Goal: Task Accomplishment & Management: Complete application form

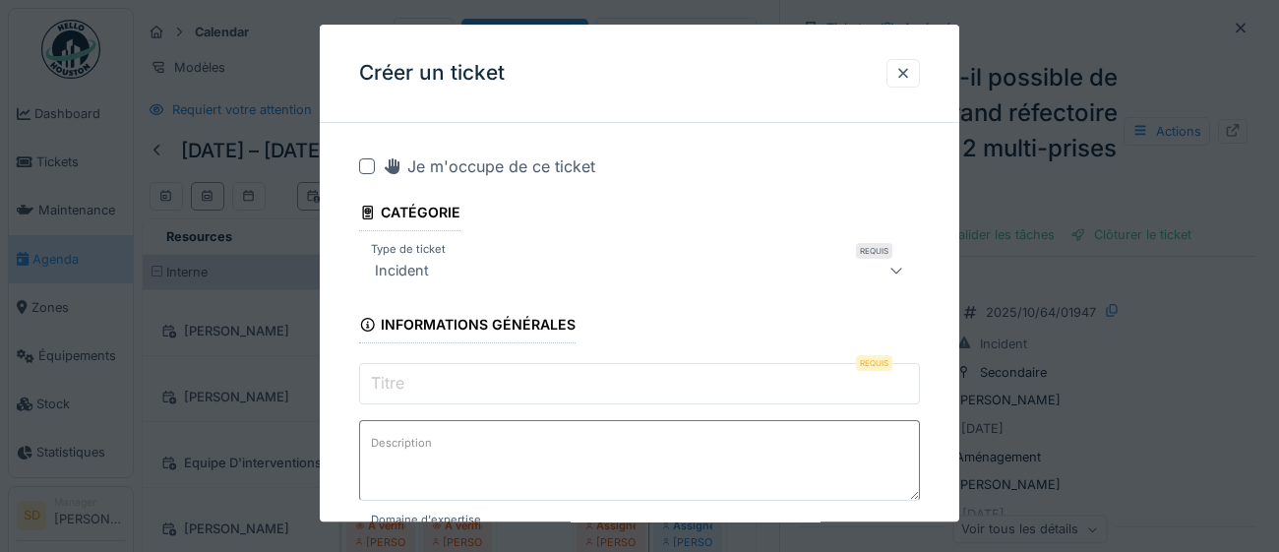
click at [439, 373] on input "Titre" at bounding box center [639, 383] width 561 height 41
paste input "**********"
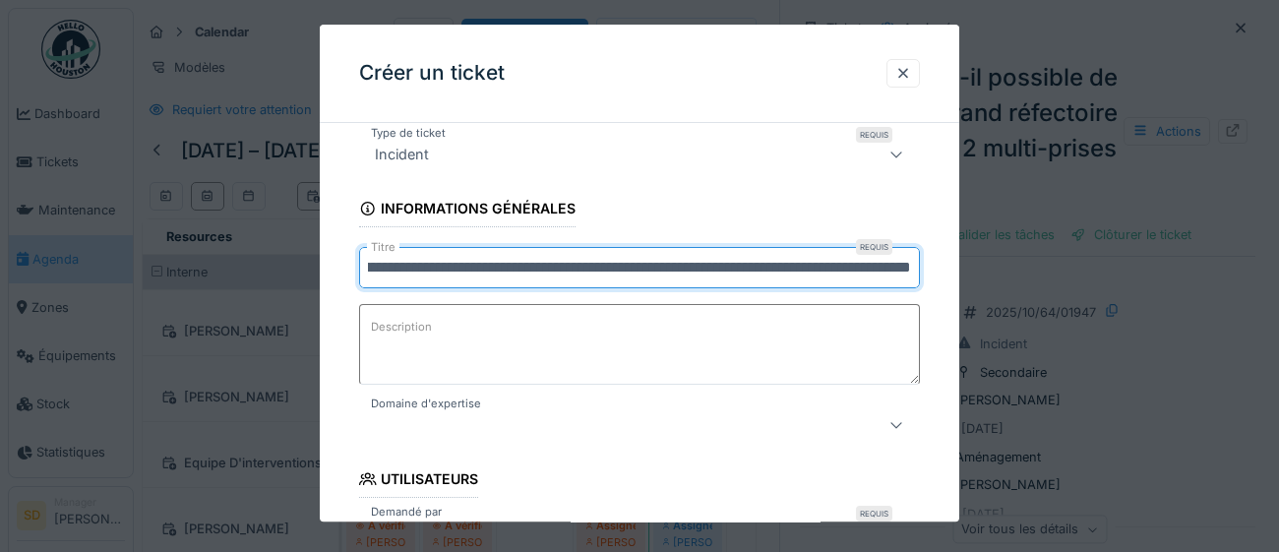
scroll to position [117, 0]
type input "**********"
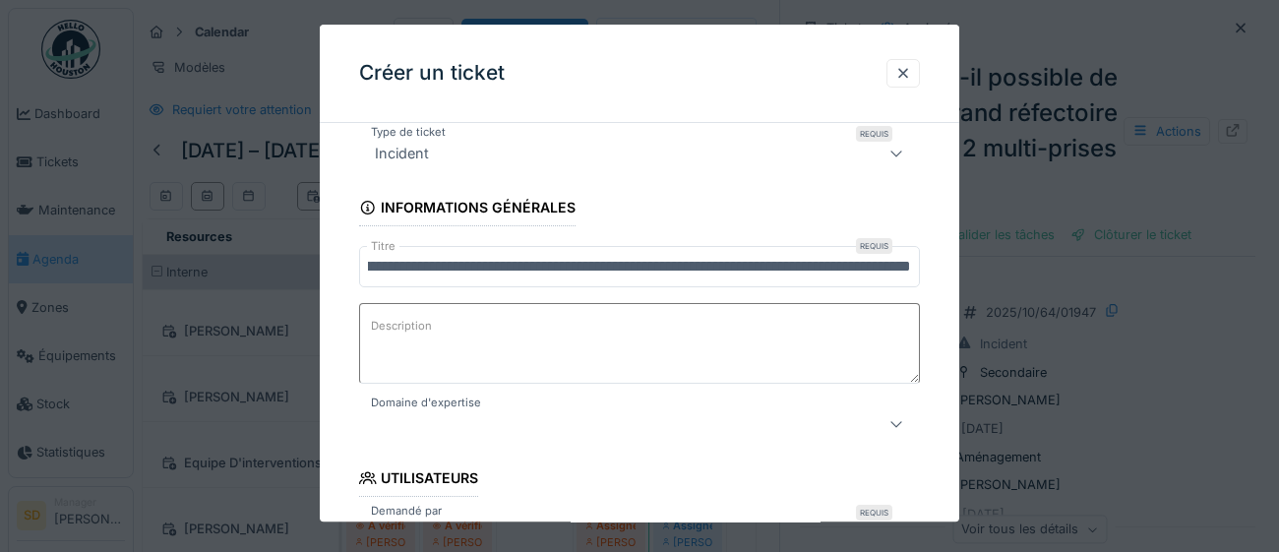
scroll to position [0, 0]
click at [892, 426] on icon at bounding box center [896, 424] width 16 height 13
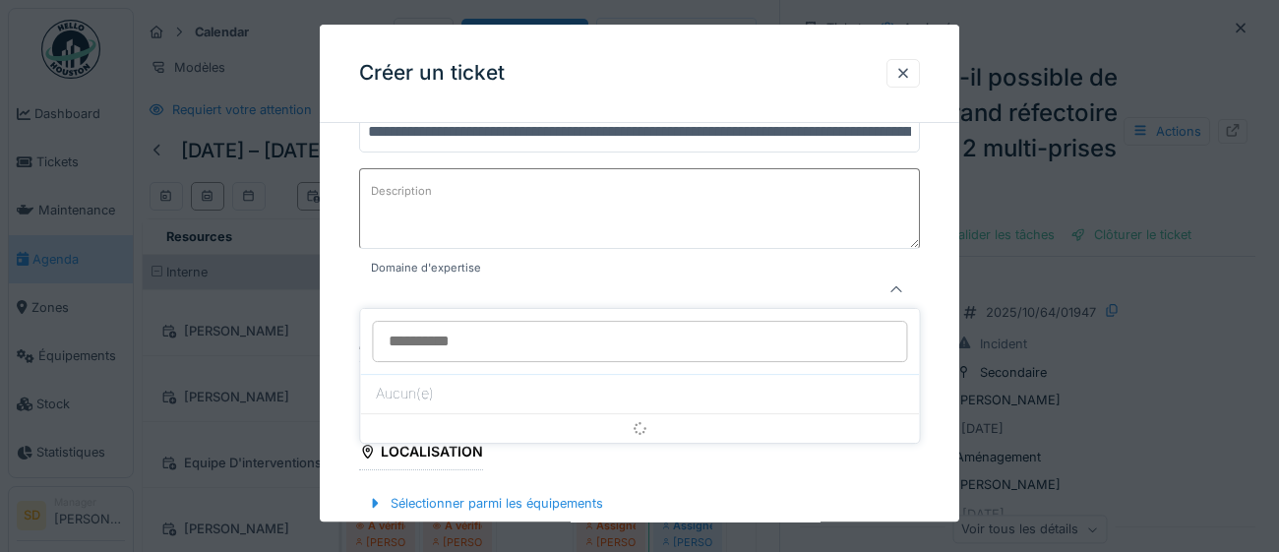
scroll to position [269, 0]
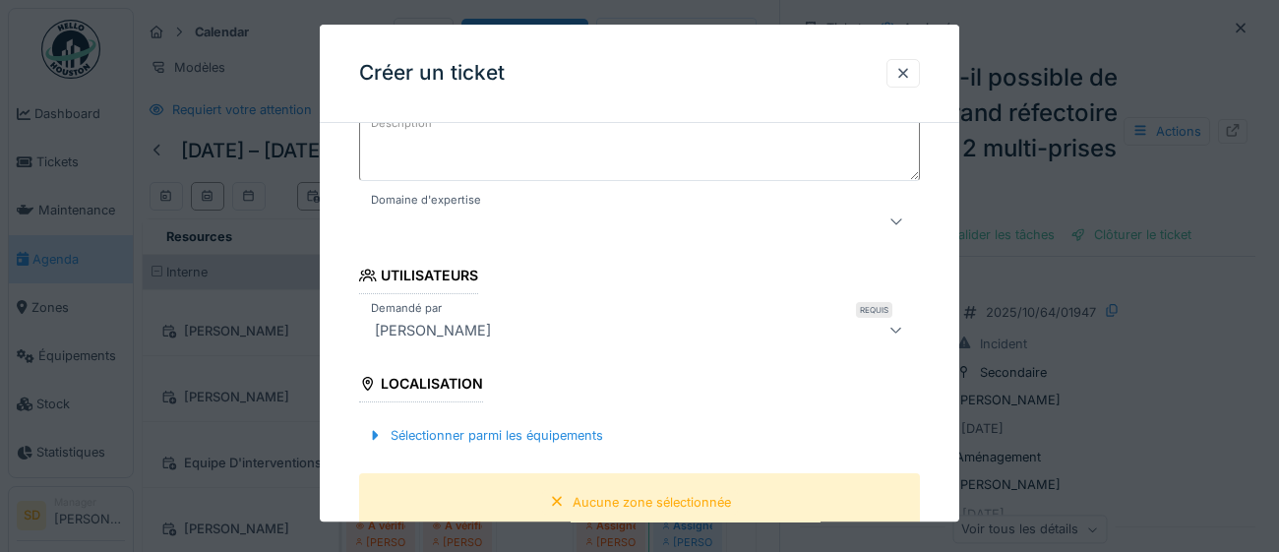
scroll to position [357, 0]
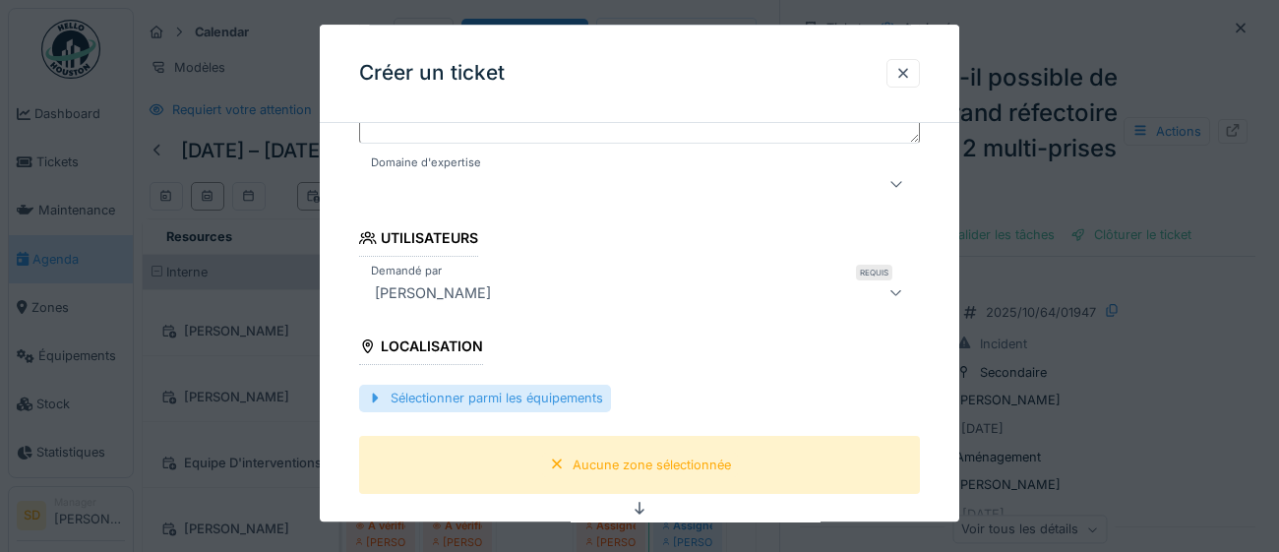
click at [548, 400] on div "Sélectionner parmi les équipements" at bounding box center [485, 399] width 252 height 27
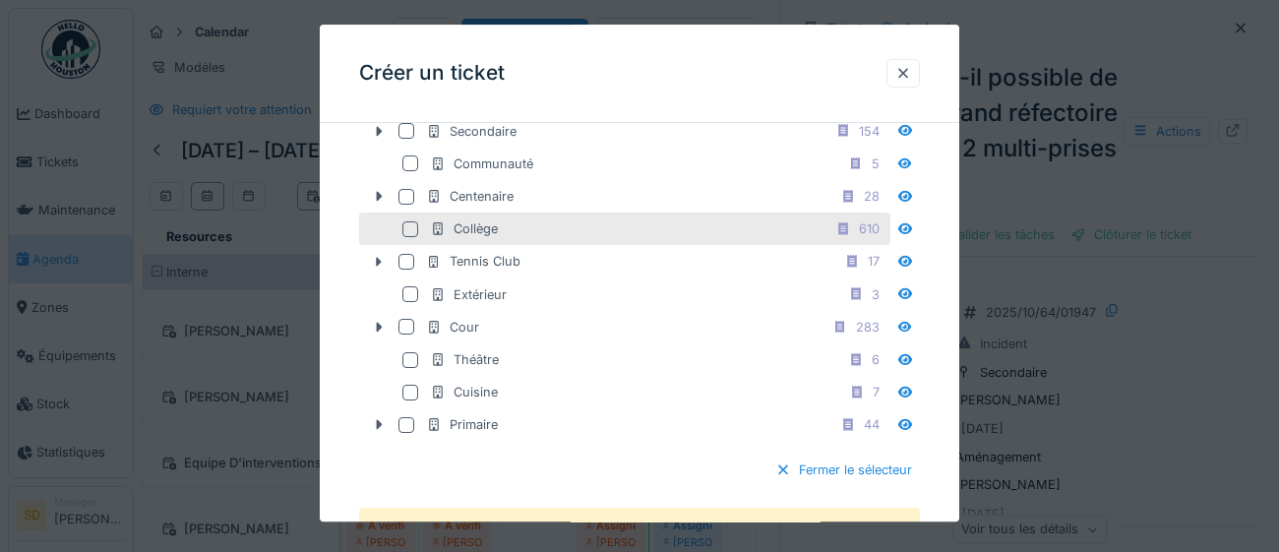
scroll to position [677, 0]
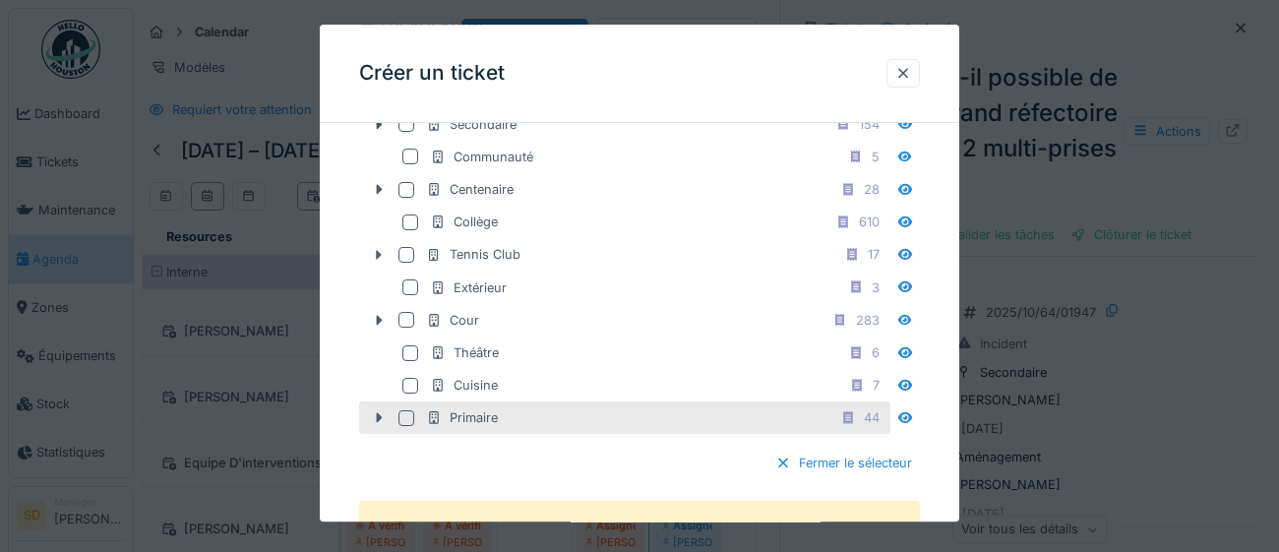
click at [408, 426] on div at bounding box center [406, 418] width 16 height 16
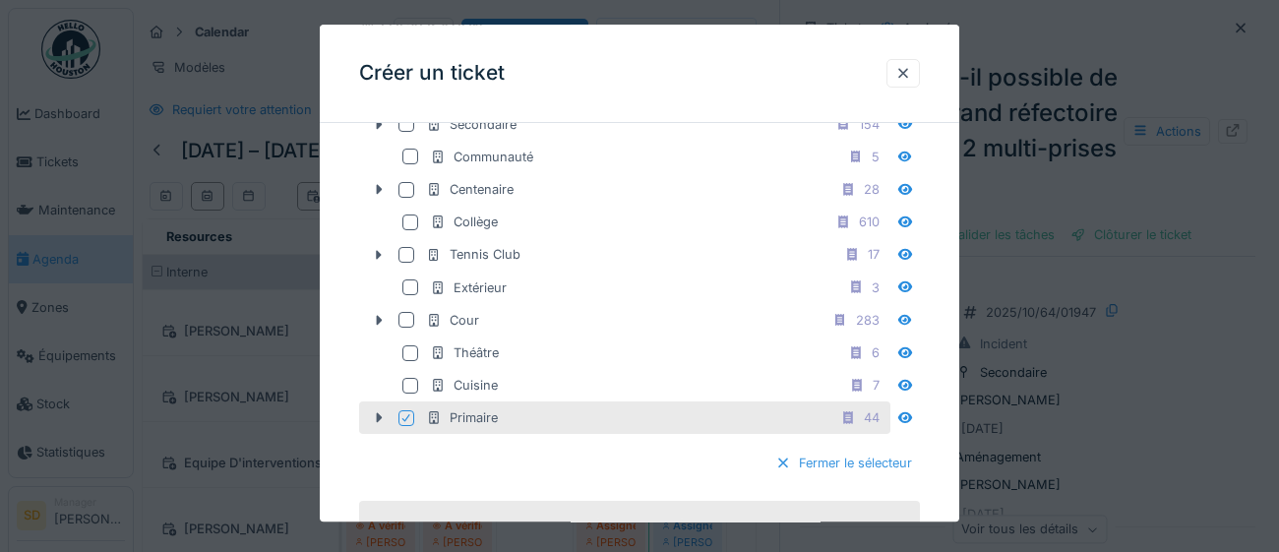
click at [782, 473] on div at bounding box center [783, 464] width 16 height 19
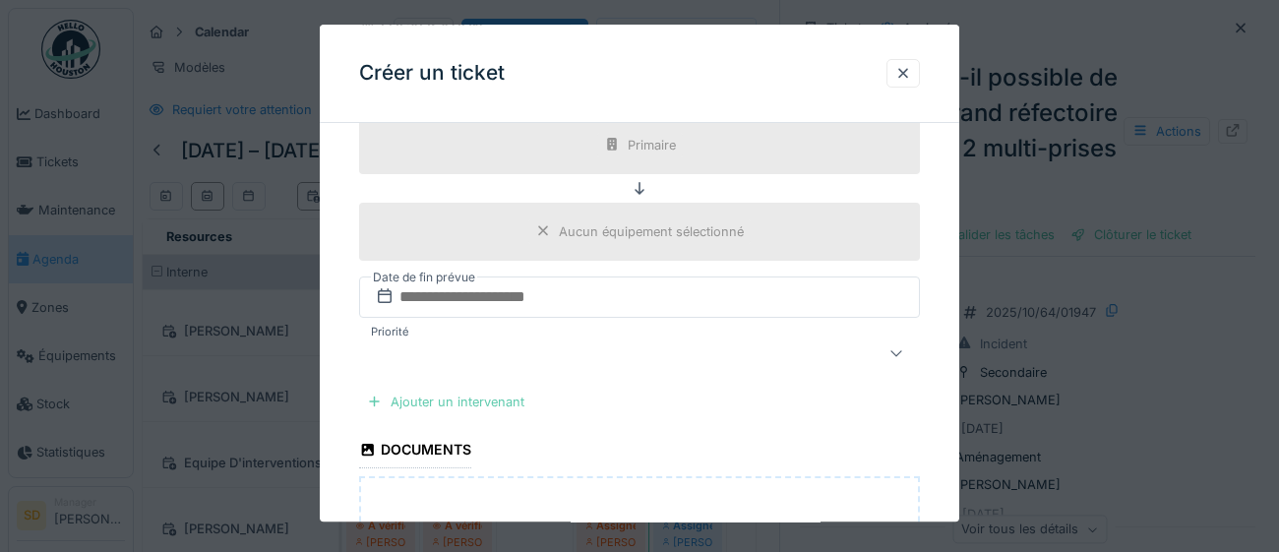
click at [484, 403] on div "Ajouter un intervenant" at bounding box center [445, 402] width 173 height 27
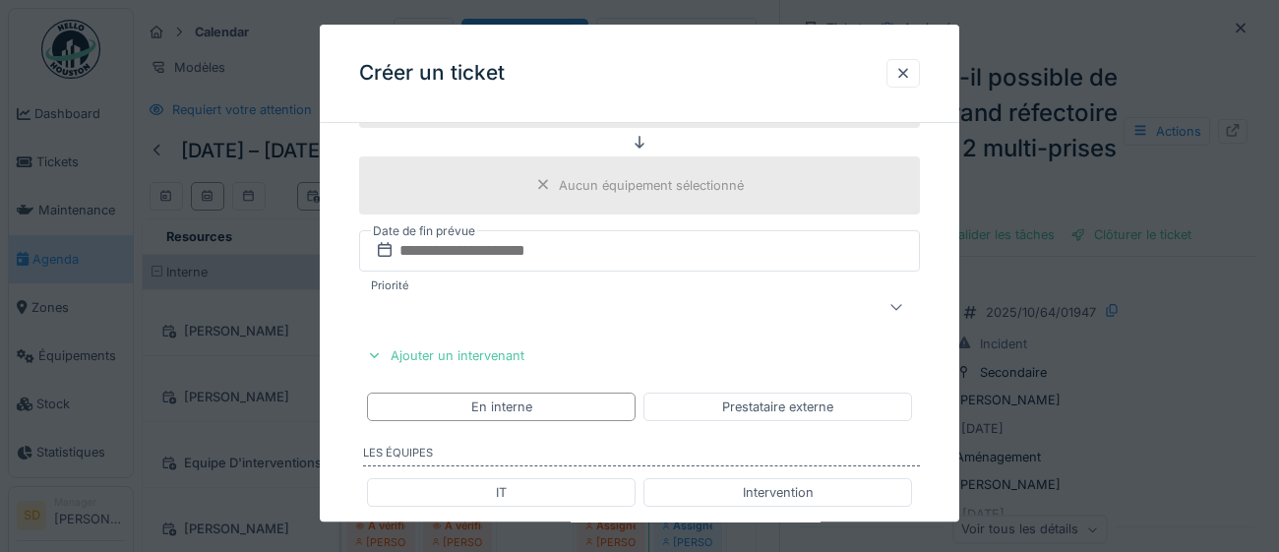
scroll to position [728, 0]
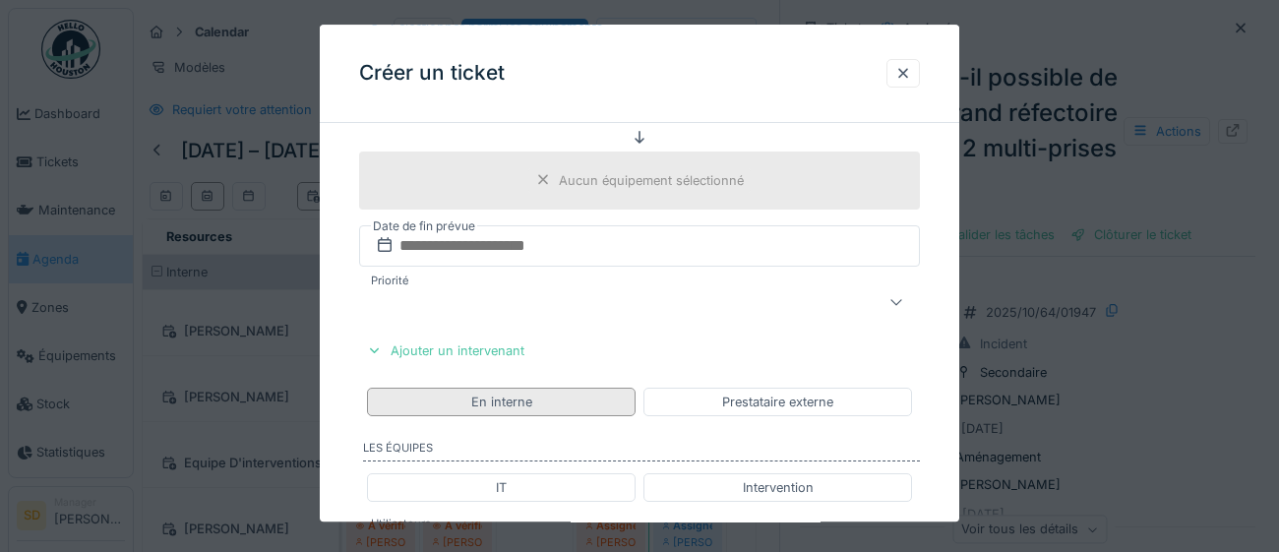
click at [514, 399] on div "En interne" at bounding box center [501, 402] width 61 height 19
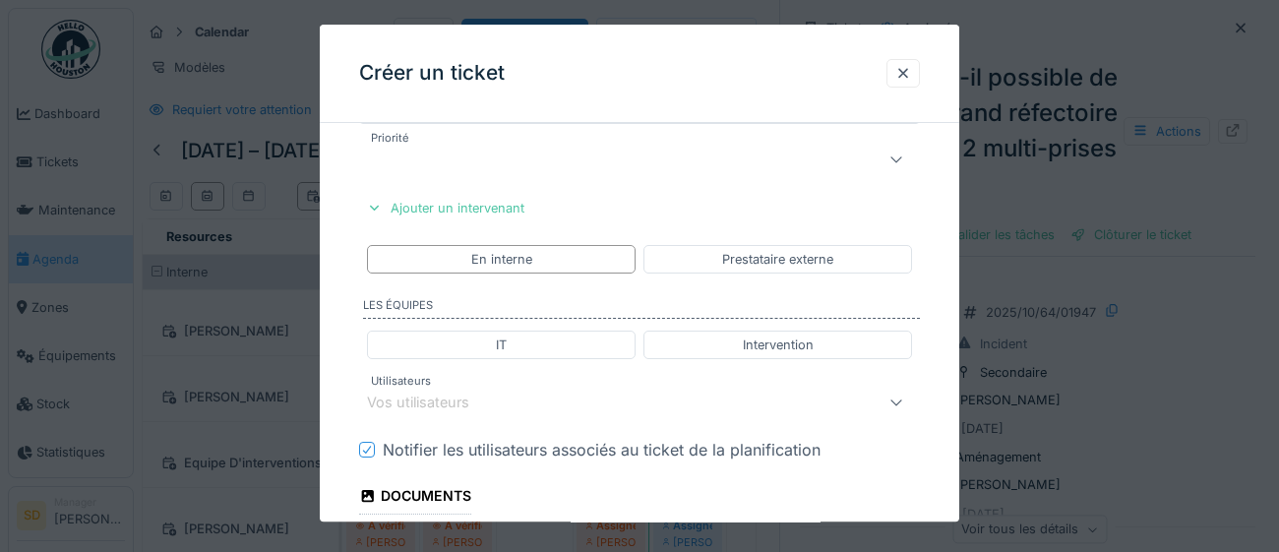
scroll to position [884, 0]
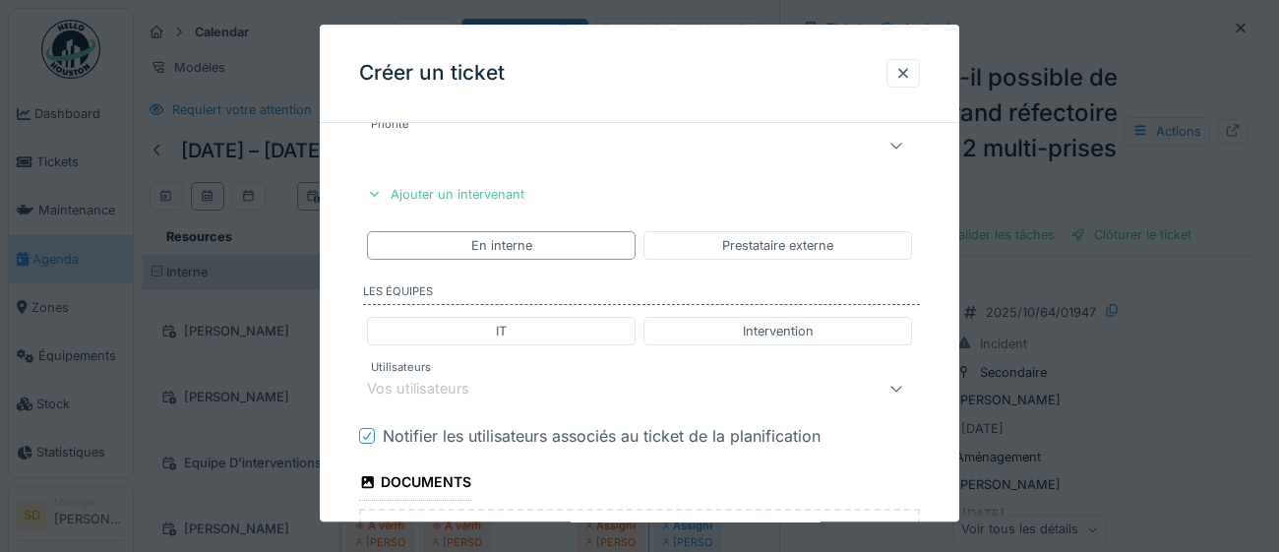
click at [429, 391] on div "Vos utilisateurs" at bounding box center [432, 390] width 130 height 22
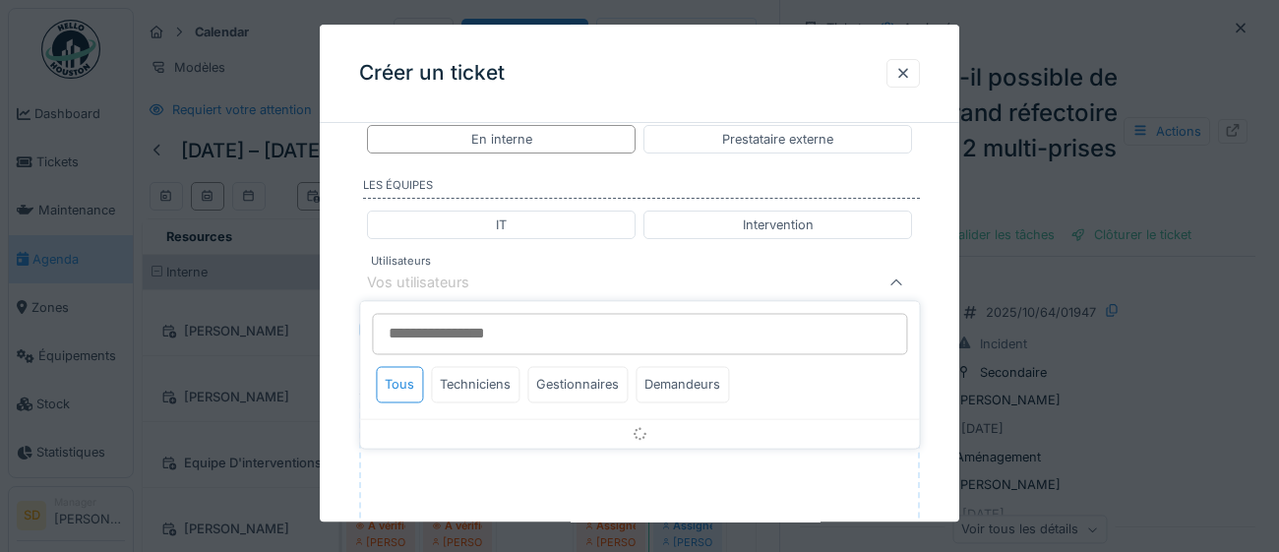
scroll to position [999, 0]
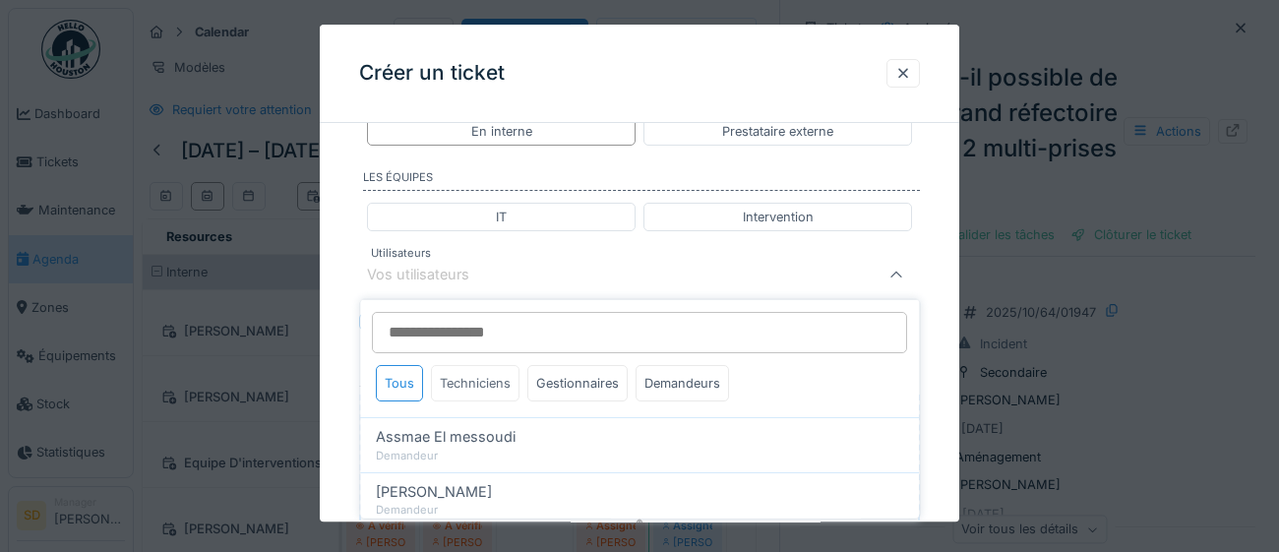
click at [485, 383] on div "Techniciens" at bounding box center [475, 383] width 89 height 36
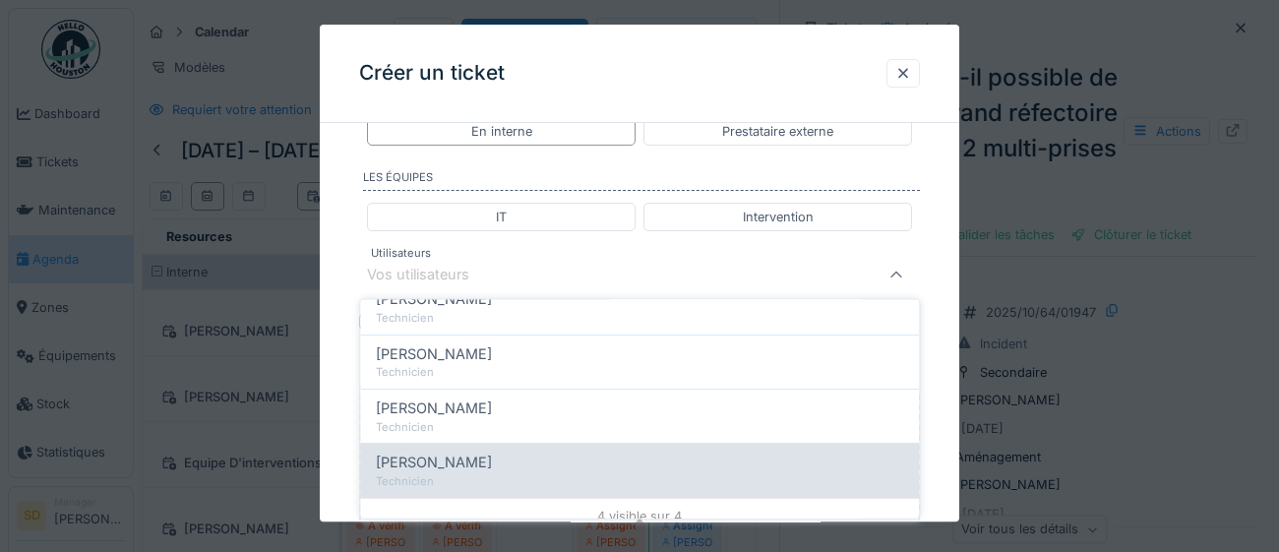
scroll to position [151, 0]
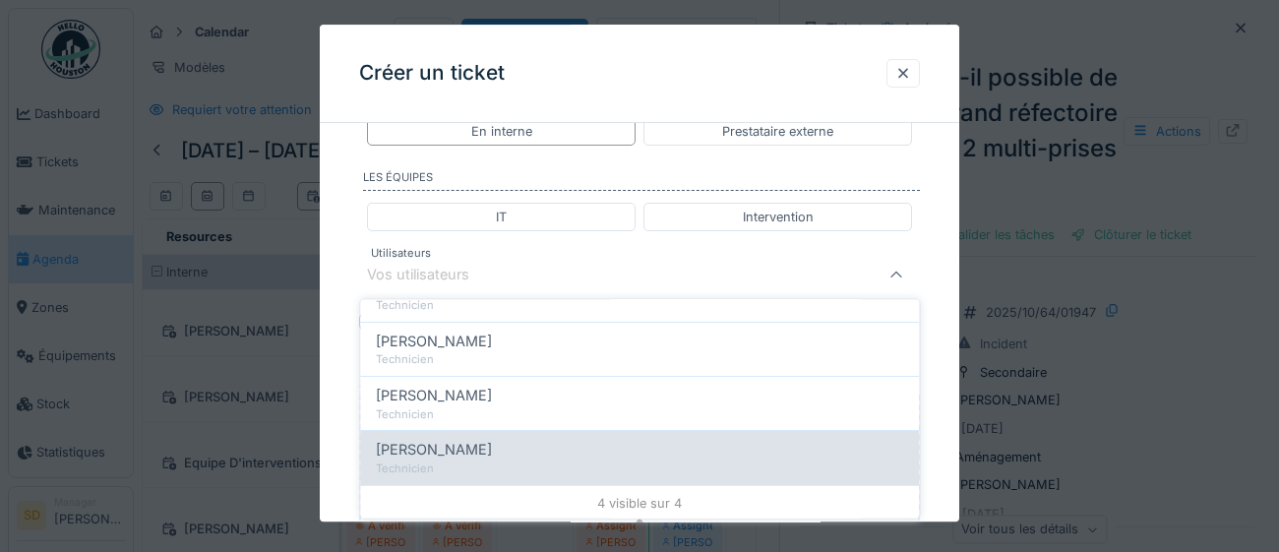
click at [394, 447] on span "Joel Miras" at bounding box center [434, 450] width 116 height 22
type input "****"
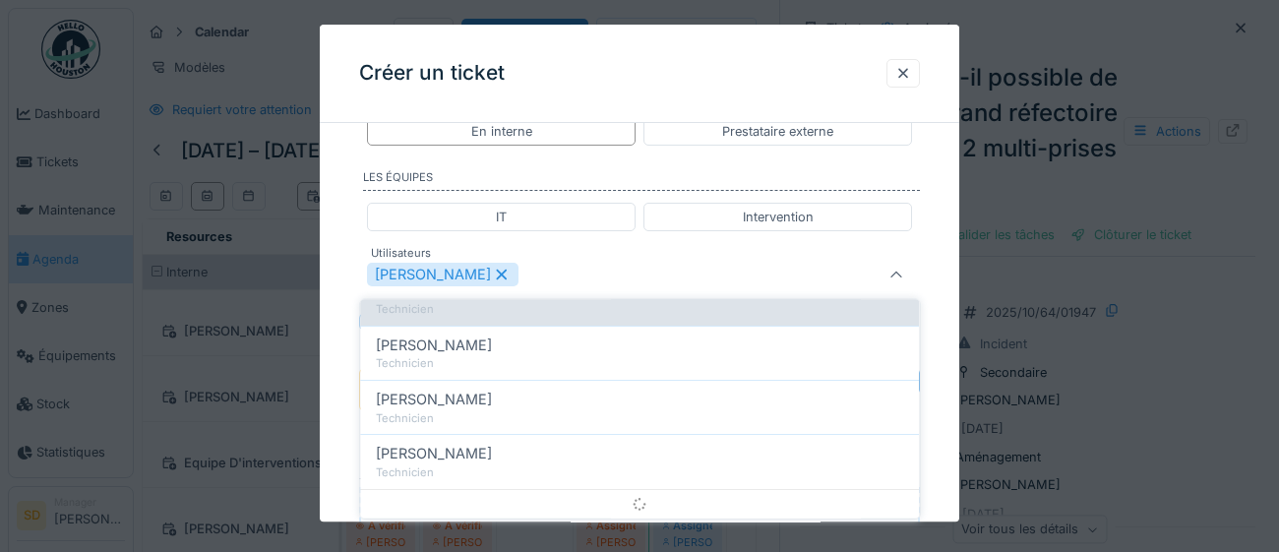
scroll to position [0, 0]
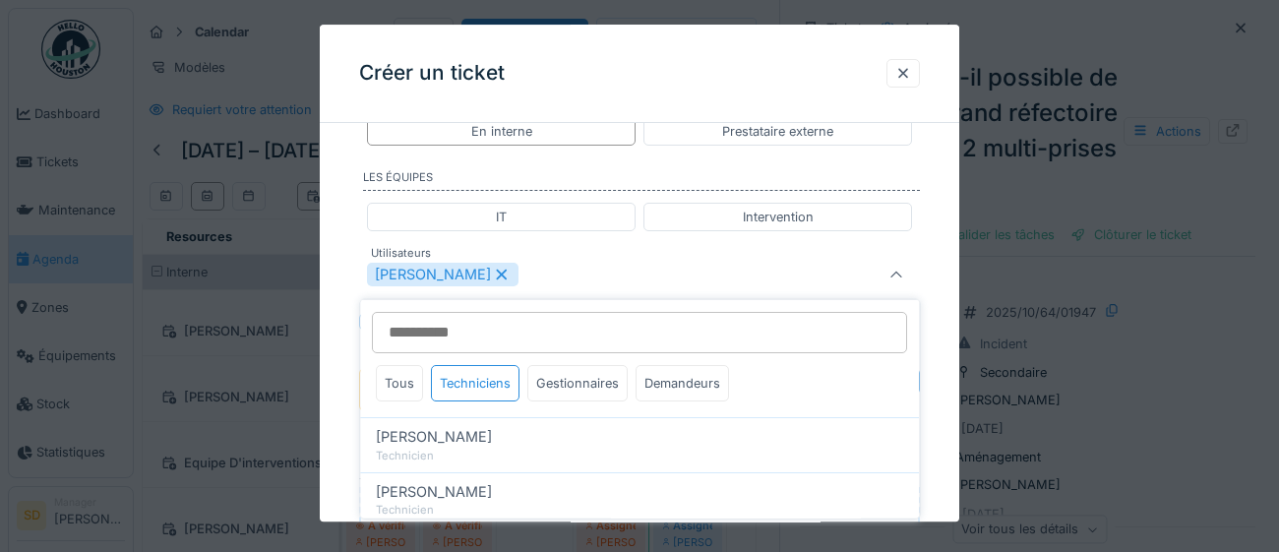
click at [943, 422] on div "**********" at bounding box center [639, 25] width 639 height 1770
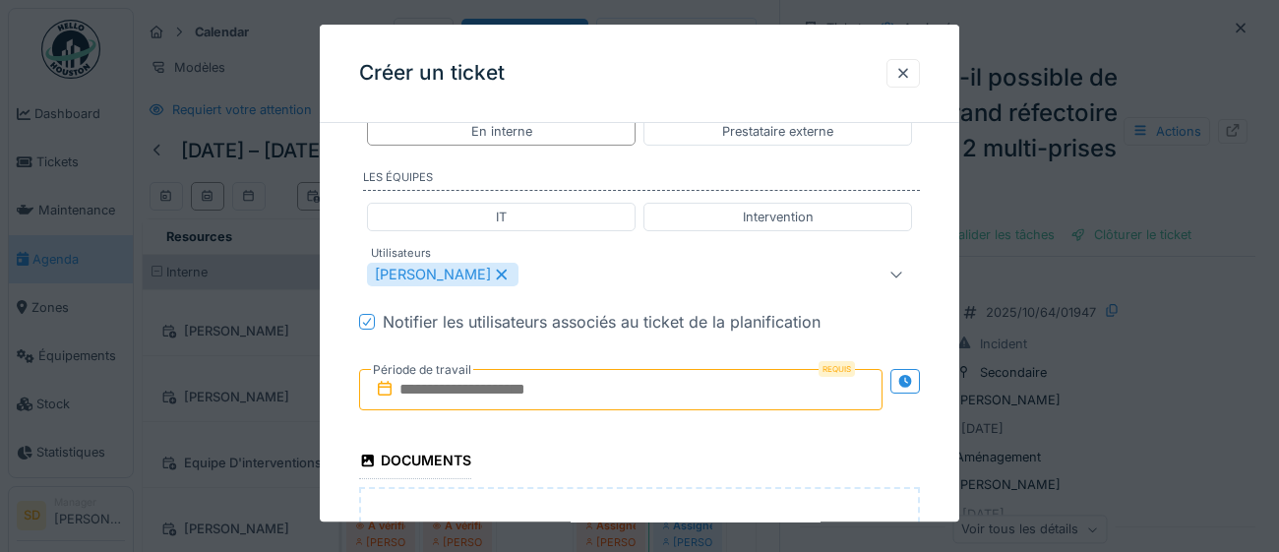
click at [598, 394] on input "text" at bounding box center [620, 389] width 523 height 41
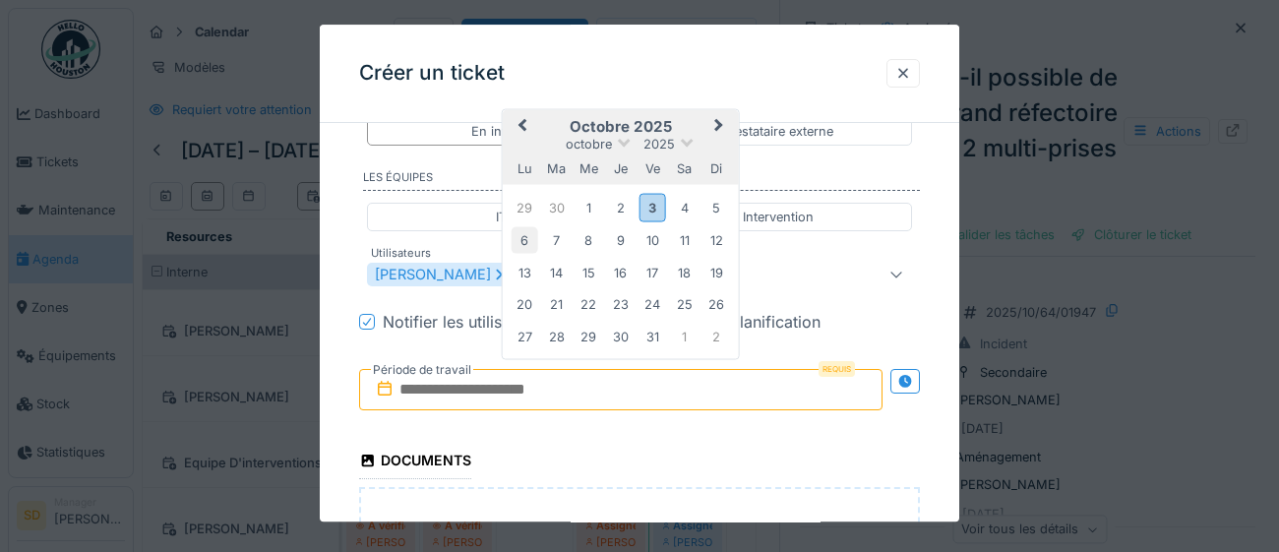
click at [524, 236] on div "6" at bounding box center [525, 240] width 27 height 27
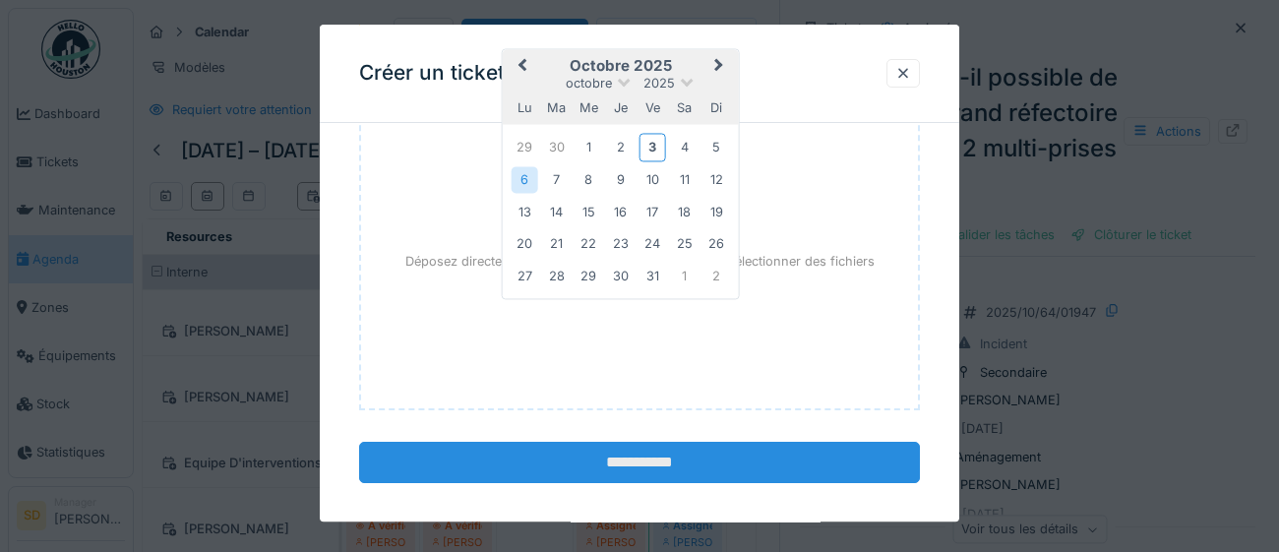
scroll to position [1385, 0]
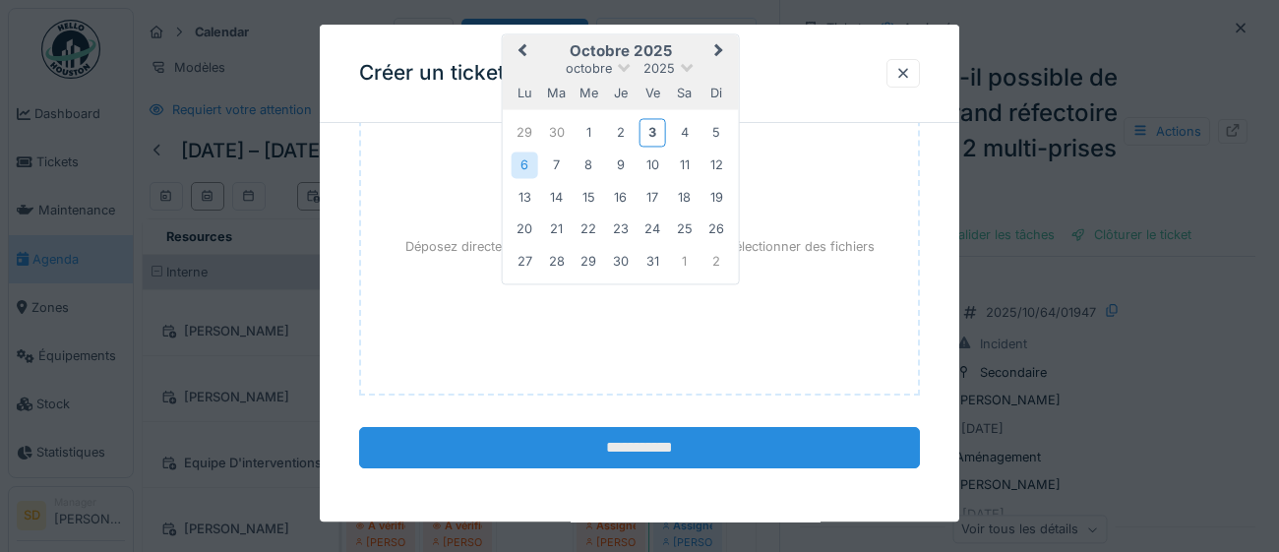
click at [563, 444] on input "**********" at bounding box center [639, 447] width 561 height 41
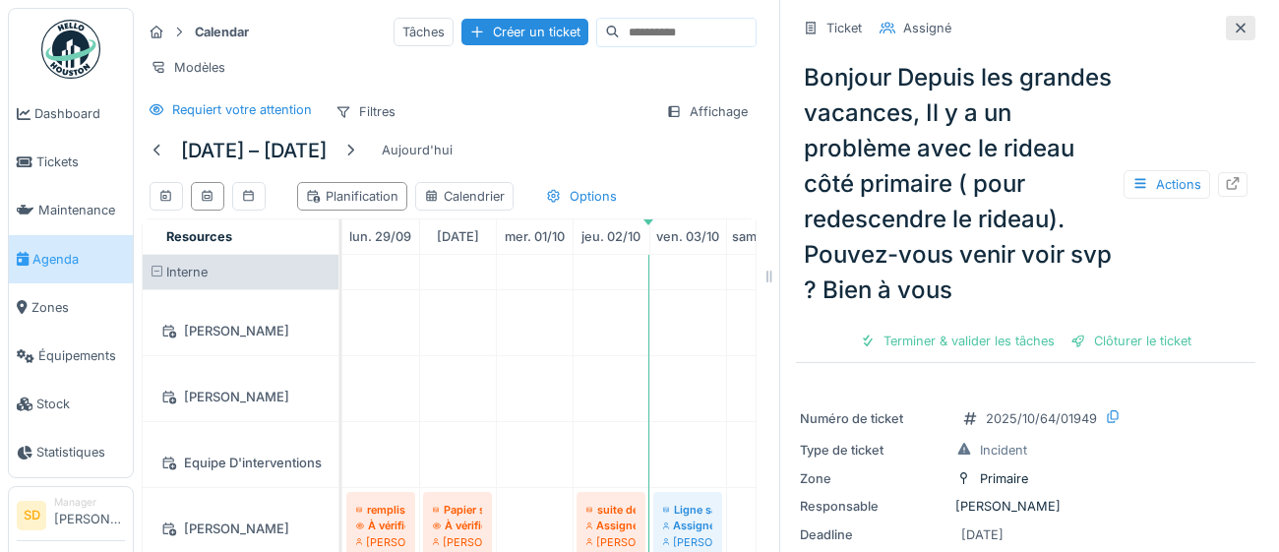
click at [1240, 32] on icon at bounding box center [1241, 28] width 16 height 13
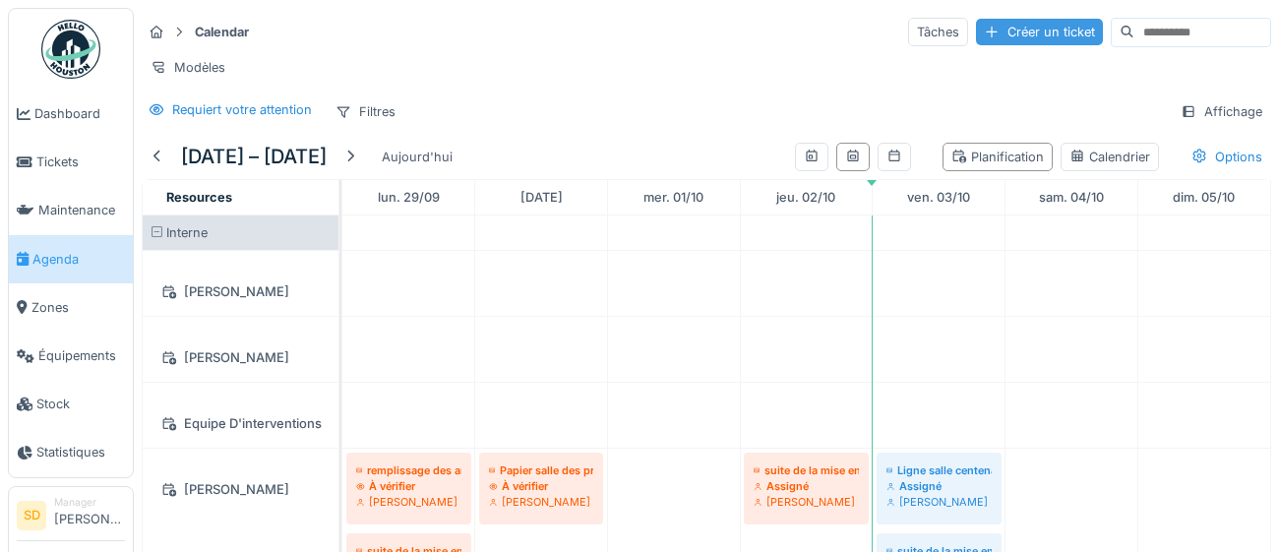
click at [991, 36] on div "Créer un ticket" at bounding box center [1039, 32] width 127 height 27
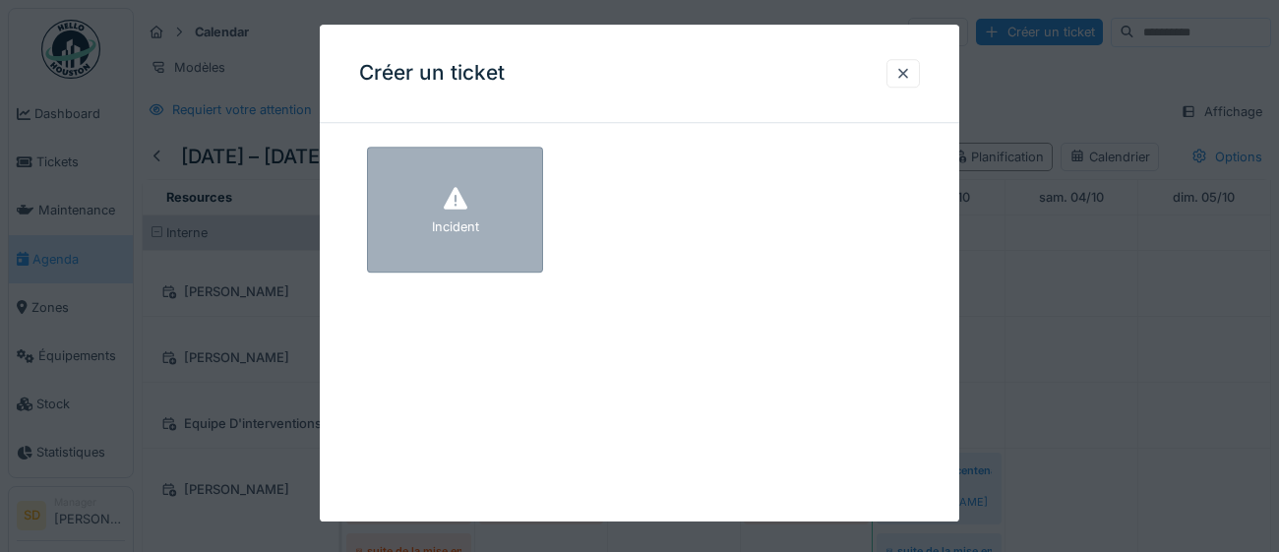
click at [482, 238] on div "Incident" at bounding box center [455, 210] width 176 height 126
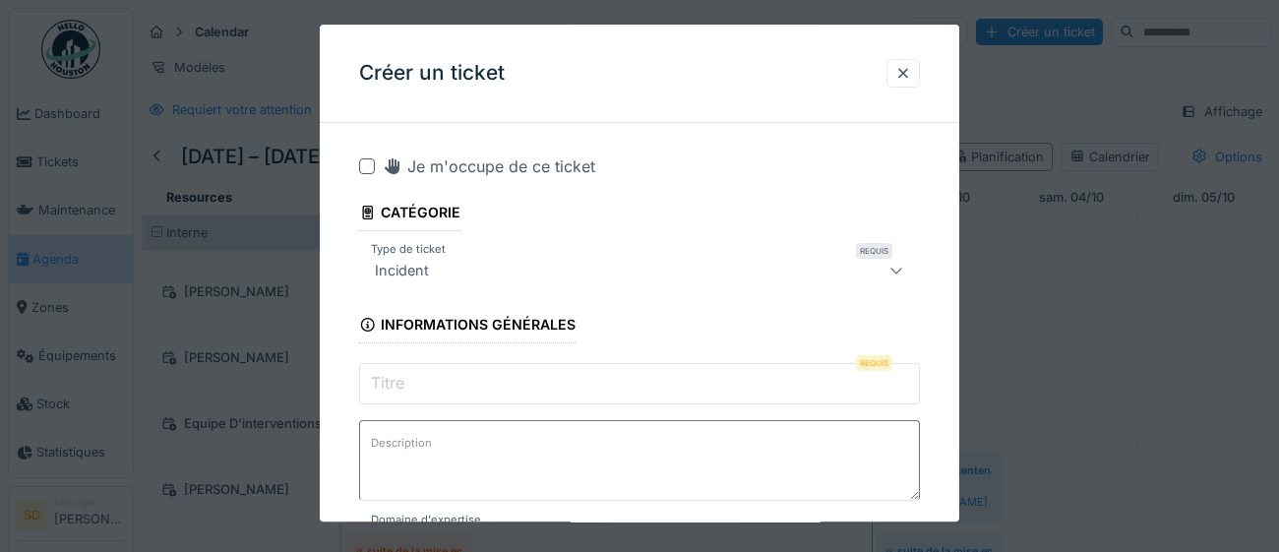
click at [427, 390] on input "Titre" at bounding box center [639, 383] width 561 height 41
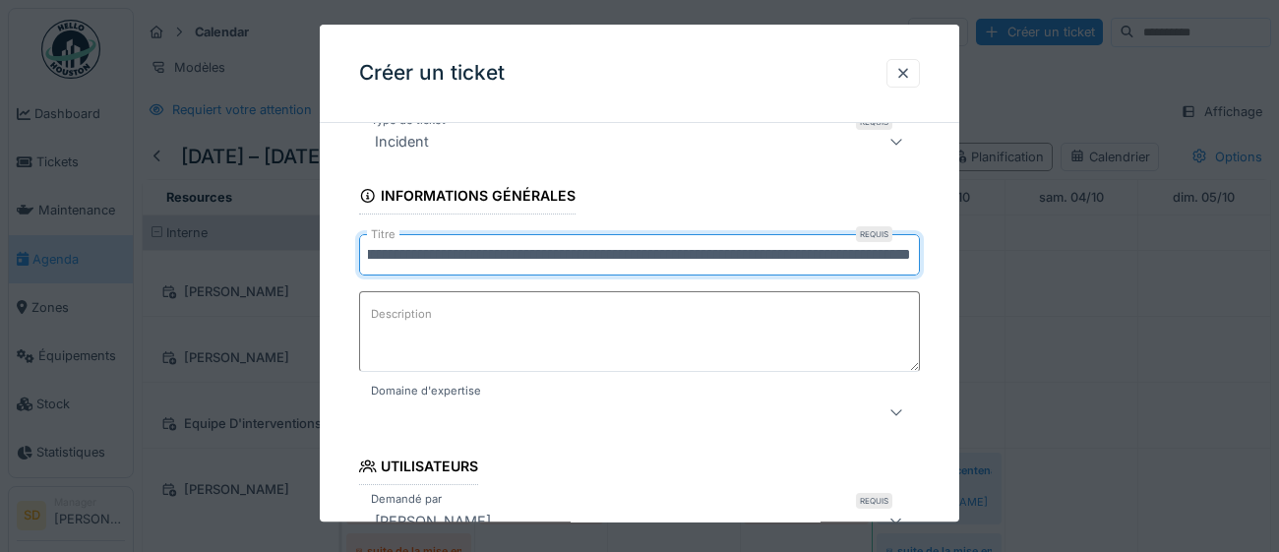
scroll to position [141, 0]
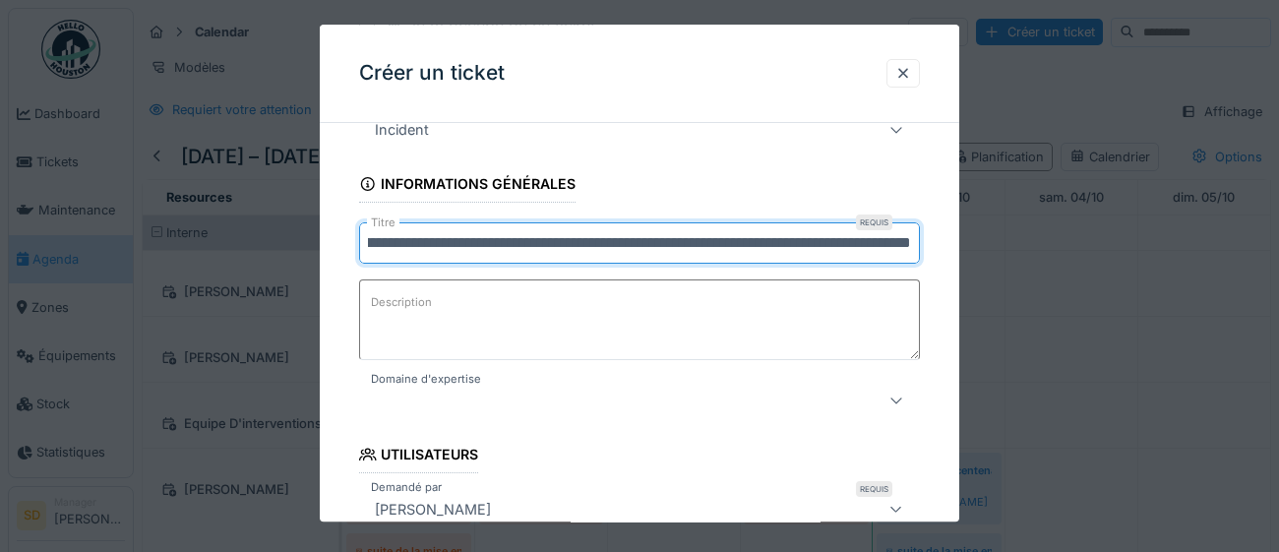
type input "**********"
click at [893, 402] on icon at bounding box center [896, 400] width 16 height 13
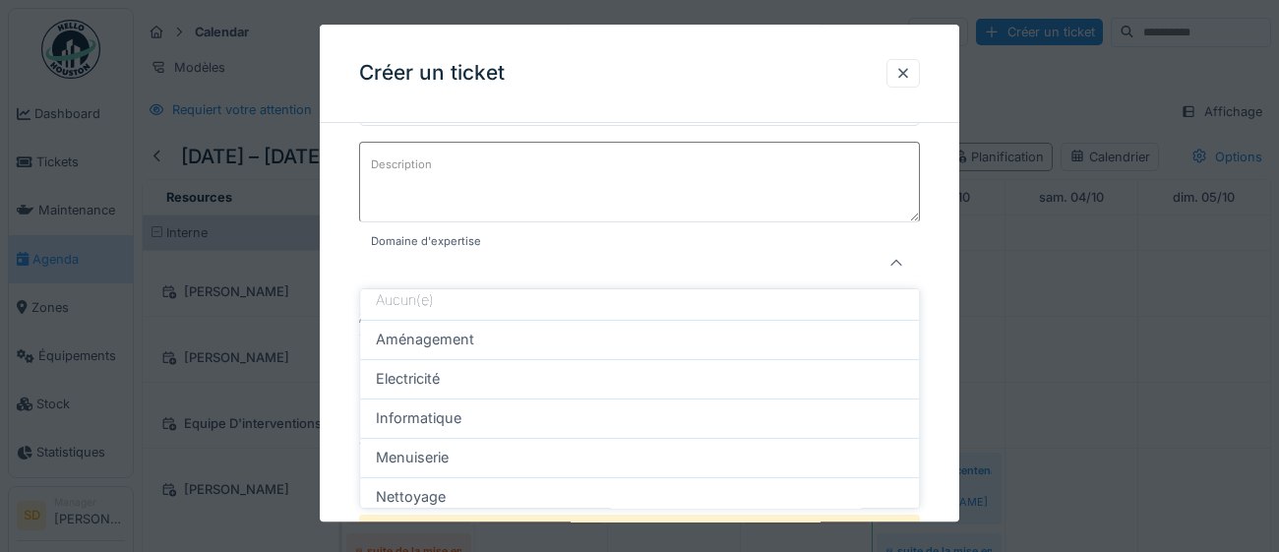
scroll to position [37, 0]
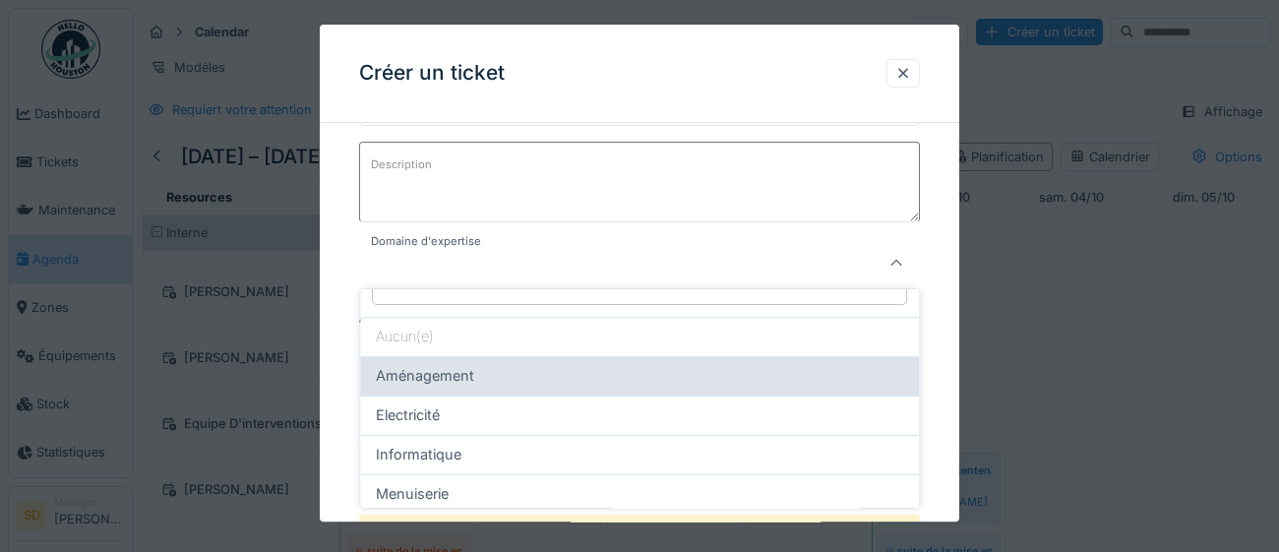
click at [624, 381] on div "Aménagement" at bounding box center [639, 376] width 527 height 22
type input "****"
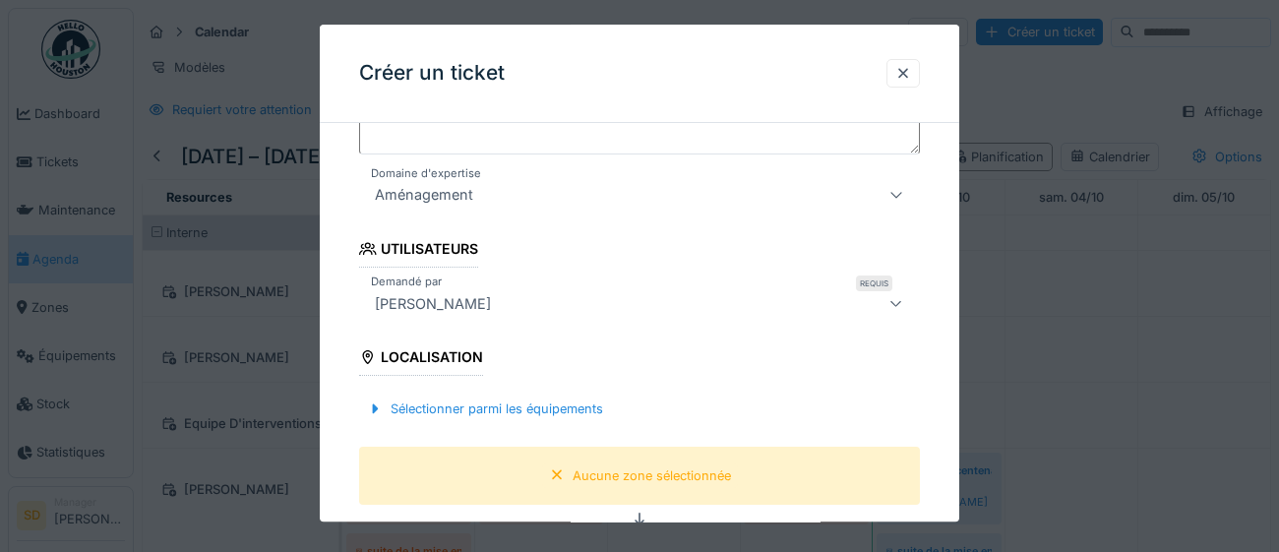
scroll to position [425, 0]
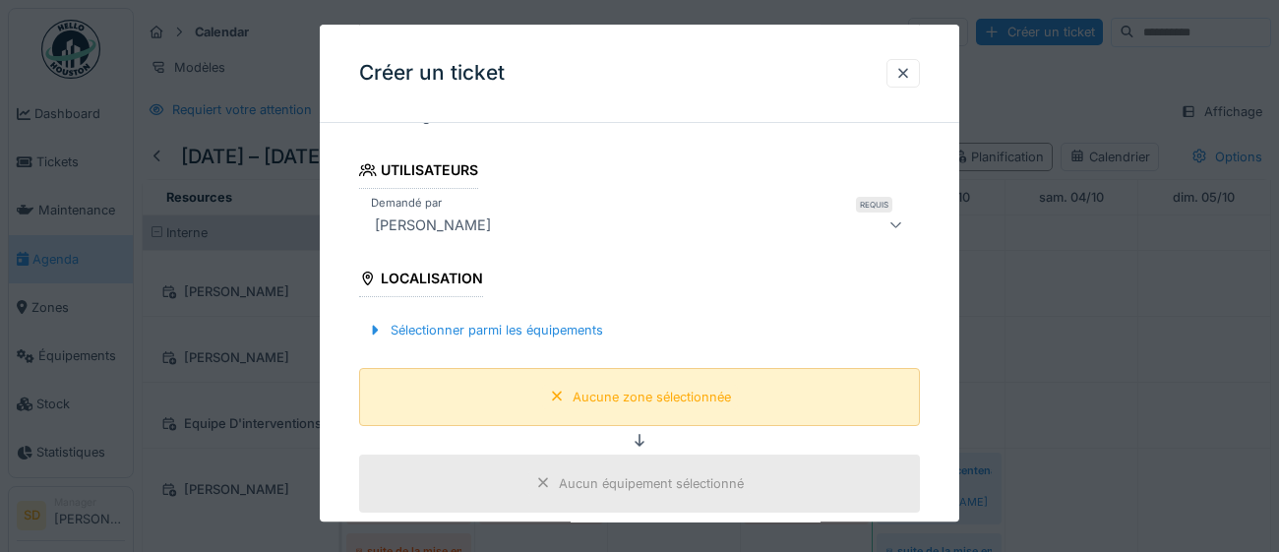
click at [710, 403] on div "Aucune zone sélectionnée" at bounding box center [652, 397] width 158 height 19
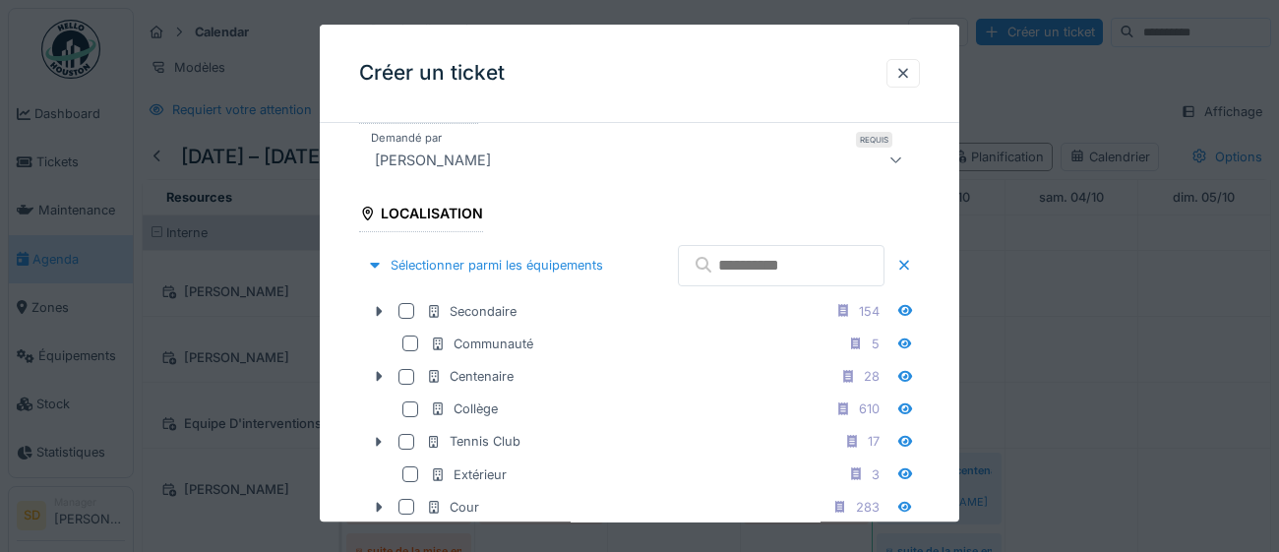
scroll to position [508, 0]
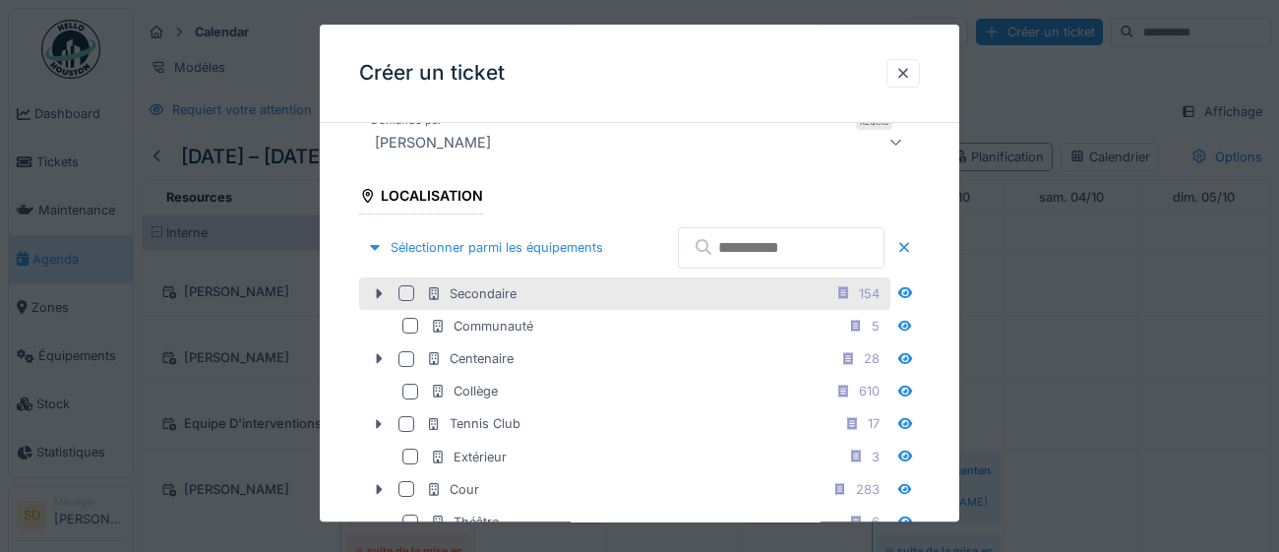
click at [409, 301] on div at bounding box center [406, 293] width 16 height 16
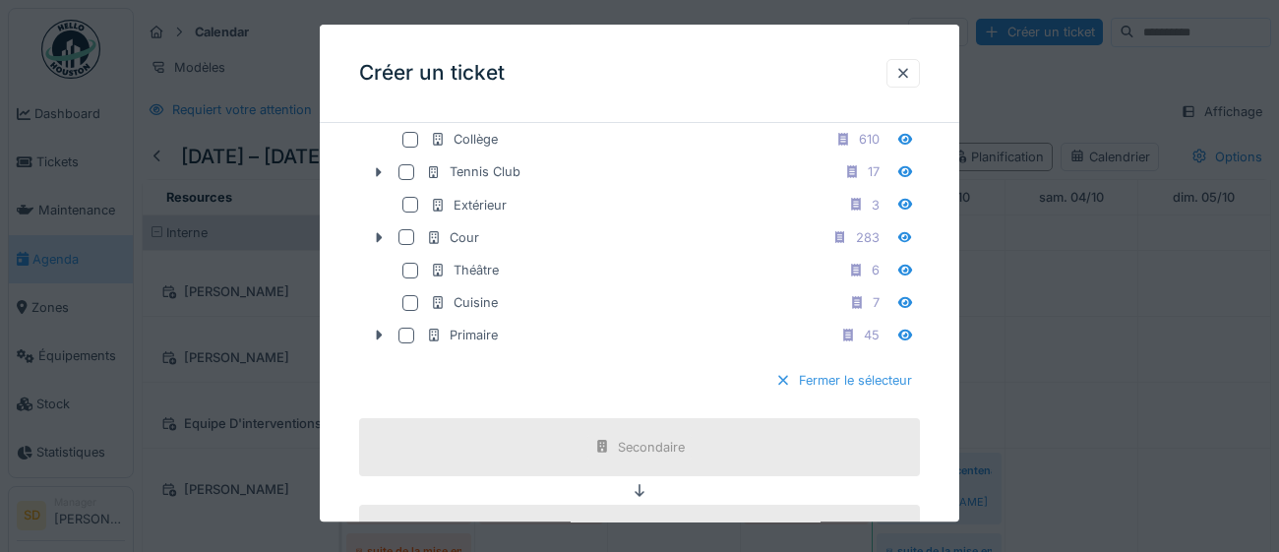
scroll to position [785, 0]
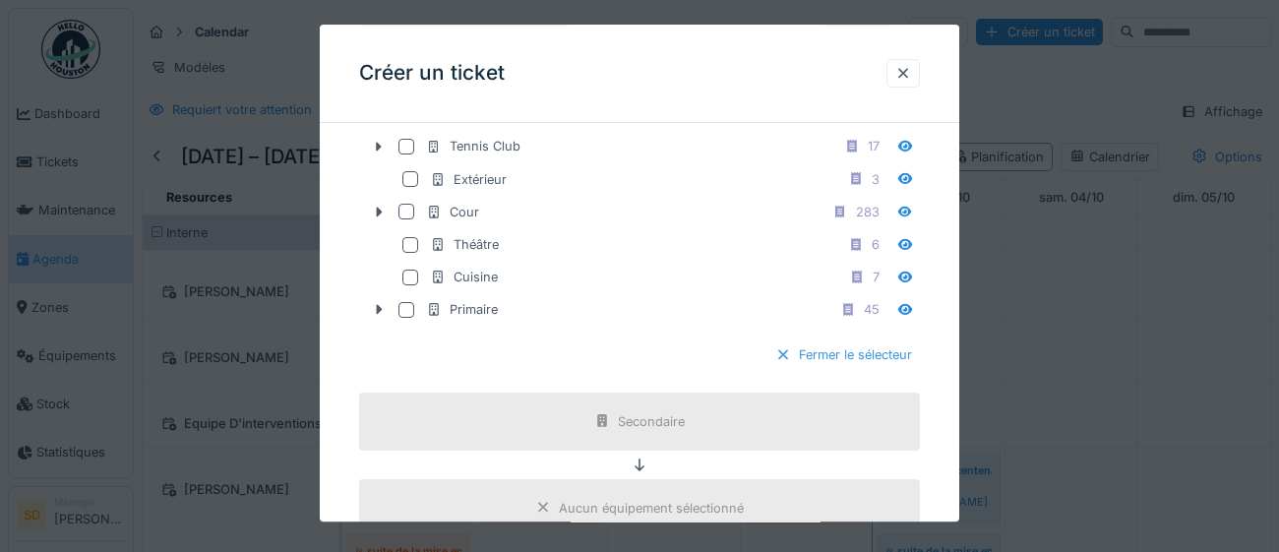
click at [786, 365] on div at bounding box center [783, 355] width 16 height 19
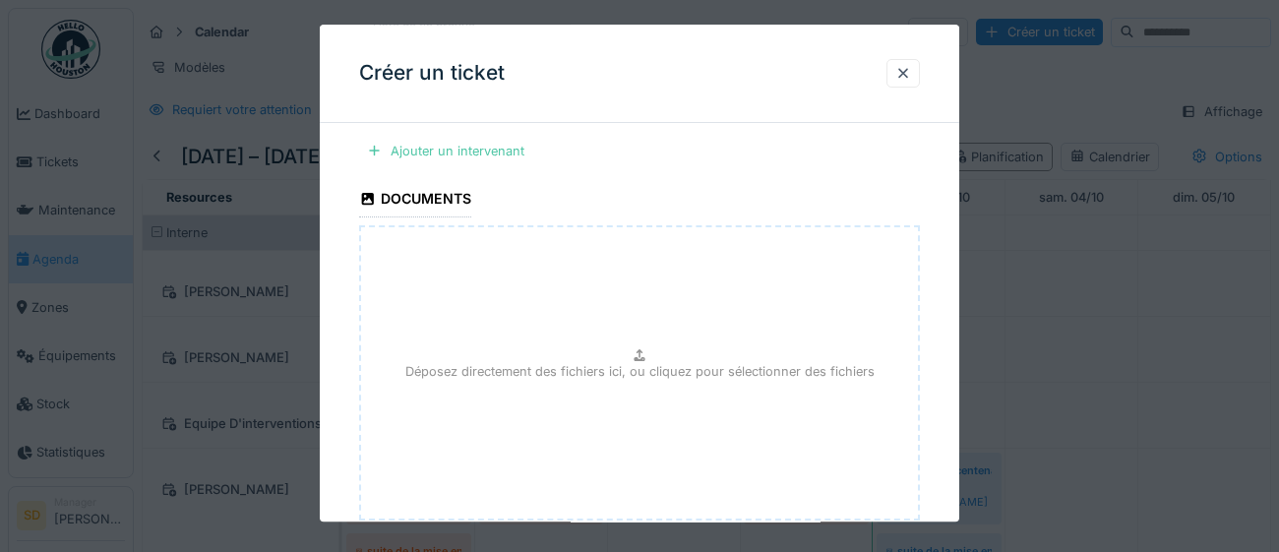
scroll to position [930, 0]
click at [424, 150] on div "Ajouter un intervenant" at bounding box center [445, 149] width 173 height 27
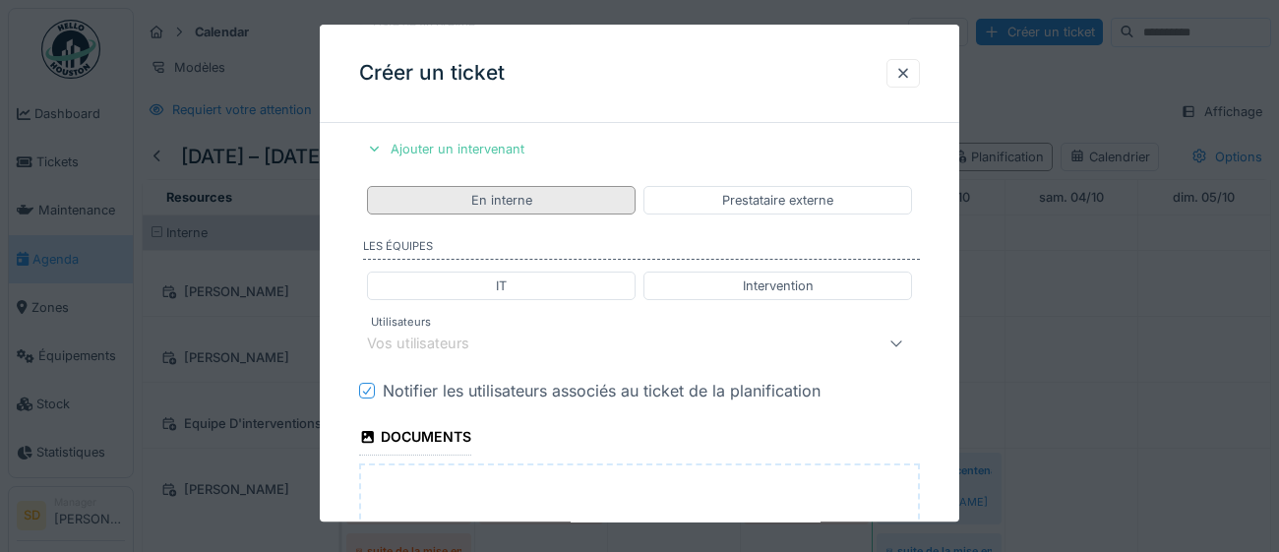
click at [528, 199] on div "En interne" at bounding box center [501, 200] width 61 height 19
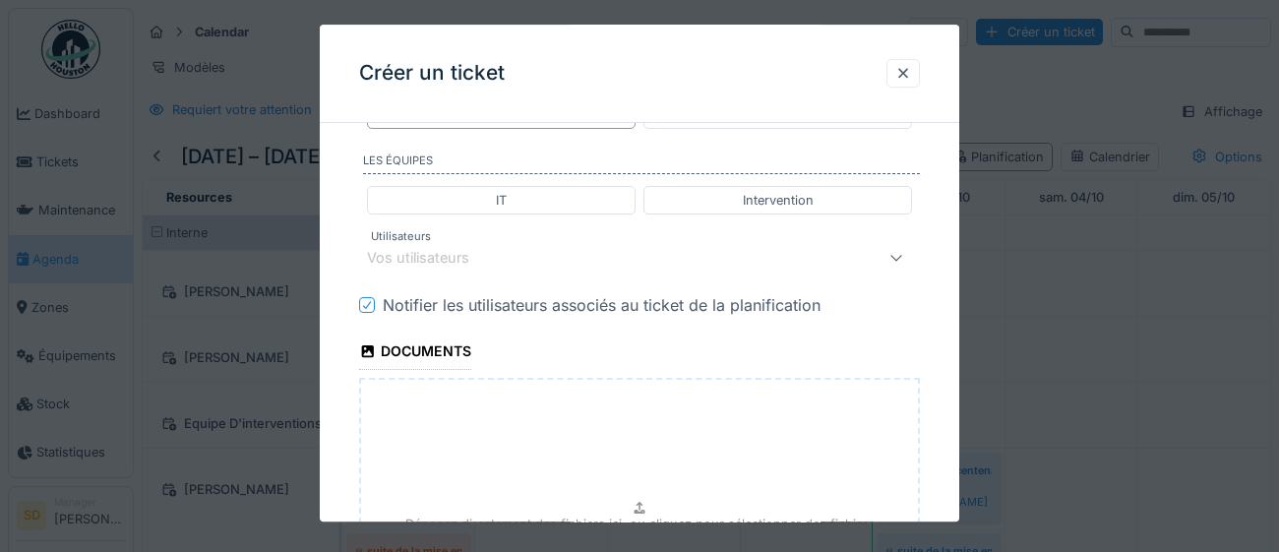
scroll to position [1016, 0]
click at [532, 253] on div "Vos utilisateurs" at bounding box center [604, 257] width 475 height 24
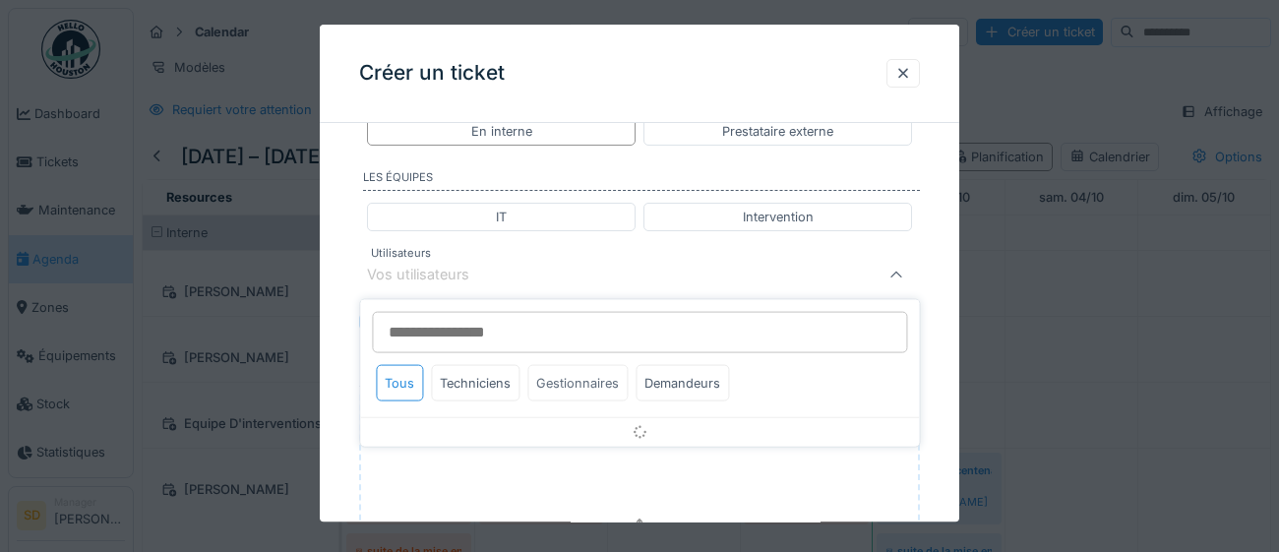
click at [569, 382] on div "Gestionnaires" at bounding box center [577, 383] width 100 height 36
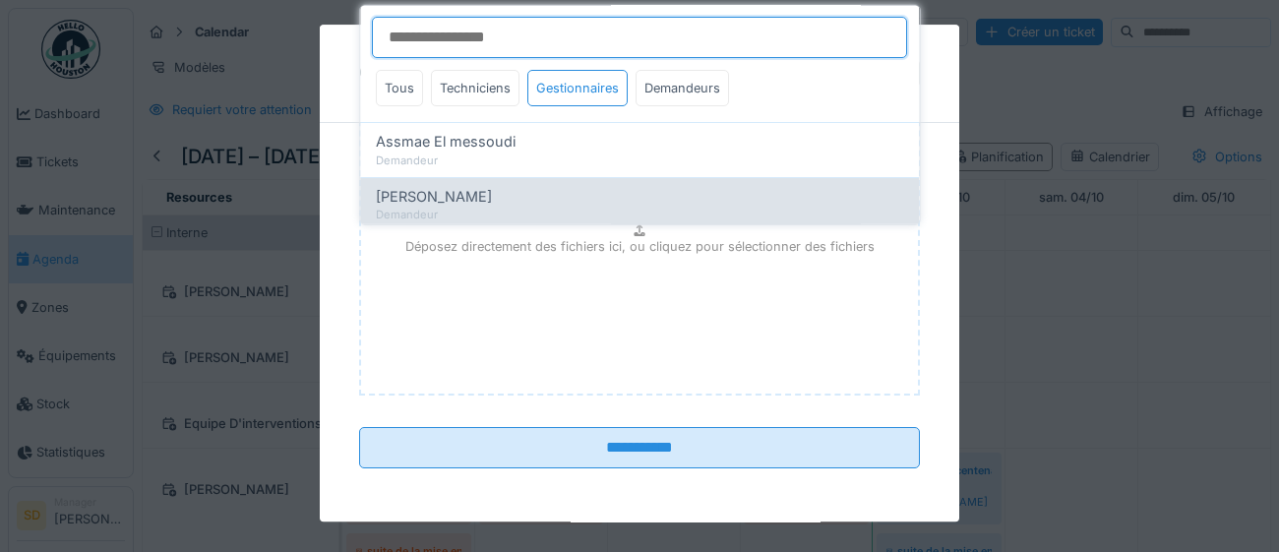
scroll to position [0, 0]
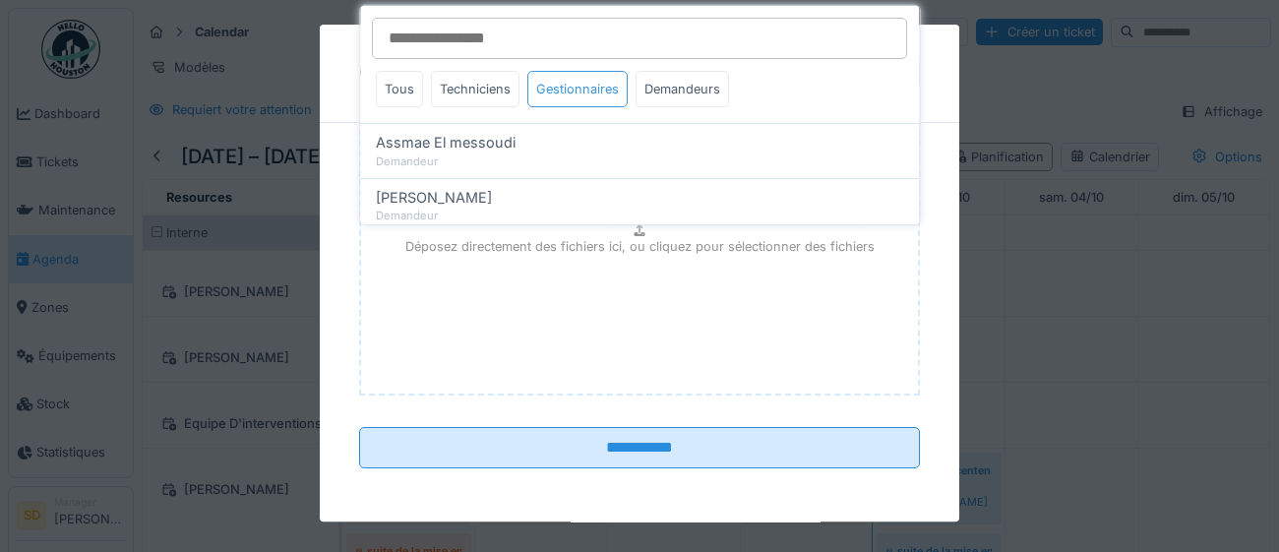
click at [591, 88] on div "Gestionnaires" at bounding box center [577, 89] width 100 height 36
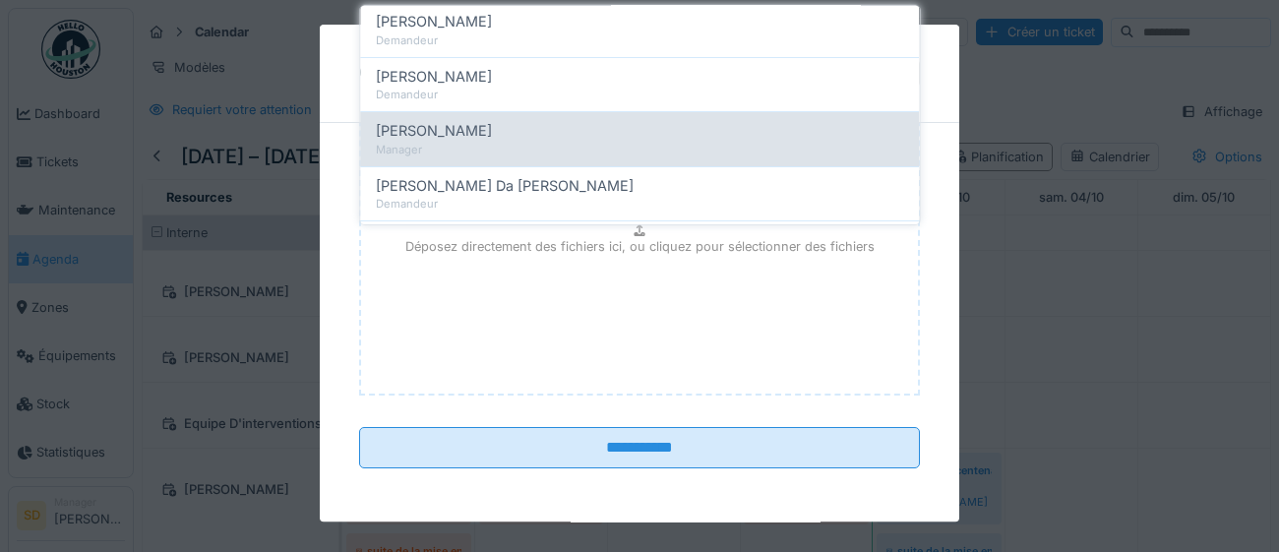
scroll to position [837, 0]
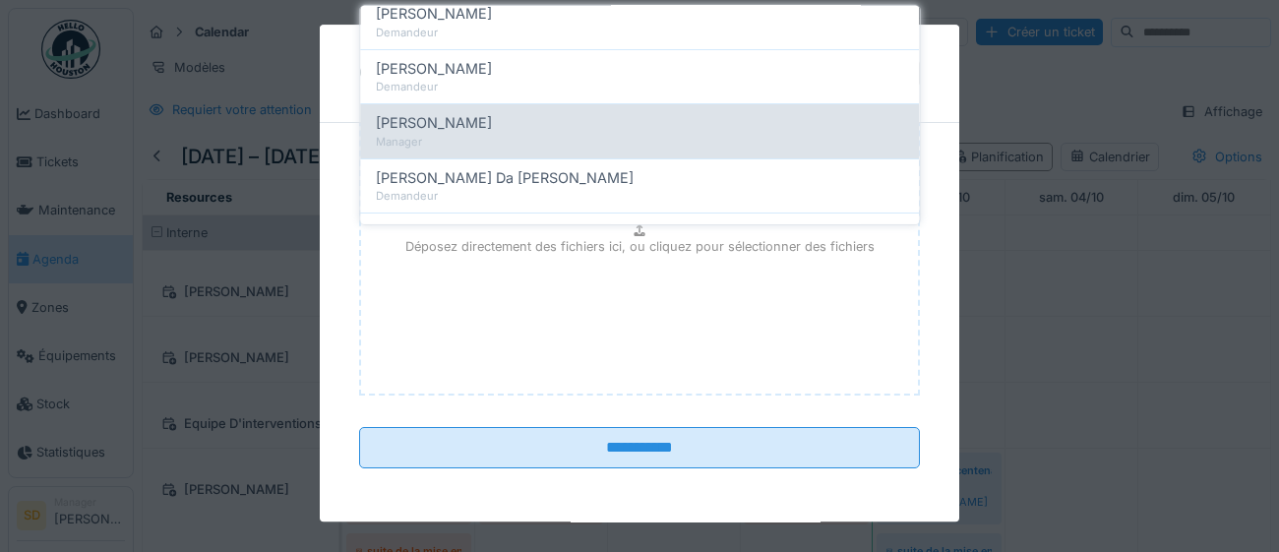
click at [610, 127] on div "[PERSON_NAME]" at bounding box center [639, 123] width 527 height 22
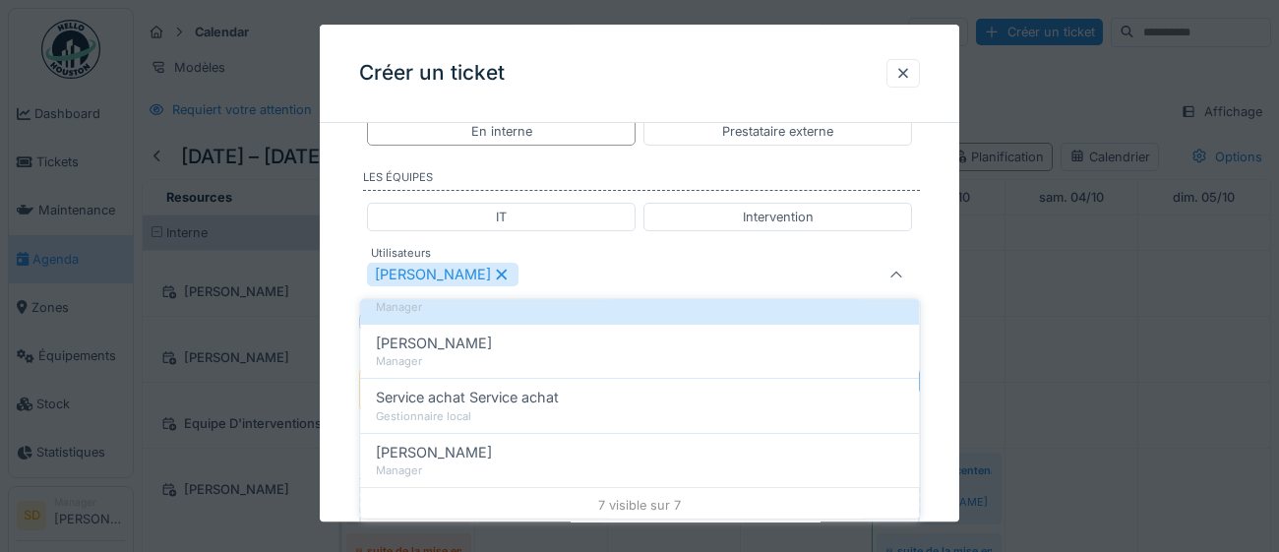
scroll to position [314, 0]
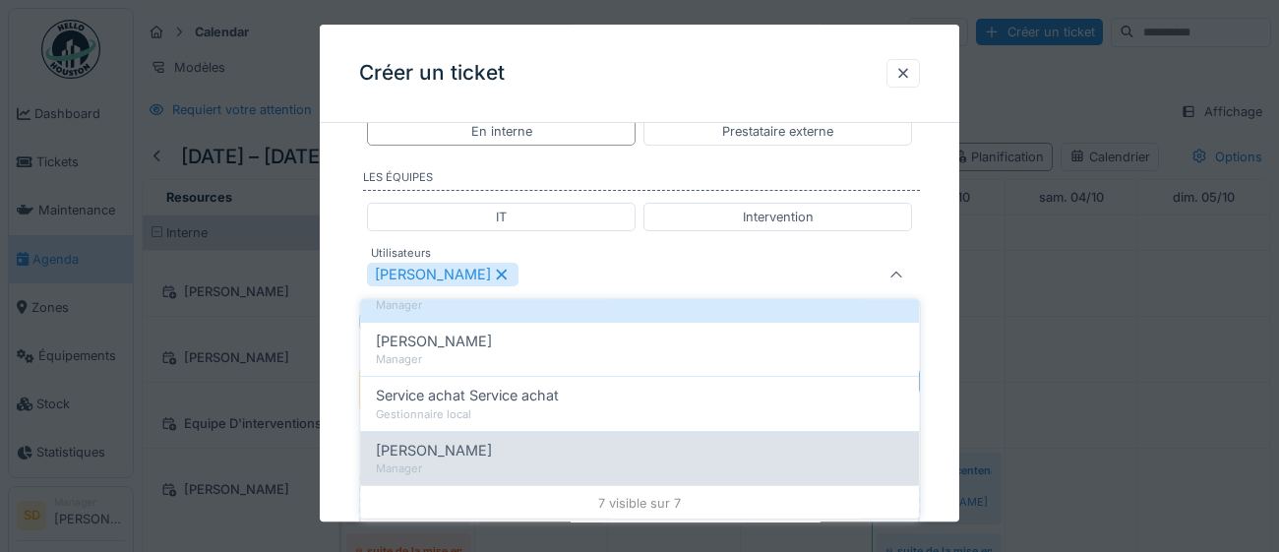
click at [456, 460] on div "Manager" at bounding box center [639, 468] width 527 height 17
type input "*********"
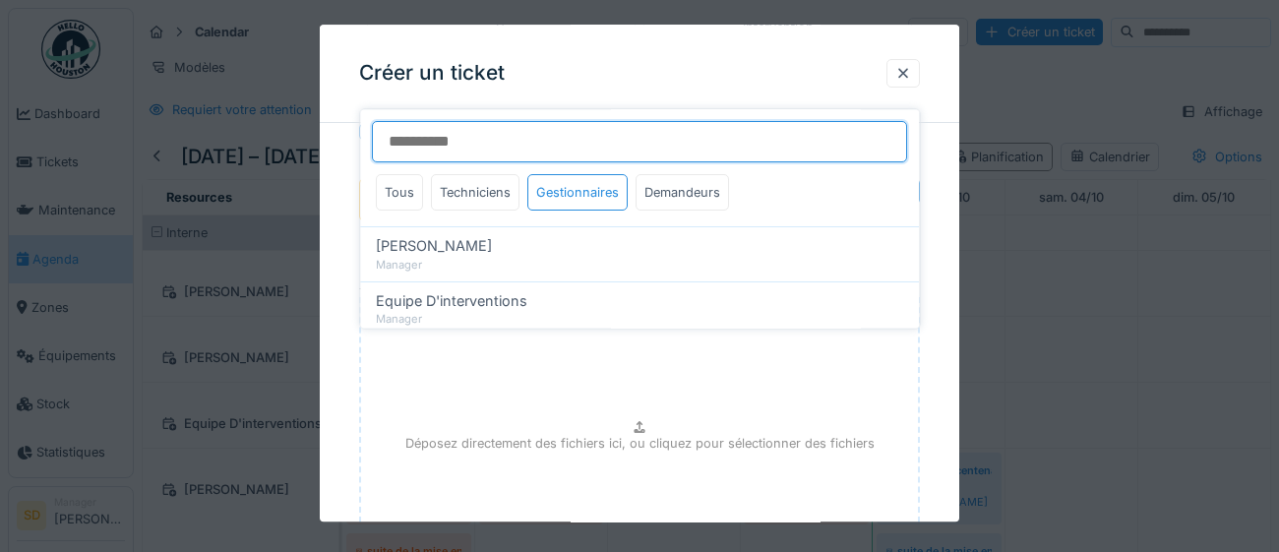
scroll to position [1198, 0]
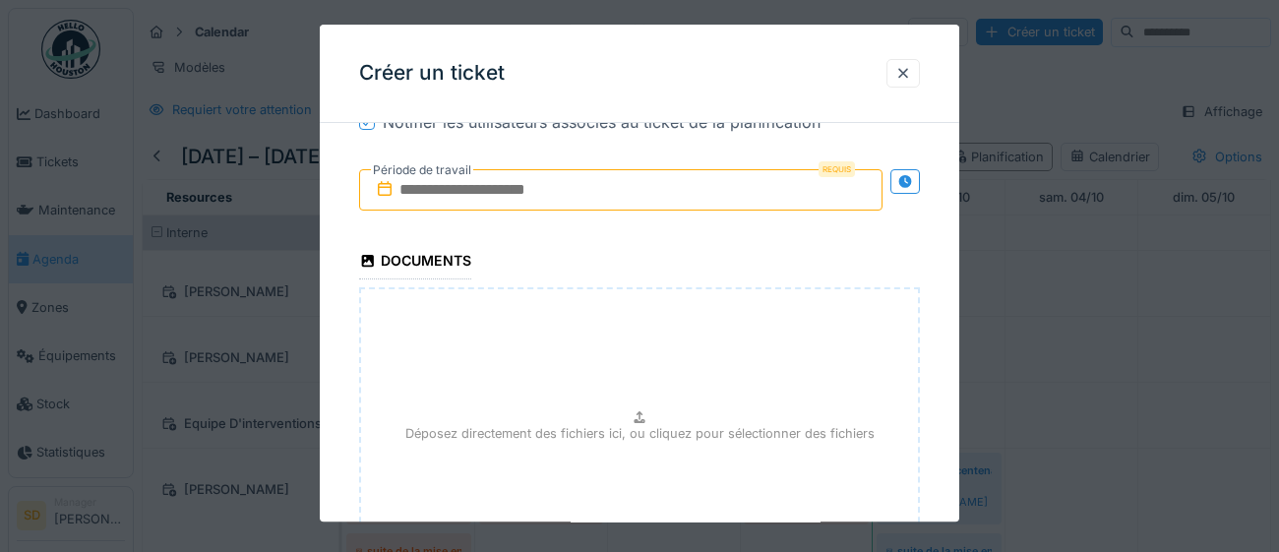
click at [637, 197] on input "text" at bounding box center [620, 189] width 523 height 41
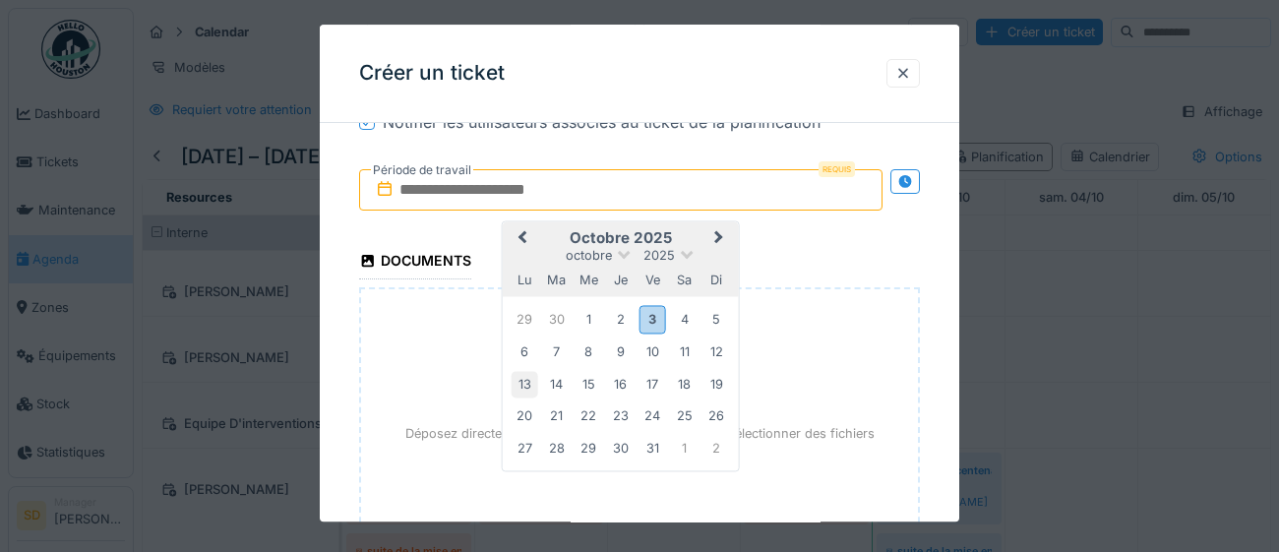
click at [532, 388] on div "13" at bounding box center [525, 384] width 27 height 27
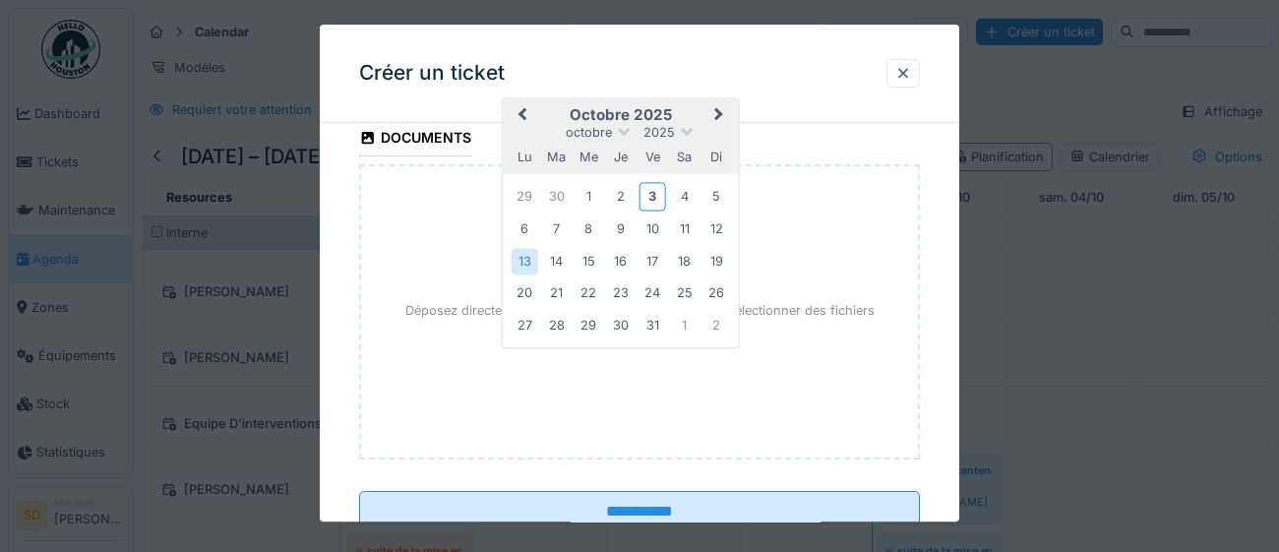
scroll to position [1385, 0]
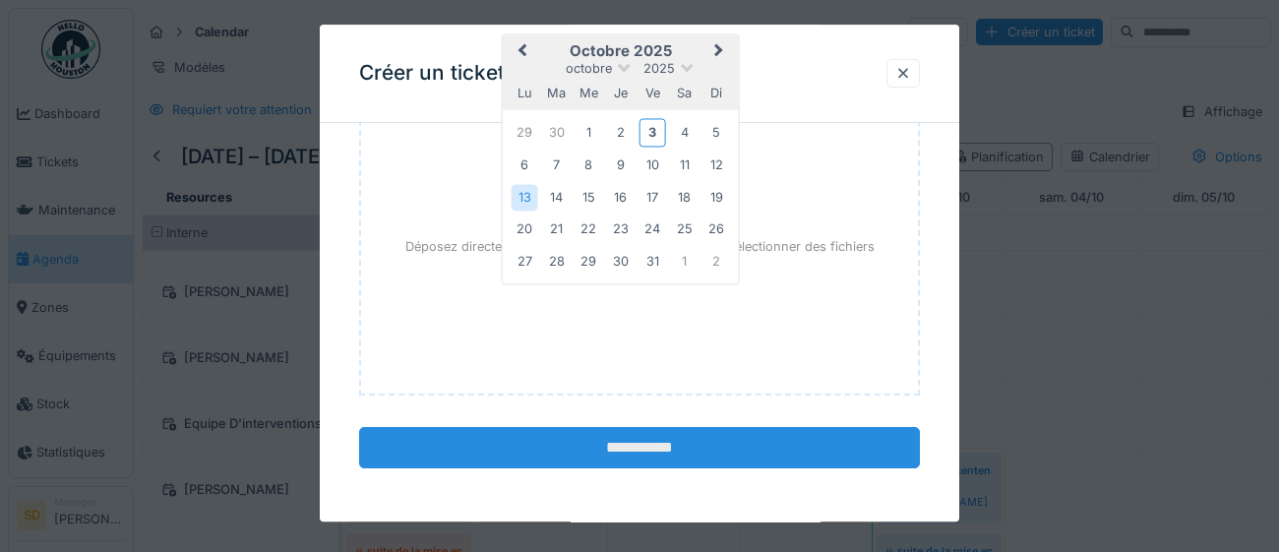
click at [707, 454] on input "**********" at bounding box center [639, 447] width 561 height 41
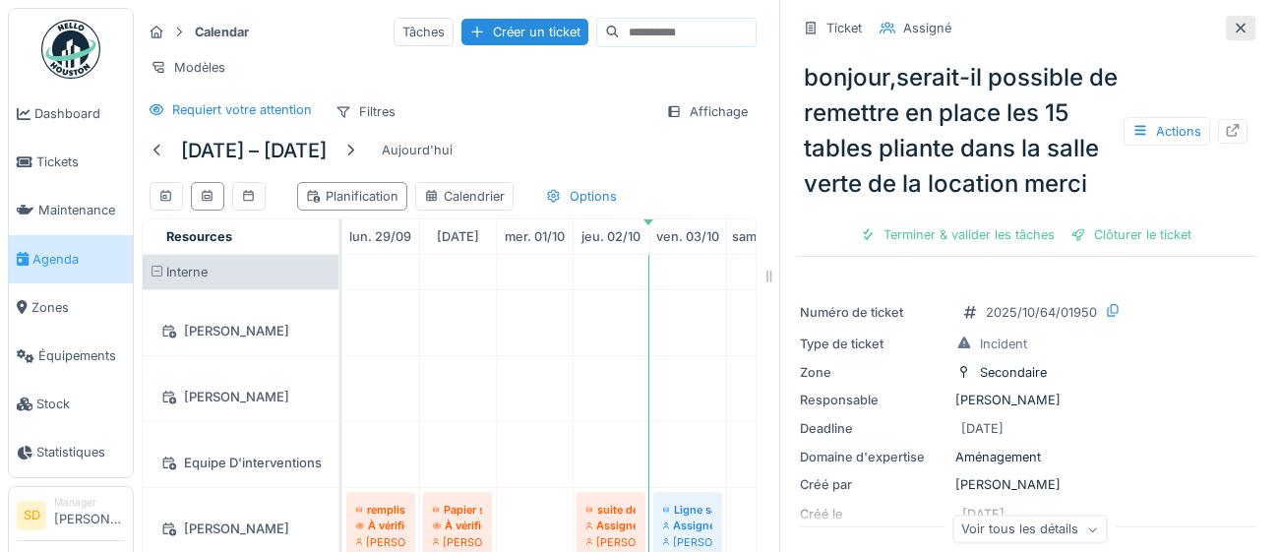
click at [1246, 33] on div at bounding box center [1241, 28] width 16 height 19
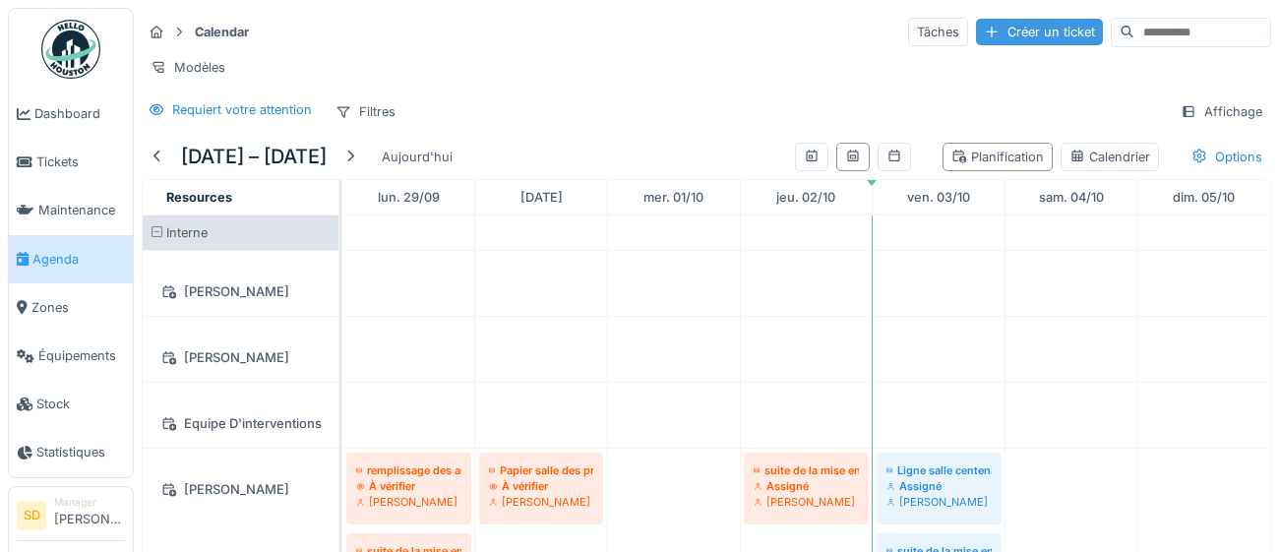
click at [976, 37] on div "Créer un ticket" at bounding box center [1039, 32] width 127 height 27
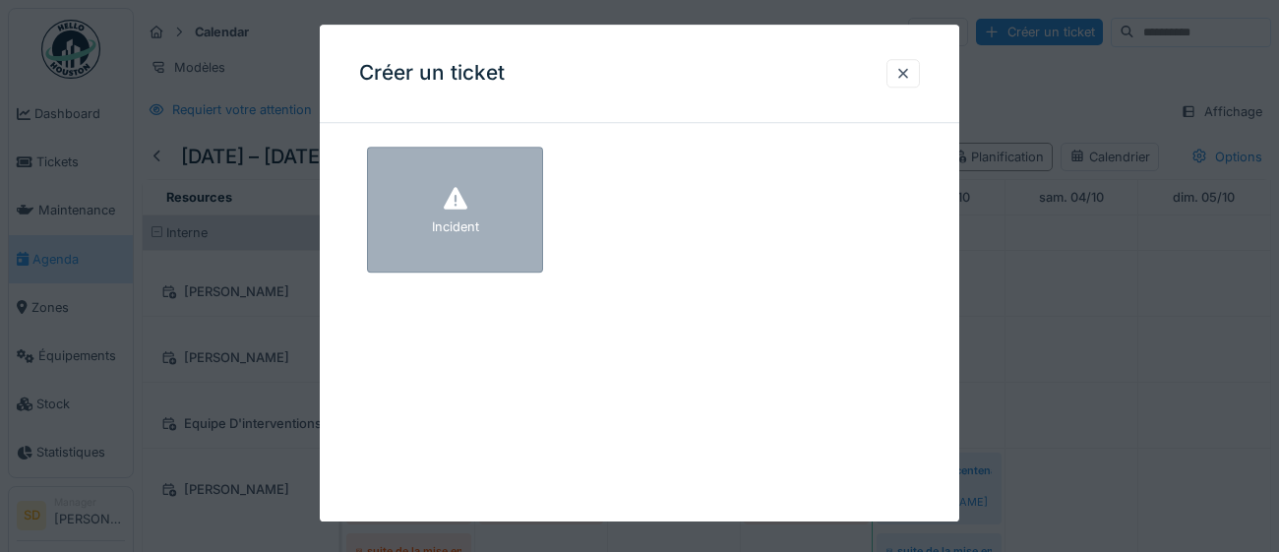
click at [402, 228] on div "Incident" at bounding box center [455, 210] width 176 height 126
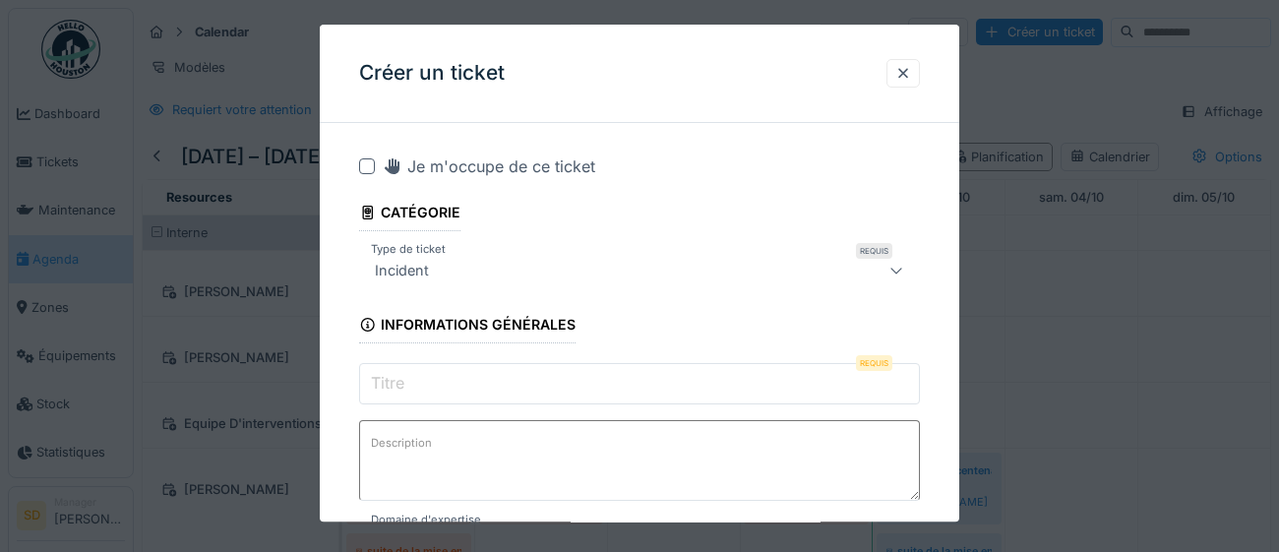
click at [562, 382] on input "Titre" at bounding box center [639, 383] width 561 height 41
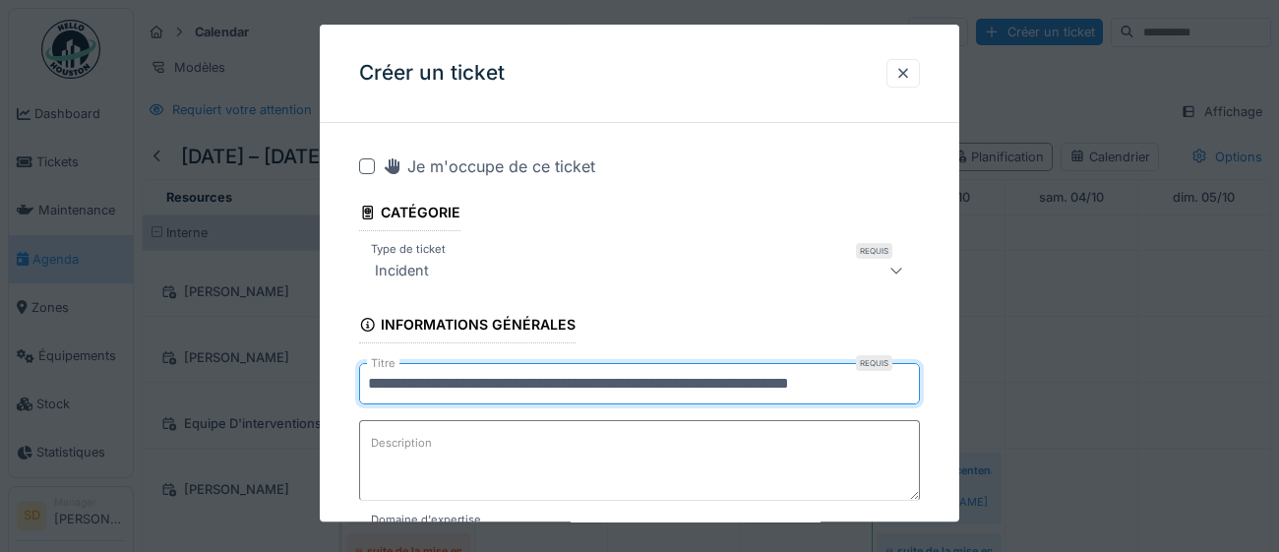
click at [711, 383] on input "**********" at bounding box center [639, 383] width 561 height 41
click at [887, 392] on input "**********" at bounding box center [639, 383] width 561 height 41
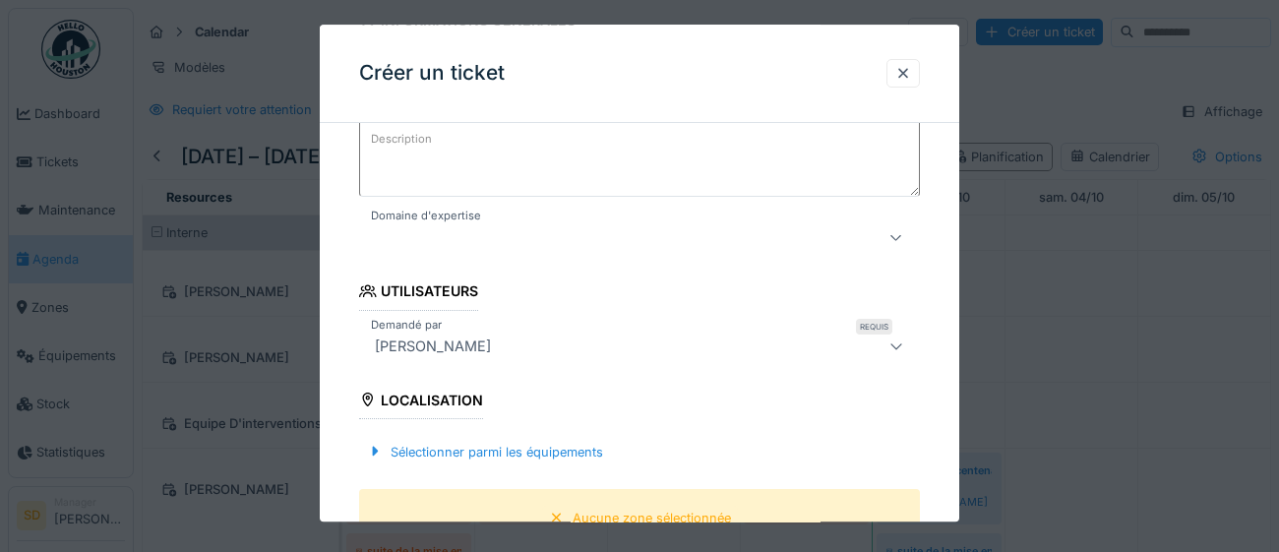
scroll to position [307, 0]
type input "**********"
click at [895, 235] on icon at bounding box center [896, 234] width 16 height 13
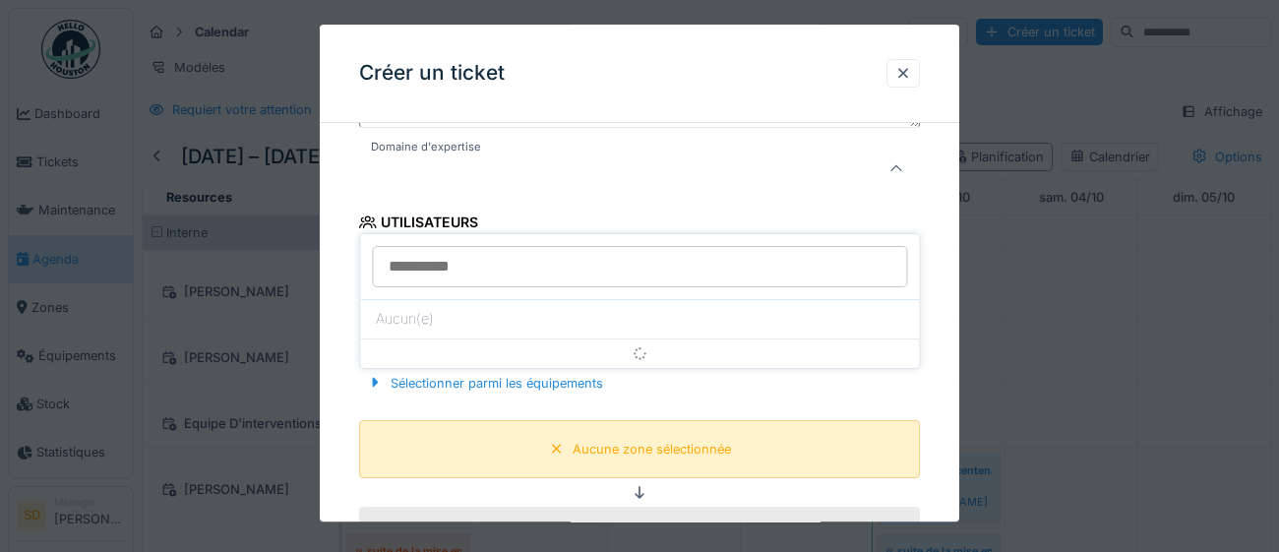
scroll to position [387, 0]
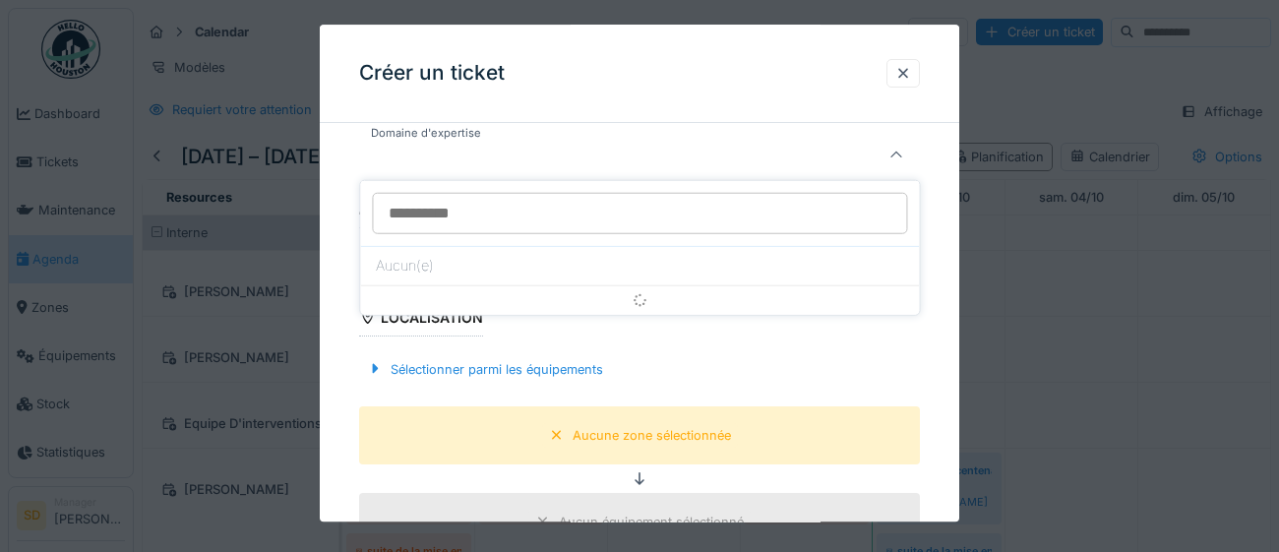
click at [940, 231] on div "**********" at bounding box center [639, 470] width 639 height 1437
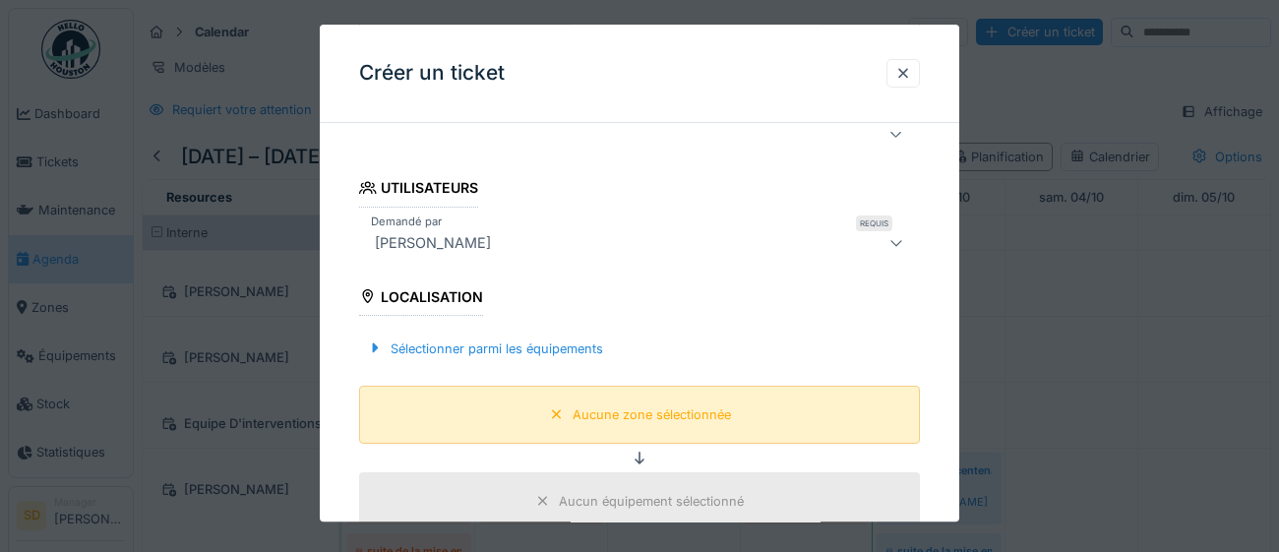
click at [604, 420] on div "Aucune zone sélectionnée" at bounding box center [652, 414] width 158 height 19
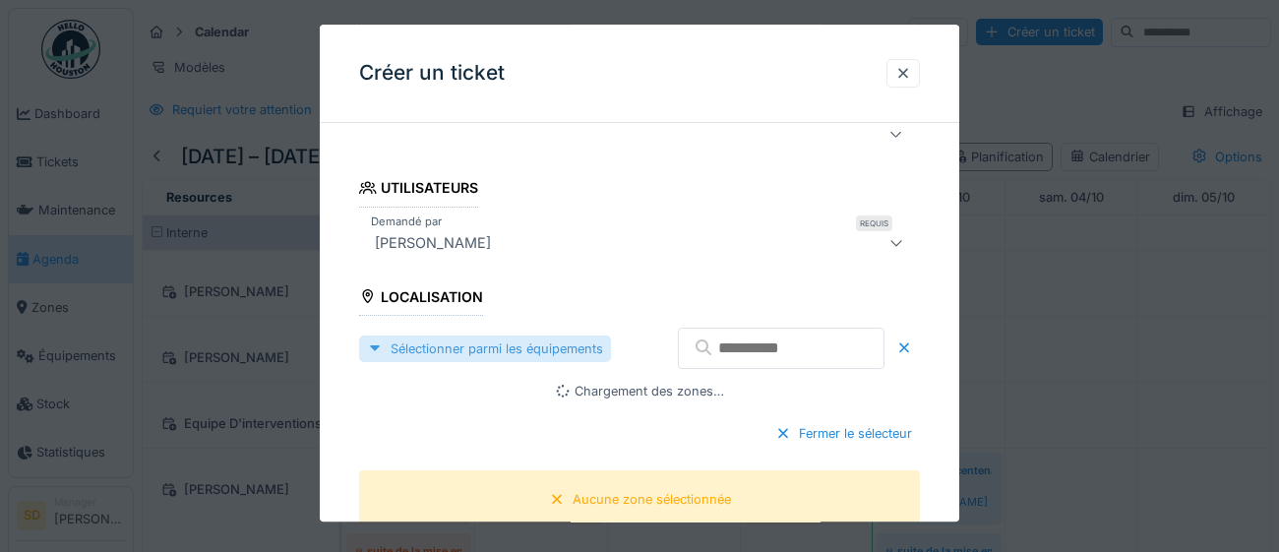
click at [565, 352] on div "Sélectionner parmi les équipements" at bounding box center [485, 348] width 252 height 27
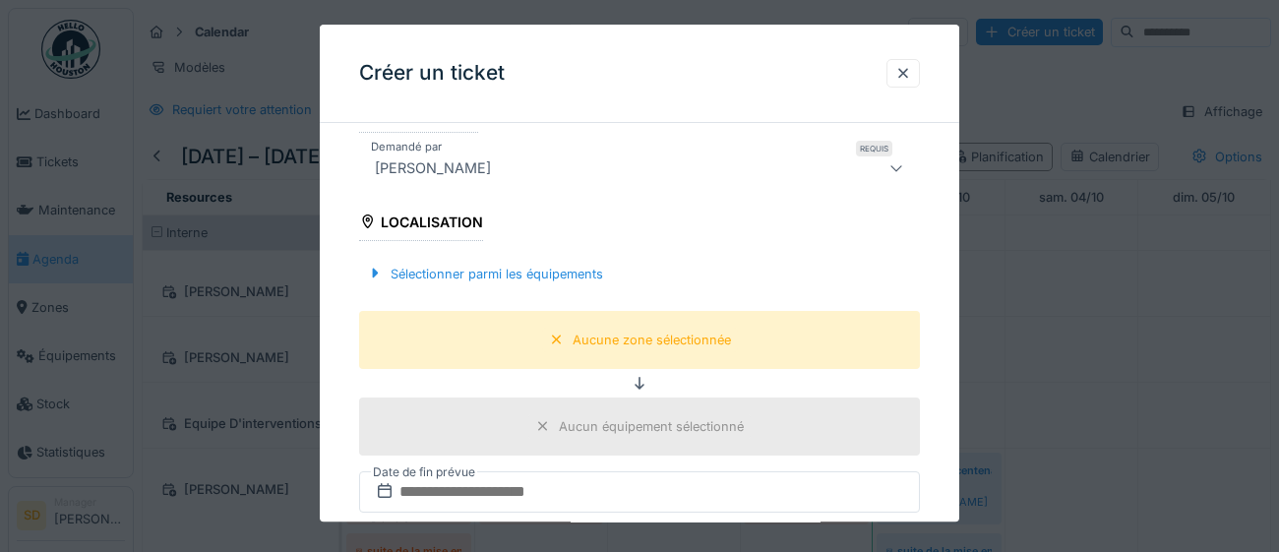
scroll to position [465, 0]
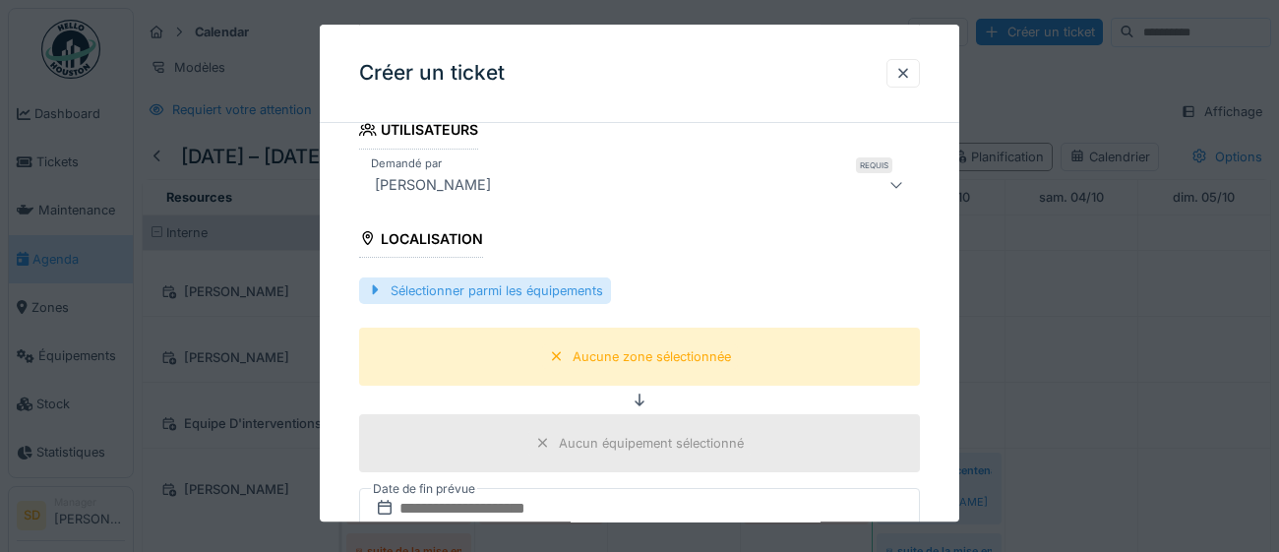
click at [476, 293] on div "Sélectionner parmi les équipements" at bounding box center [485, 290] width 252 height 27
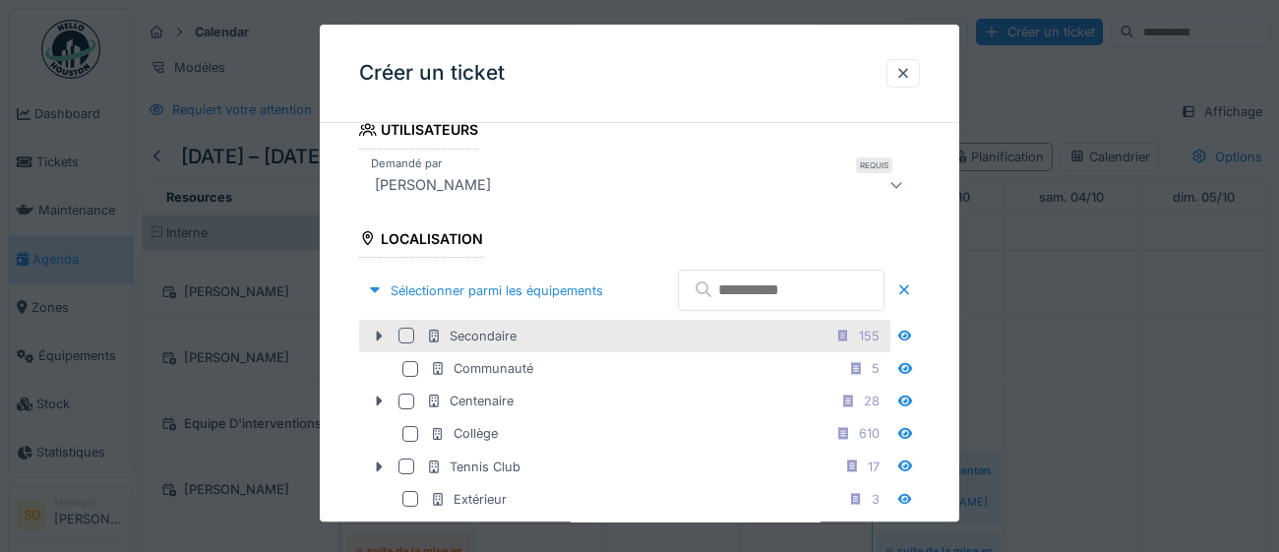
click at [407, 344] on div at bounding box center [406, 337] width 16 height 16
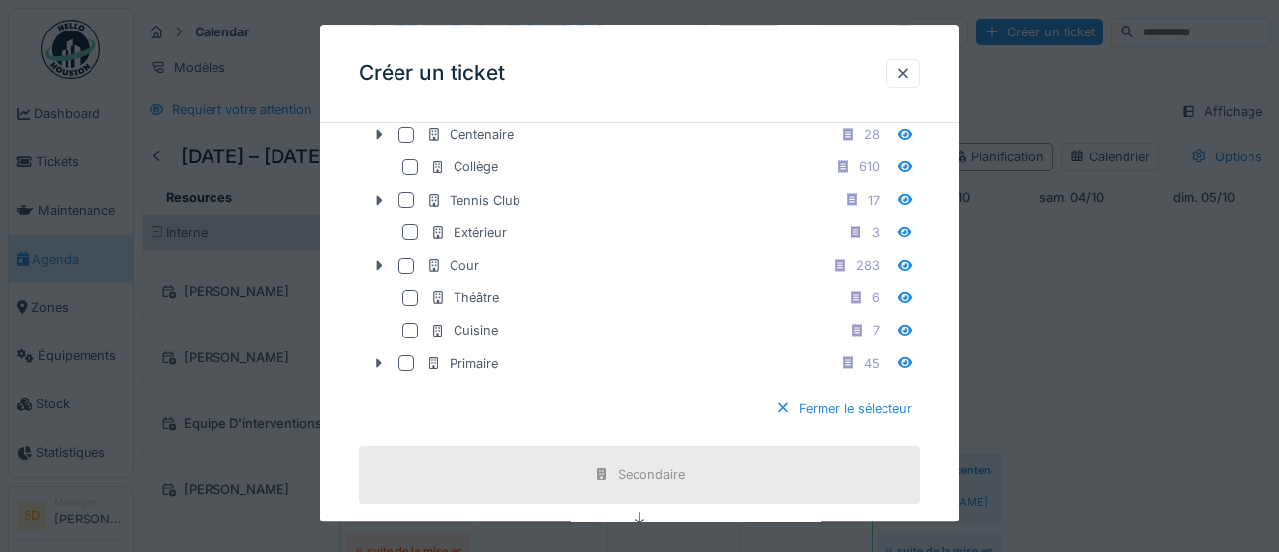
scroll to position [783, 0]
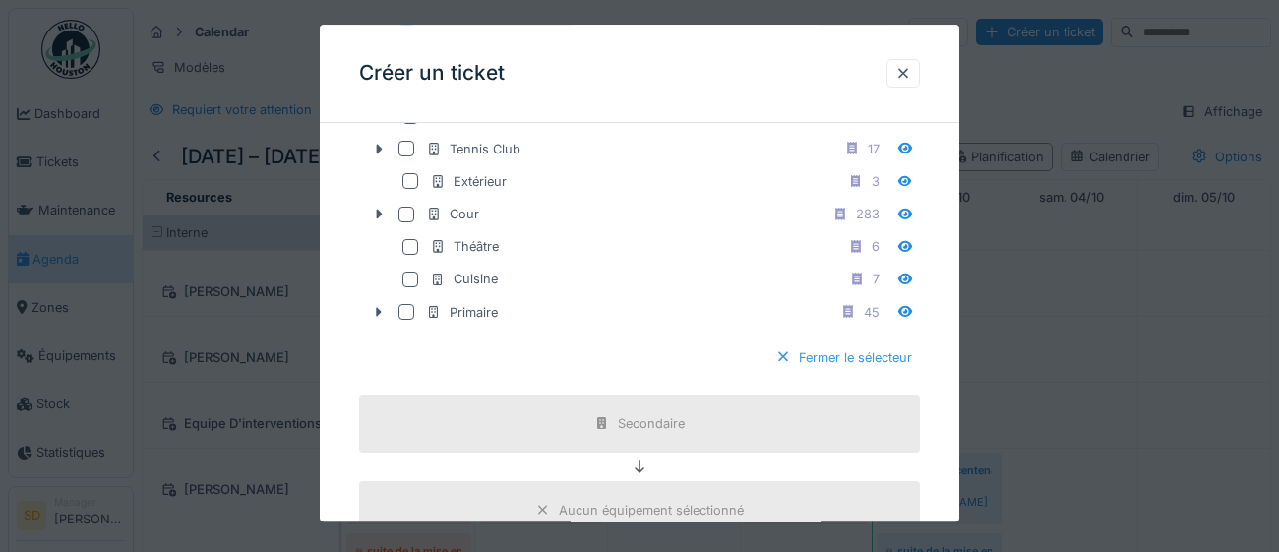
click at [778, 367] on div at bounding box center [783, 357] width 16 height 19
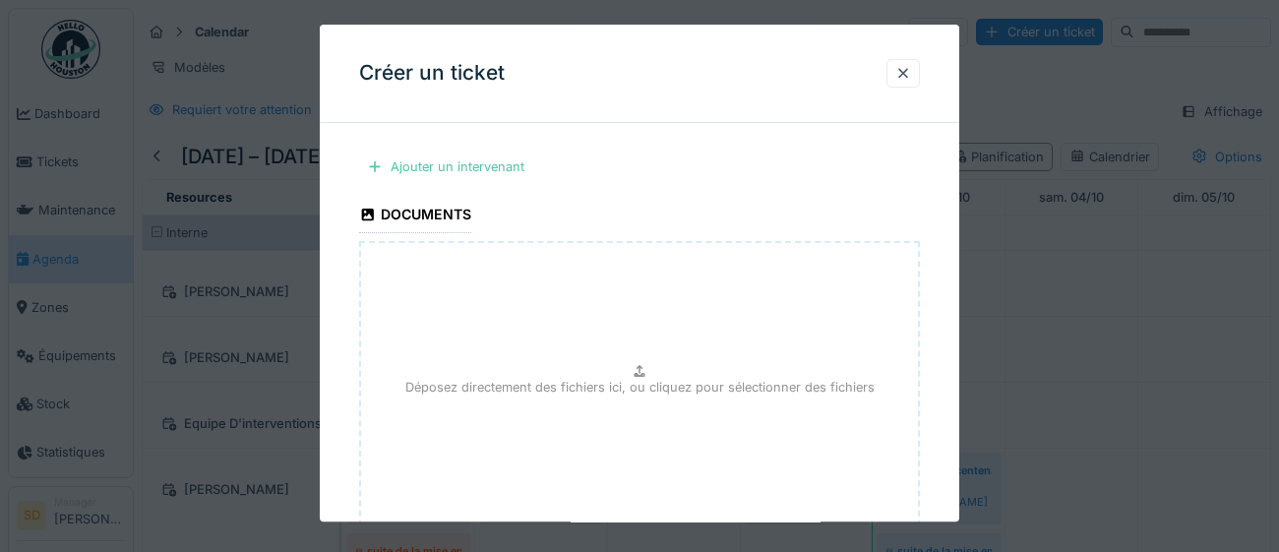
scroll to position [855, 0]
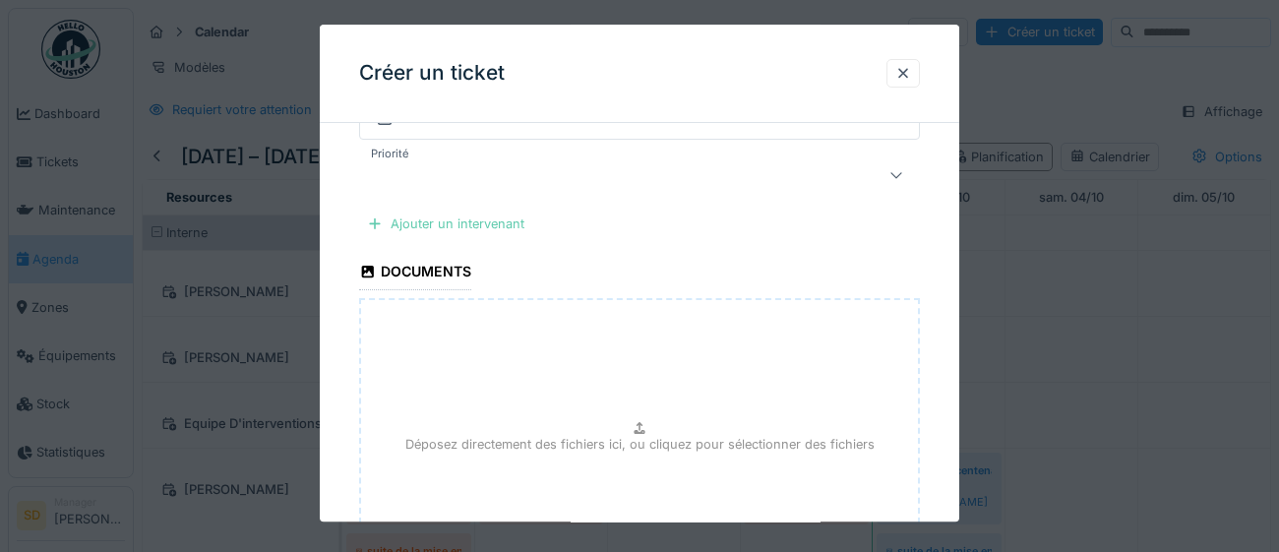
click at [408, 221] on div "Ajouter un intervenant" at bounding box center [445, 224] width 173 height 27
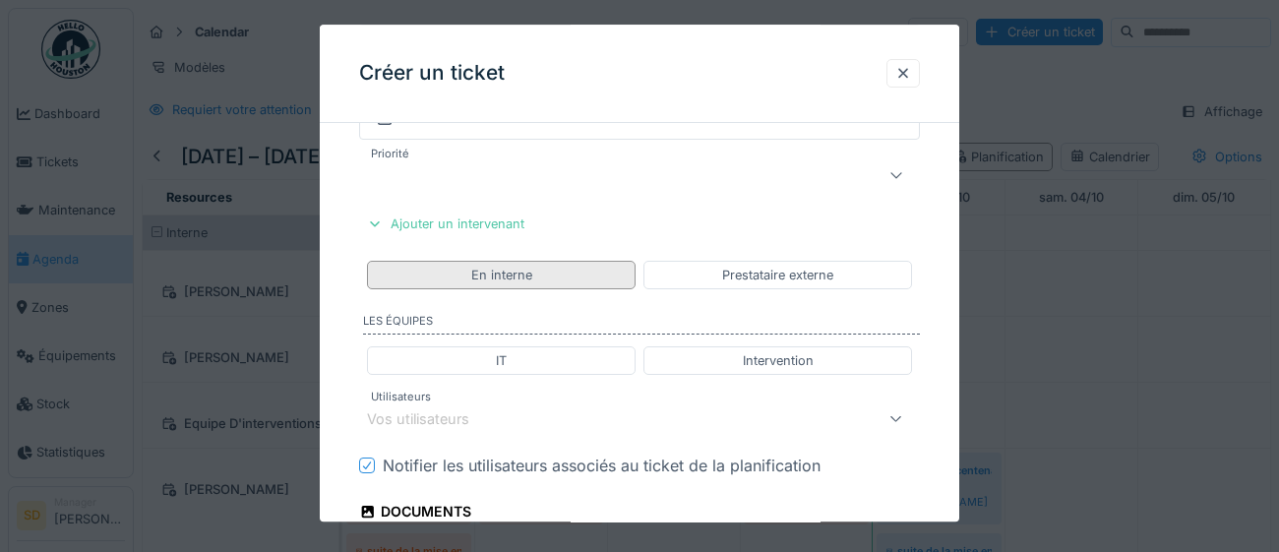
click at [540, 273] on div "En interne" at bounding box center [501, 275] width 269 height 29
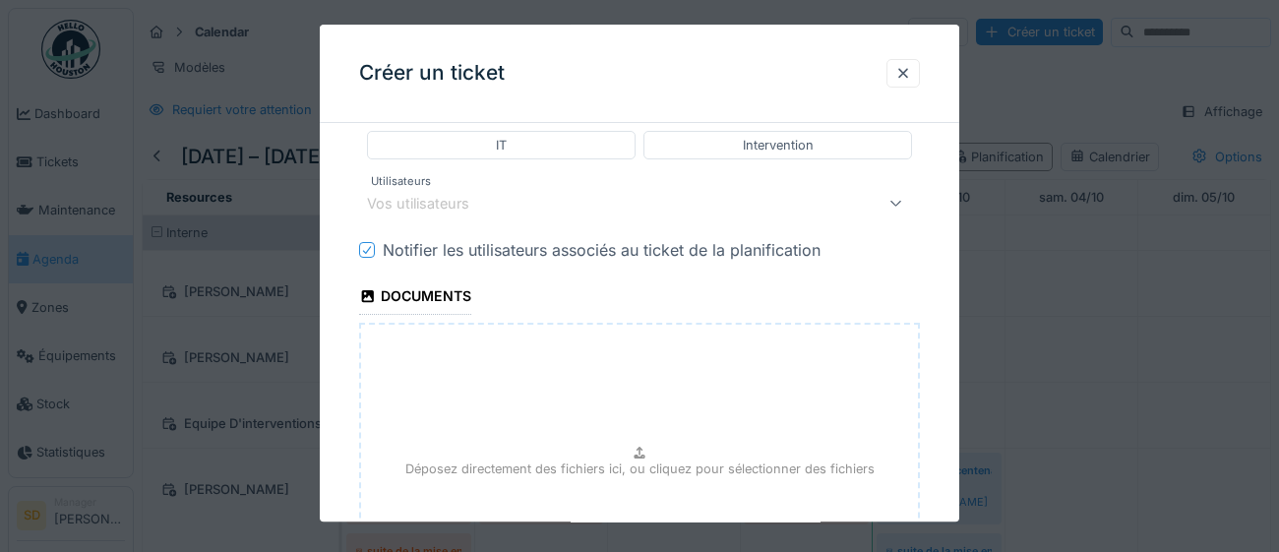
scroll to position [1080, 0]
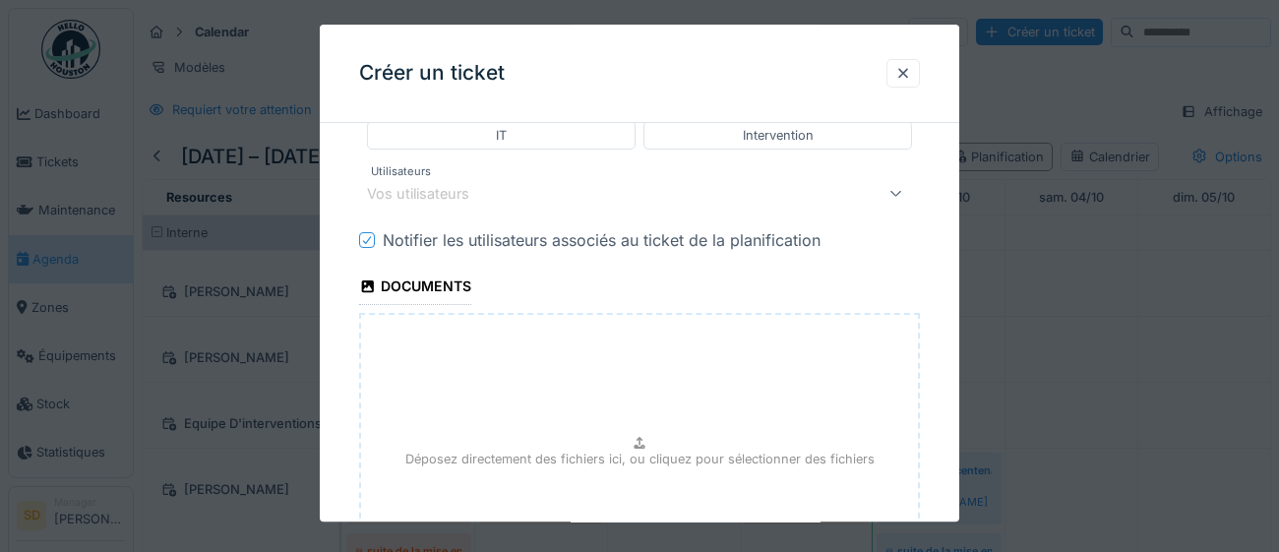
click at [491, 190] on div "Vos utilisateurs" at bounding box center [432, 194] width 130 height 22
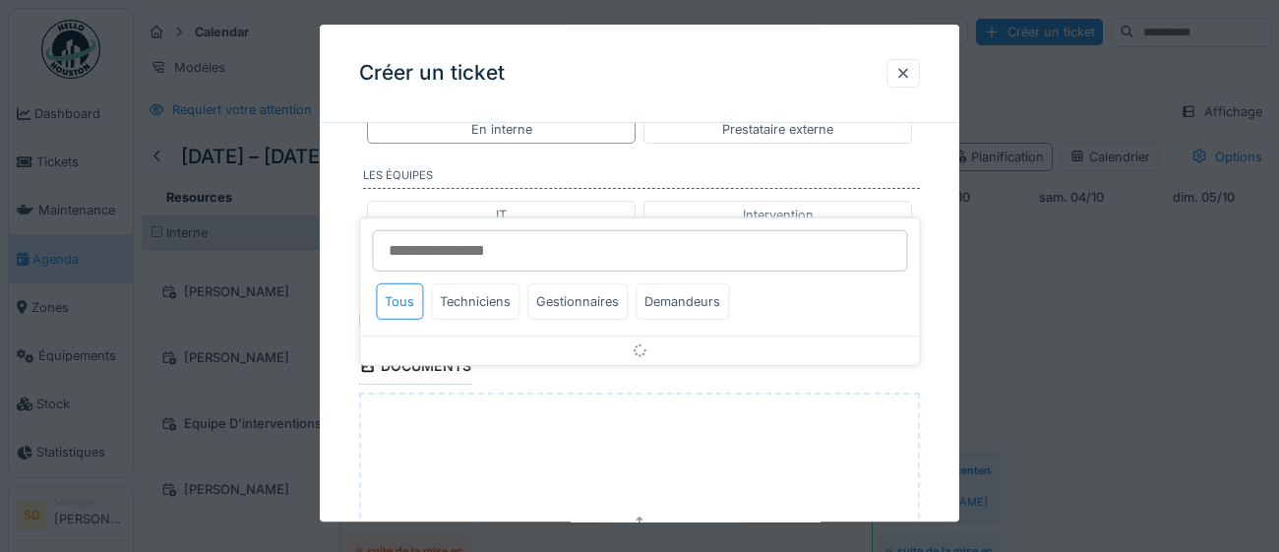
scroll to position [999, 0]
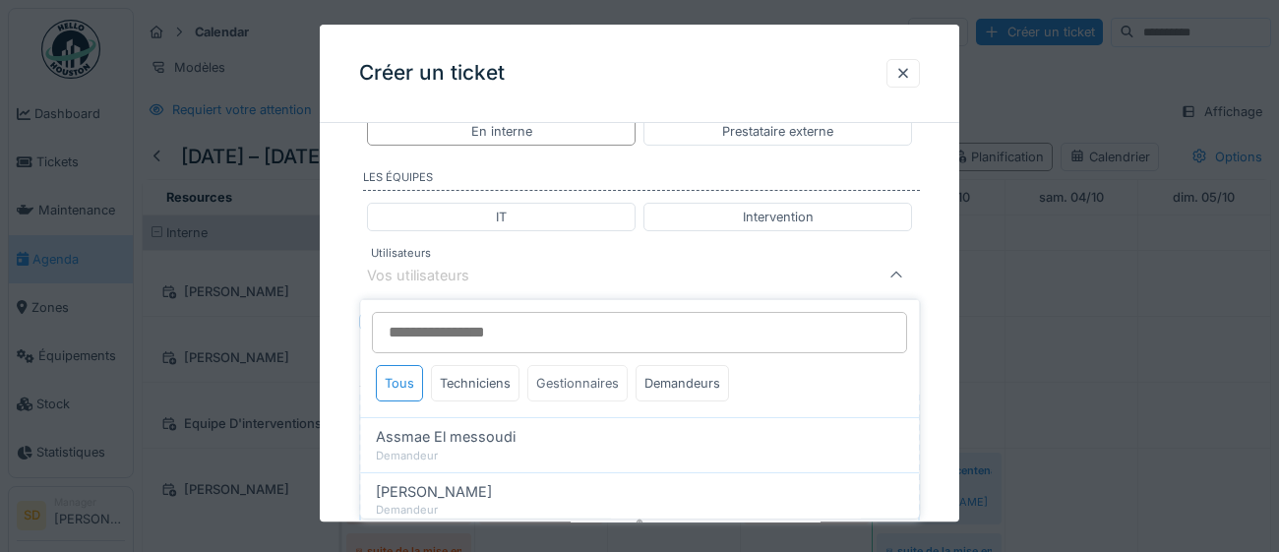
click at [582, 386] on div "Gestionnaires" at bounding box center [577, 383] width 100 height 36
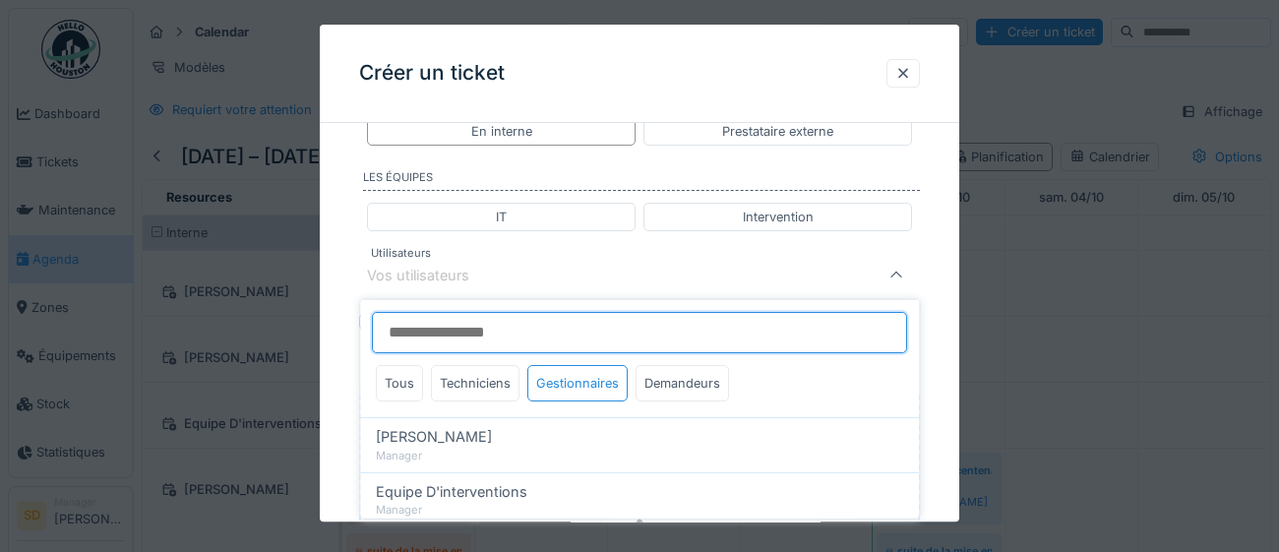
scroll to position [314, 0]
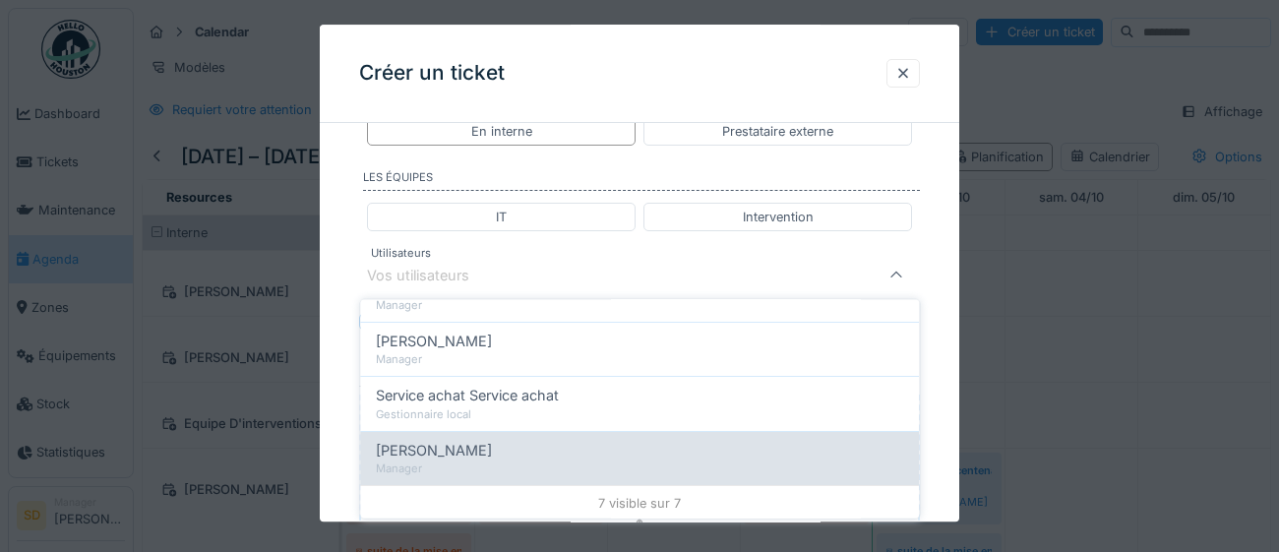
click at [480, 447] on span "[PERSON_NAME]" at bounding box center [434, 450] width 116 height 22
type input "****"
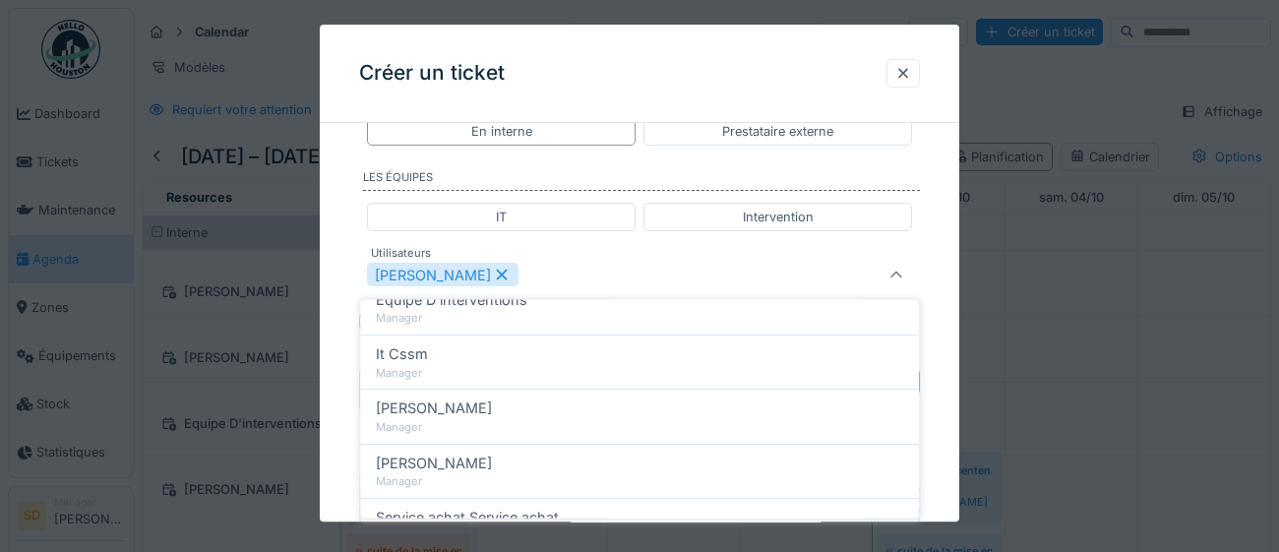
scroll to position [287, 0]
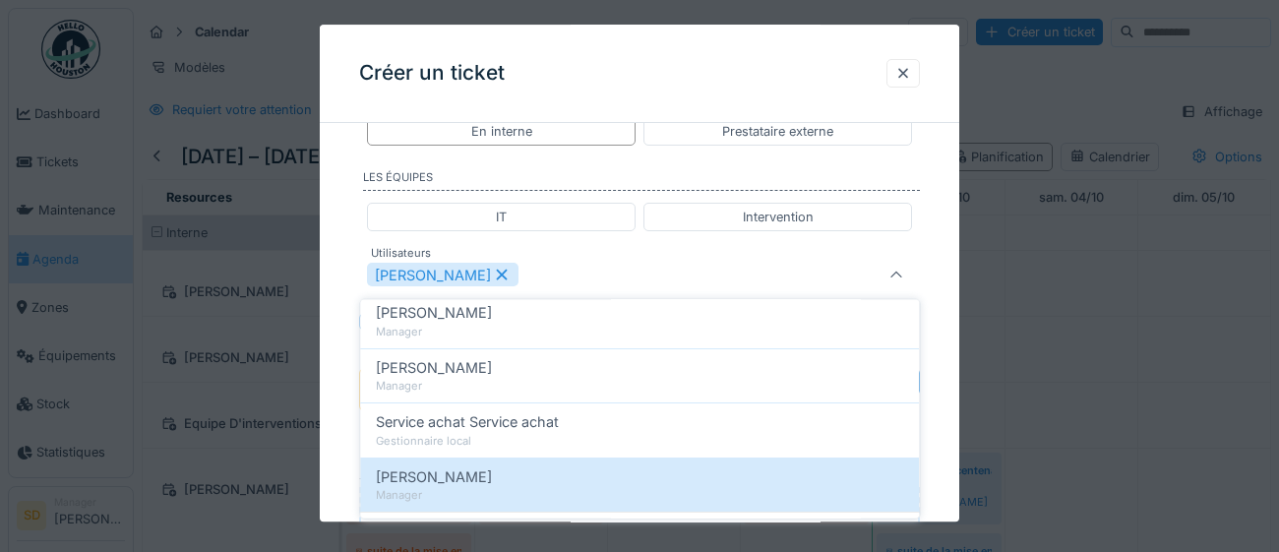
click at [943, 387] on div "**********" at bounding box center [639, 25] width 639 height 1770
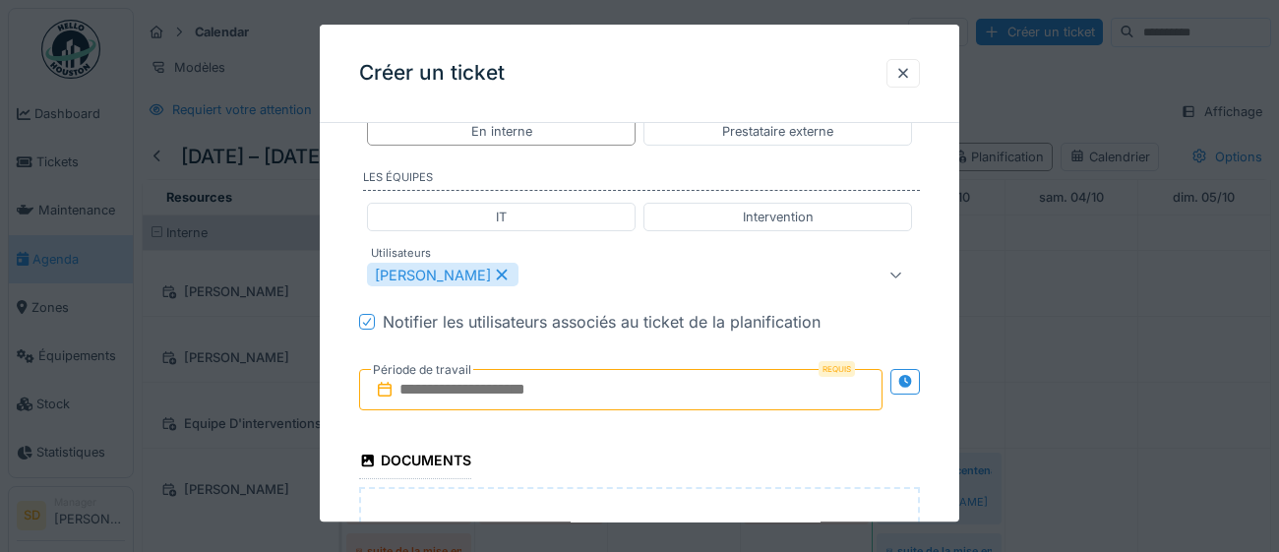
click at [617, 390] on input "text" at bounding box center [620, 390] width 523 height 41
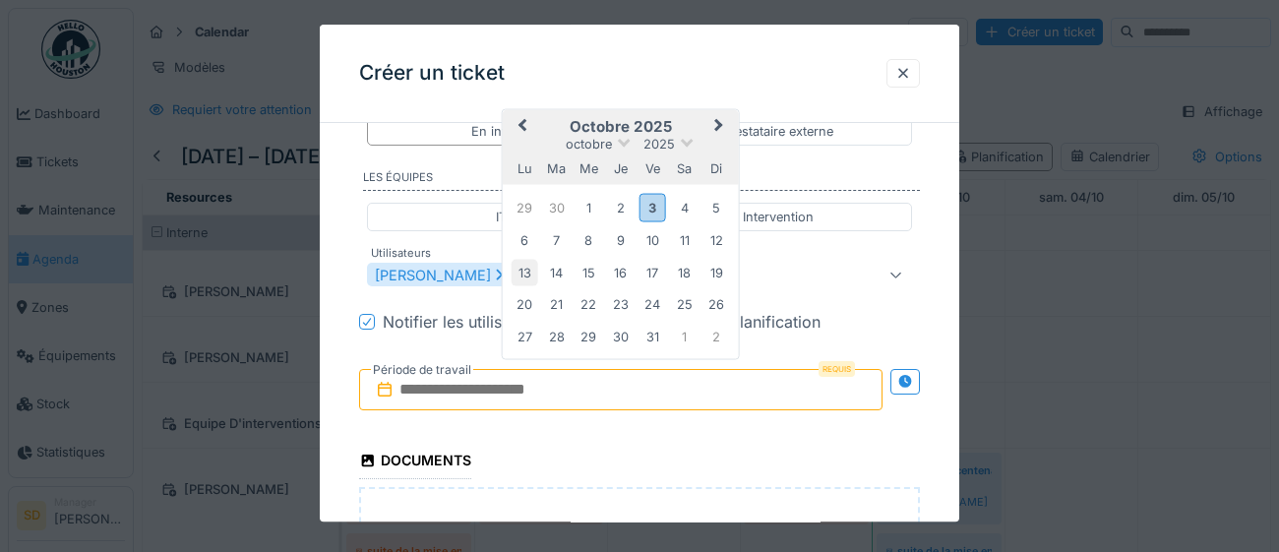
click at [526, 265] on div "13" at bounding box center [525, 273] width 27 height 27
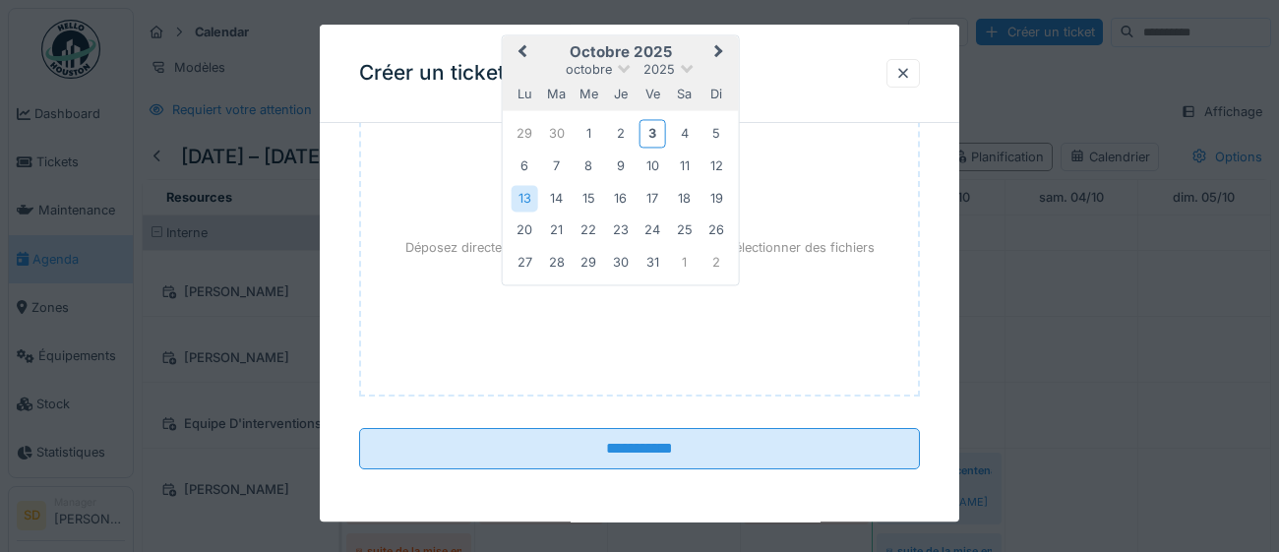
scroll to position [1385, 0]
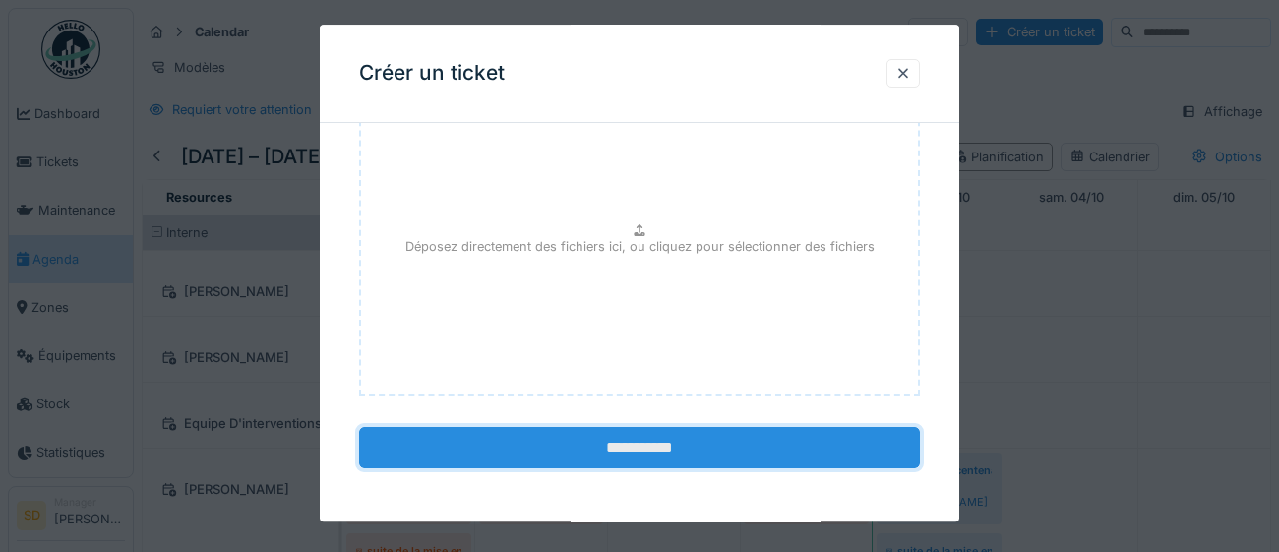
click at [593, 443] on input "**********" at bounding box center [639, 448] width 561 height 41
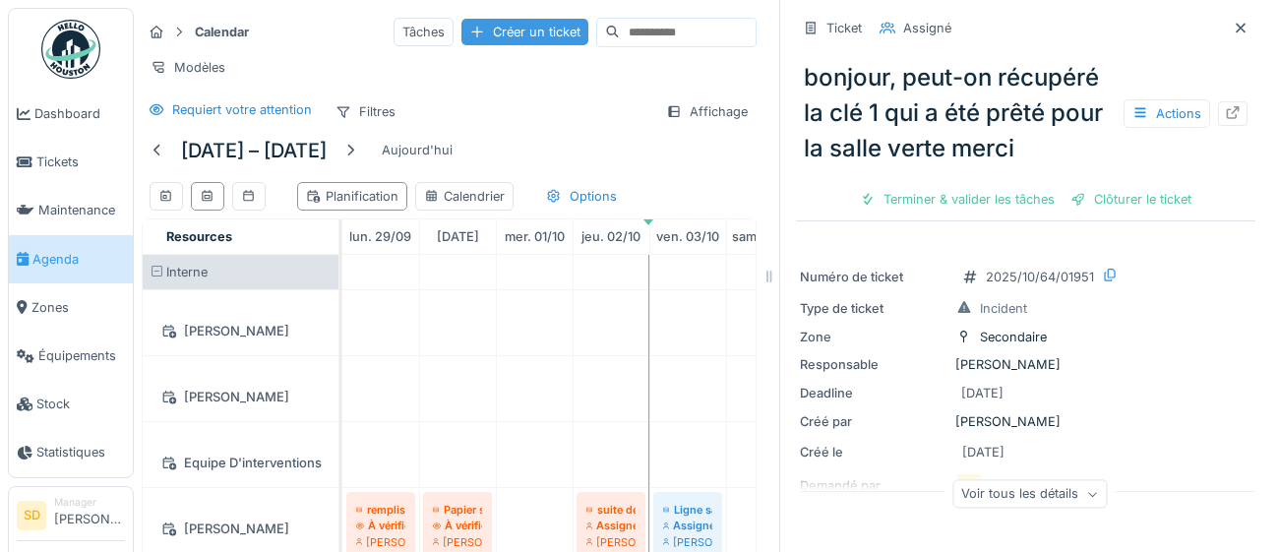
click at [470, 35] on div "Créer un ticket" at bounding box center [524, 32] width 127 height 27
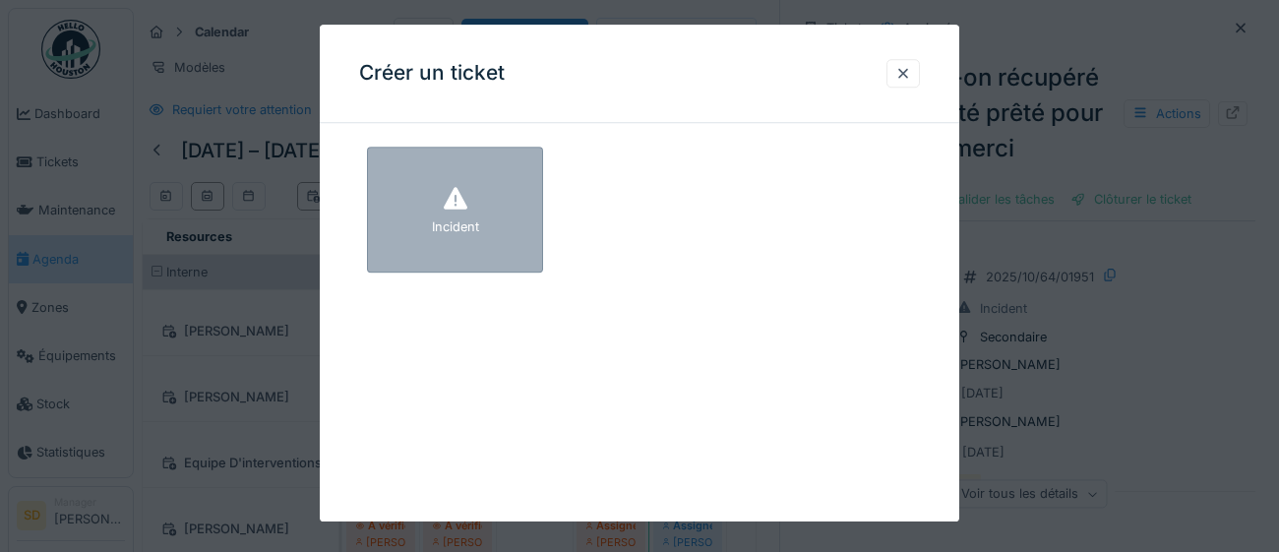
click at [533, 209] on div "Incident" at bounding box center [455, 210] width 176 height 126
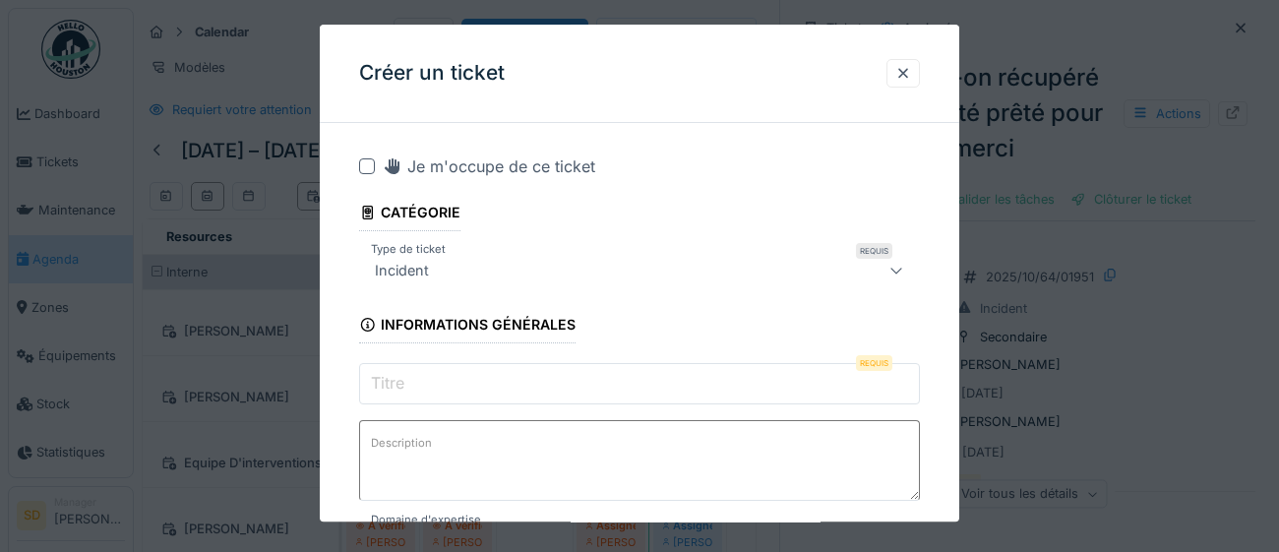
click at [474, 384] on input "Titre" at bounding box center [639, 383] width 561 height 41
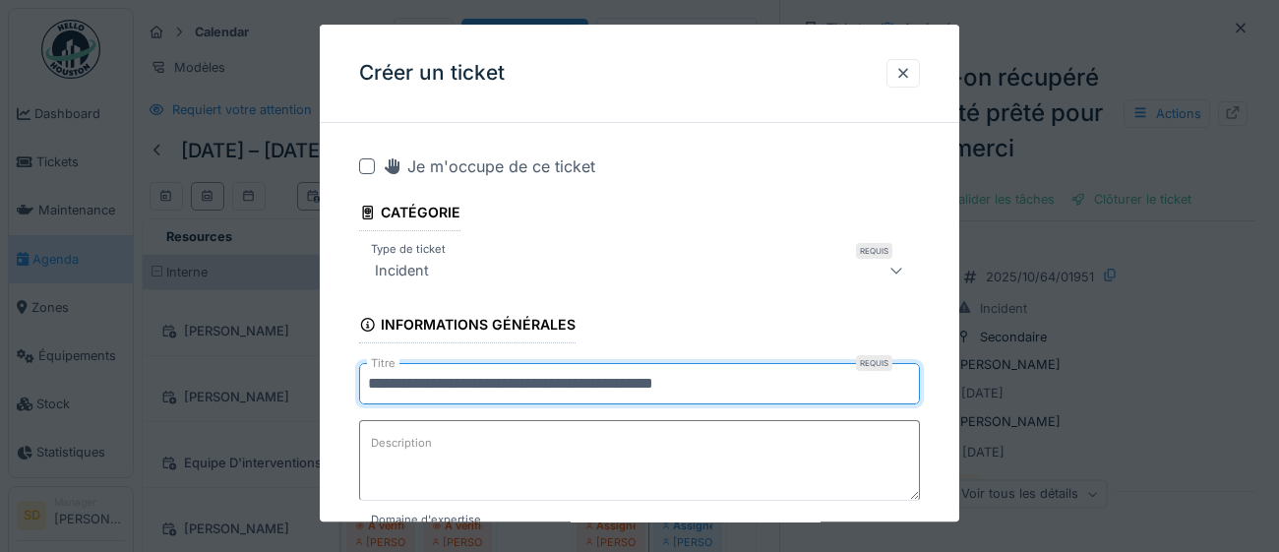
click at [697, 383] on input "**********" at bounding box center [639, 383] width 561 height 41
click at [736, 376] on input "**********" at bounding box center [639, 383] width 561 height 41
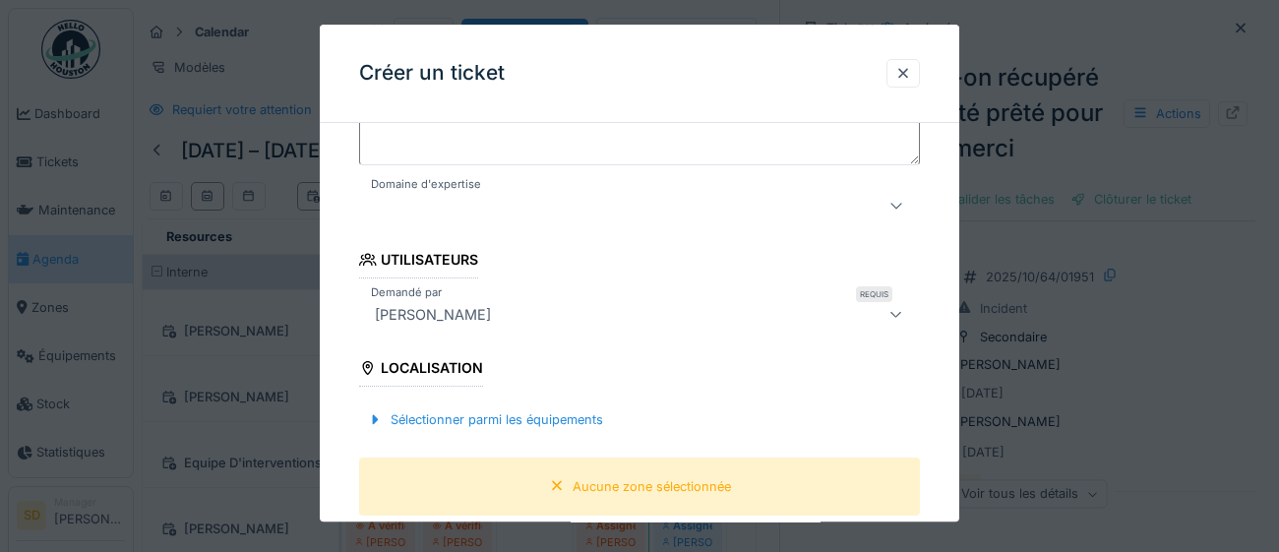
scroll to position [381, 0]
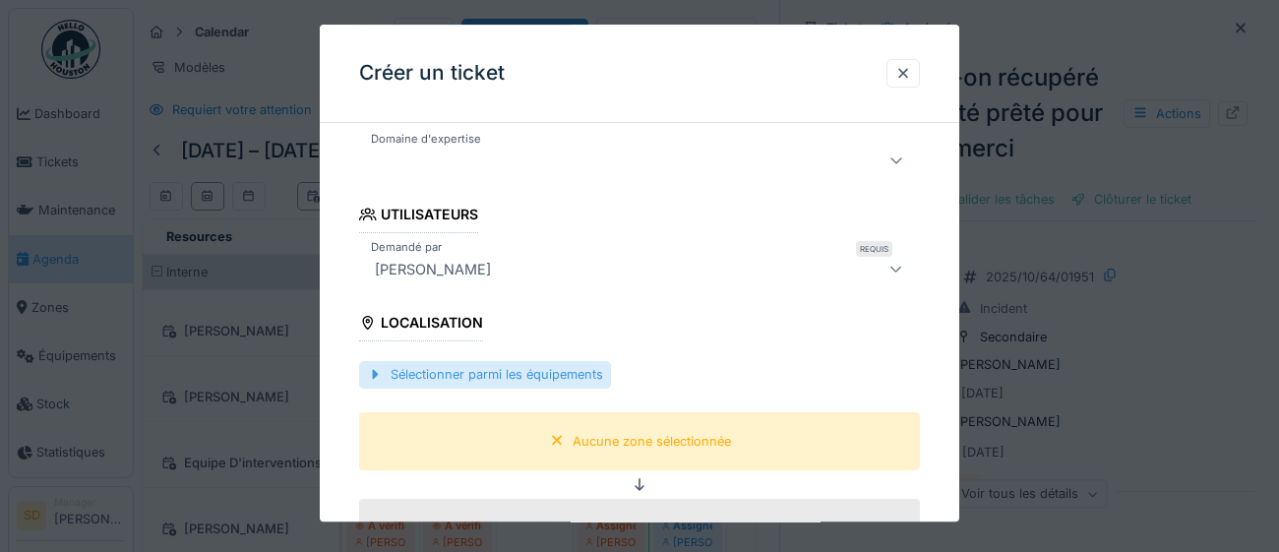
type input "**********"
click at [536, 379] on div "Sélectionner parmi les équipements" at bounding box center [485, 375] width 252 height 27
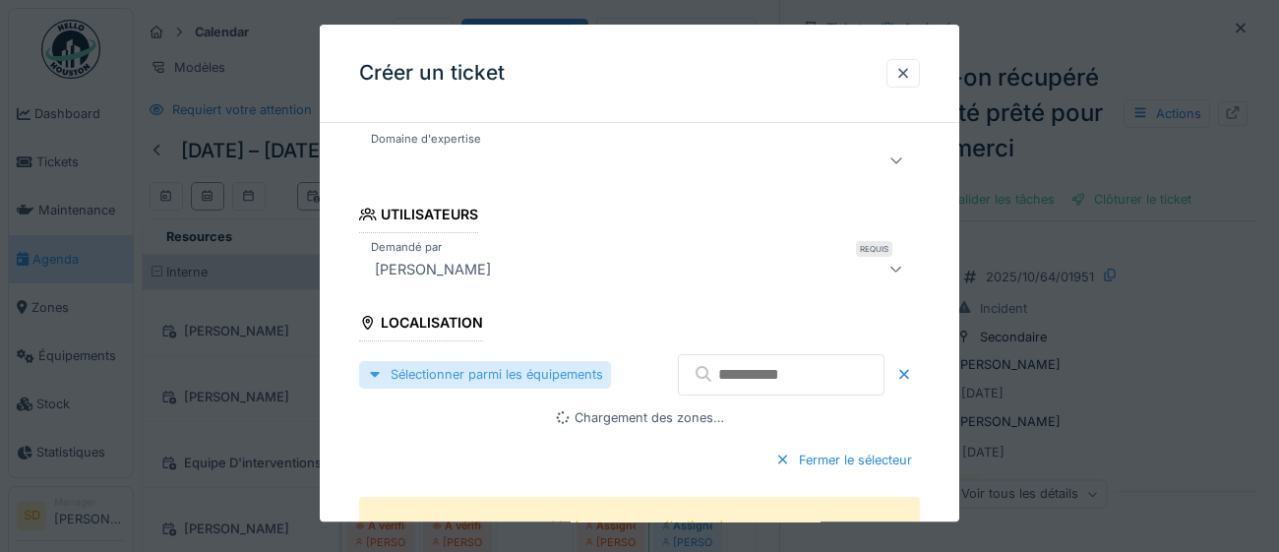
scroll to position [0, 0]
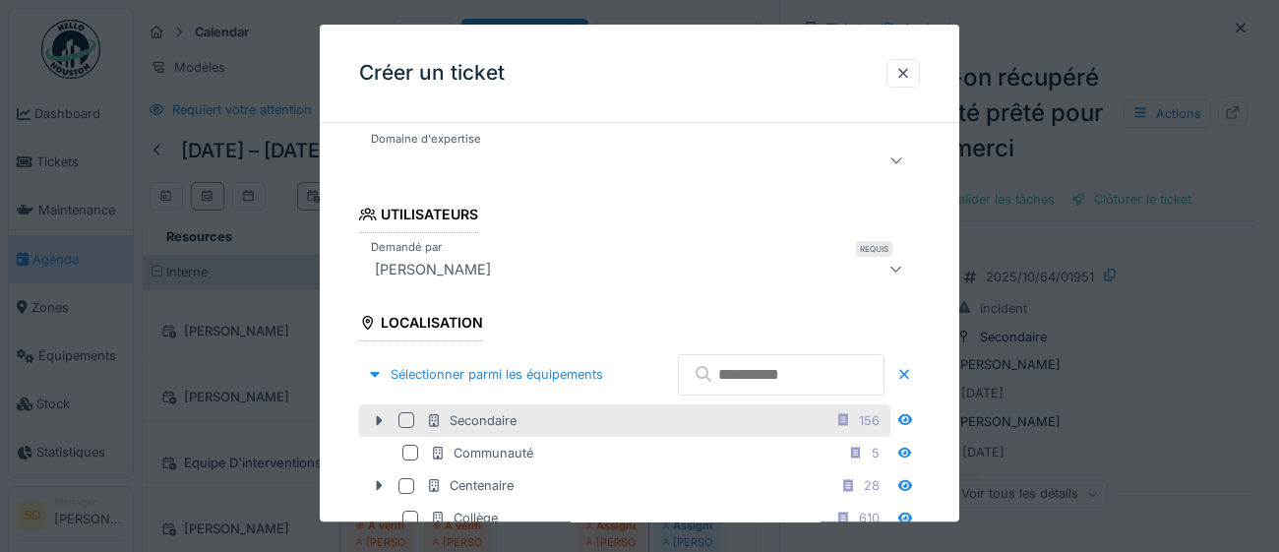
click at [410, 428] on div at bounding box center [406, 420] width 16 height 16
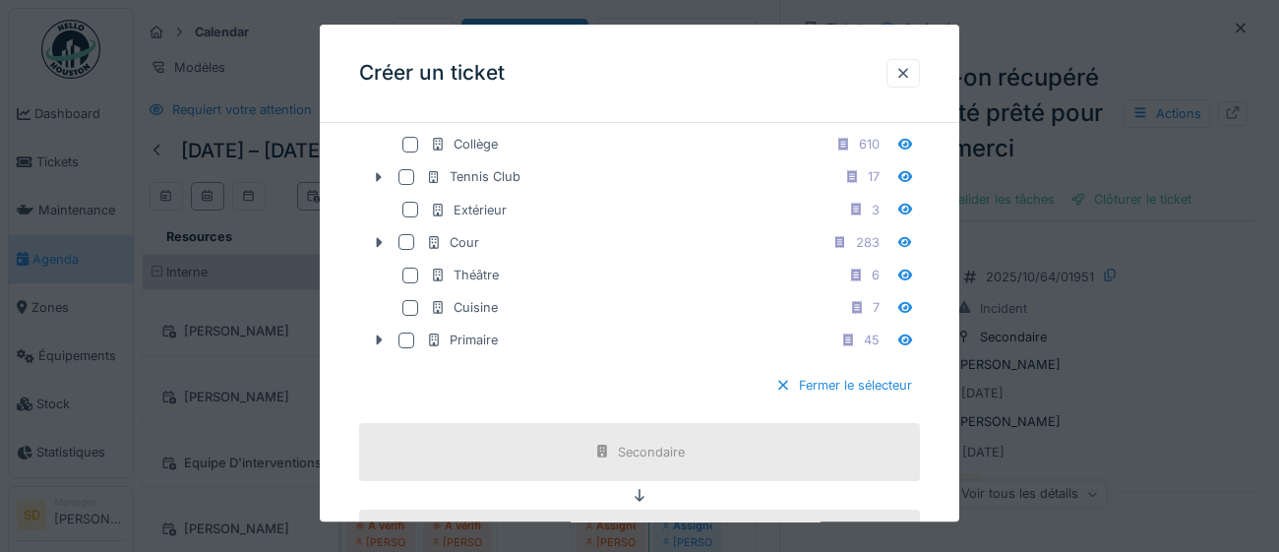
scroll to position [758, 0]
click at [861, 395] on div "Fermer le sélecteur" at bounding box center [843, 382] width 152 height 27
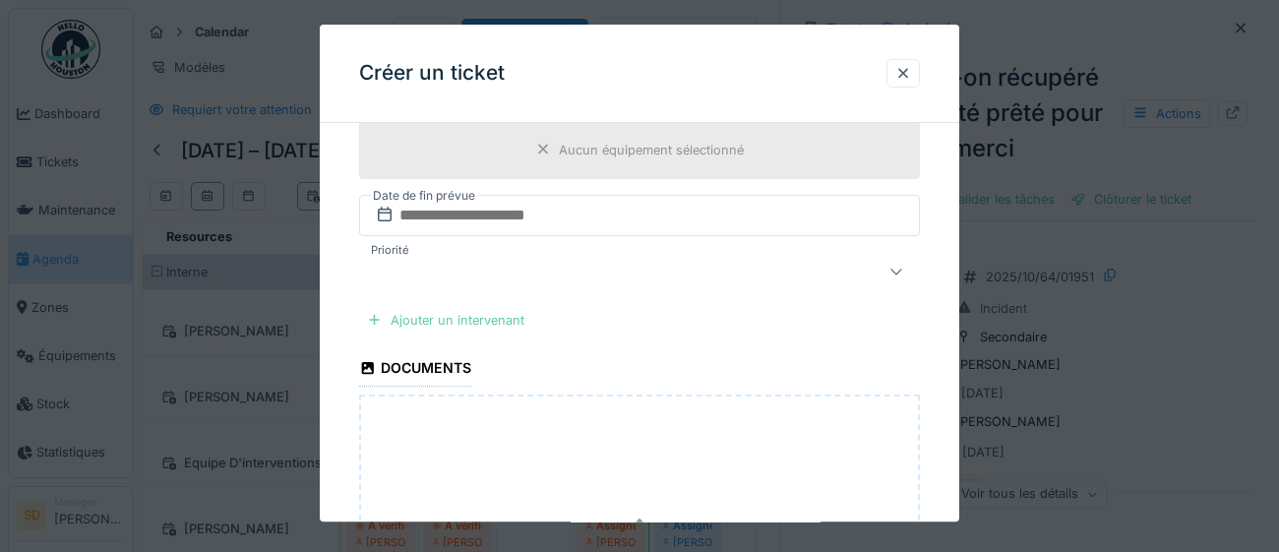
click at [471, 318] on div "Ajouter un intervenant" at bounding box center [445, 320] width 173 height 27
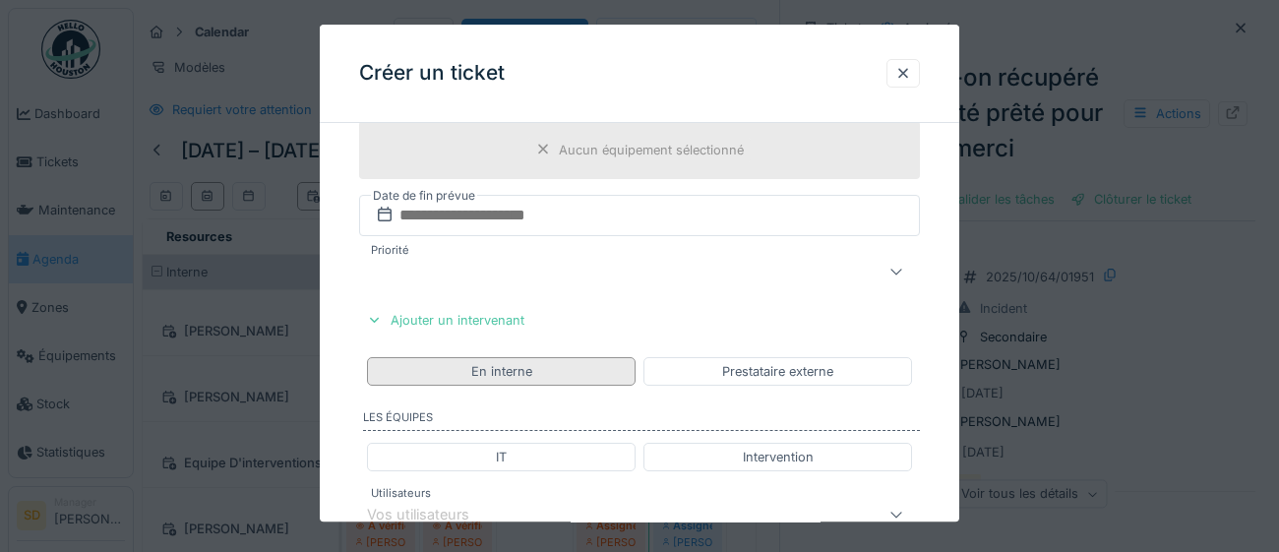
click at [529, 368] on div "En interne" at bounding box center [501, 371] width 61 height 19
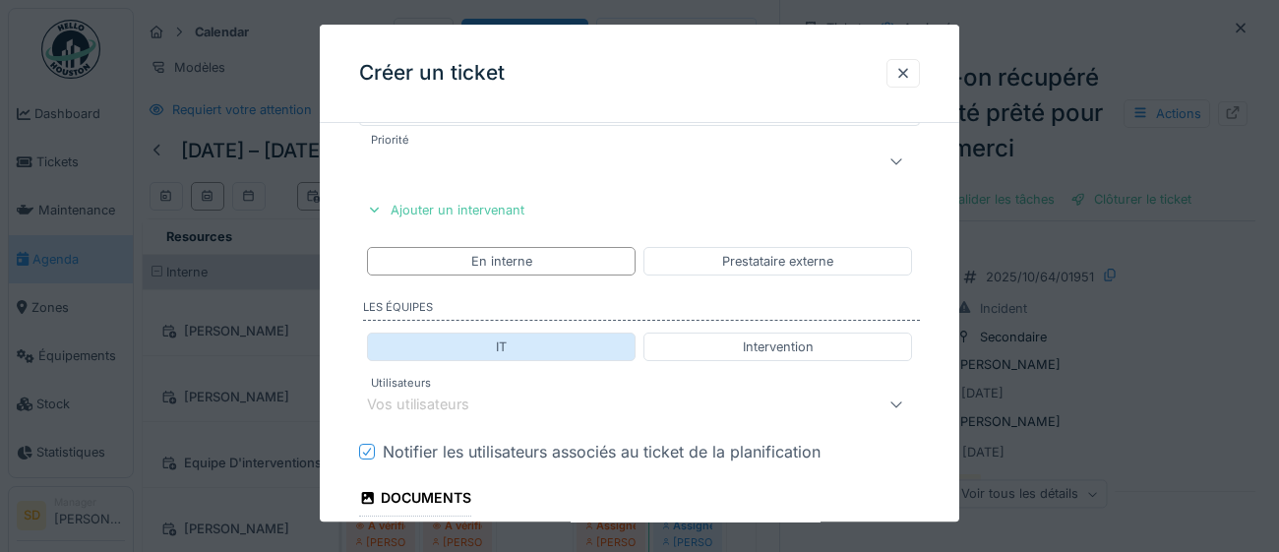
scroll to position [889, 0]
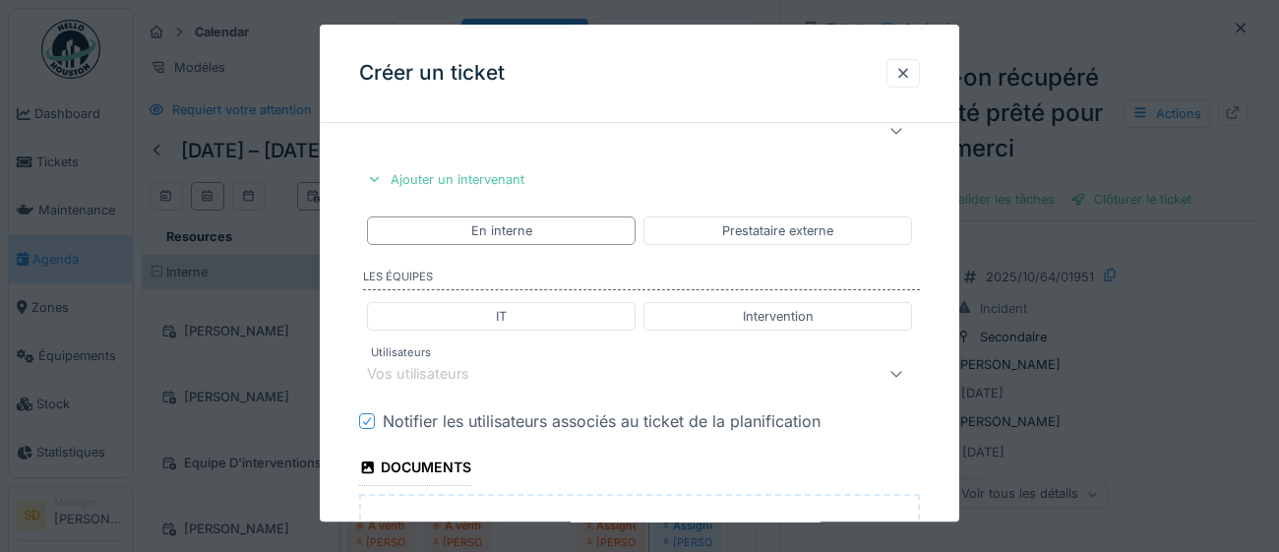
click at [522, 383] on div "Vos utilisateurs" at bounding box center [604, 374] width 475 height 24
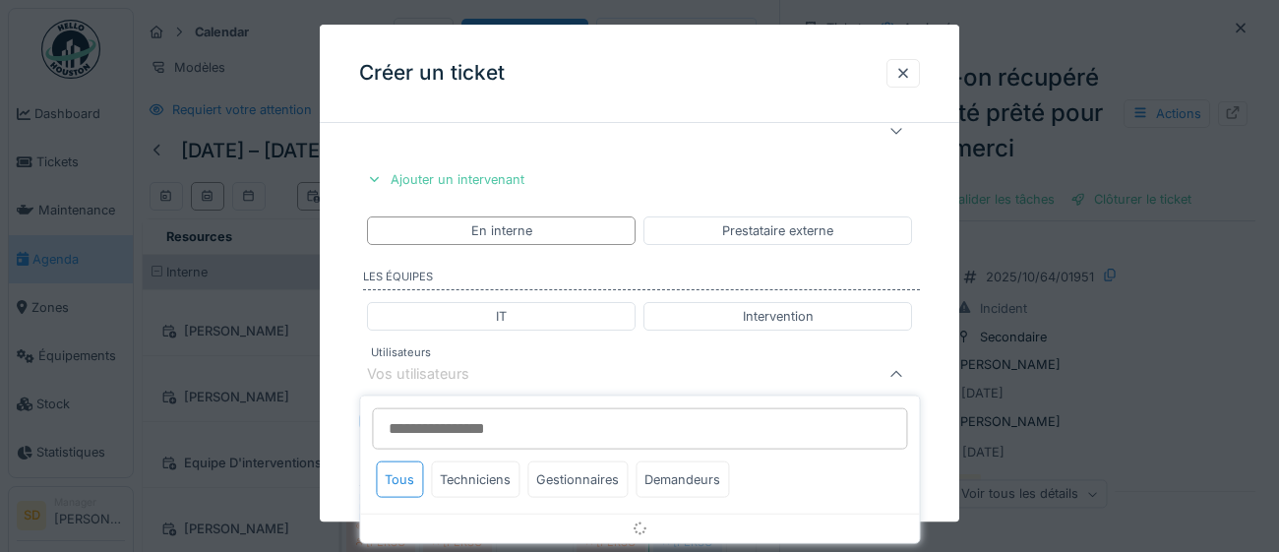
scroll to position [999, 0]
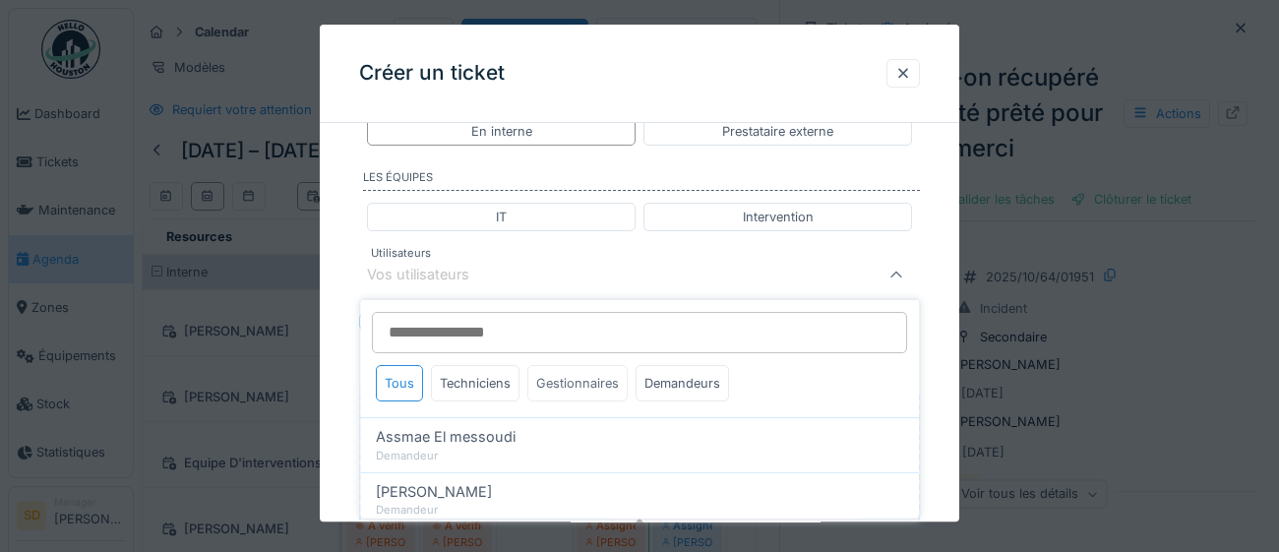
click at [573, 385] on div "Gestionnaires" at bounding box center [577, 383] width 100 height 36
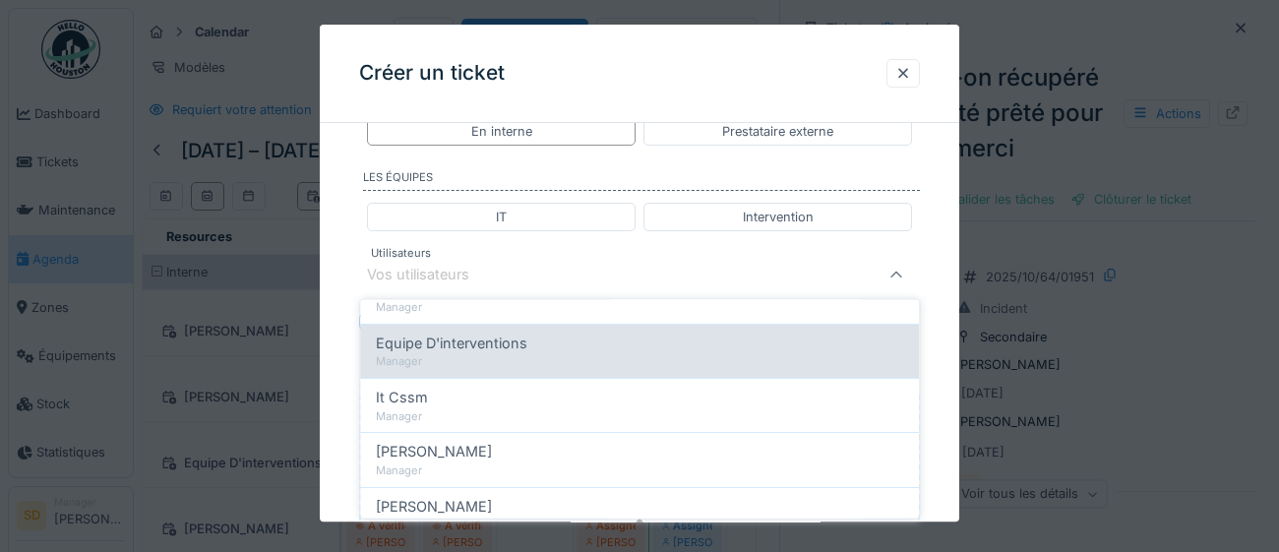
scroll to position [150, 0]
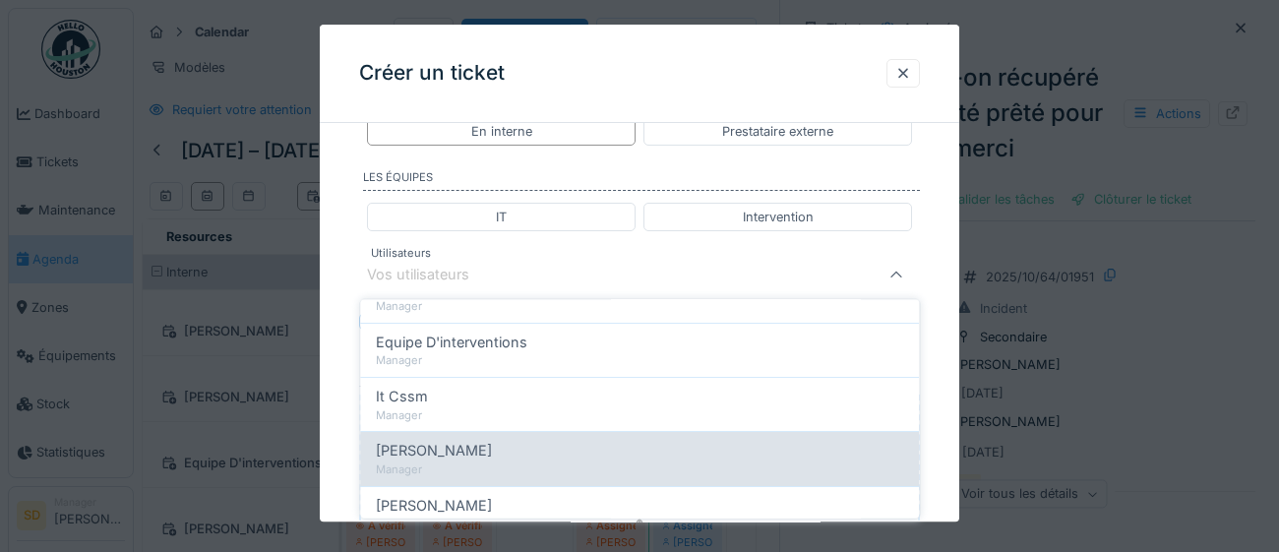
click at [655, 465] on div "Manager" at bounding box center [639, 469] width 527 height 17
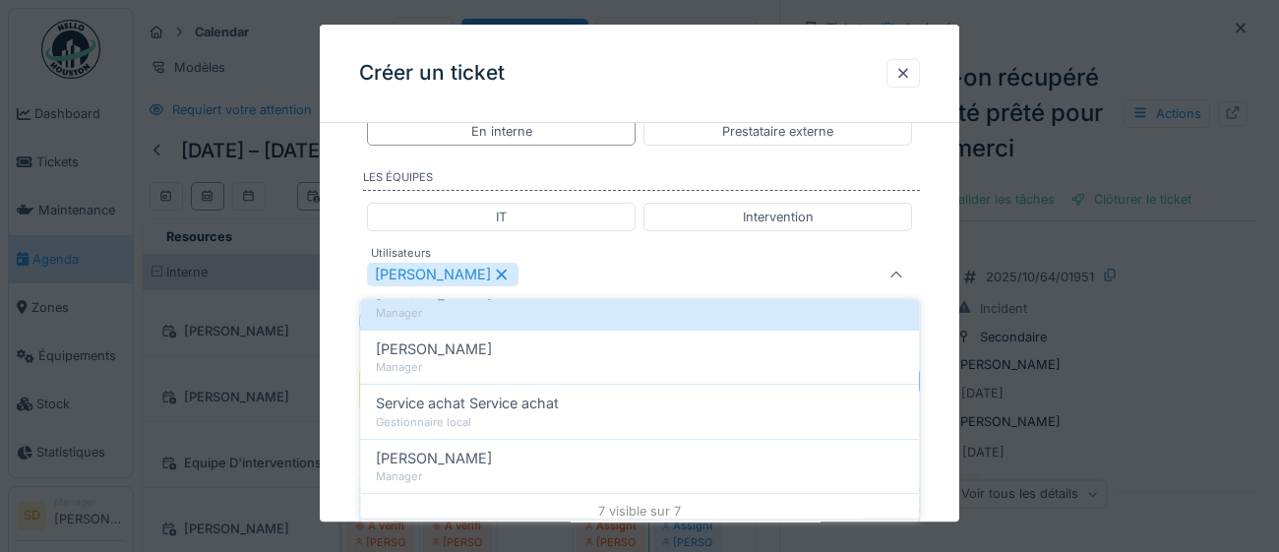
scroll to position [314, 0]
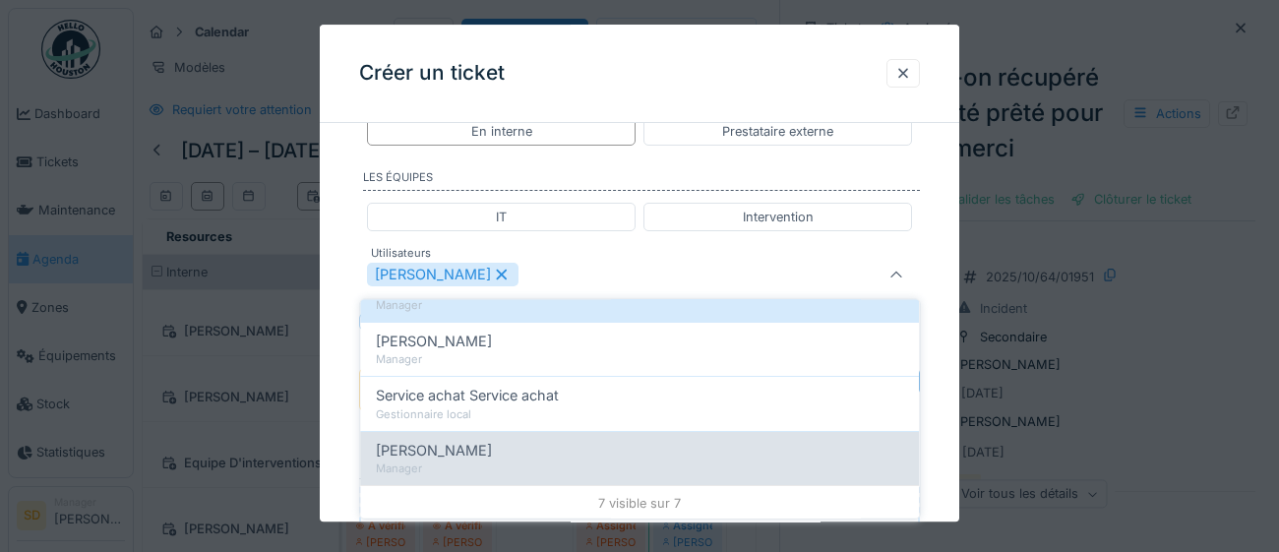
click at [612, 472] on div "Manager" at bounding box center [639, 468] width 527 height 17
type input "*********"
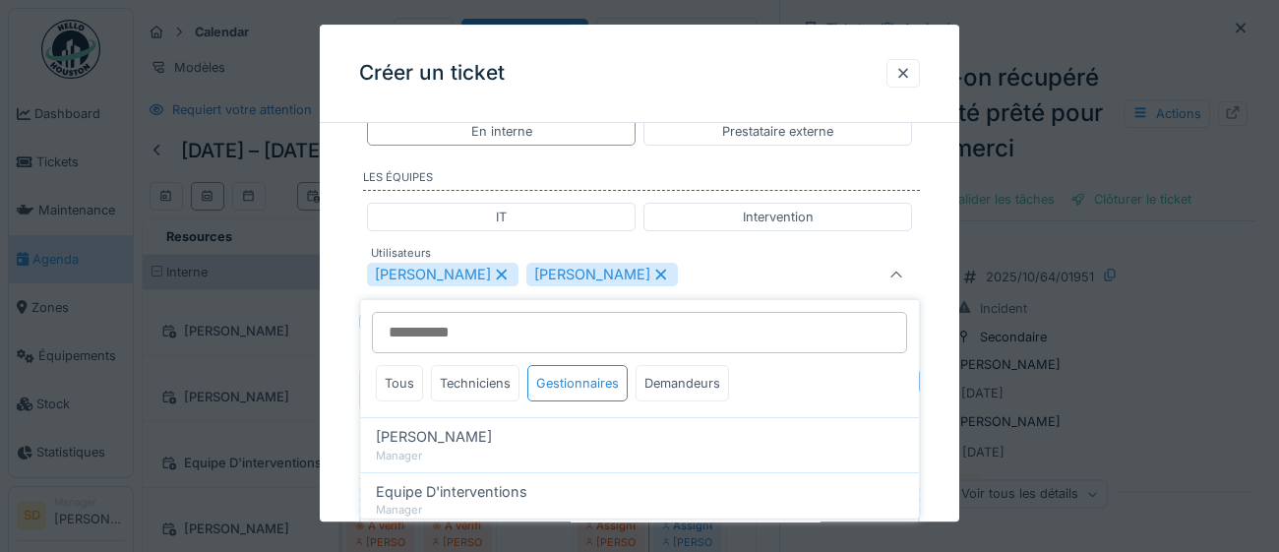
click at [942, 447] on div "**********" at bounding box center [639, 25] width 639 height 1770
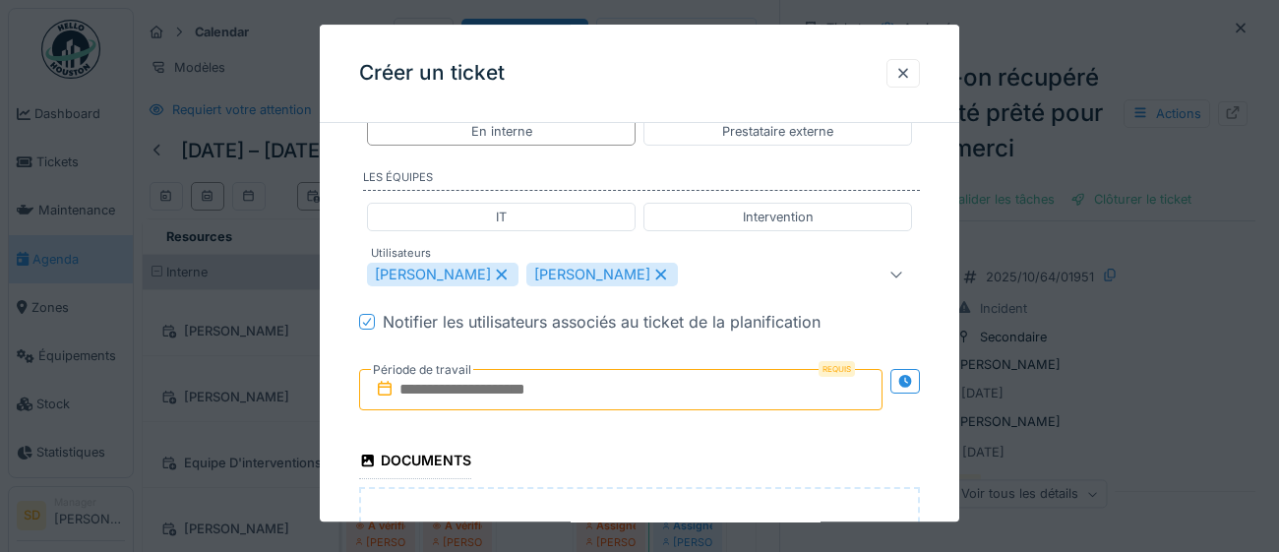
click at [637, 389] on input "text" at bounding box center [620, 389] width 523 height 41
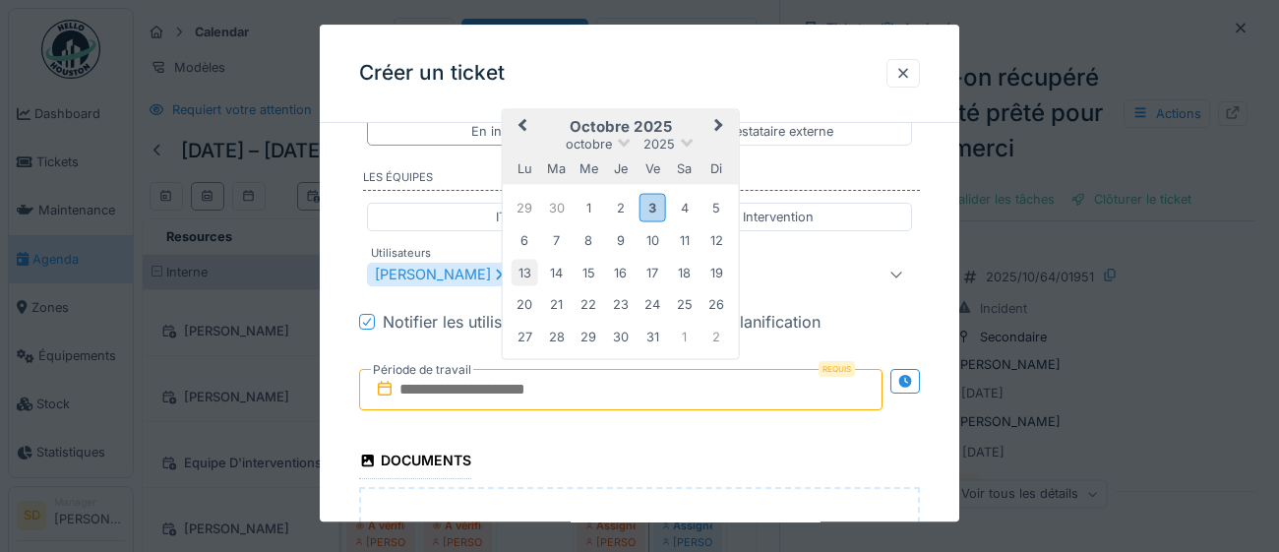
click at [531, 275] on div "13" at bounding box center [525, 273] width 27 height 27
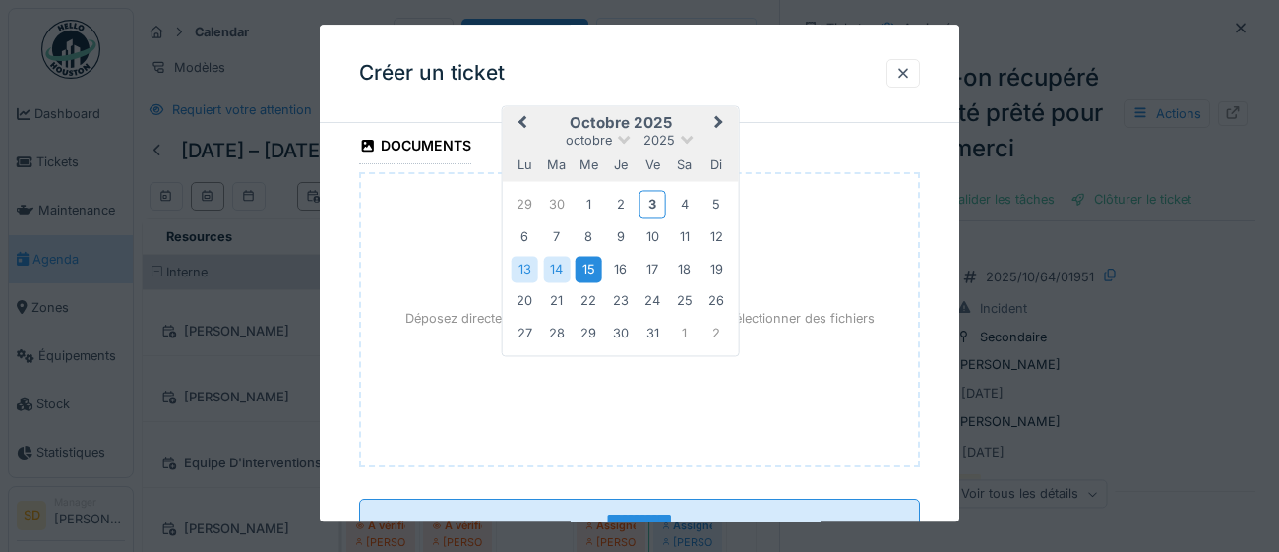
scroll to position [1385, 0]
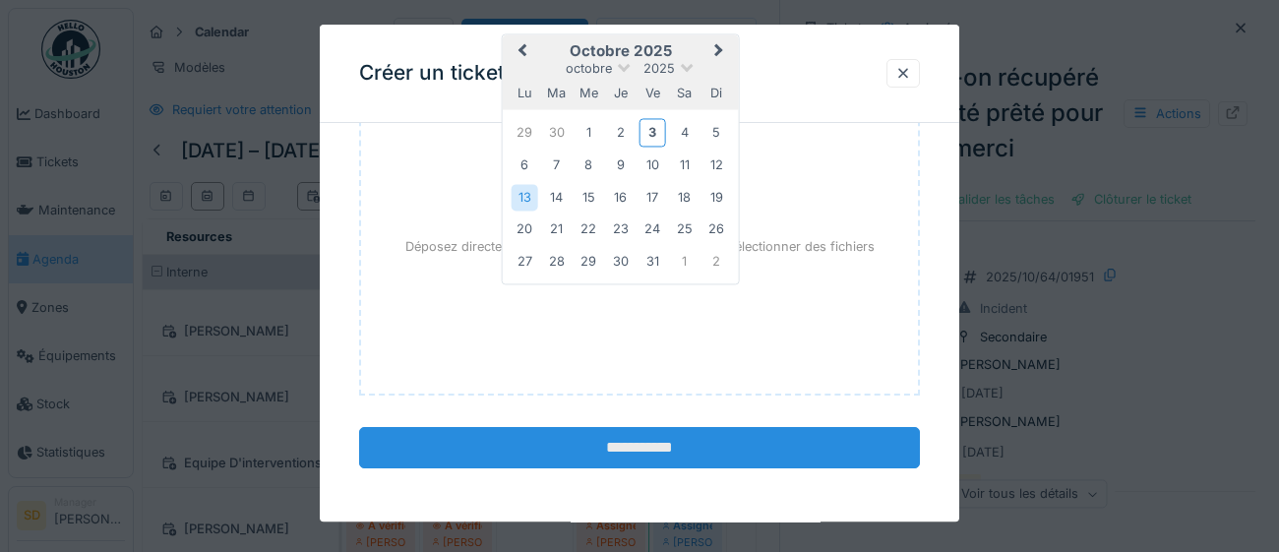
click at [601, 451] on input "**********" at bounding box center [639, 447] width 561 height 41
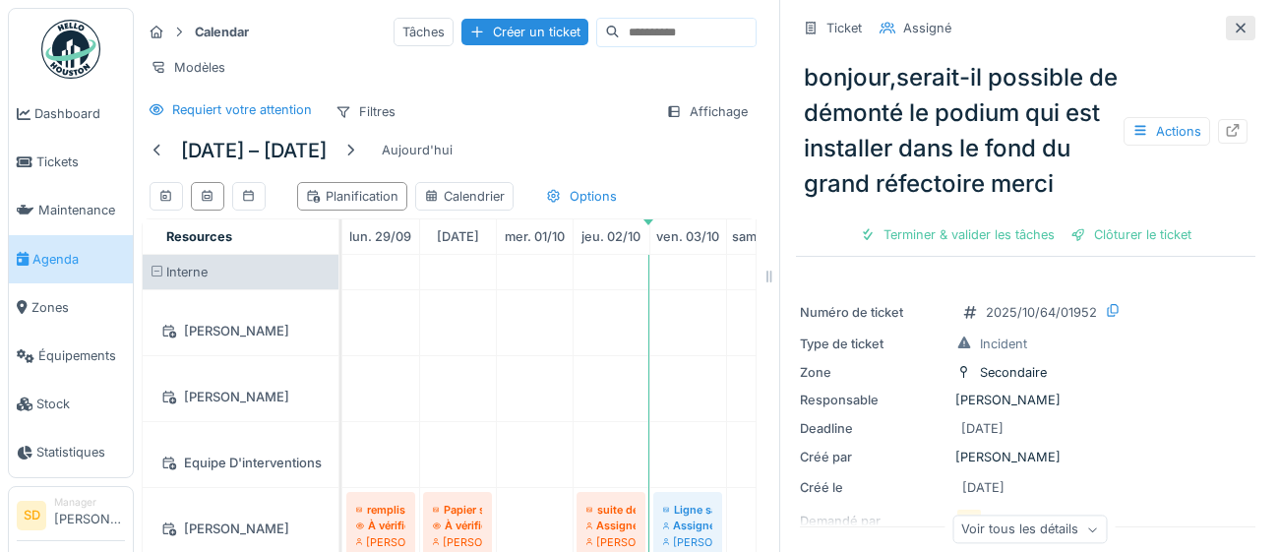
click at [1240, 30] on icon at bounding box center [1241, 28] width 16 height 13
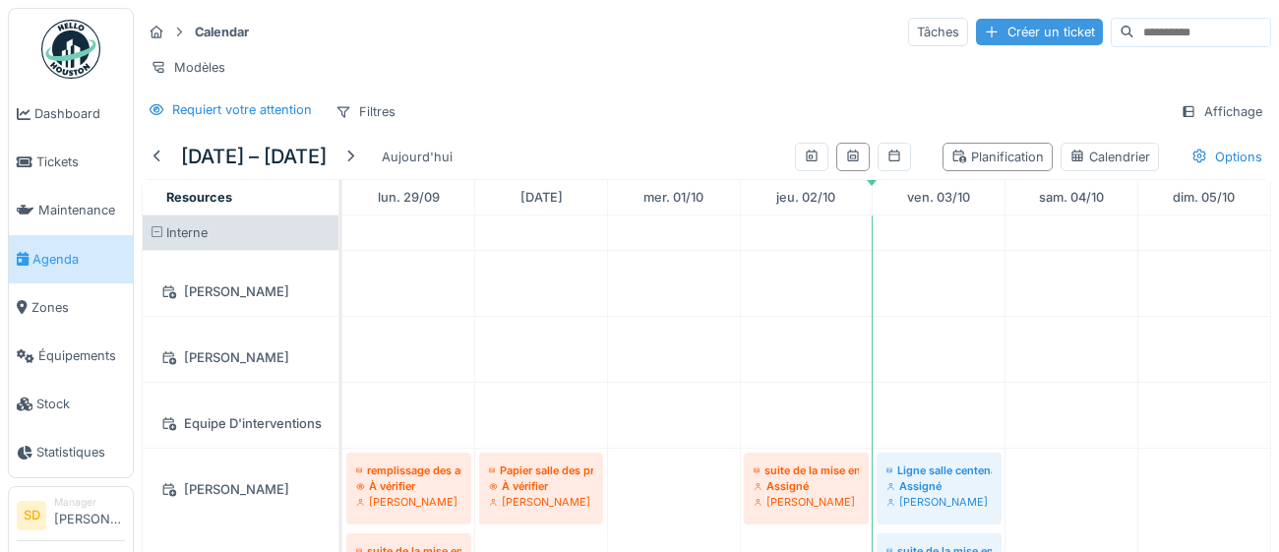
click at [976, 34] on div "Créer un ticket" at bounding box center [1039, 32] width 127 height 27
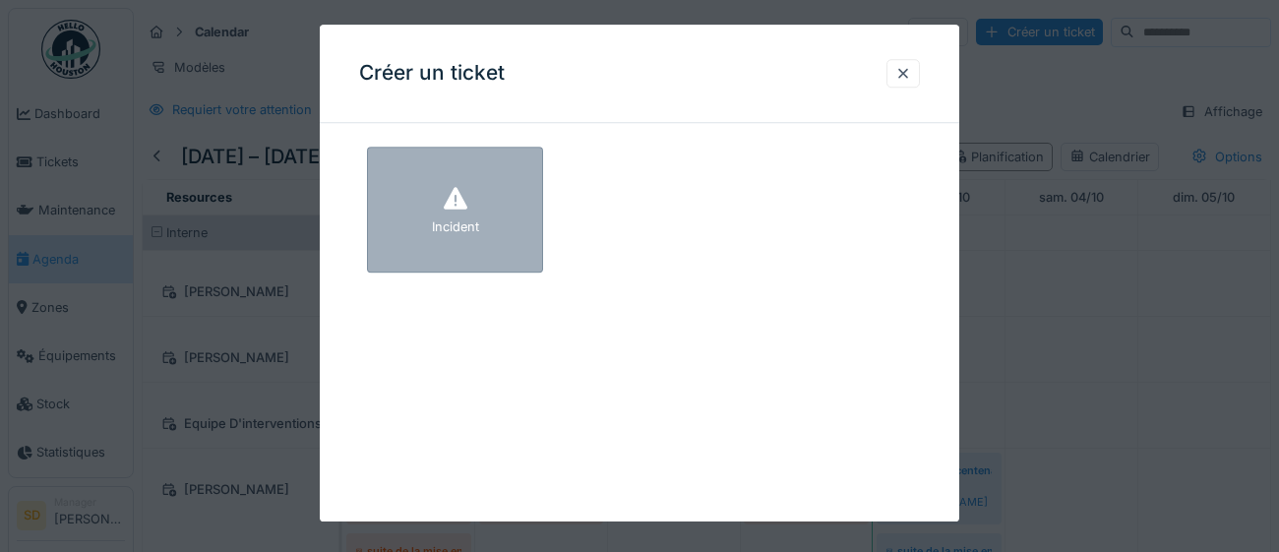
click at [495, 202] on div "Incident" at bounding box center [455, 210] width 176 height 126
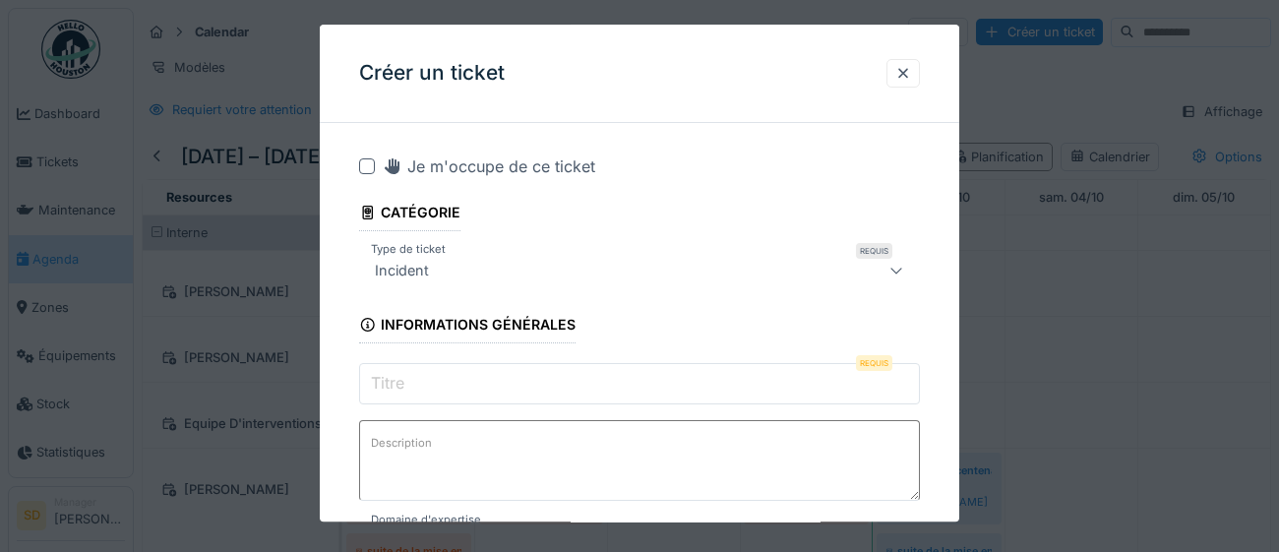
click at [411, 382] on input "Titre" at bounding box center [639, 383] width 561 height 41
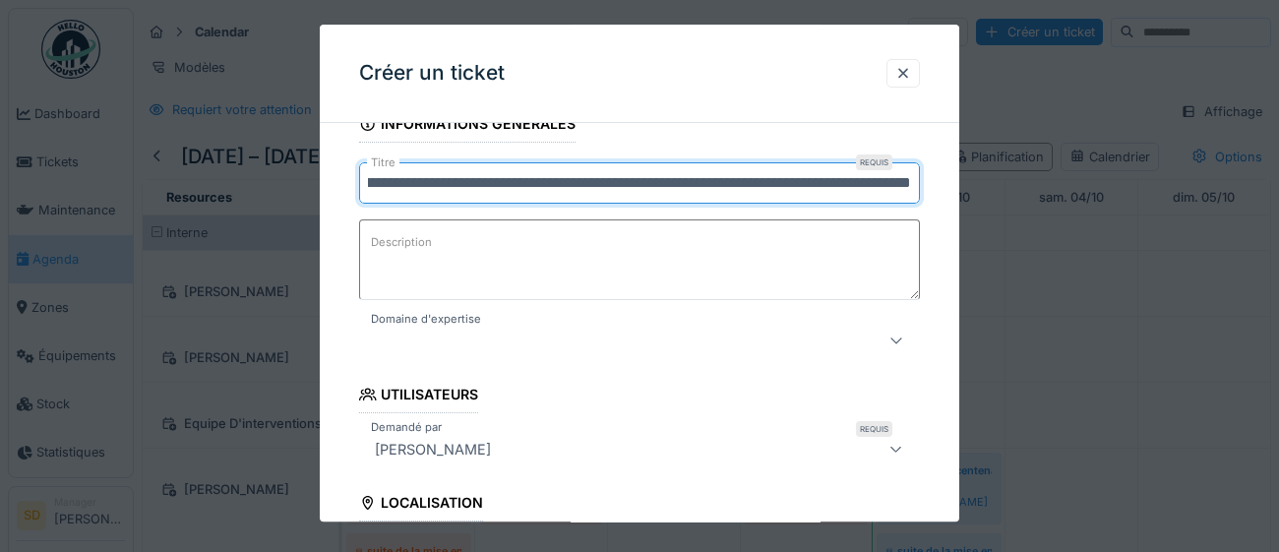
scroll to position [202, 0]
type input "**********"
click at [896, 339] on icon at bounding box center [895, 340] width 11 height 6
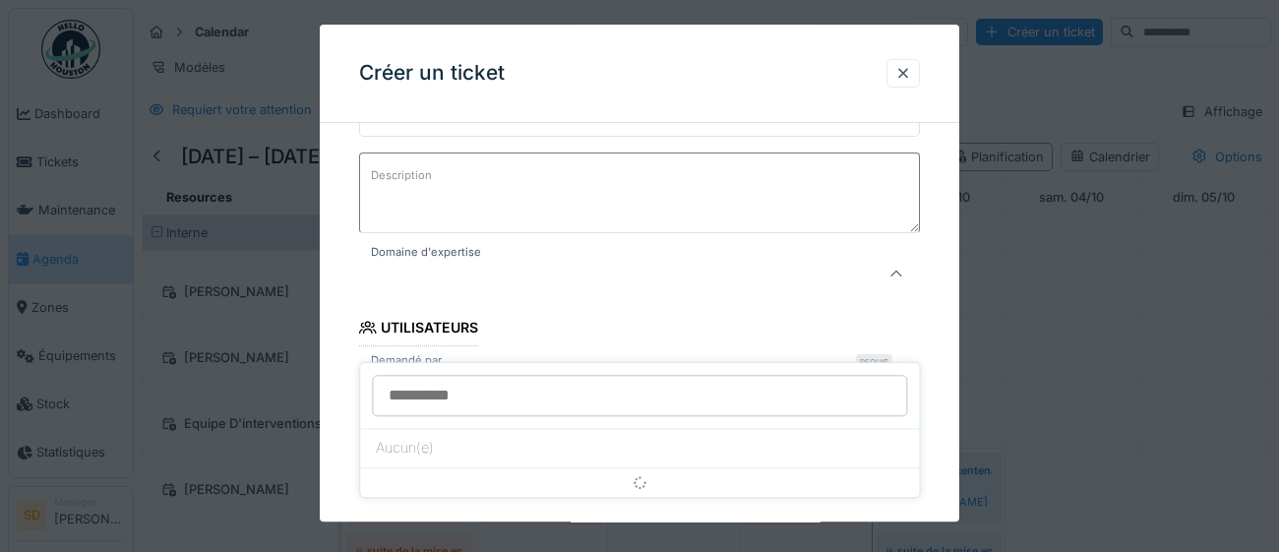
scroll to position [269, 0]
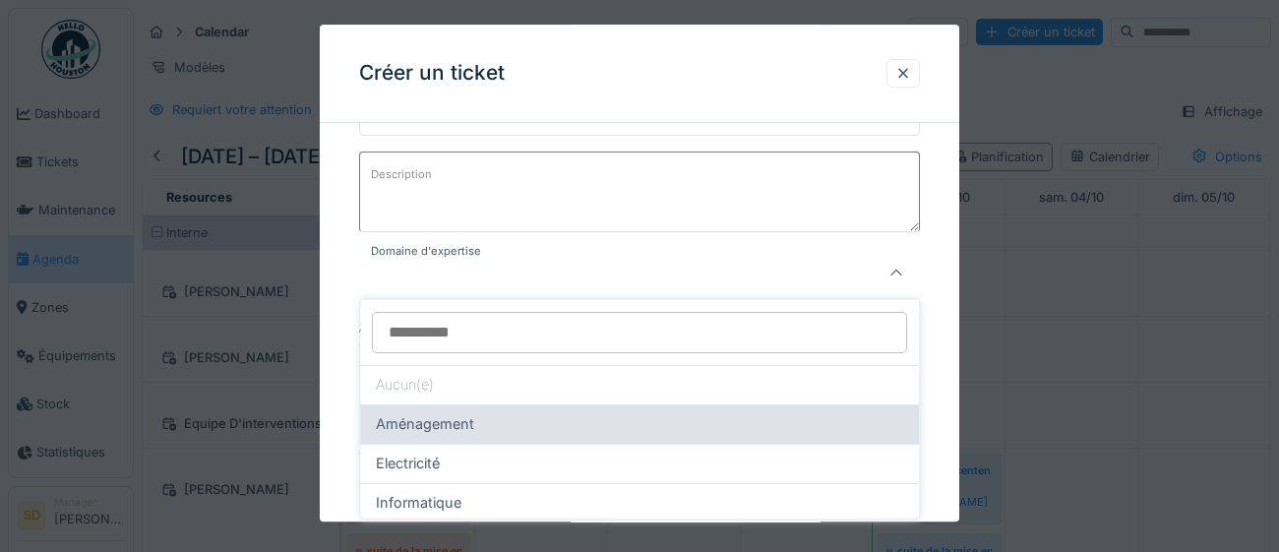
click at [667, 422] on div "Aménagement" at bounding box center [639, 424] width 527 height 22
type input "****"
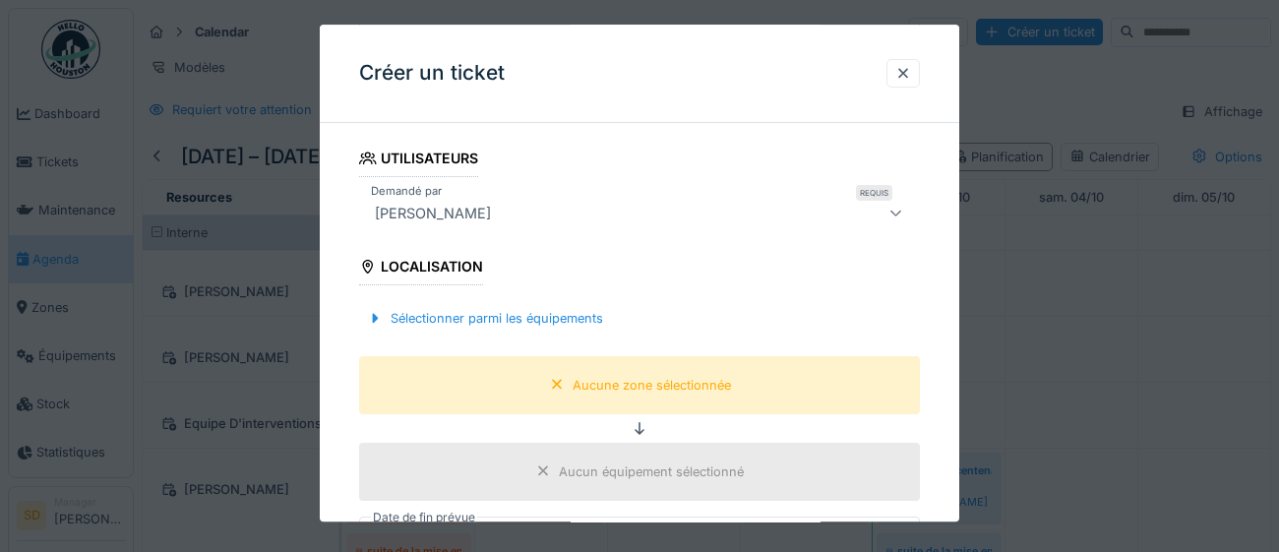
scroll to position [438, 0]
click at [562, 319] on div "Sélectionner parmi les équipements" at bounding box center [485, 318] width 252 height 27
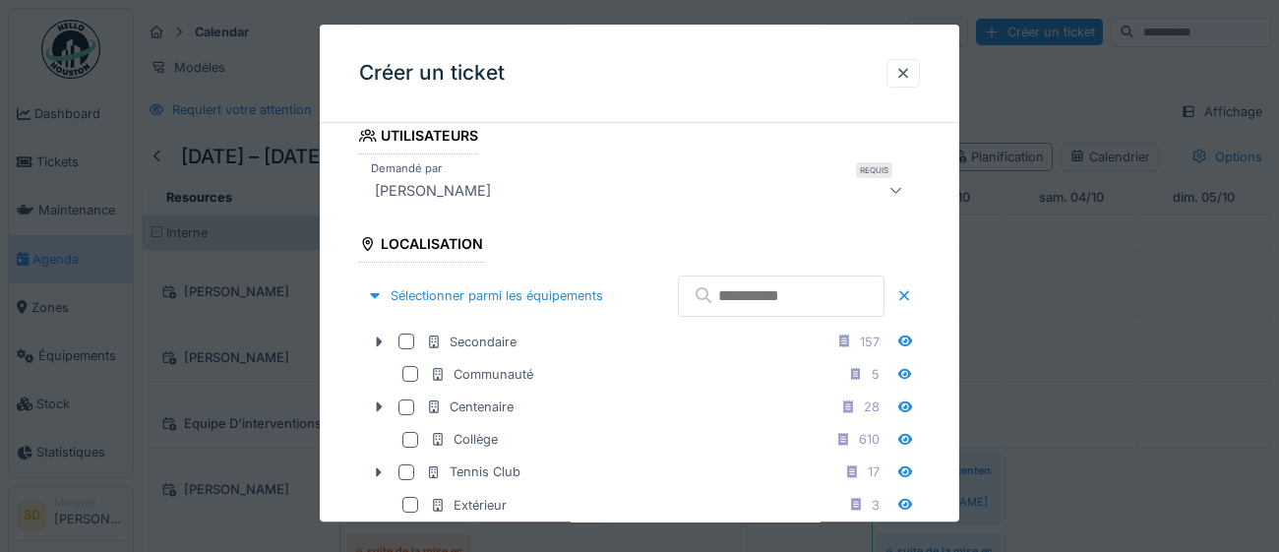
scroll to position [468, 0]
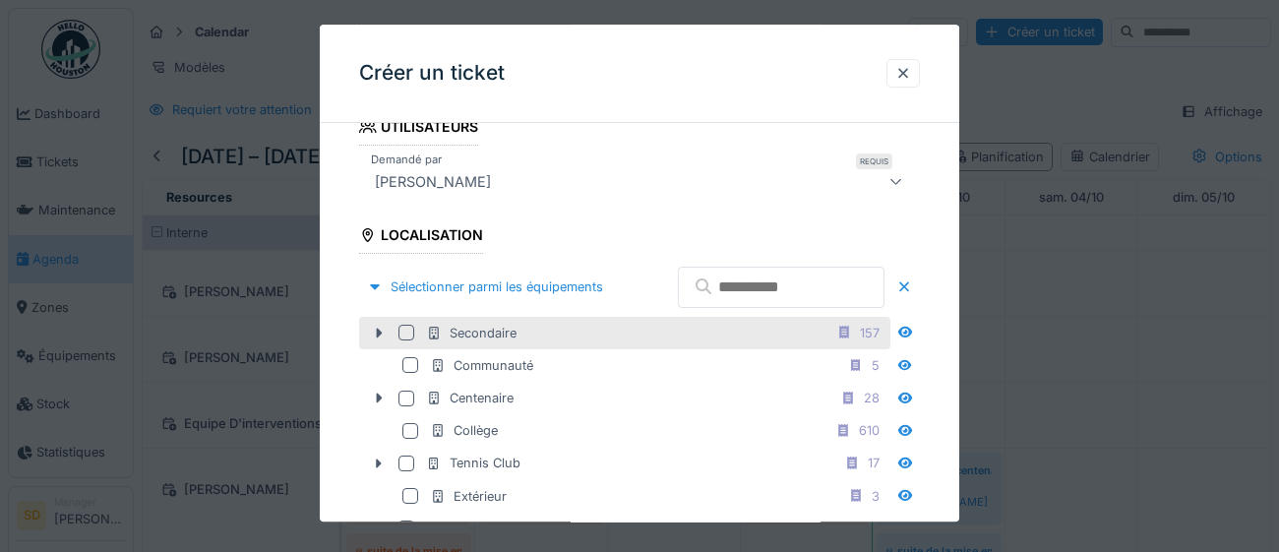
click at [404, 340] on div at bounding box center [406, 333] width 16 height 16
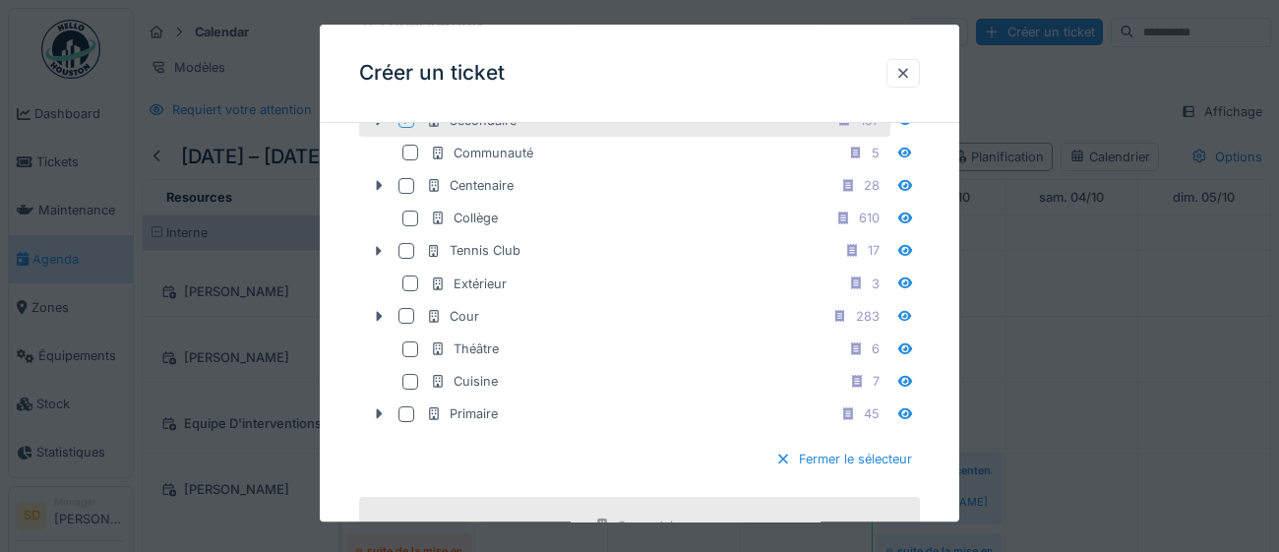
scroll to position [739, 0]
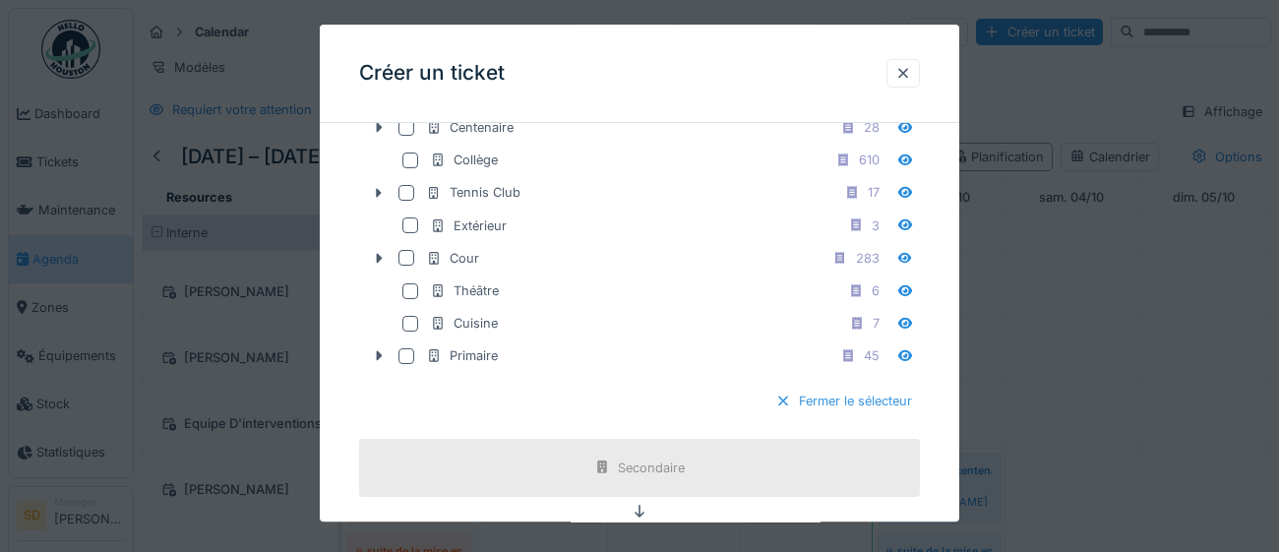
click at [845, 415] on div "Fermer le sélecteur" at bounding box center [843, 402] width 152 height 27
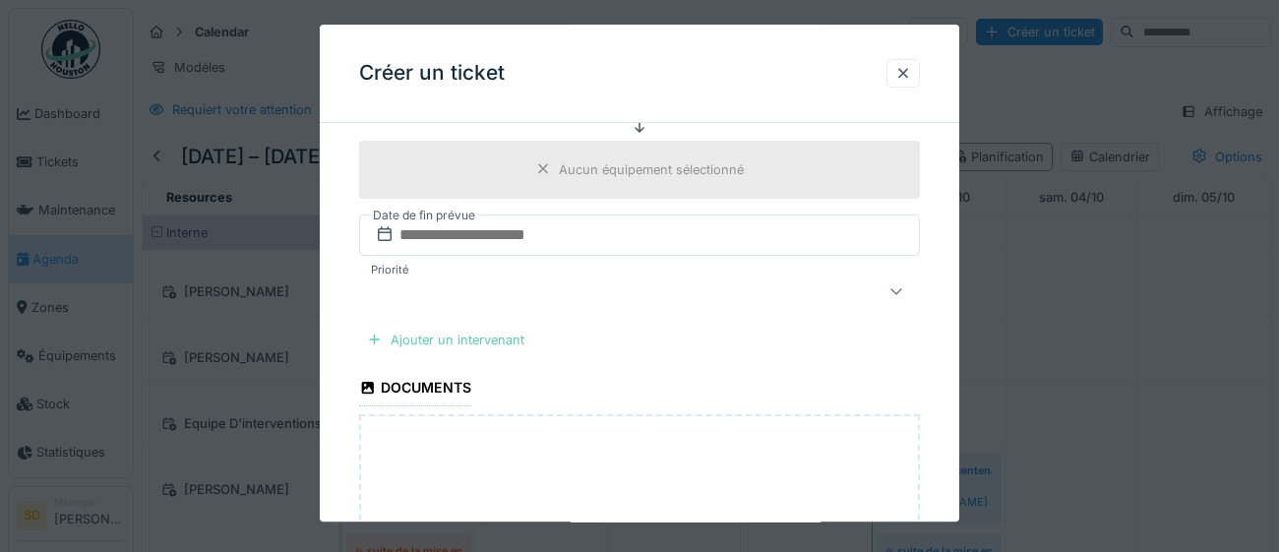
click at [501, 335] on div "Ajouter un intervenant" at bounding box center [445, 340] width 173 height 27
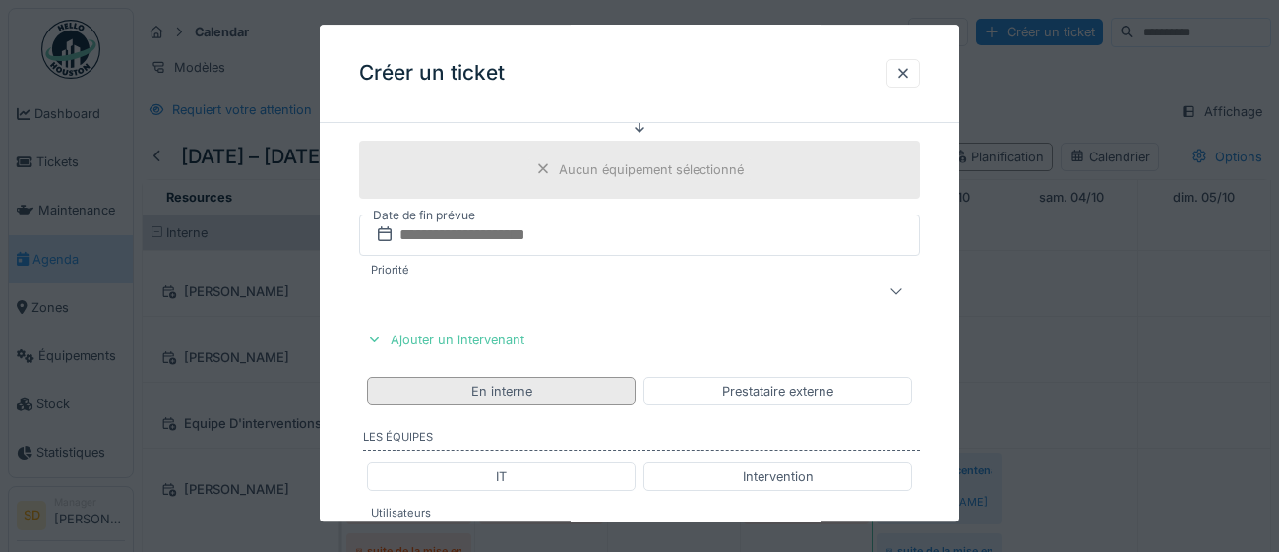
click at [516, 391] on div "En interne" at bounding box center [501, 391] width 61 height 19
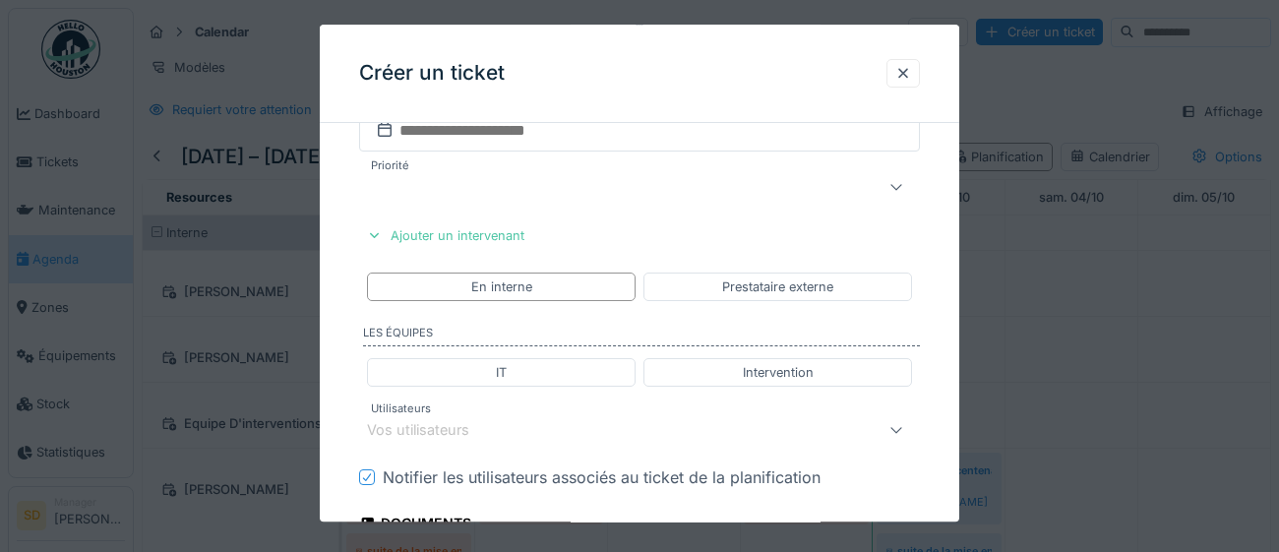
scroll to position [890, 0]
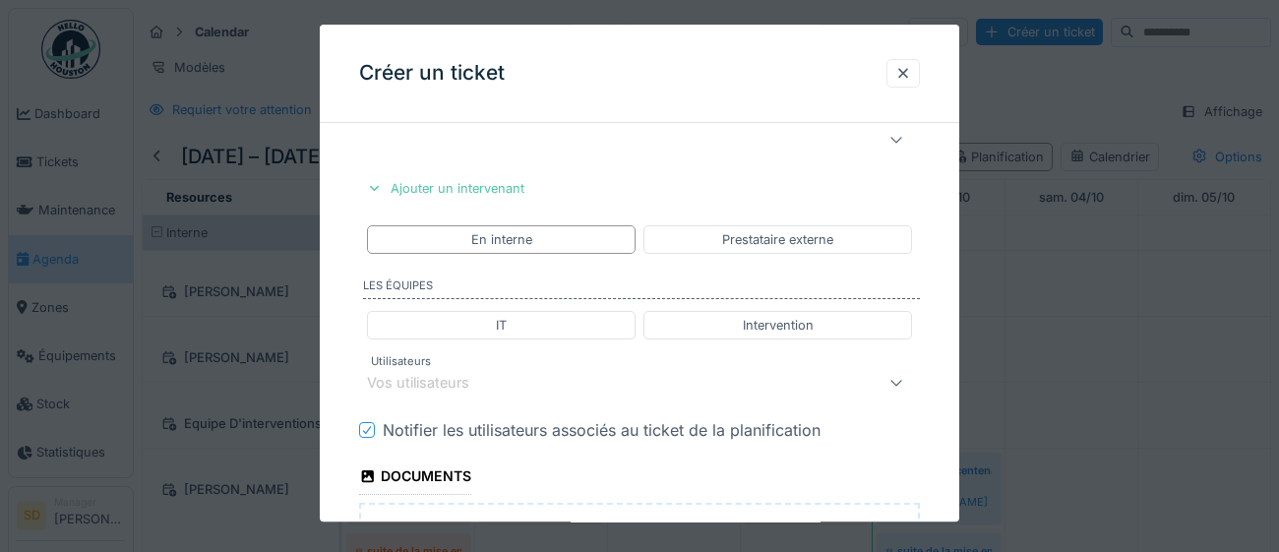
click at [531, 382] on div "Vos utilisateurs" at bounding box center [604, 383] width 475 height 24
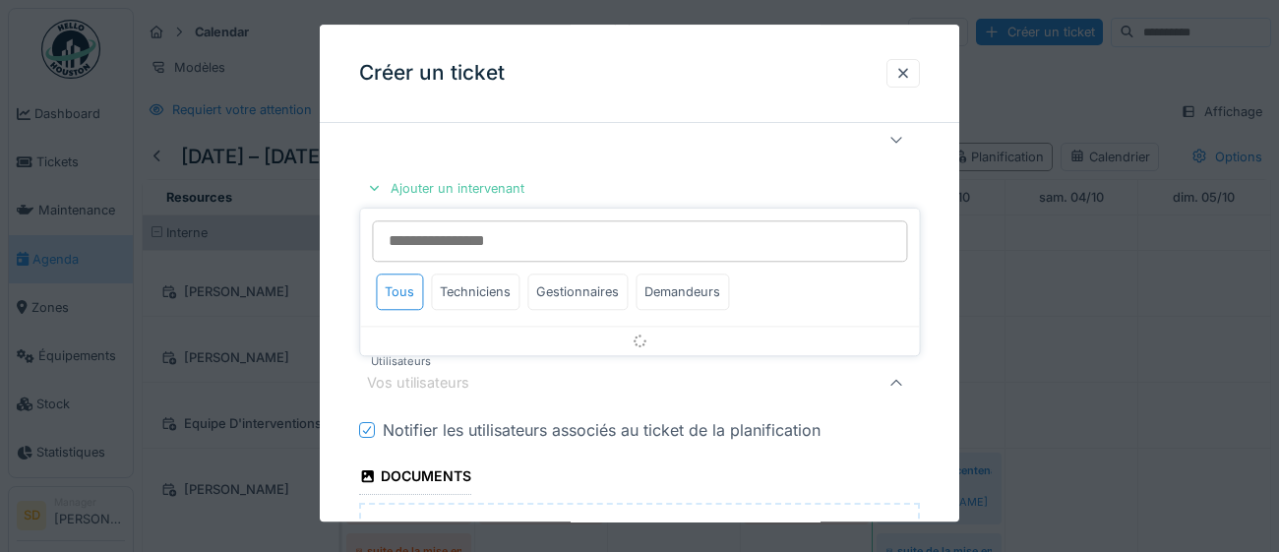
scroll to position [999, 0]
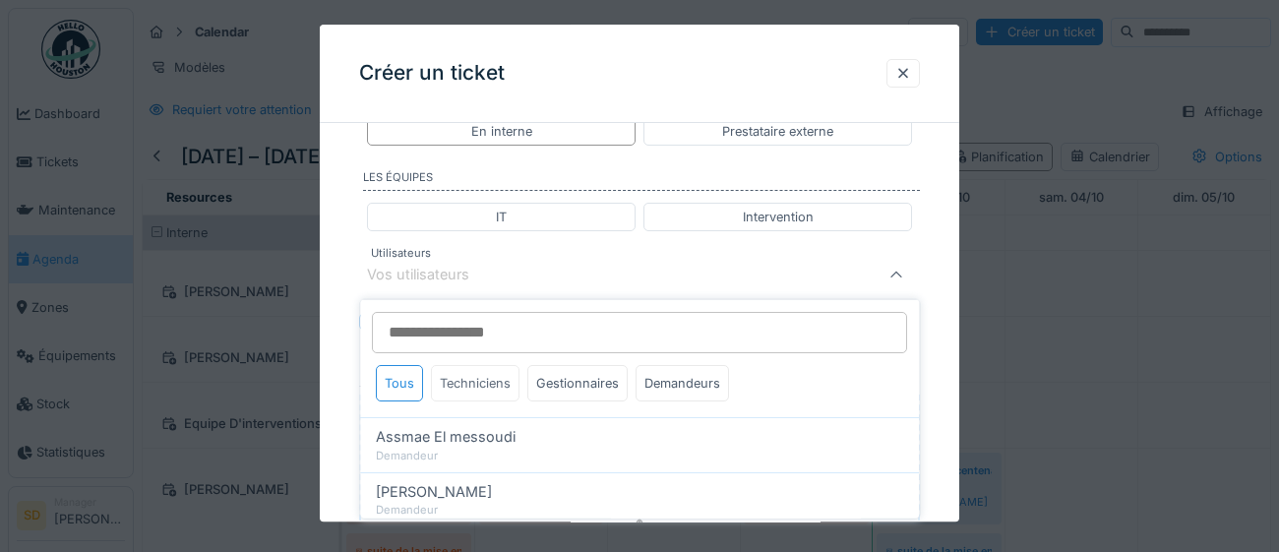
click at [479, 382] on div "Techniciens" at bounding box center [475, 383] width 89 height 36
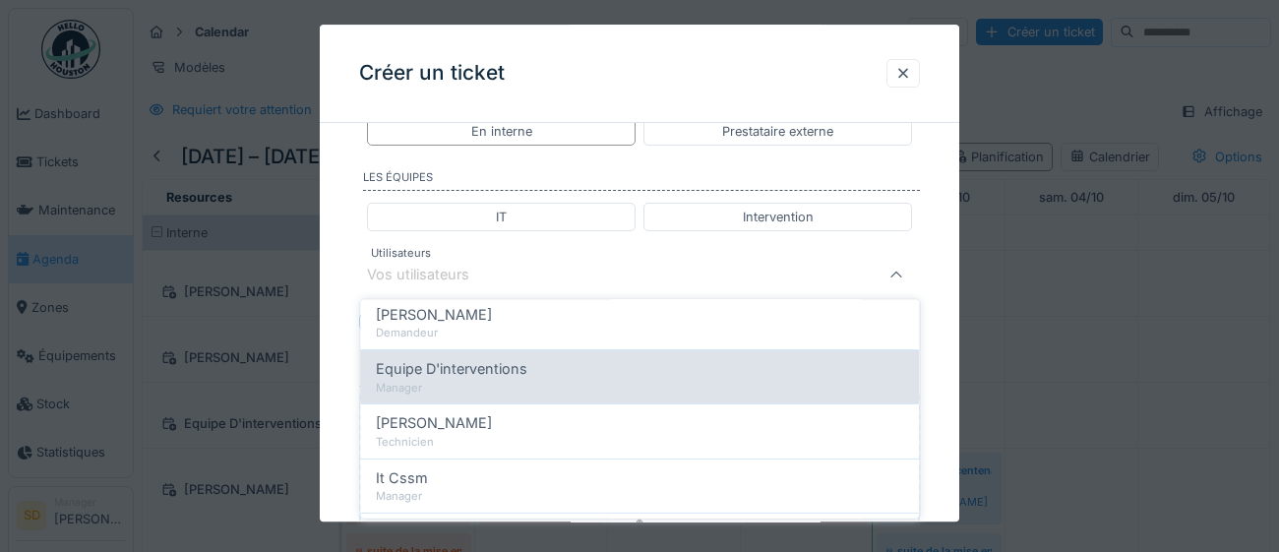
scroll to position [454, 0]
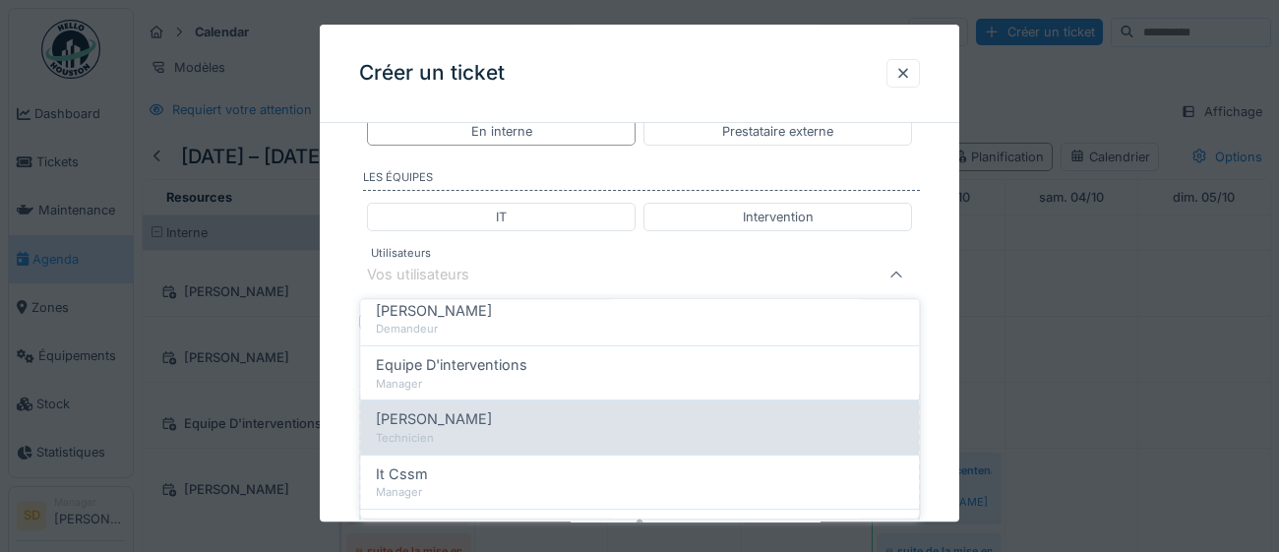
click at [577, 426] on div "Gaetan Boulanger" at bounding box center [639, 419] width 527 height 22
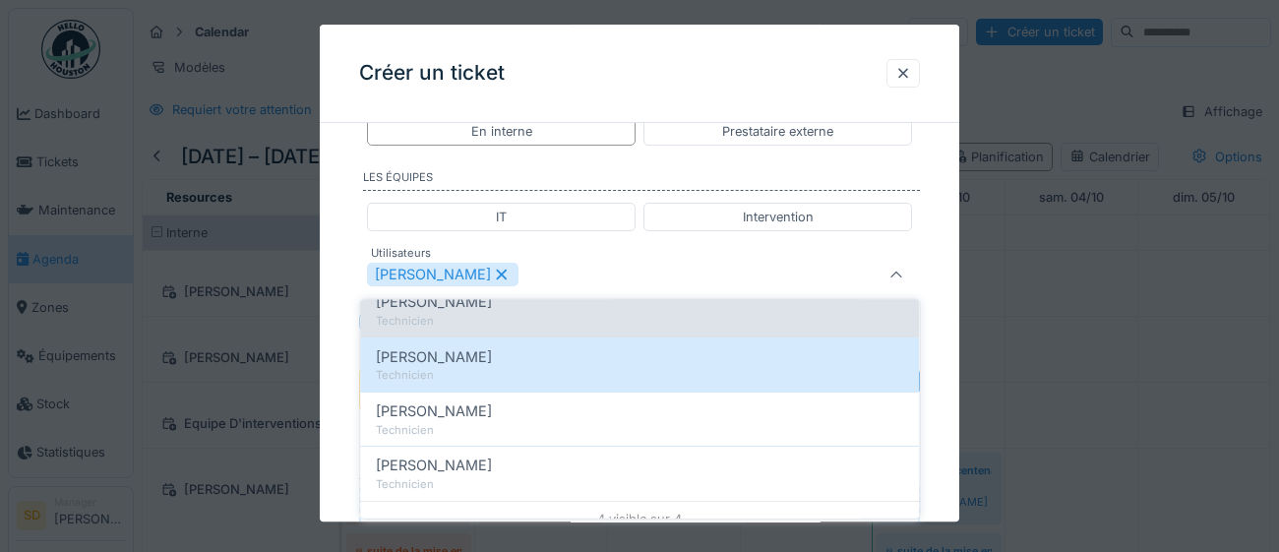
scroll to position [151, 0]
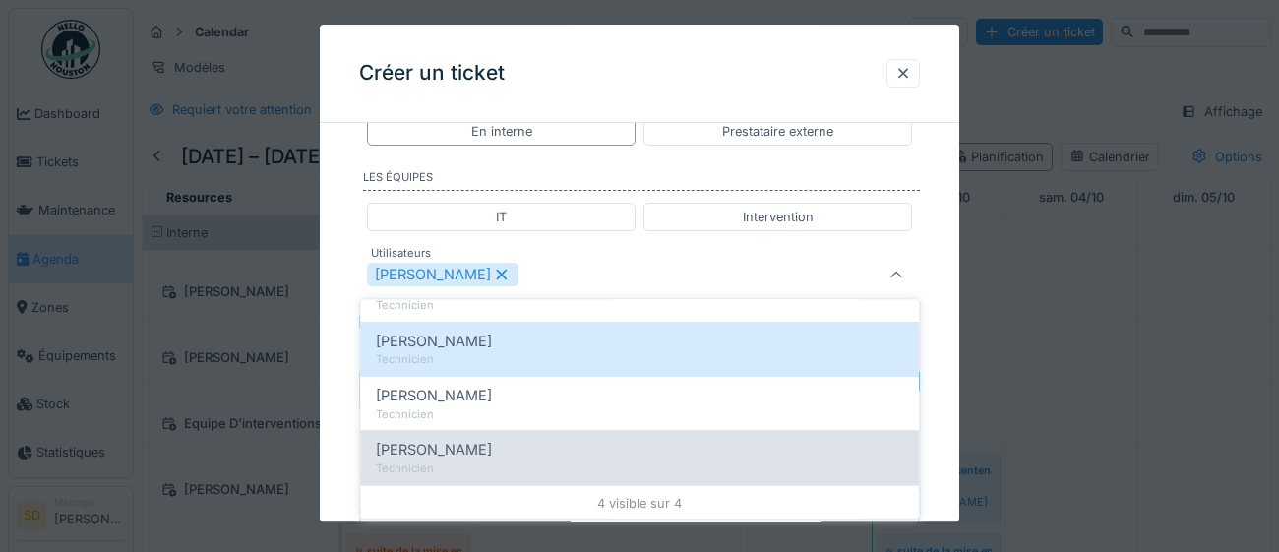
click at [447, 448] on div "Joel Miras" at bounding box center [639, 450] width 527 height 22
type input "*********"
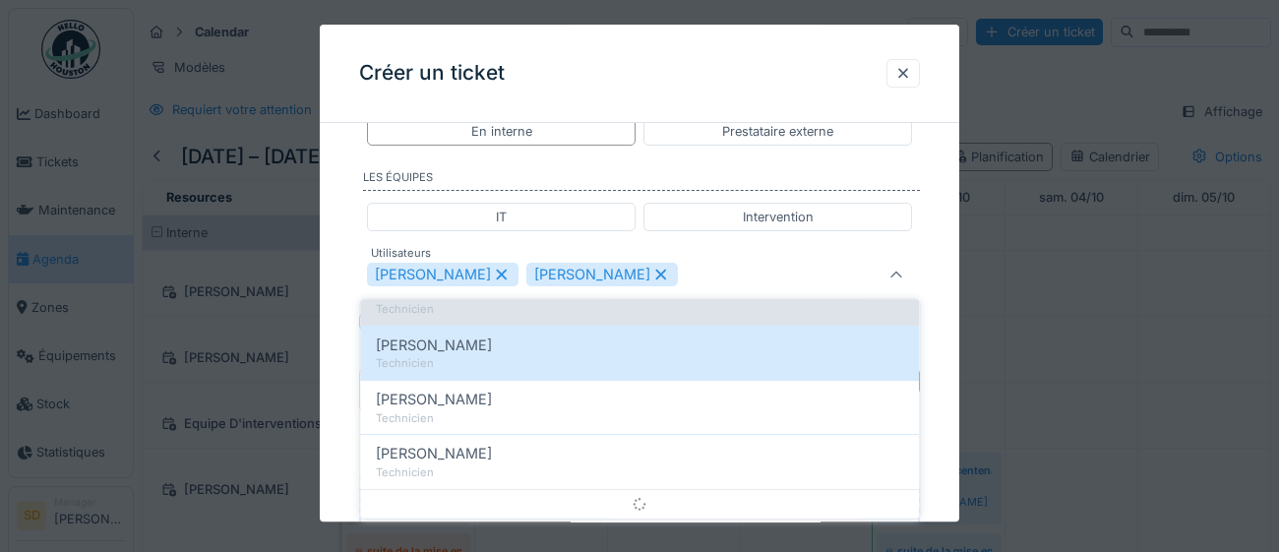
scroll to position [0, 0]
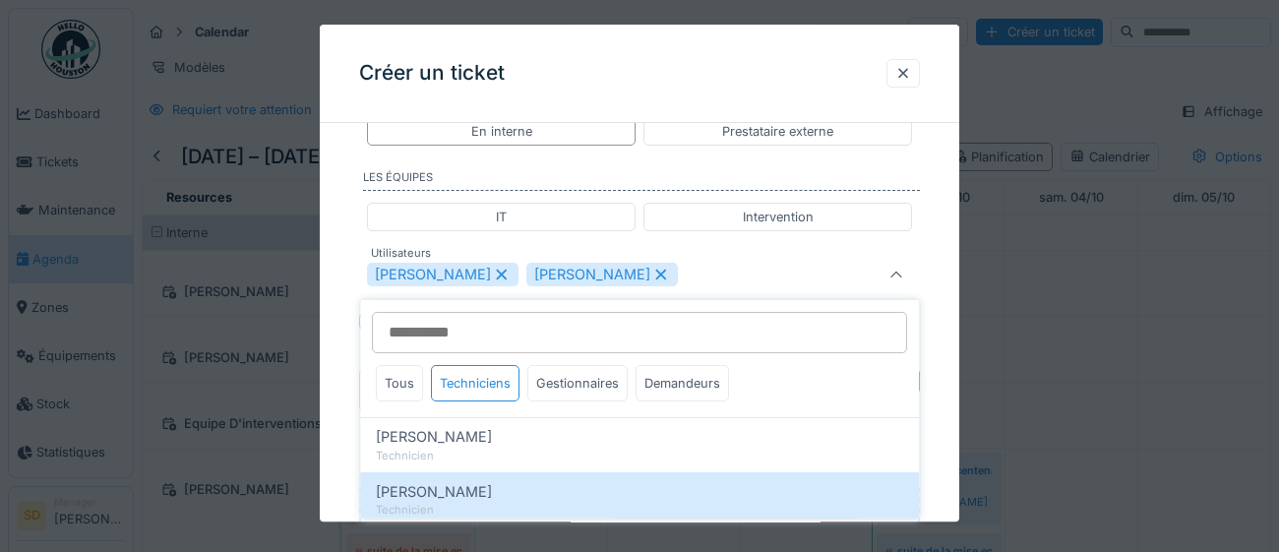
click at [949, 464] on div "**********" at bounding box center [639, 25] width 639 height 1770
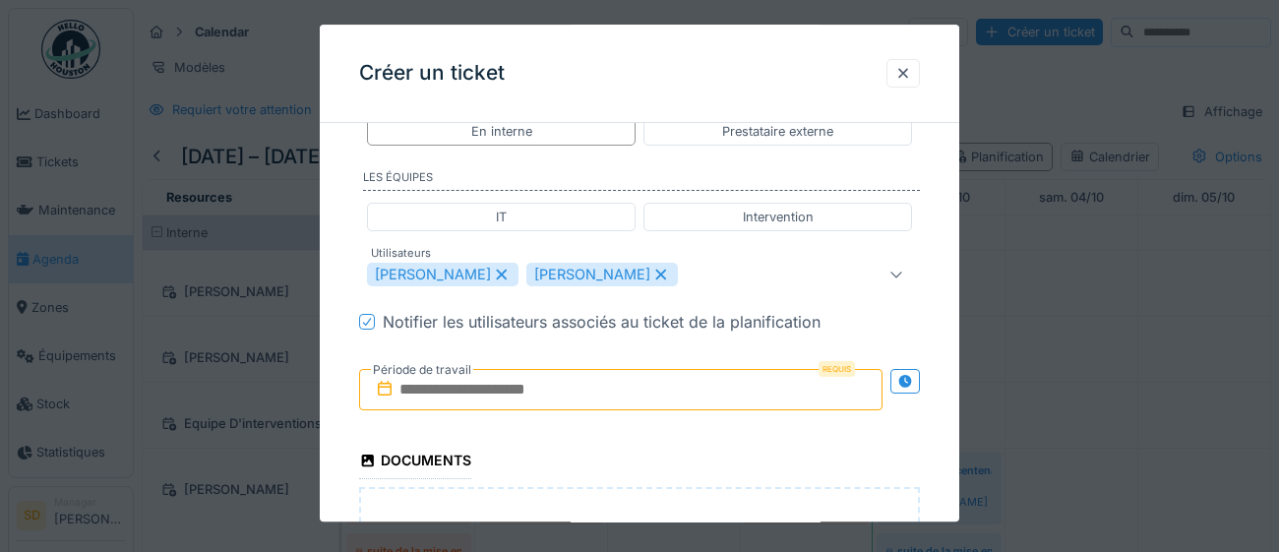
click at [561, 386] on input "text" at bounding box center [620, 389] width 523 height 41
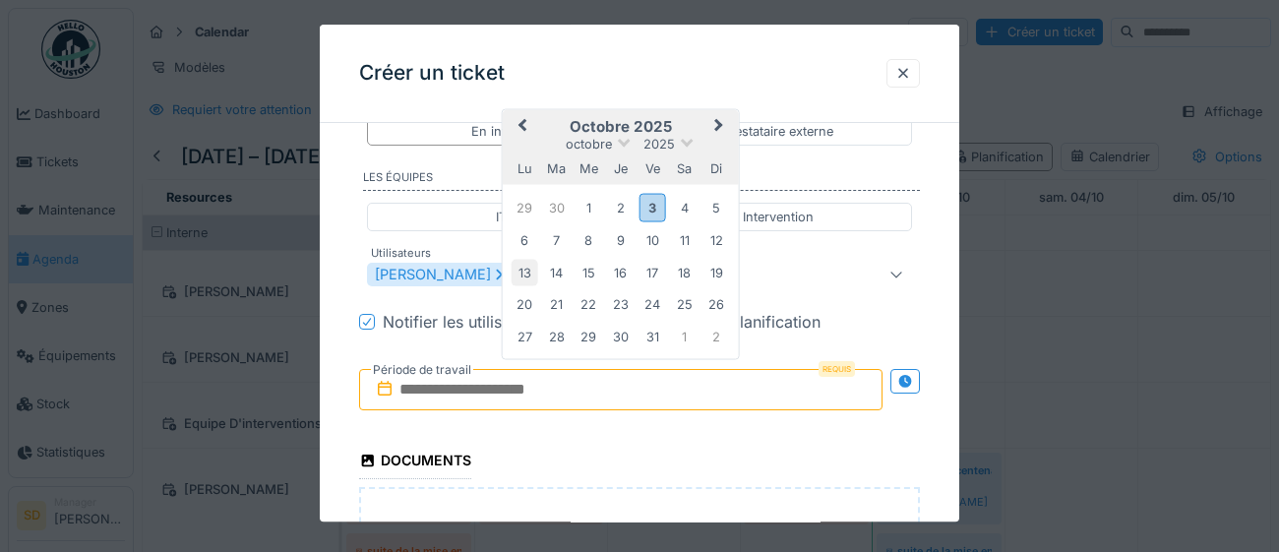
click at [523, 272] on div "13" at bounding box center [525, 273] width 27 height 27
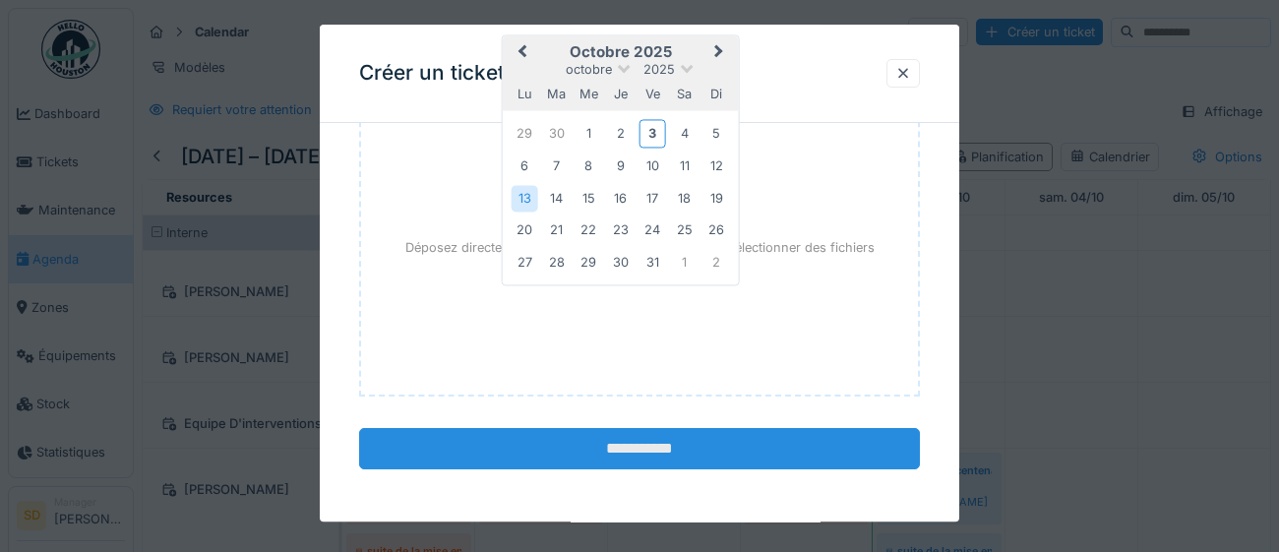
scroll to position [1385, 0]
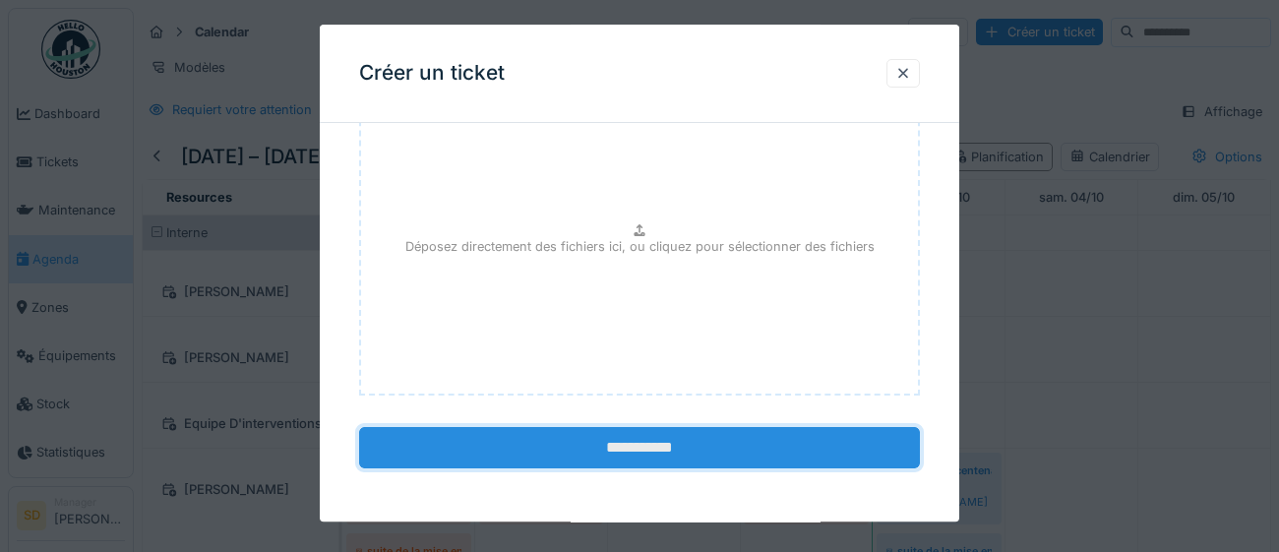
click at [668, 447] on input "**********" at bounding box center [639, 447] width 561 height 41
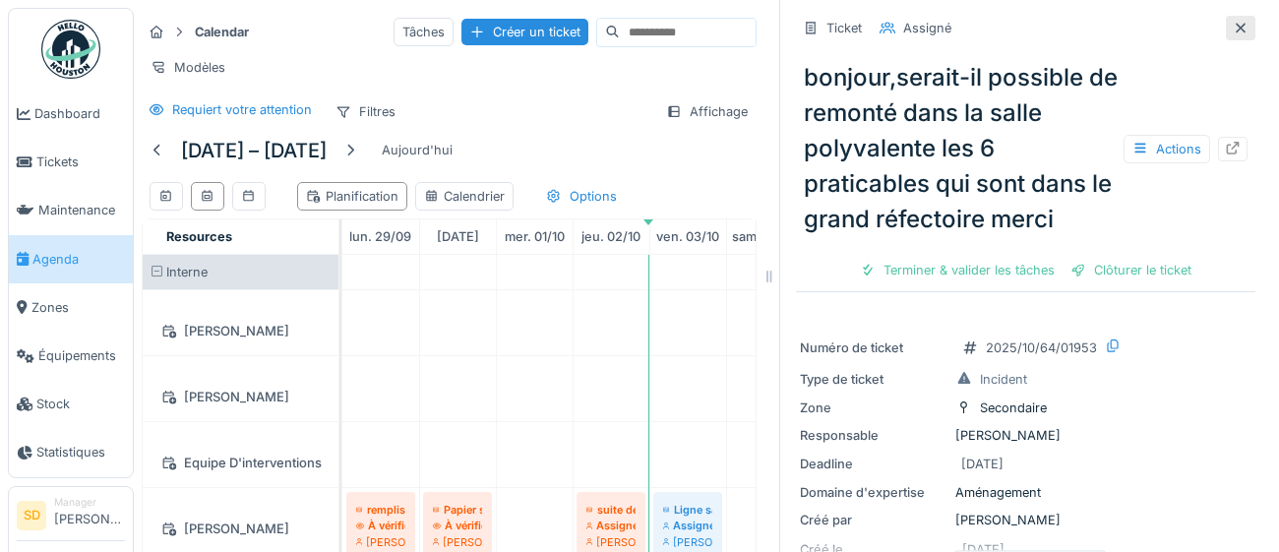
click at [1242, 33] on div at bounding box center [1241, 28] width 16 height 19
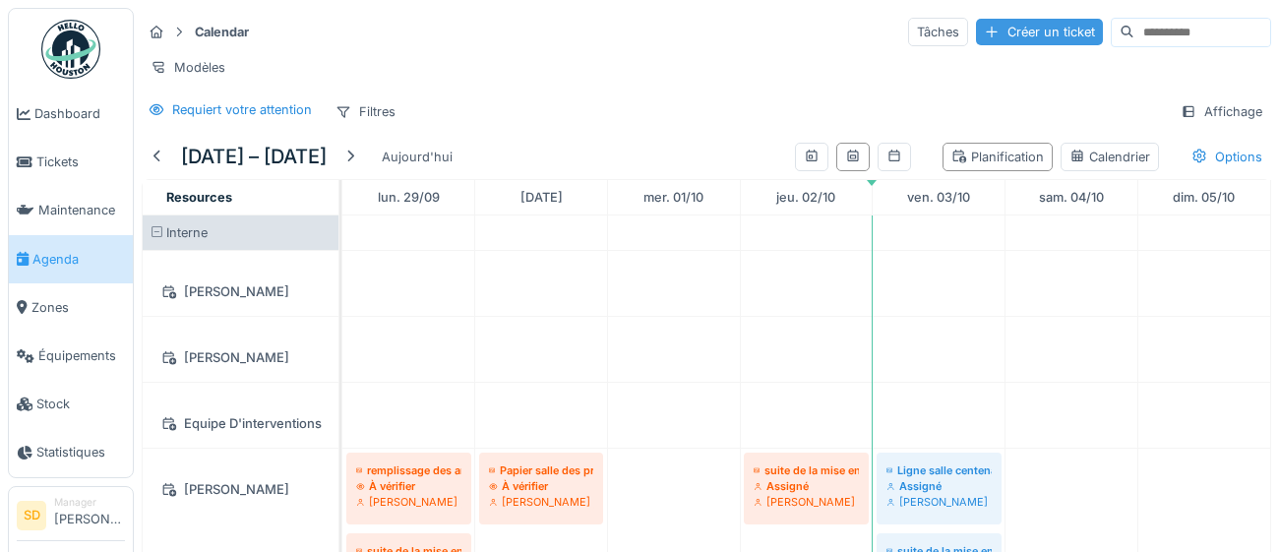
click at [983, 34] on div "Créer un ticket" at bounding box center [1039, 32] width 127 height 27
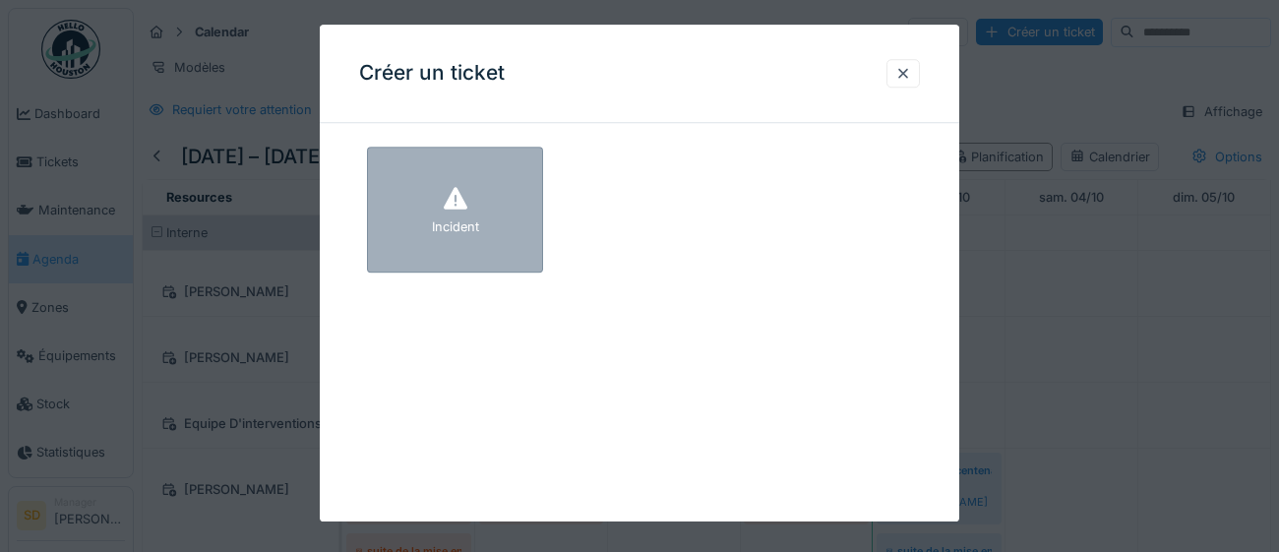
click at [474, 224] on div "Incident" at bounding box center [455, 227] width 47 height 19
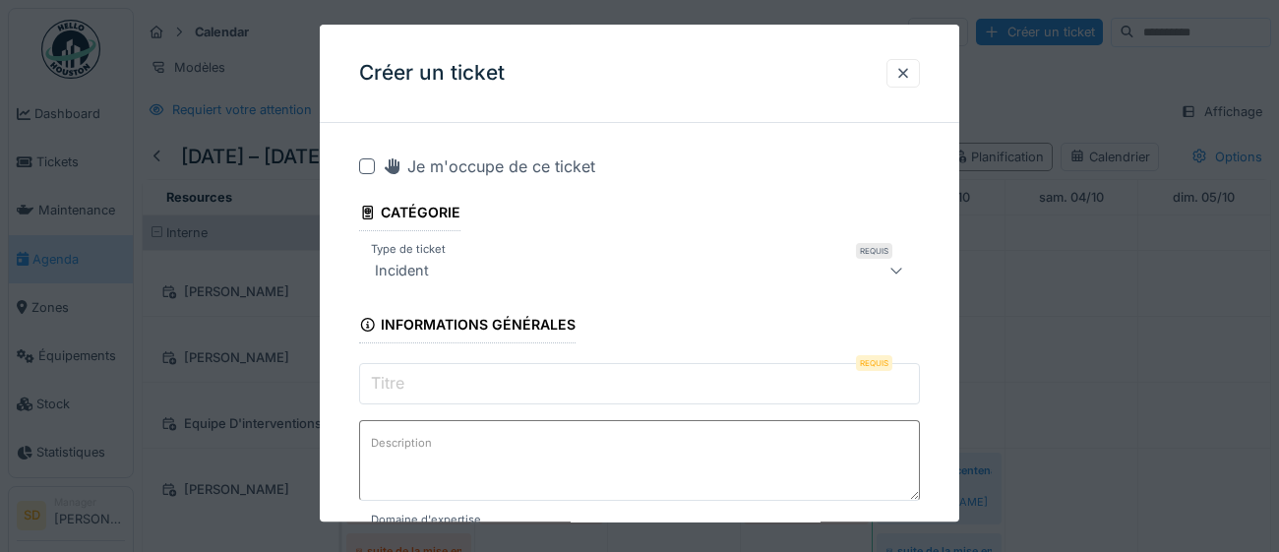
click at [480, 384] on input "Titre" at bounding box center [639, 383] width 561 height 41
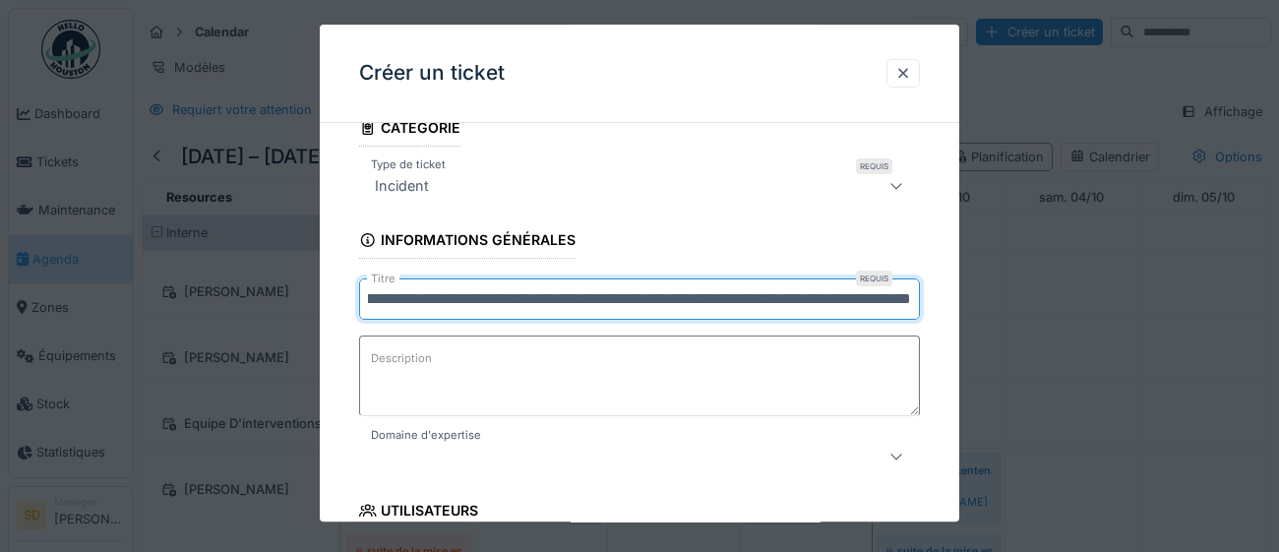
scroll to position [98, 0]
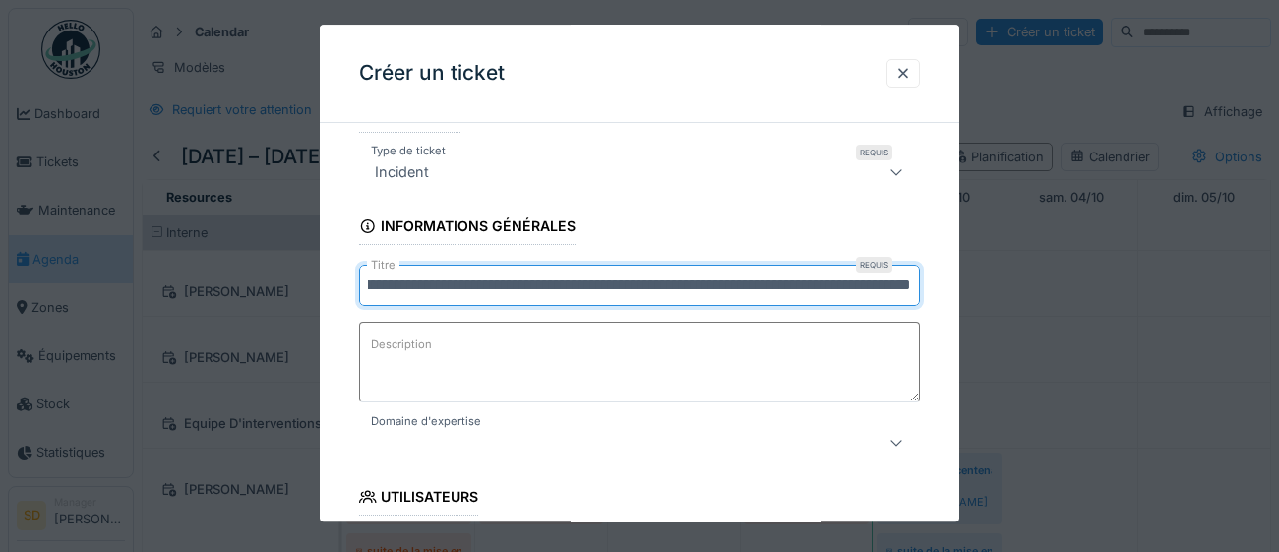
type input "**********"
click at [891, 445] on icon at bounding box center [896, 443] width 16 height 13
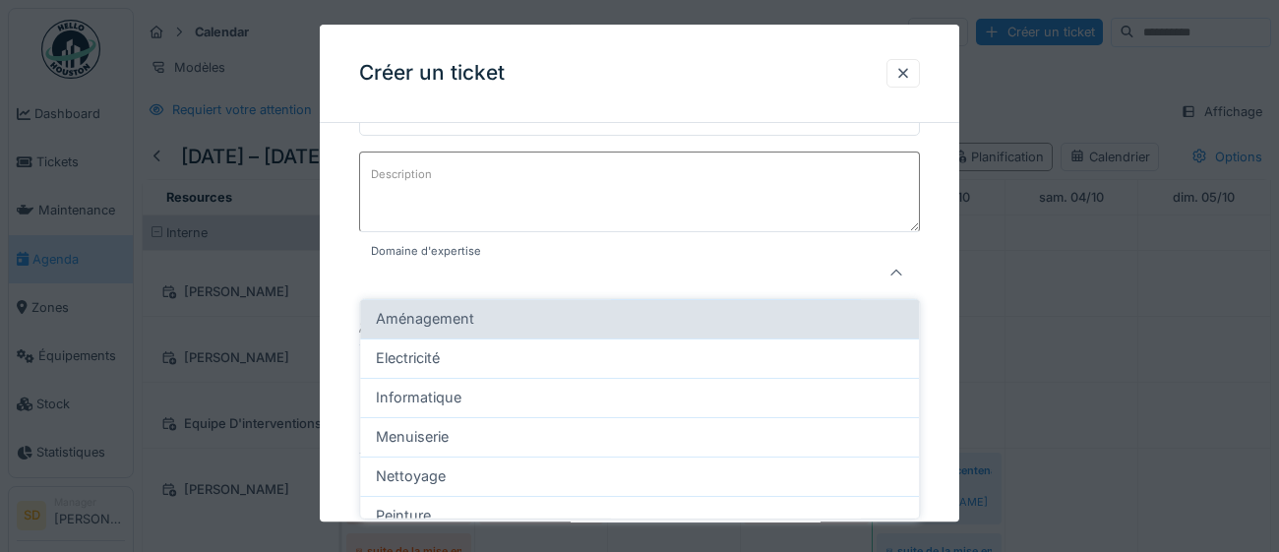
scroll to position [0, 0]
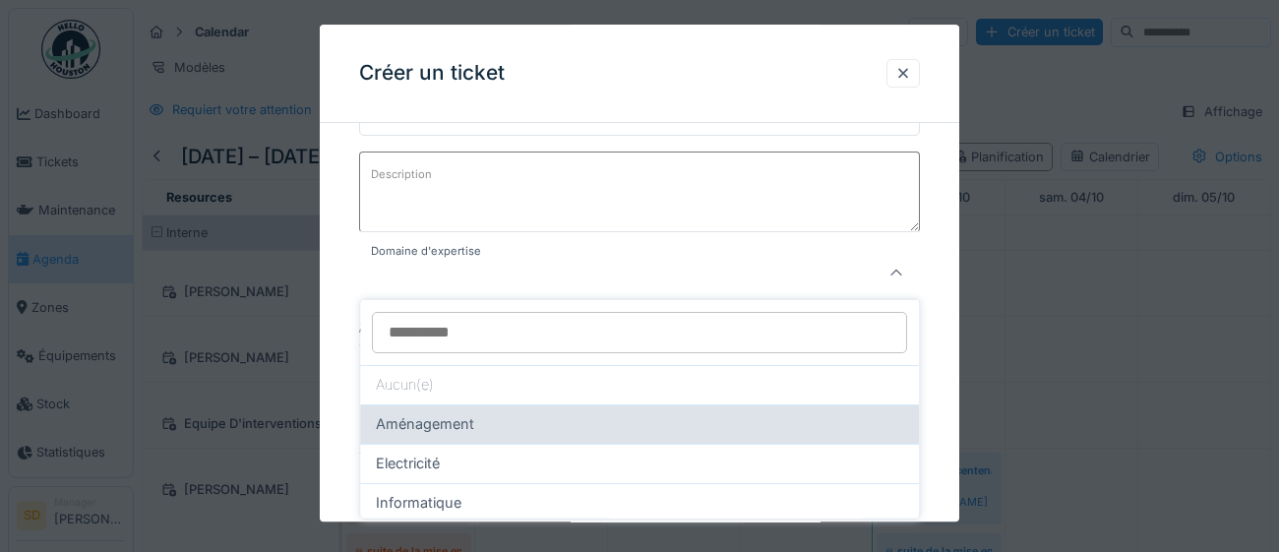
click at [547, 426] on div "Aménagement" at bounding box center [639, 424] width 527 height 22
type input "****"
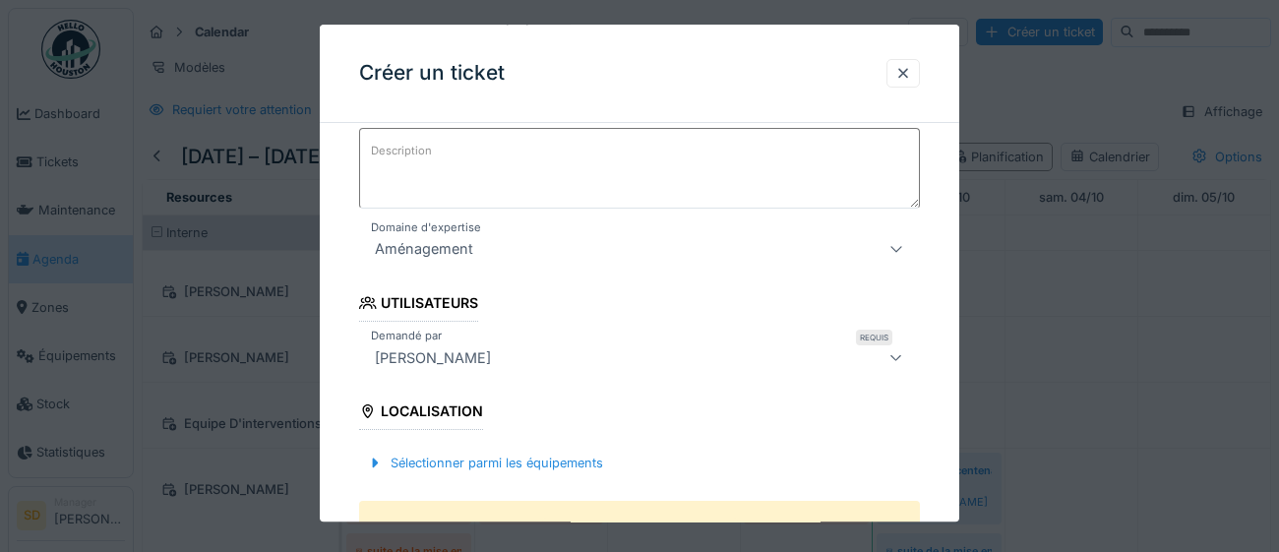
scroll to position [299, 0]
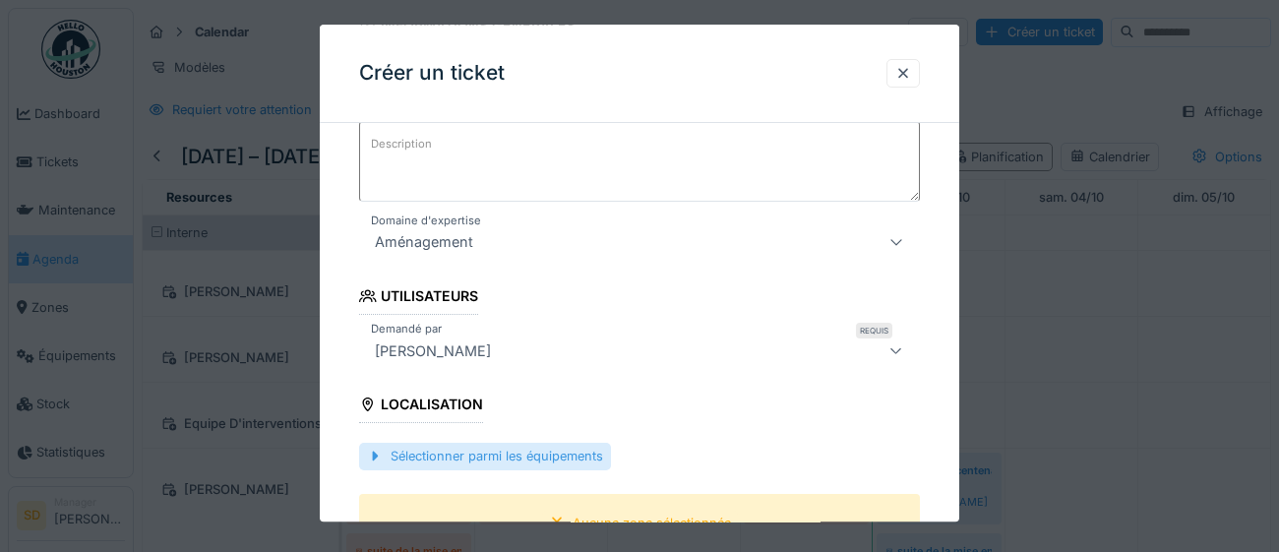
click at [506, 460] on div "Sélectionner parmi les équipements" at bounding box center [485, 457] width 252 height 27
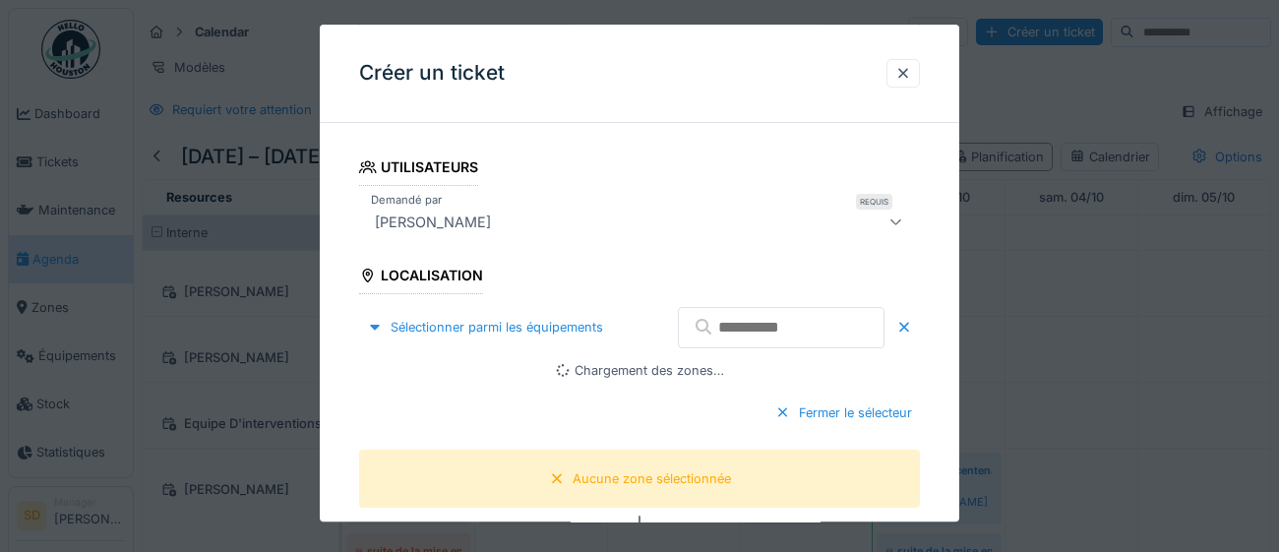
scroll to position [452, 0]
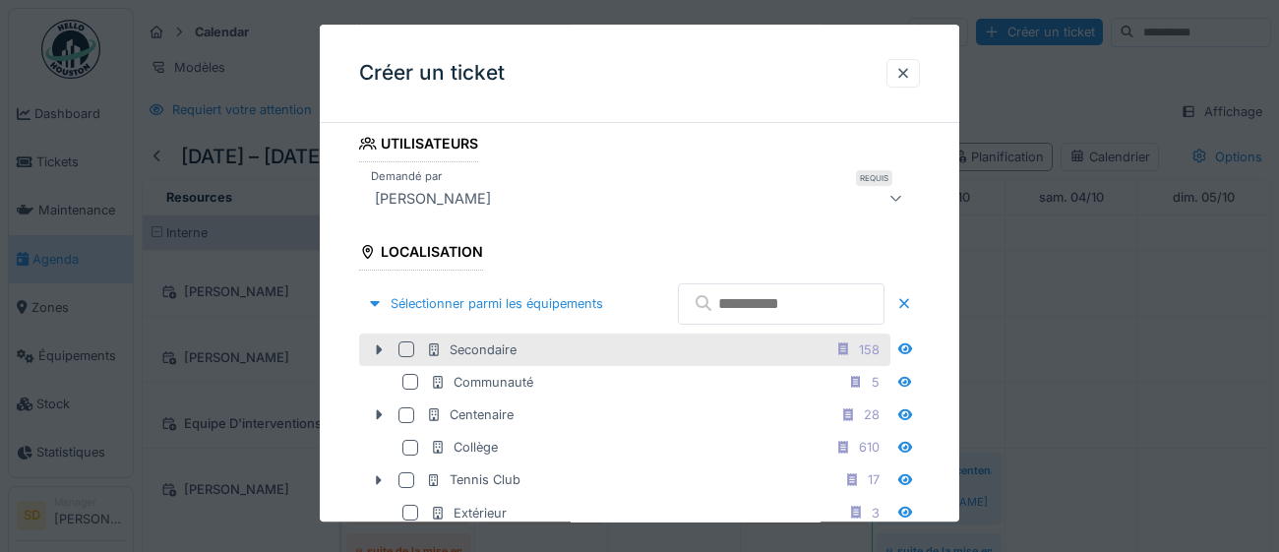
click at [407, 357] on div at bounding box center [406, 349] width 16 height 16
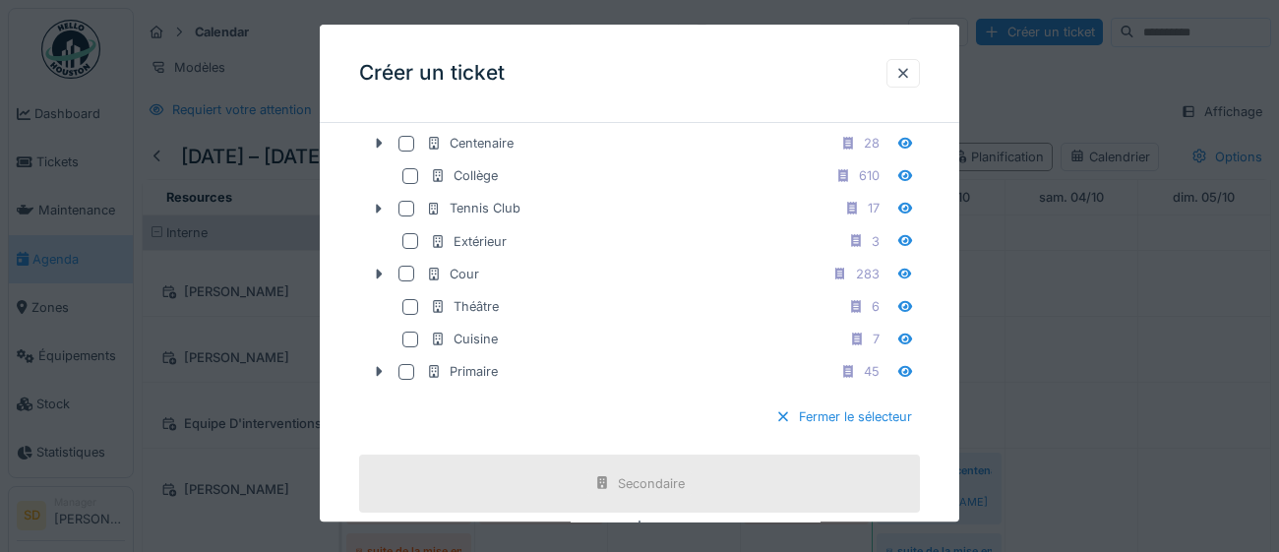
scroll to position [736, 0]
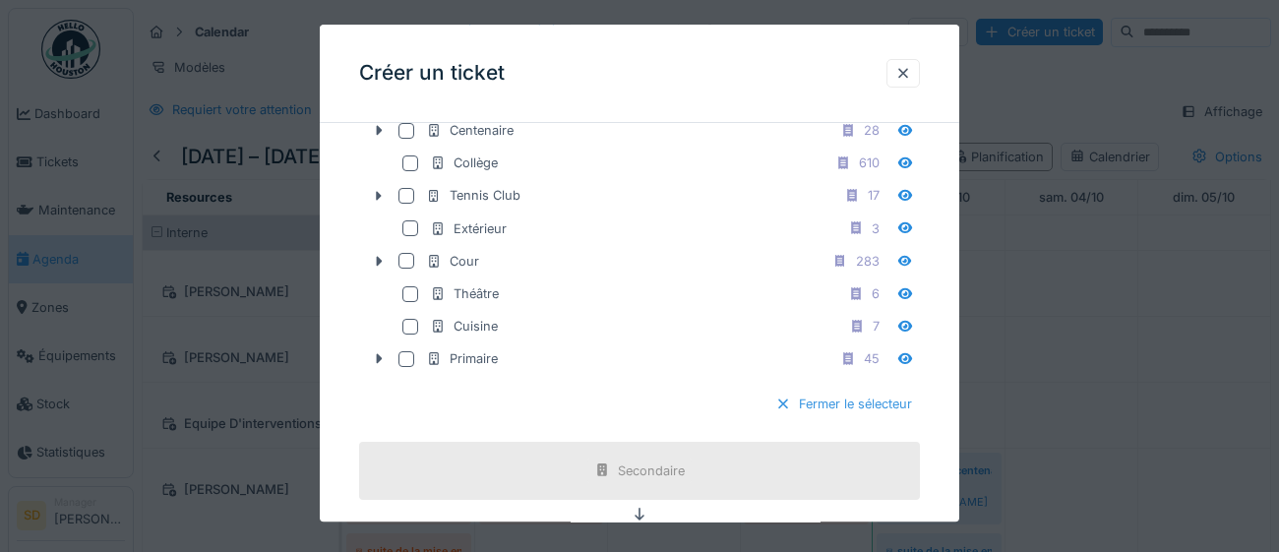
click at [853, 418] on div "Fermer le sélecteur" at bounding box center [843, 405] width 152 height 27
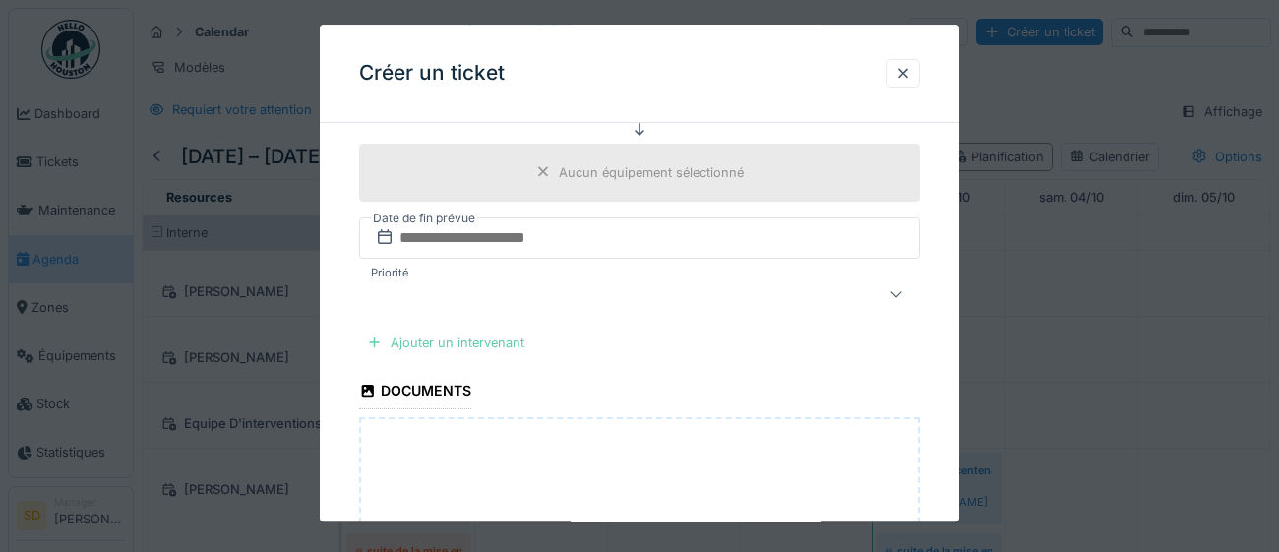
click at [475, 345] on div "Ajouter un intervenant" at bounding box center [445, 343] width 173 height 27
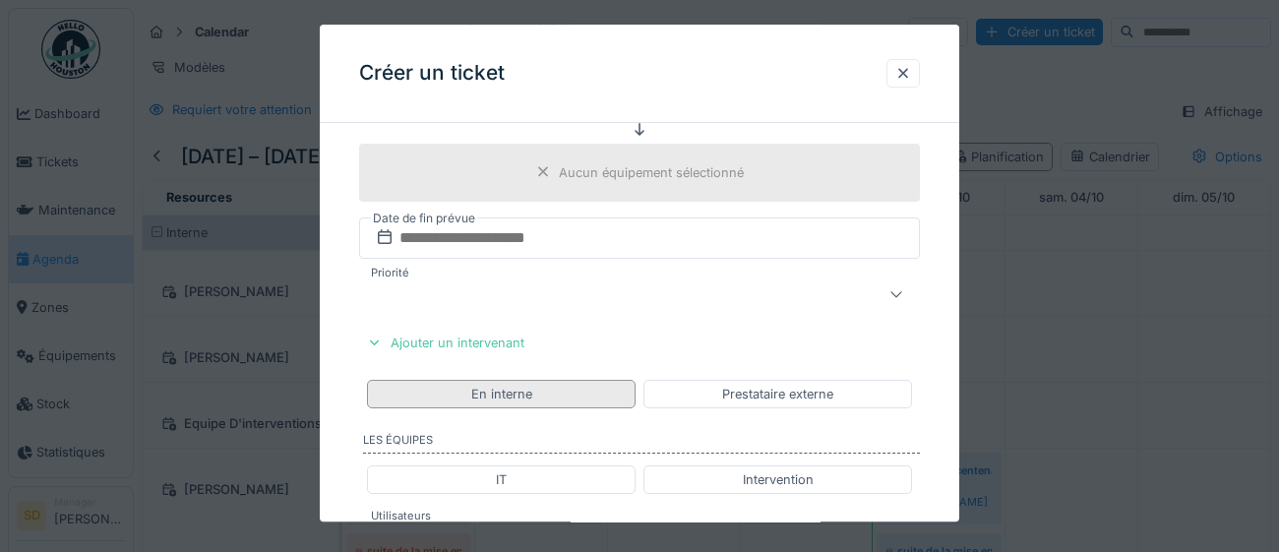
click at [519, 393] on div "En interne" at bounding box center [501, 394] width 61 height 19
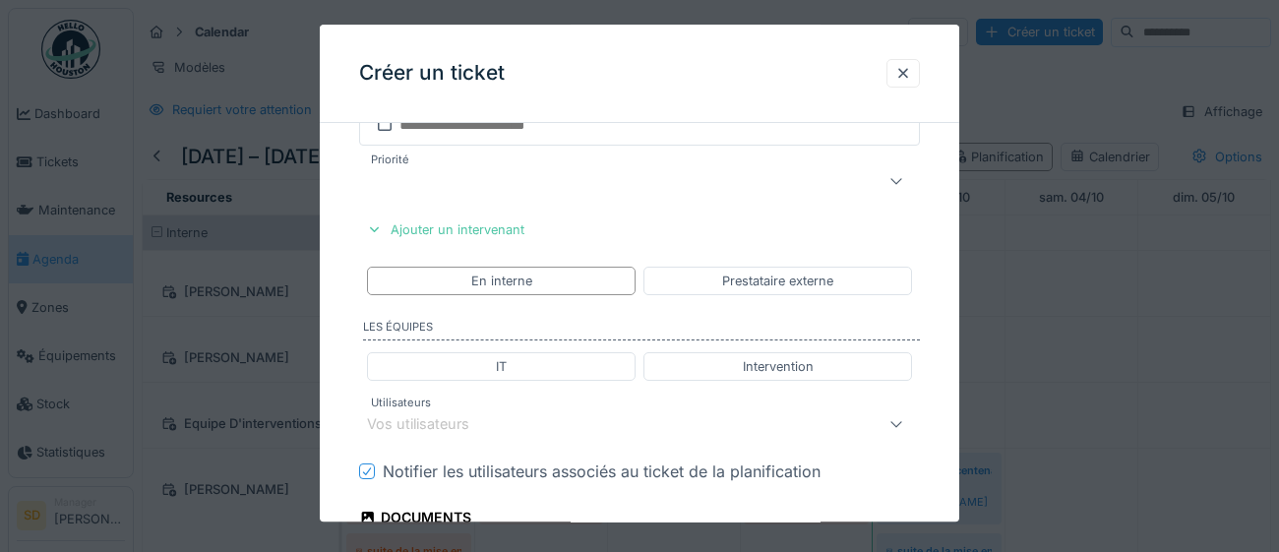
click at [586, 429] on div "Vos utilisateurs" at bounding box center [604, 424] width 475 height 24
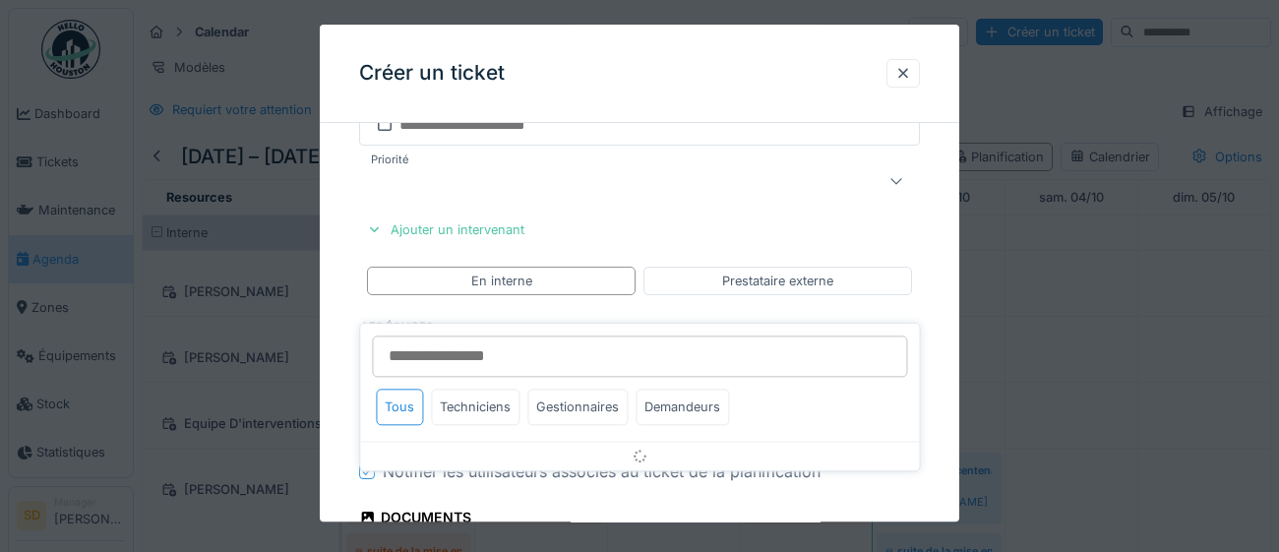
scroll to position [999, 0]
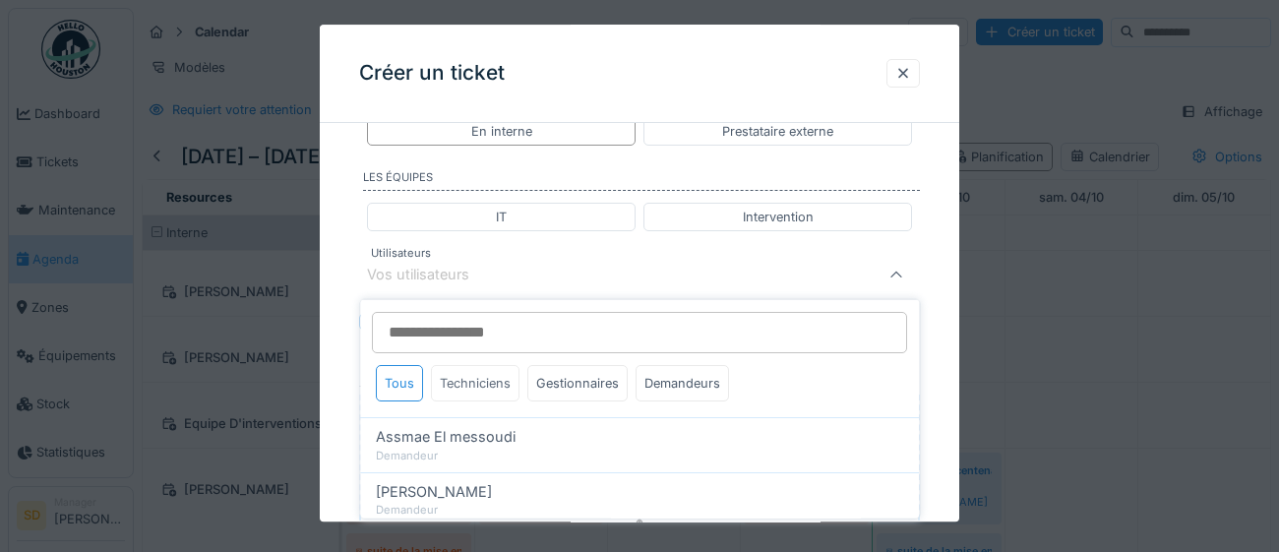
click at [480, 388] on div "Techniciens" at bounding box center [475, 383] width 89 height 36
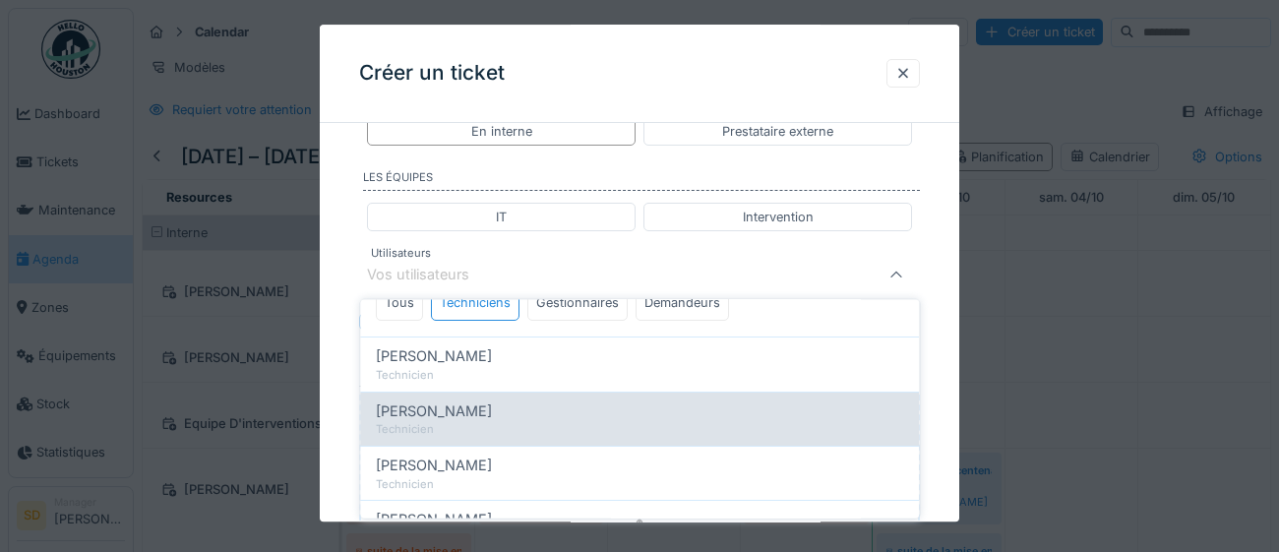
scroll to position [89, 0]
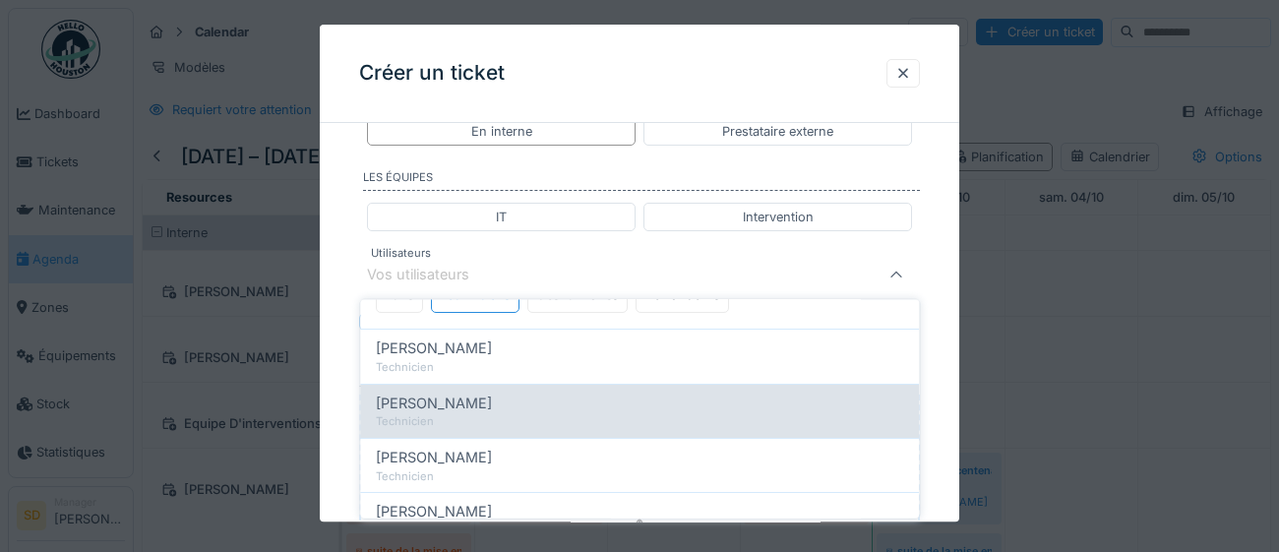
click at [512, 416] on div "Technicien" at bounding box center [639, 421] width 527 height 17
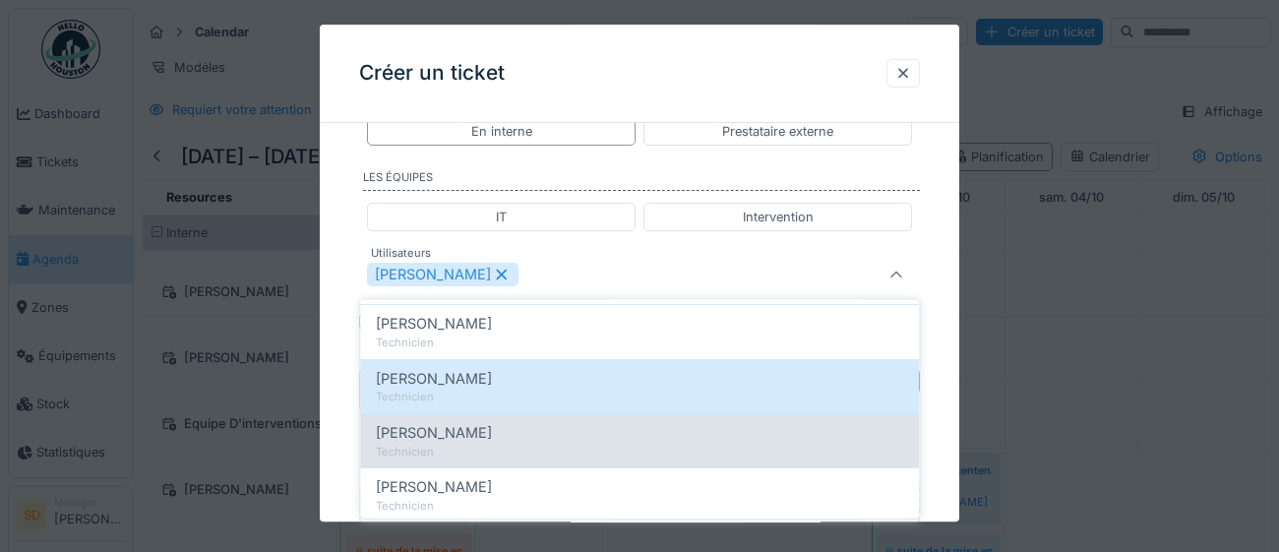
scroll to position [137, 0]
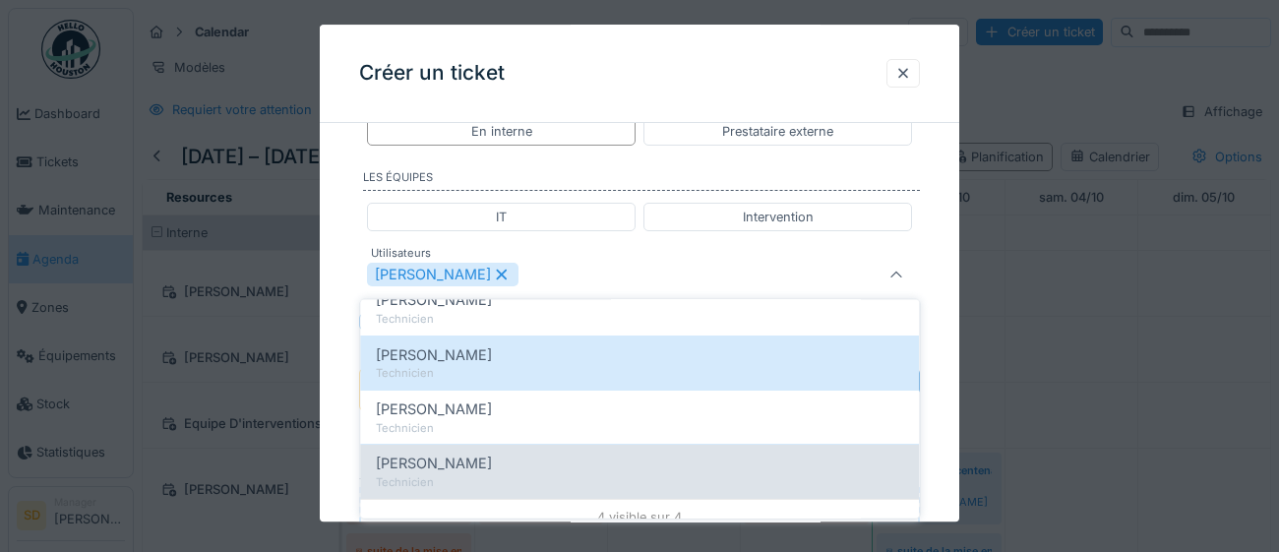
click at [476, 478] on div "Technicien" at bounding box center [639, 482] width 527 height 17
type input "*********"
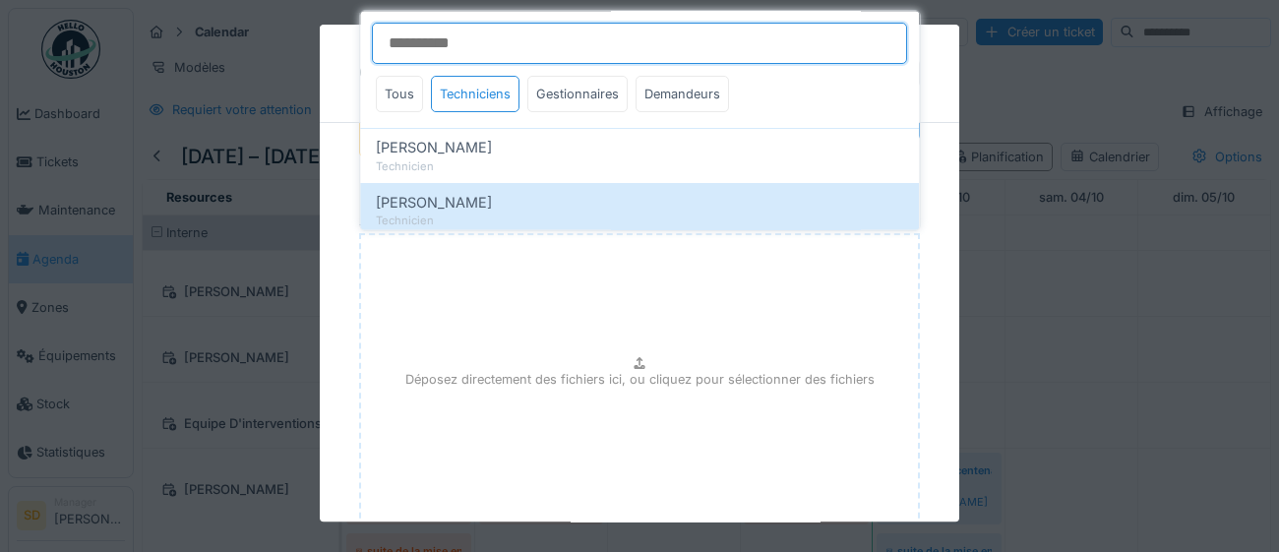
scroll to position [1312, 0]
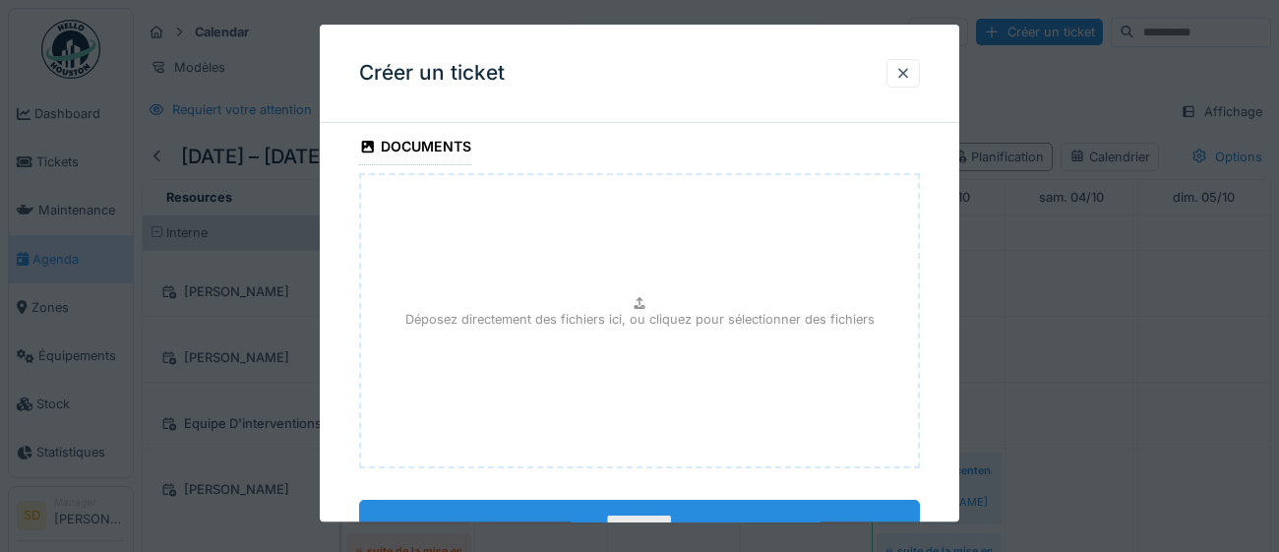
click at [774, 515] on input "**********" at bounding box center [639, 520] width 561 height 41
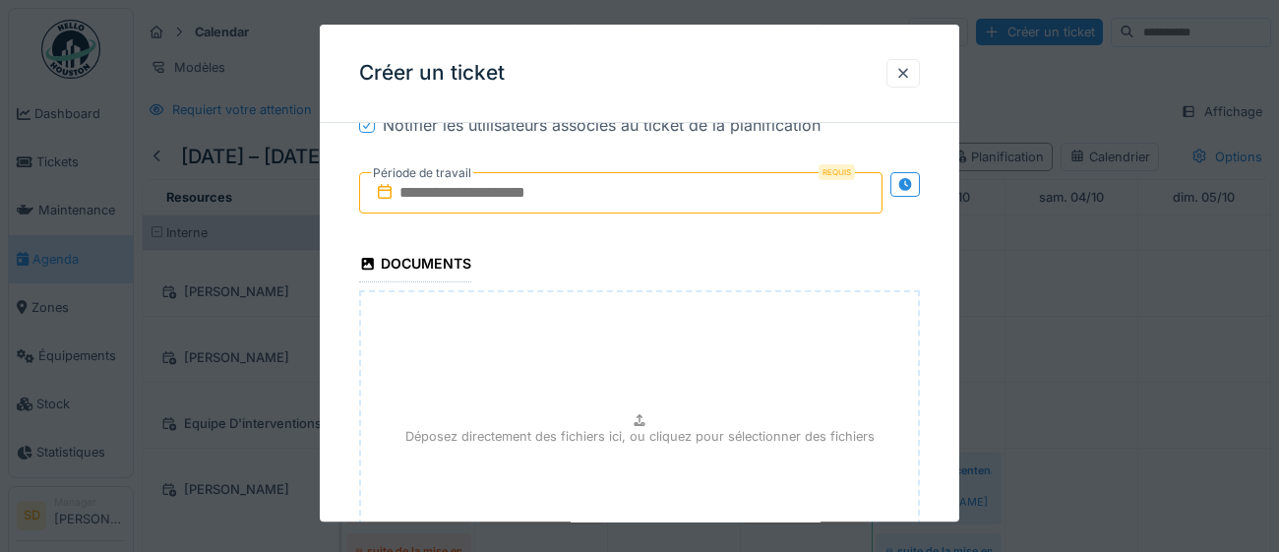
scroll to position [1187, 0]
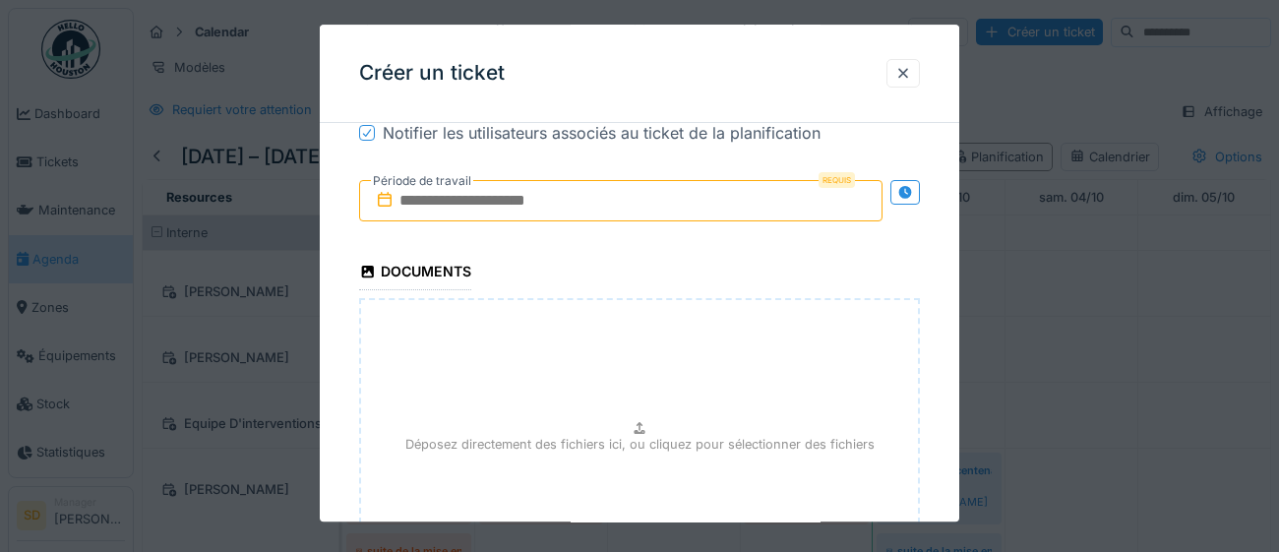
click at [629, 204] on input "text" at bounding box center [620, 200] width 523 height 41
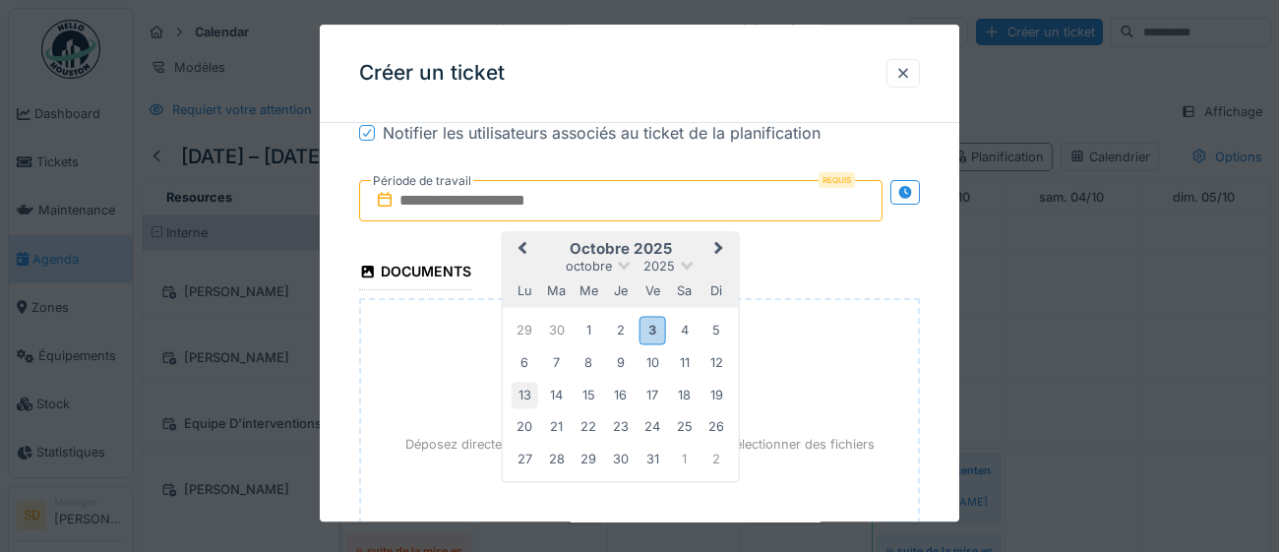
click at [527, 395] on div "13" at bounding box center [525, 395] width 27 height 27
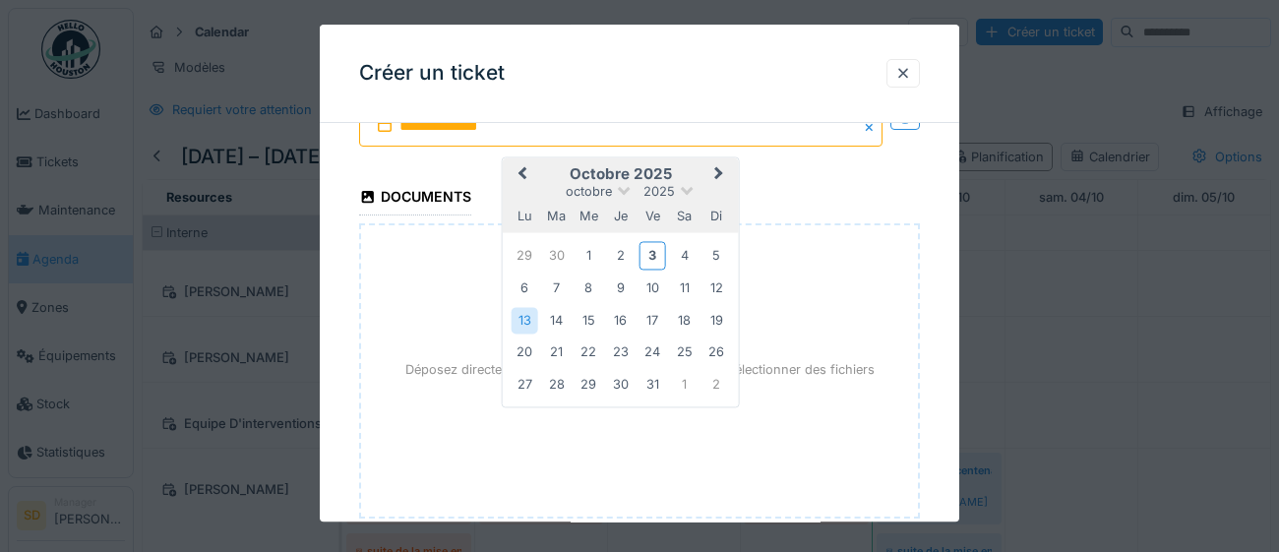
scroll to position [1373, 0]
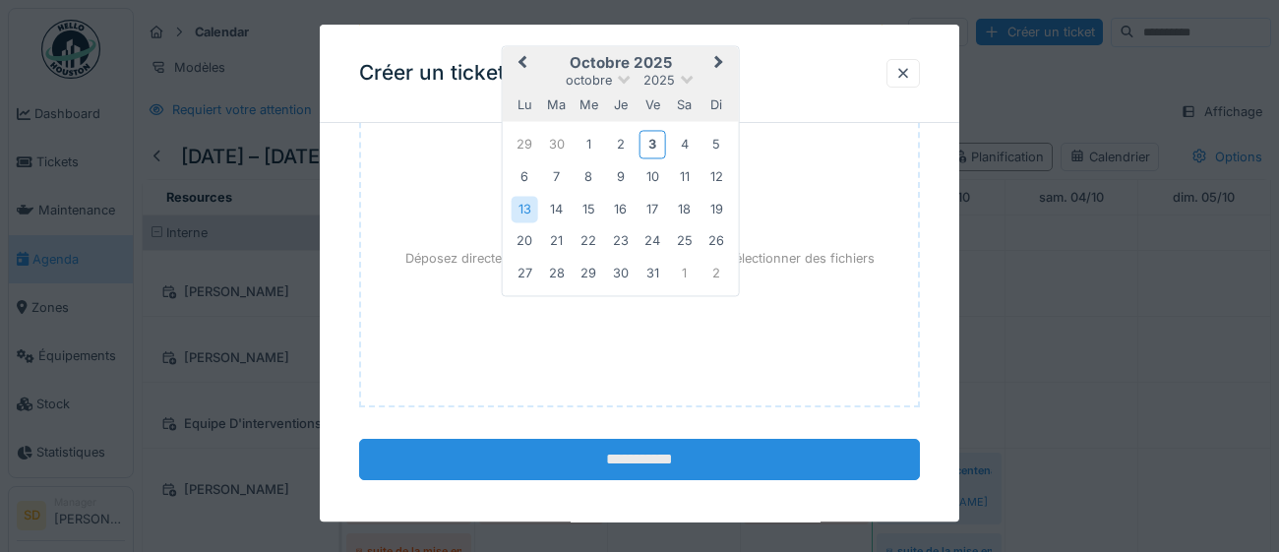
click at [693, 457] on input "**********" at bounding box center [639, 459] width 561 height 41
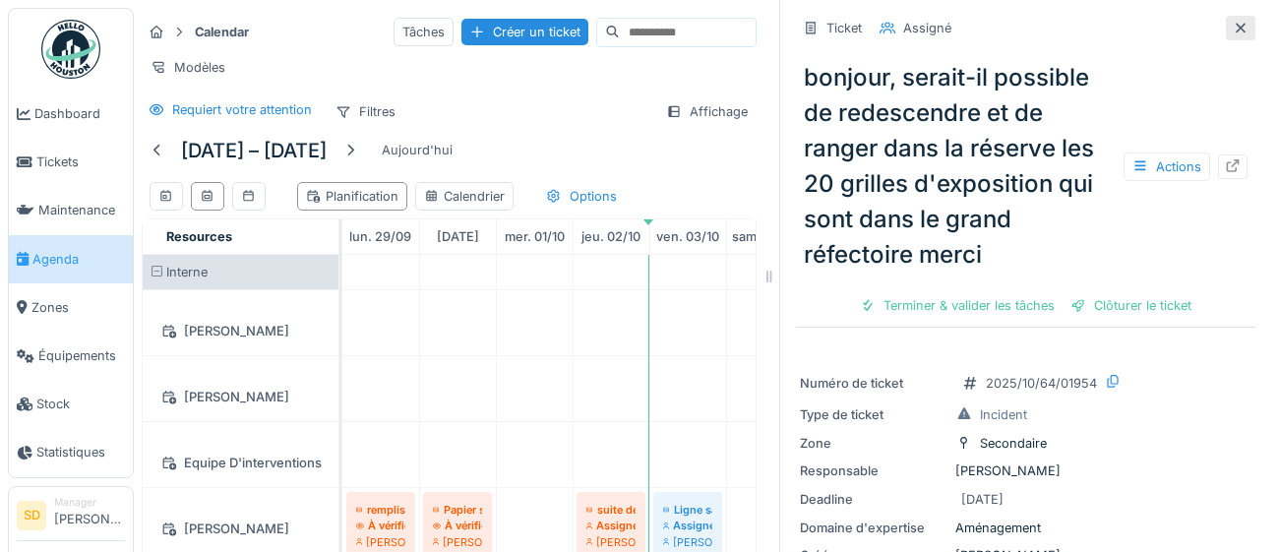
click at [1237, 31] on icon at bounding box center [1241, 28] width 16 height 13
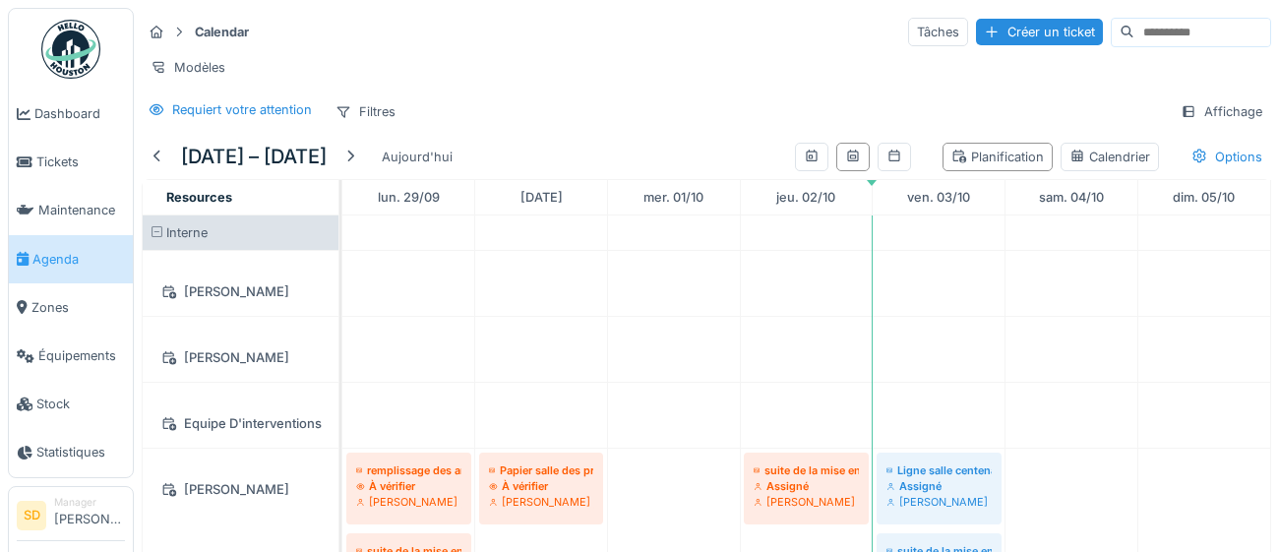
drag, startPoint x: 956, startPoint y: 34, endPoint x: 787, endPoint y: 309, distance: 322.4
click at [976, 32] on div "Créer un ticket" at bounding box center [1039, 32] width 127 height 27
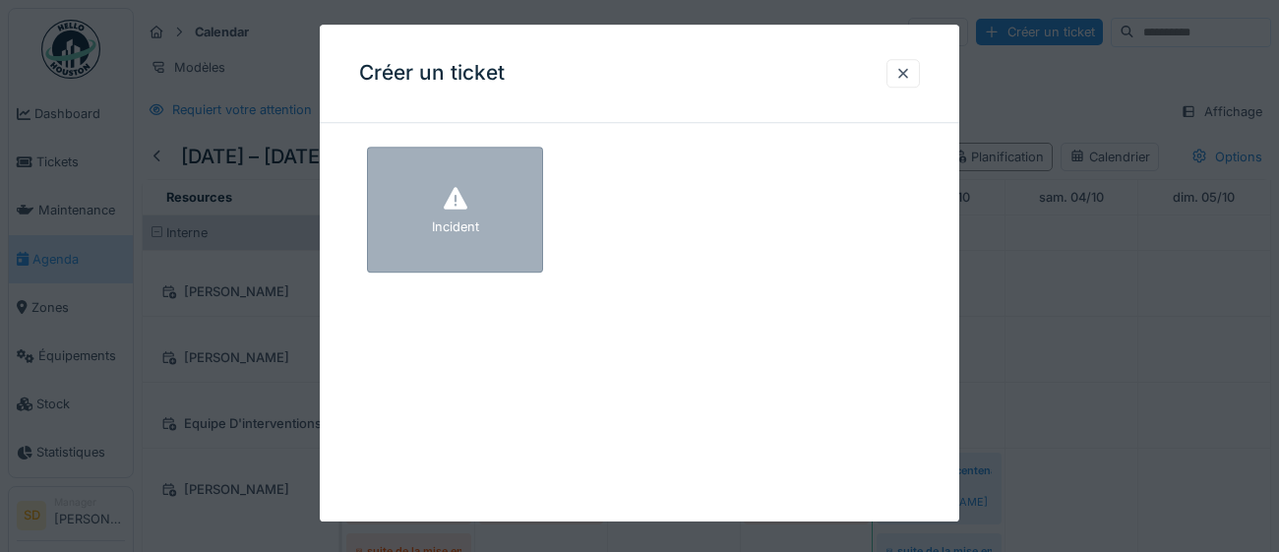
click at [416, 238] on div "Incident" at bounding box center [455, 210] width 176 height 126
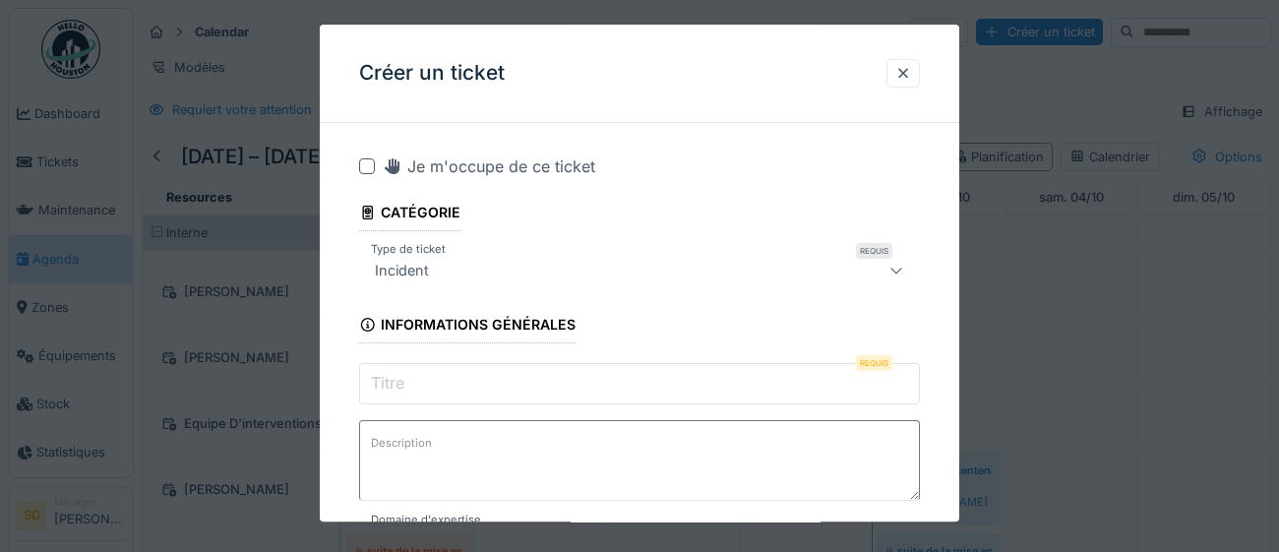
click at [478, 390] on input "Titre" at bounding box center [639, 383] width 561 height 41
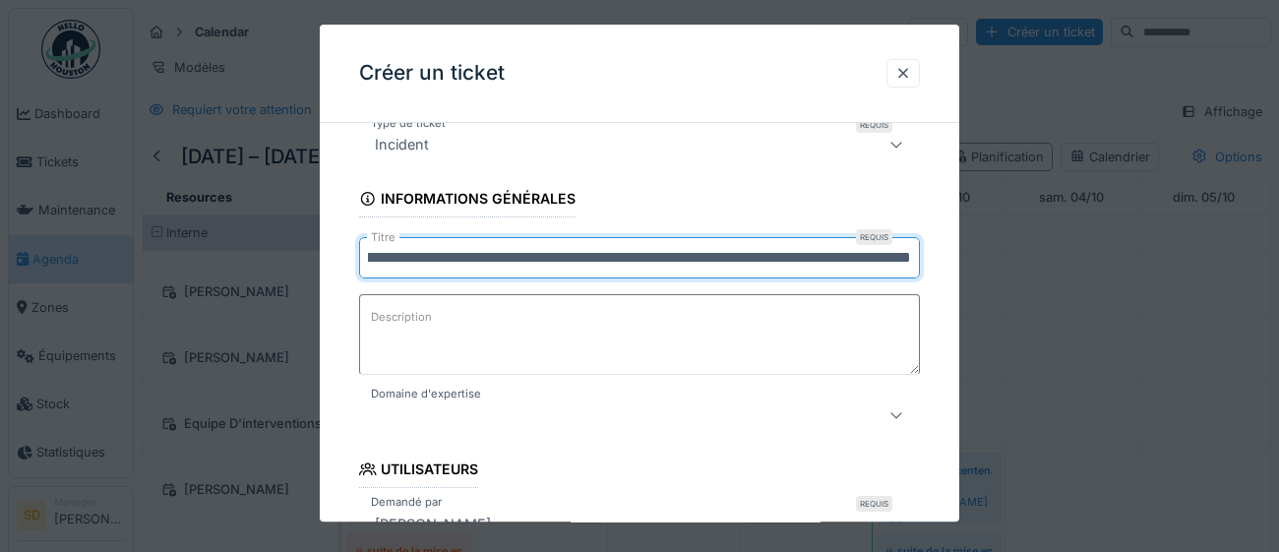
scroll to position [130, 0]
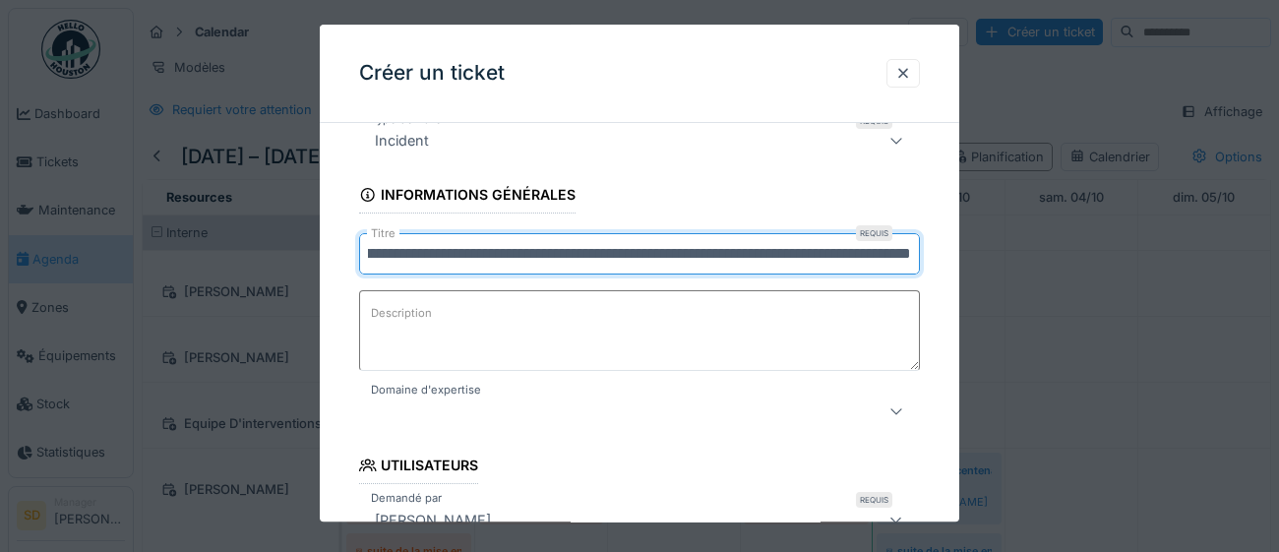
type input "**********"
click at [897, 413] on icon at bounding box center [896, 411] width 16 height 13
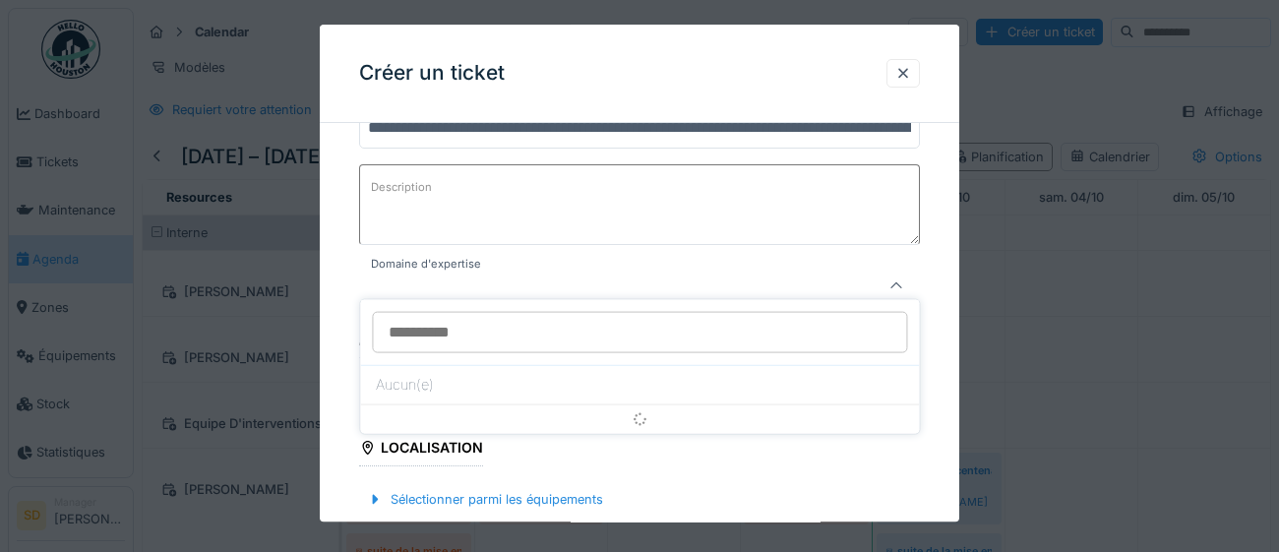
scroll to position [269, 0]
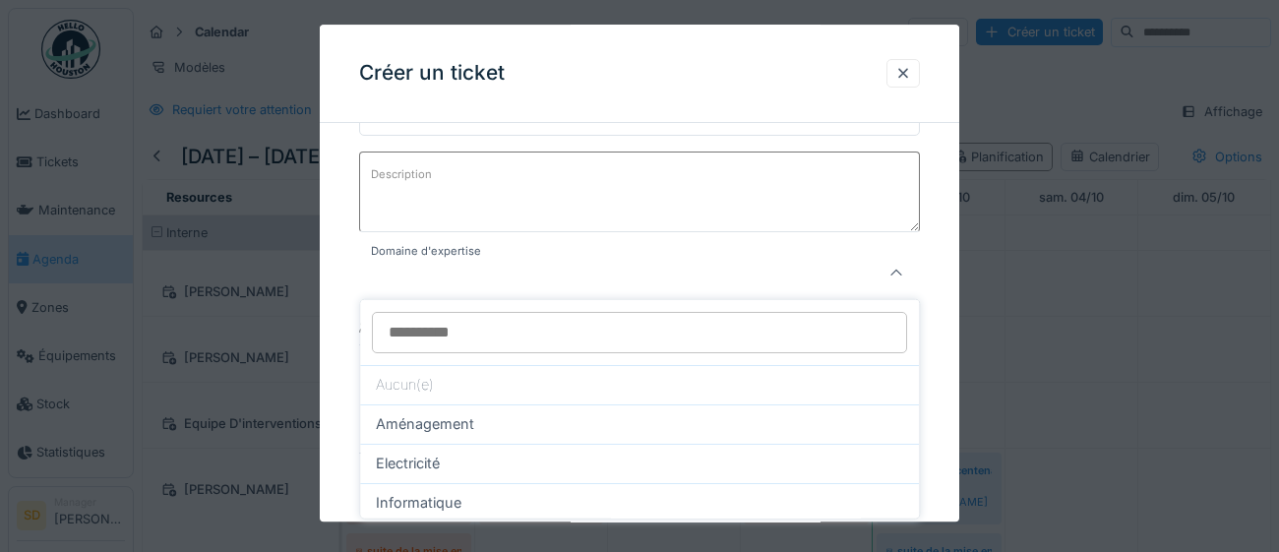
click at [489, 422] on div "Aménagement" at bounding box center [639, 424] width 527 height 22
type input "****"
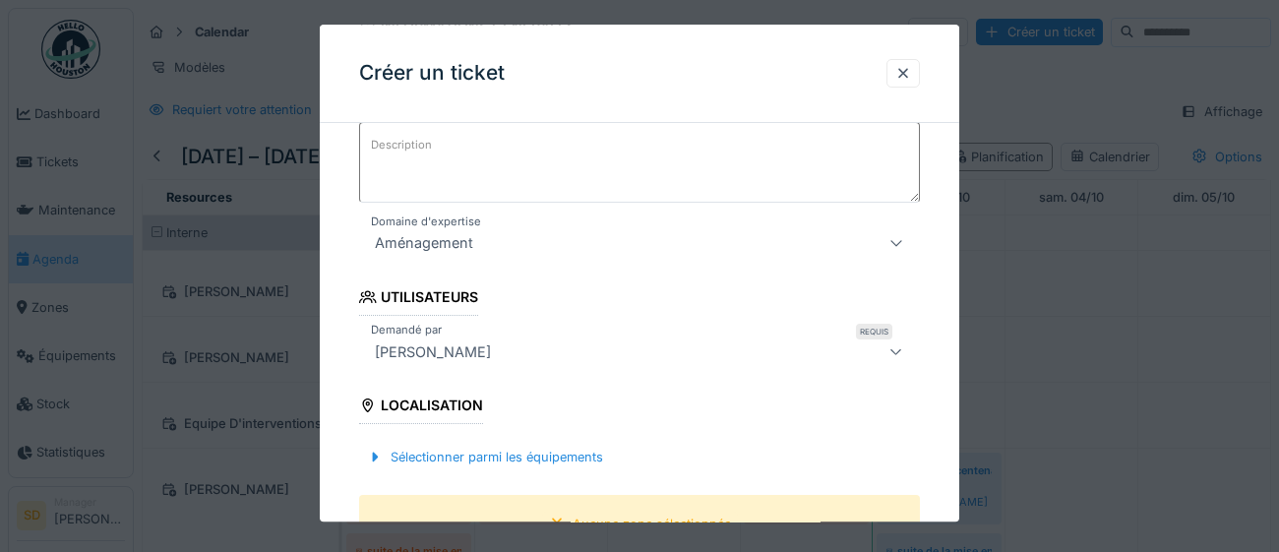
scroll to position [299, 0]
click at [468, 457] on div "Sélectionner parmi les équipements" at bounding box center [485, 457] width 252 height 27
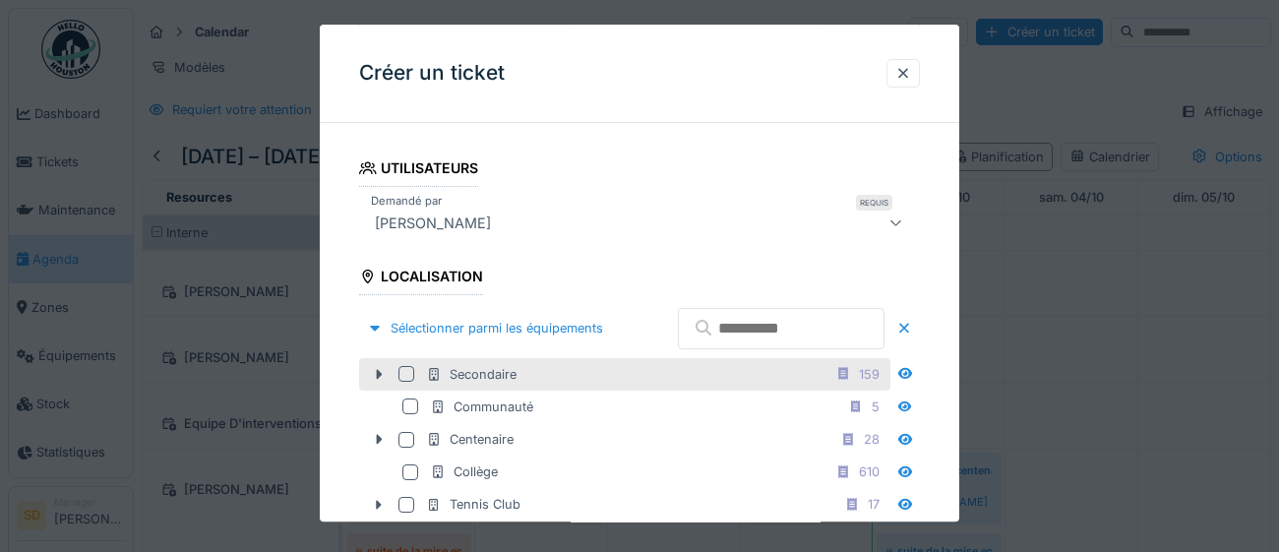
scroll to position [434, 0]
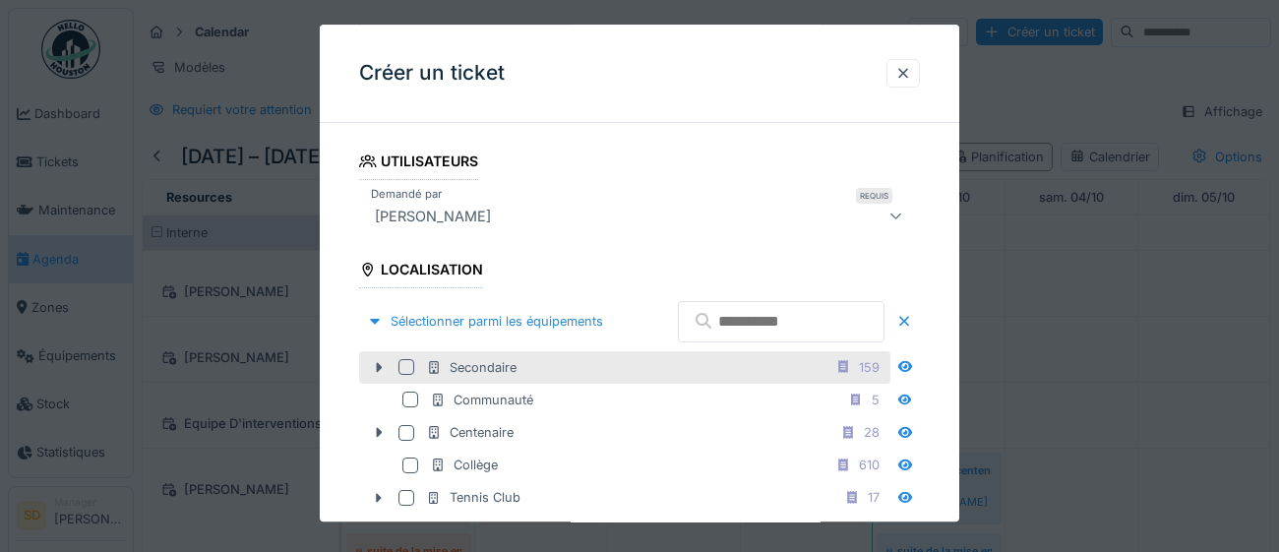
click at [408, 375] on div at bounding box center [406, 367] width 16 height 16
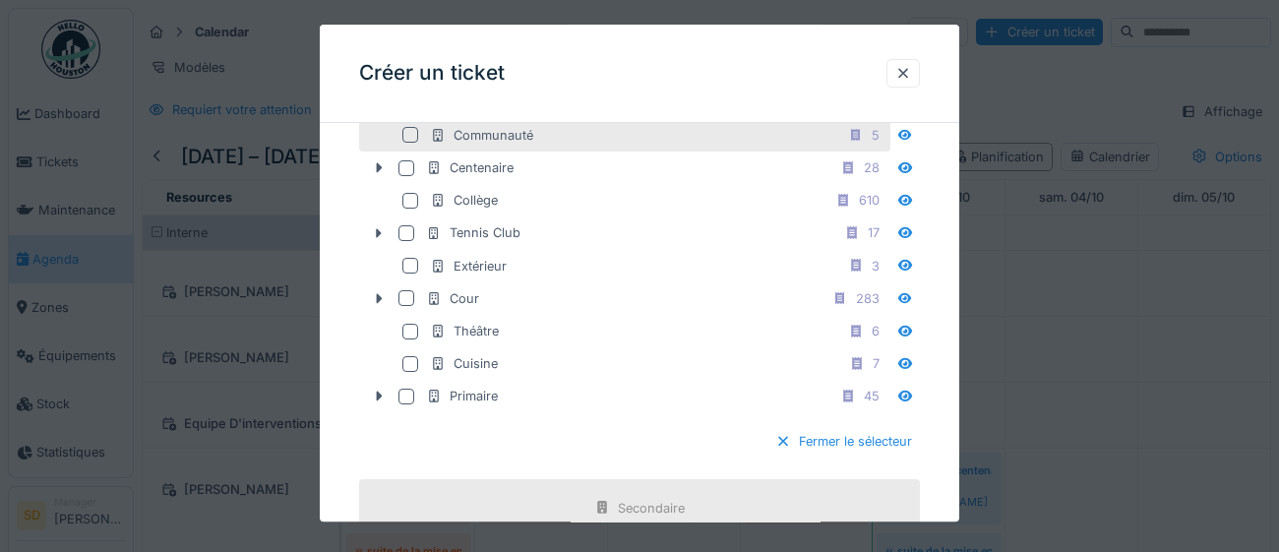
scroll to position [746, 0]
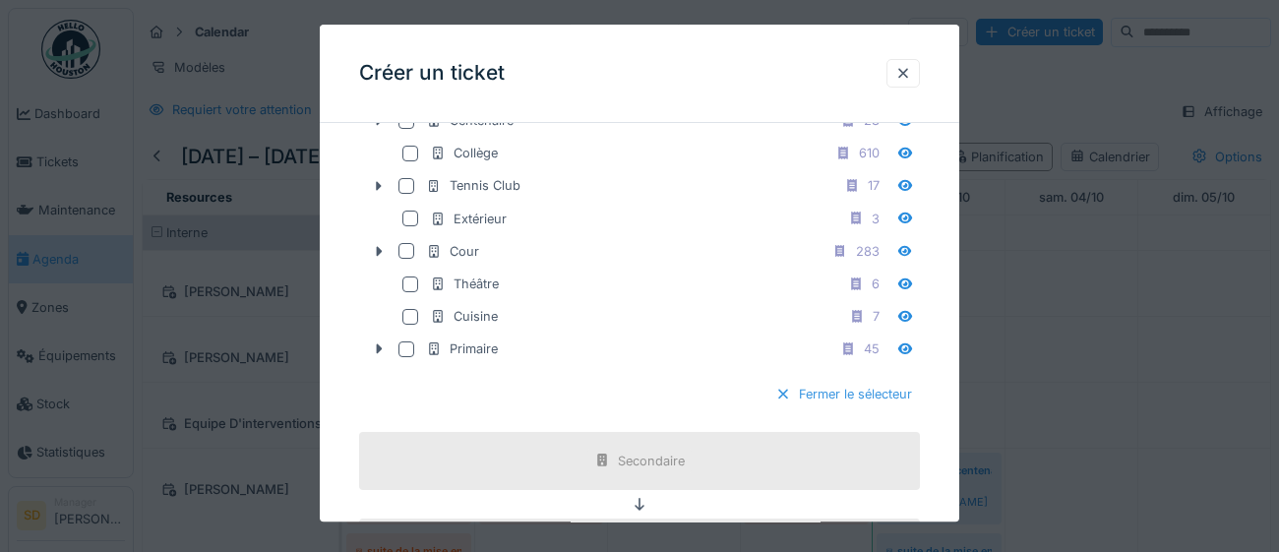
click at [807, 408] on div "Fermer le sélecteur" at bounding box center [843, 395] width 152 height 27
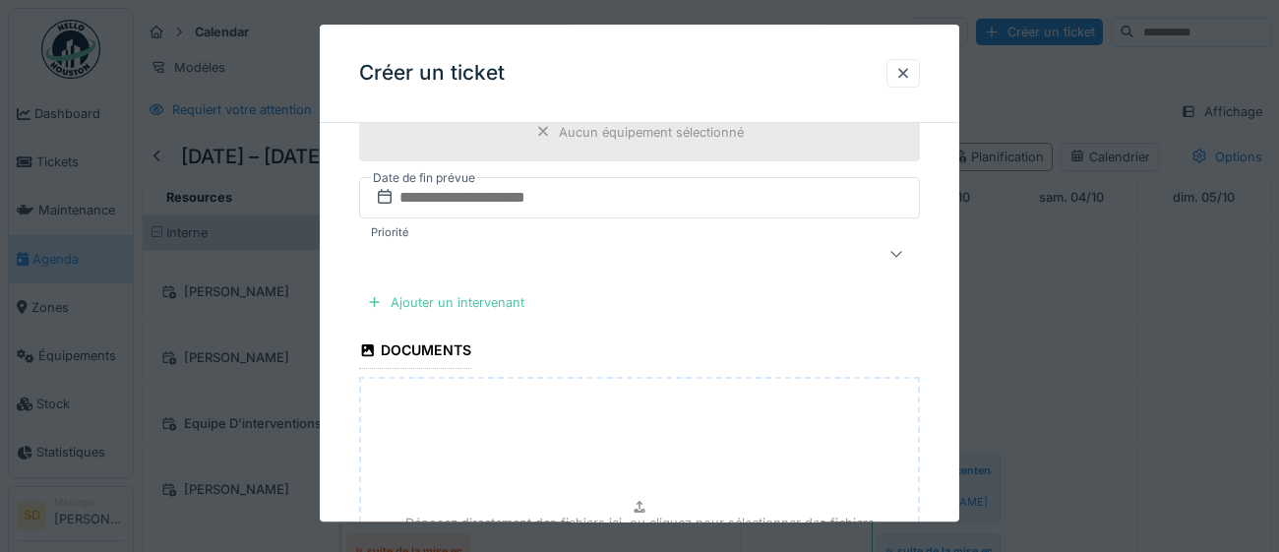
scroll to position [777, 0]
click at [439, 304] on div "Ajouter un intervenant" at bounding box center [445, 301] width 173 height 27
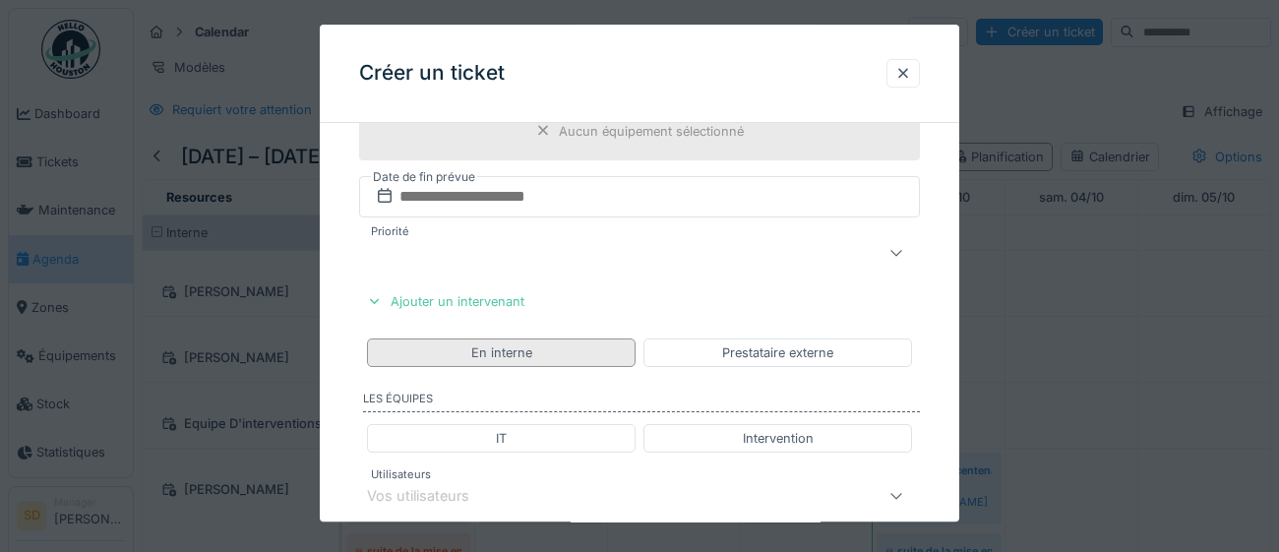
click at [573, 353] on div "En interne" at bounding box center [501, 352] width 269 height 29
click at [562, 497] on div "Vos utilisateurs" at bounding box center [604, 496] width 475 height 24
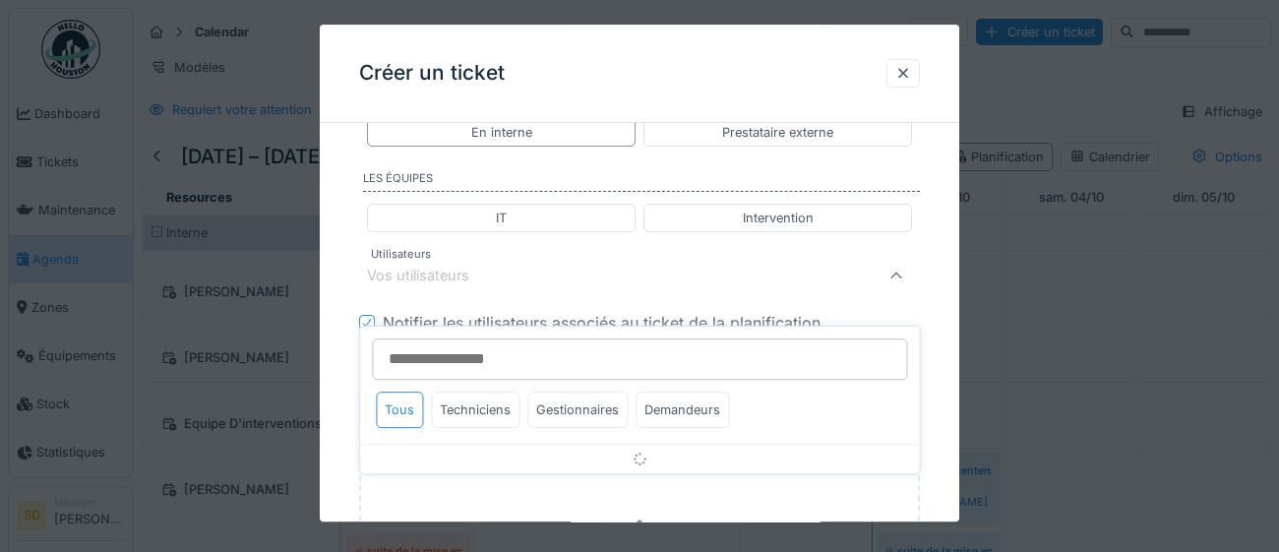
scroll to position [999, 0]
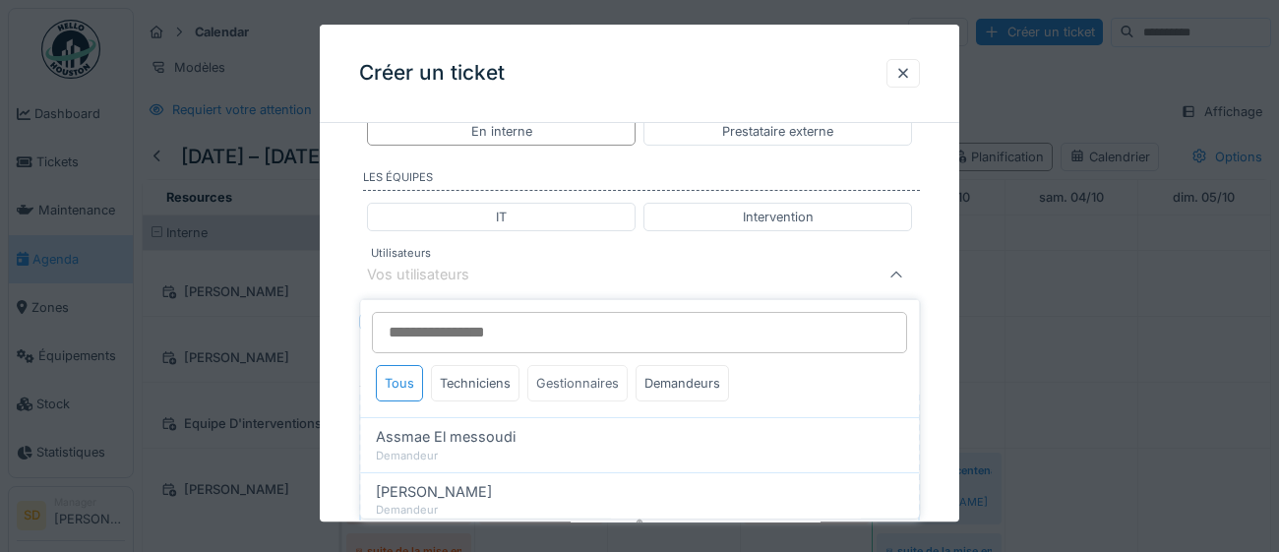
click at [580, 377] on div "Gestionnaires" at bounding box center [577, 383] width 100 height 36
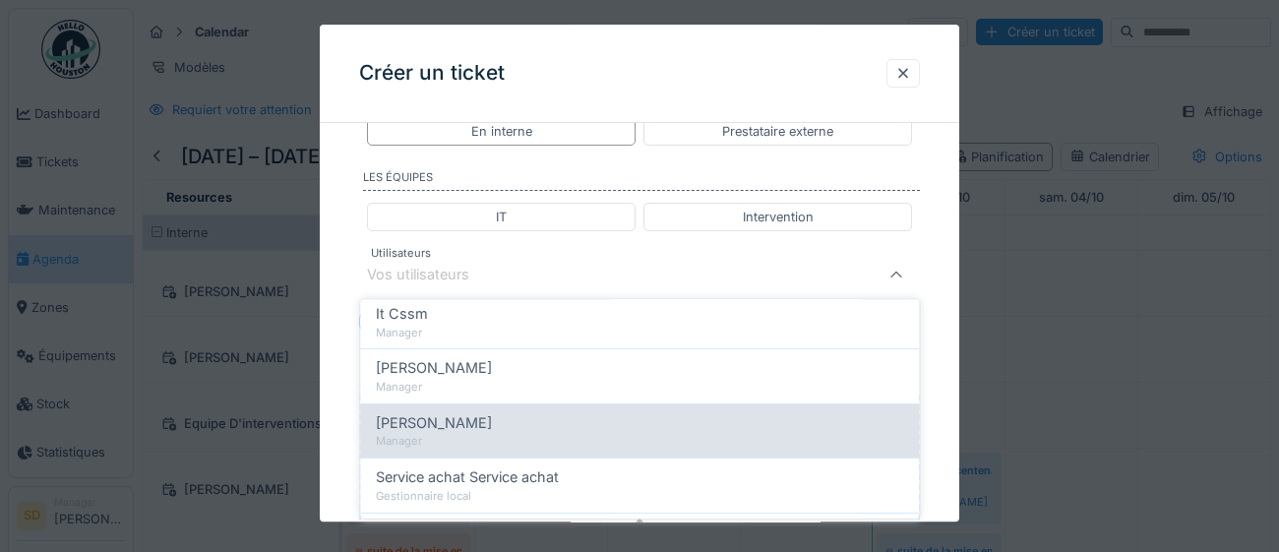
scroll to position [314, 0]
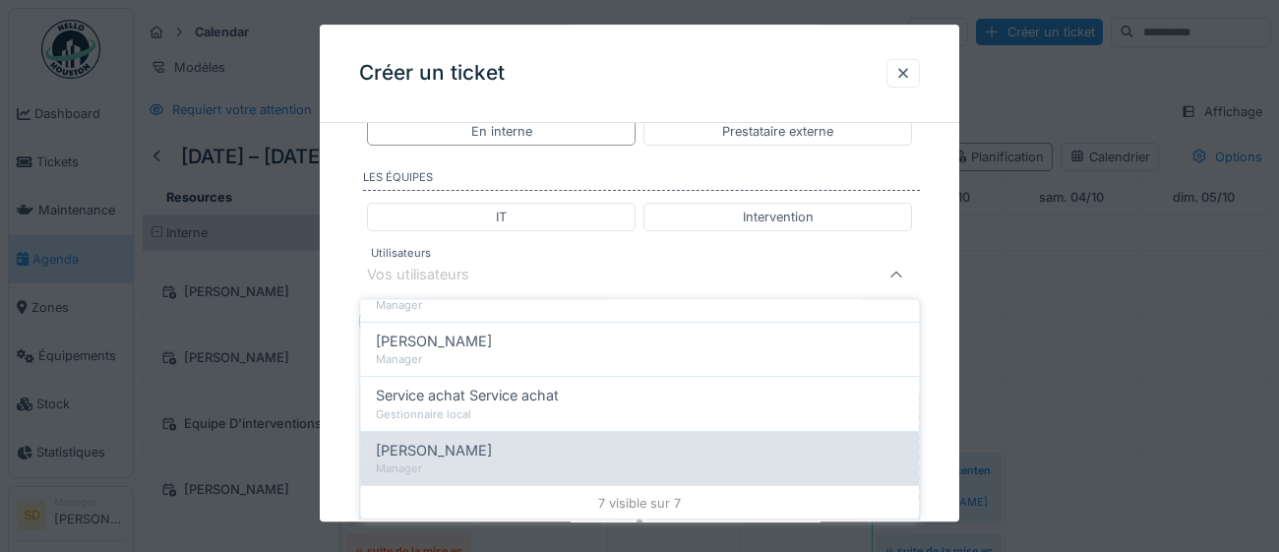
click at [533, 464] on div "Manager" at bounding box center [639, 468] width 527 height 17
type input "****"
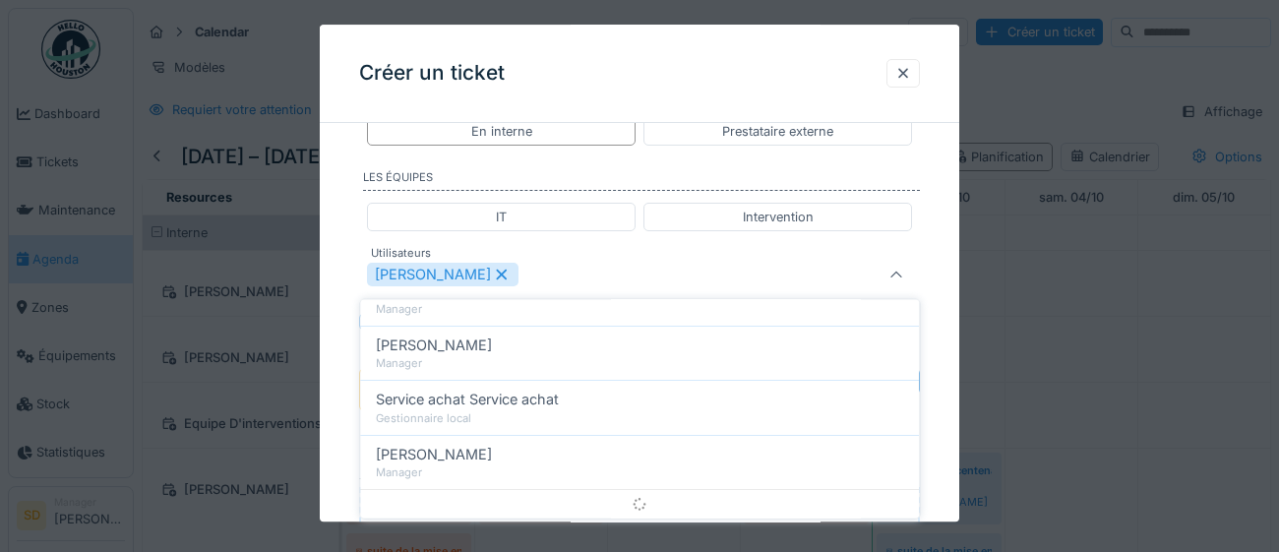
scroll to position [0, 0]
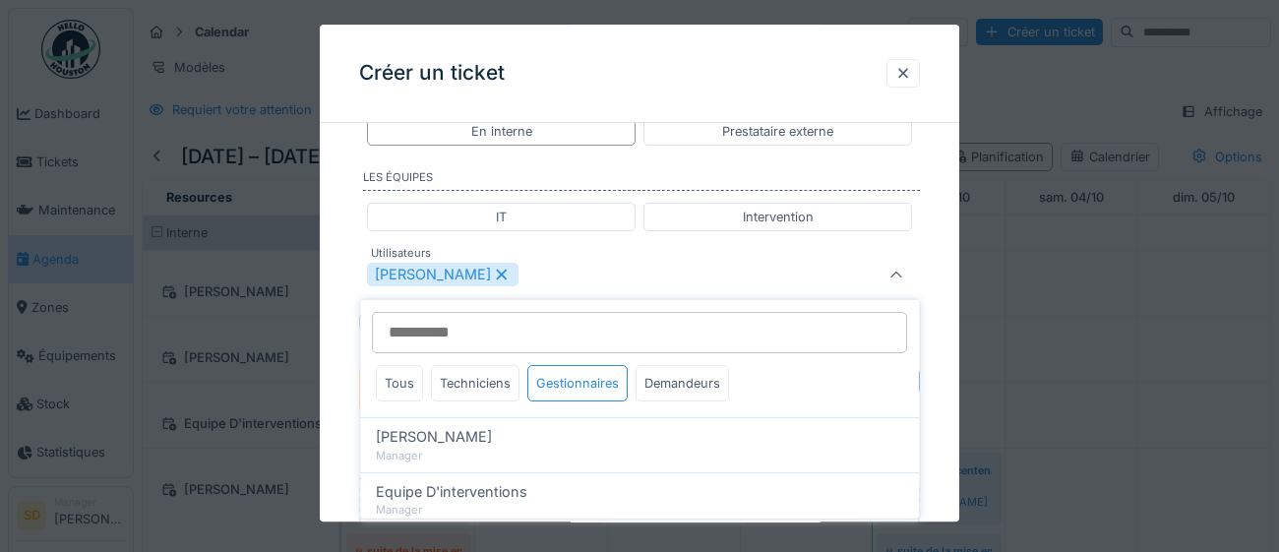
click at [941, 466] on div "**********" at bounding box center [639, 25] width 639 height 1770
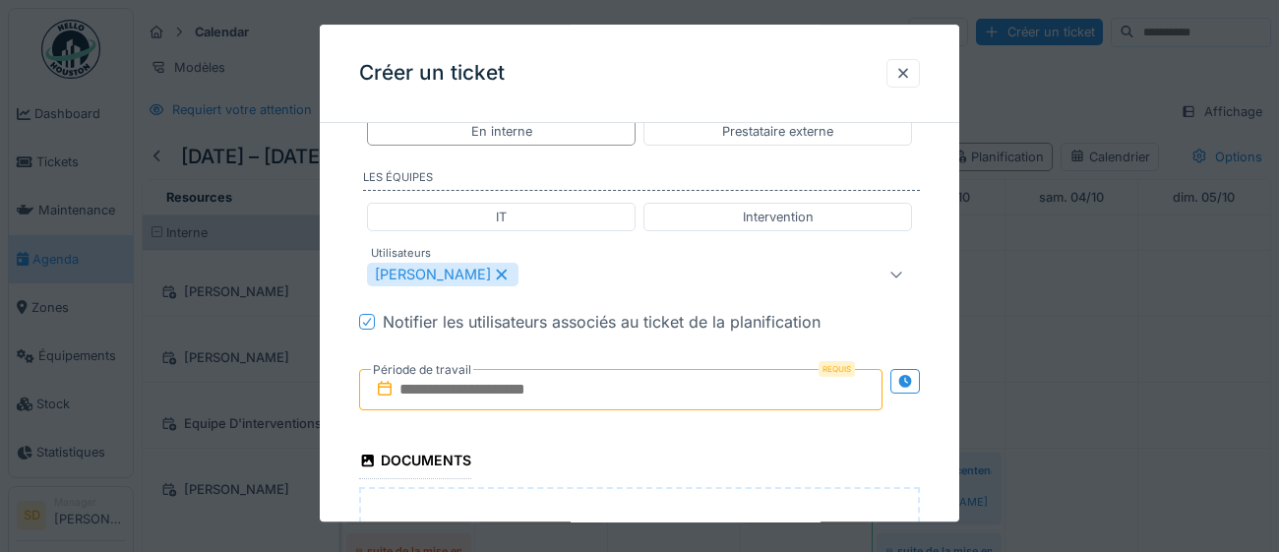
click at [547, 392] on input "text" at bounding box center [620, 389] width 523 height 41
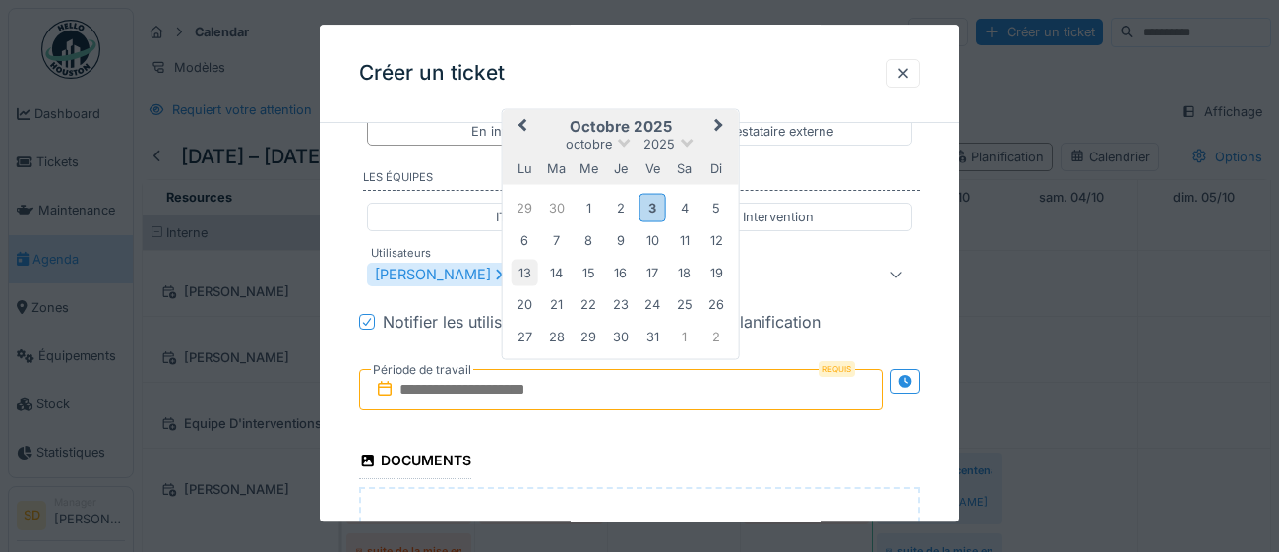
click at [525, 271] on div "13" at bounding box center [525, 273] width 27 height 27
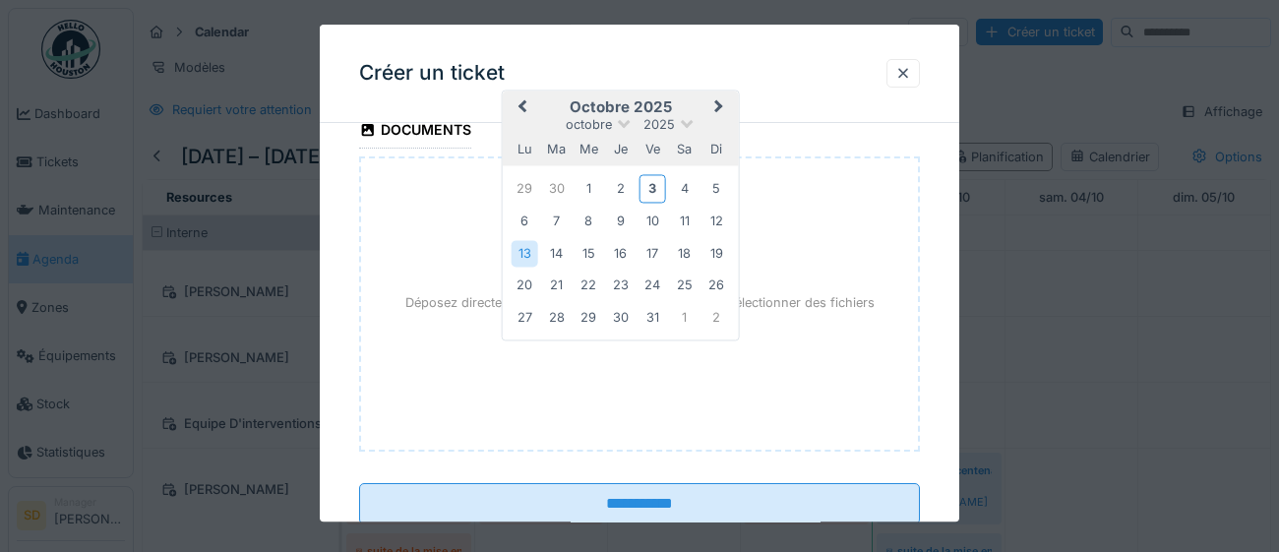
scroll to position [1359, 0]
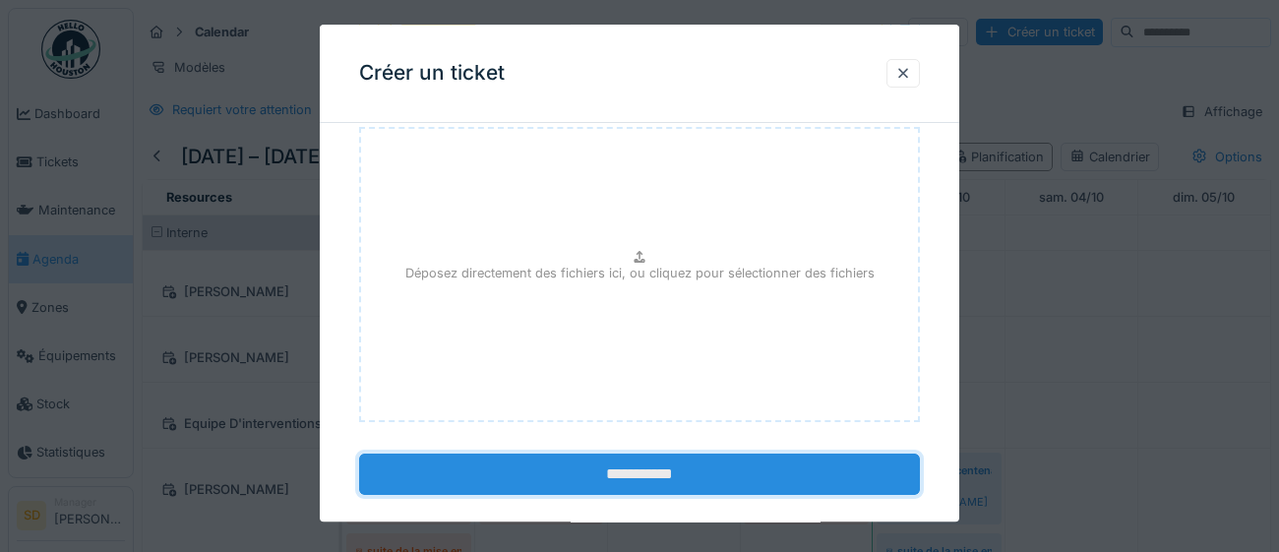
click at [586, 476] on input "**********" at bounding box center [639, 474] width 561 height 41
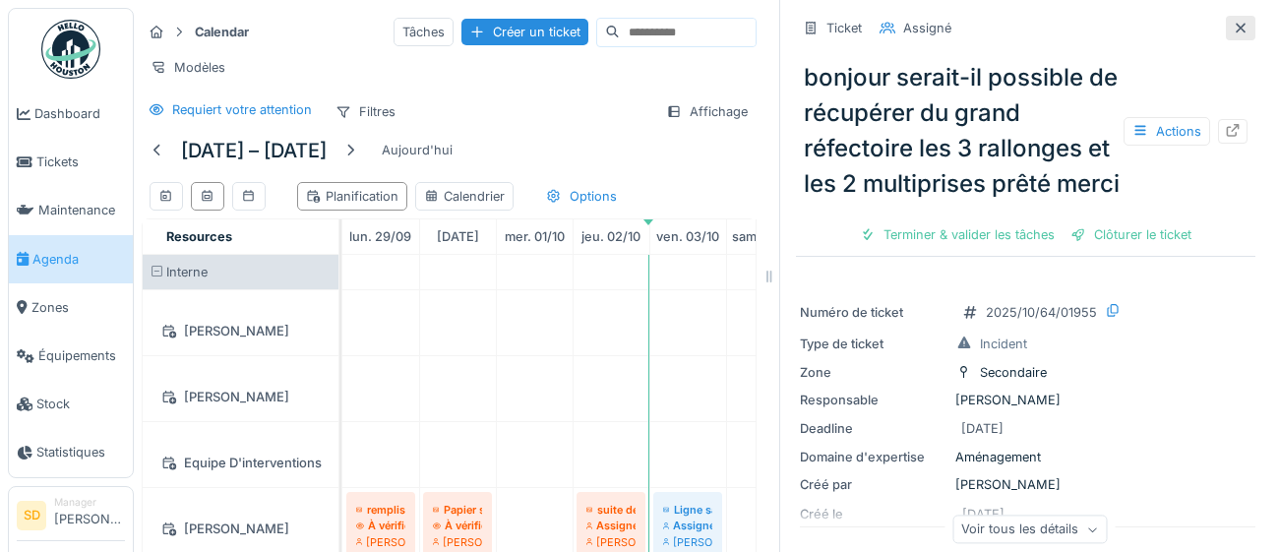
click at [1234, 24] on icon at bounding box center [1241, 28] width 16 height 13
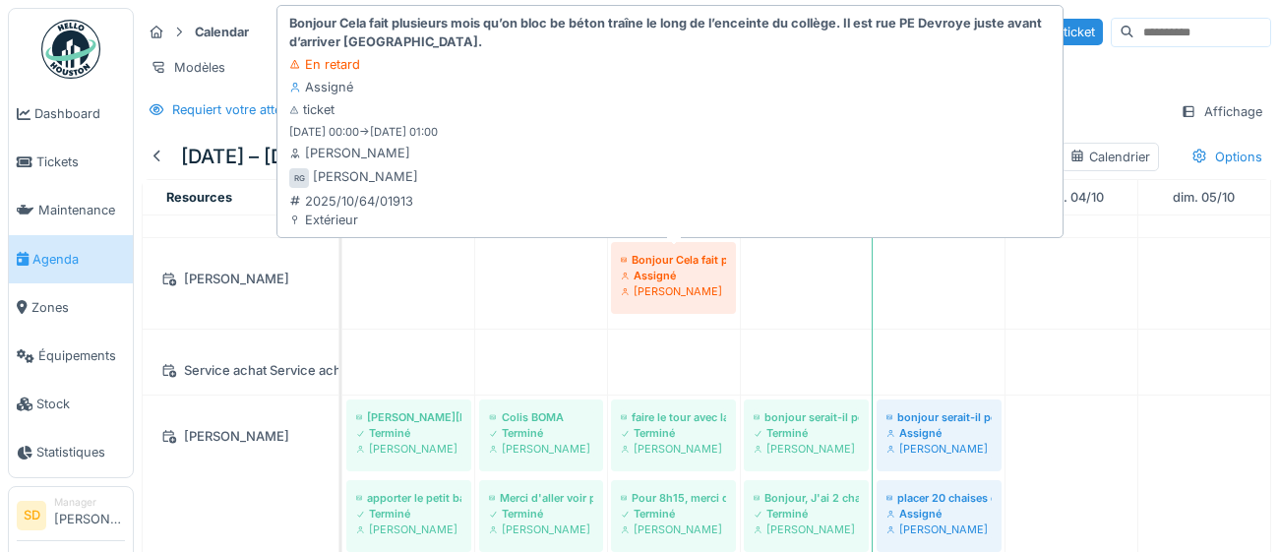
click at [721, 292] on div "Ronan Gedouin" at bounding box center [673, 291] width 105 height 16
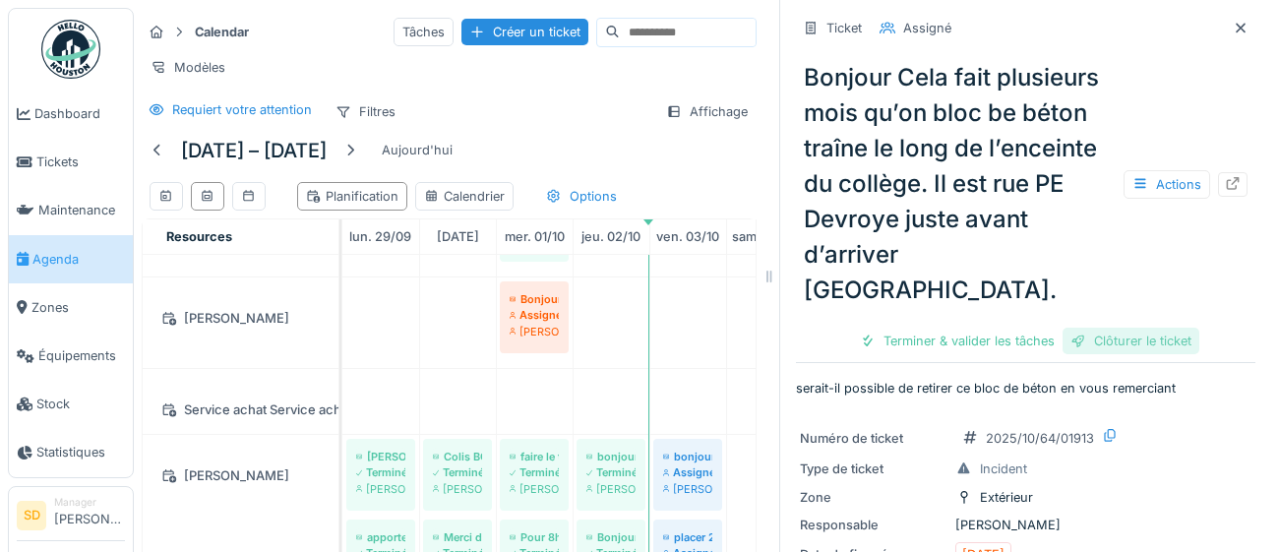
click at [1142, 328] on div "Clôturer le ticket" at bounding box center [1130, 341] width 137 height 27
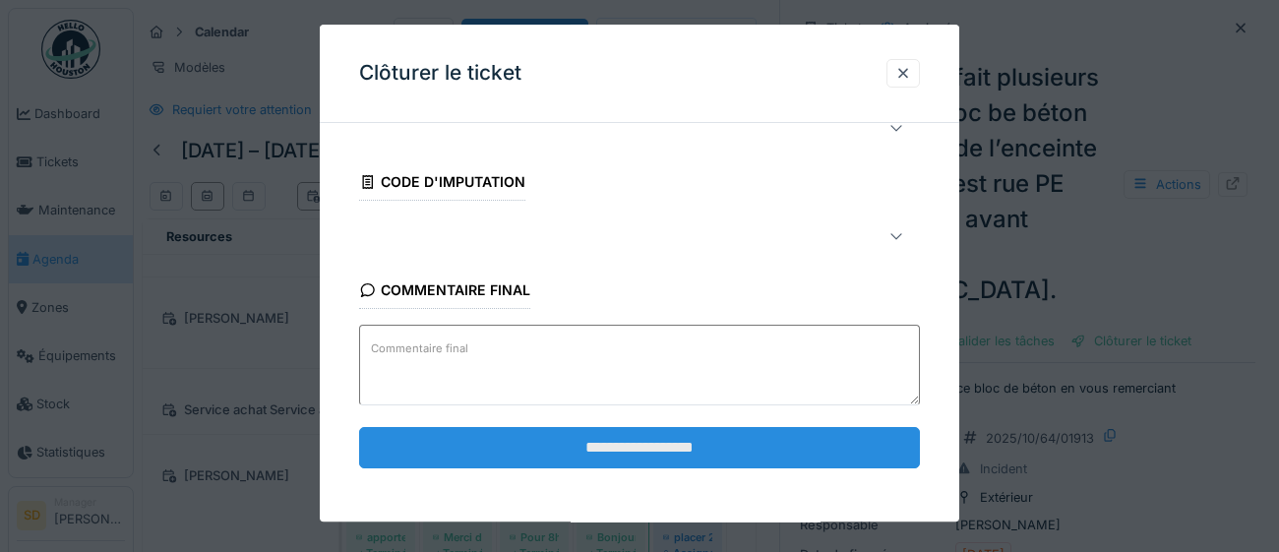
click at [689, 455] on input "**********" at bounding box center [639, 447] width 561 height 41
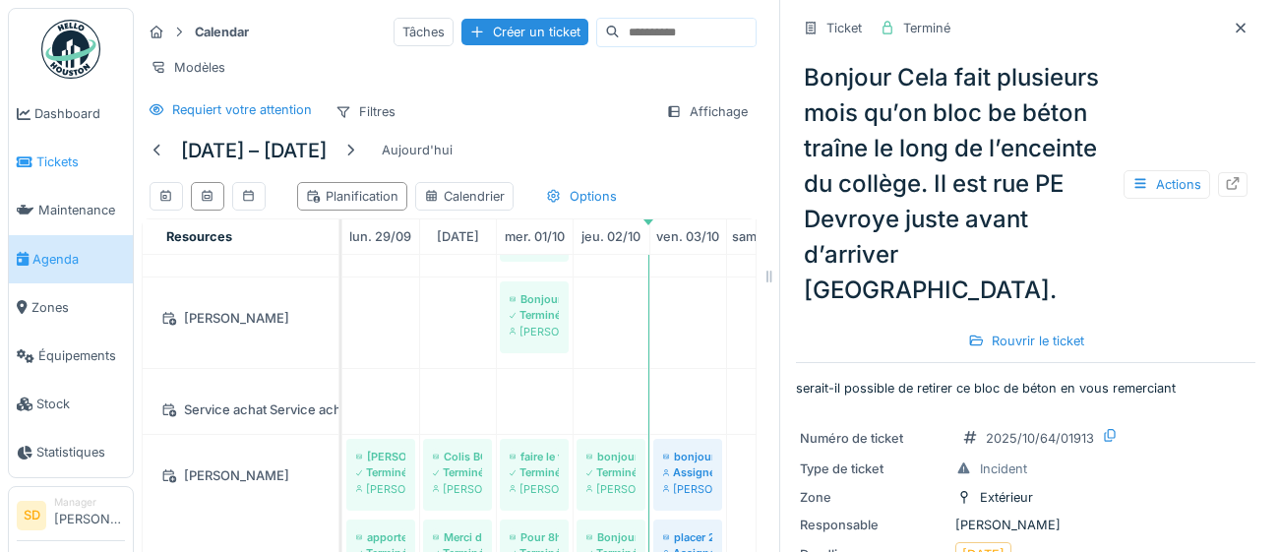
click at [43, 165] on span "Tickets" at bounding box center [80, 161] width 89 height 19
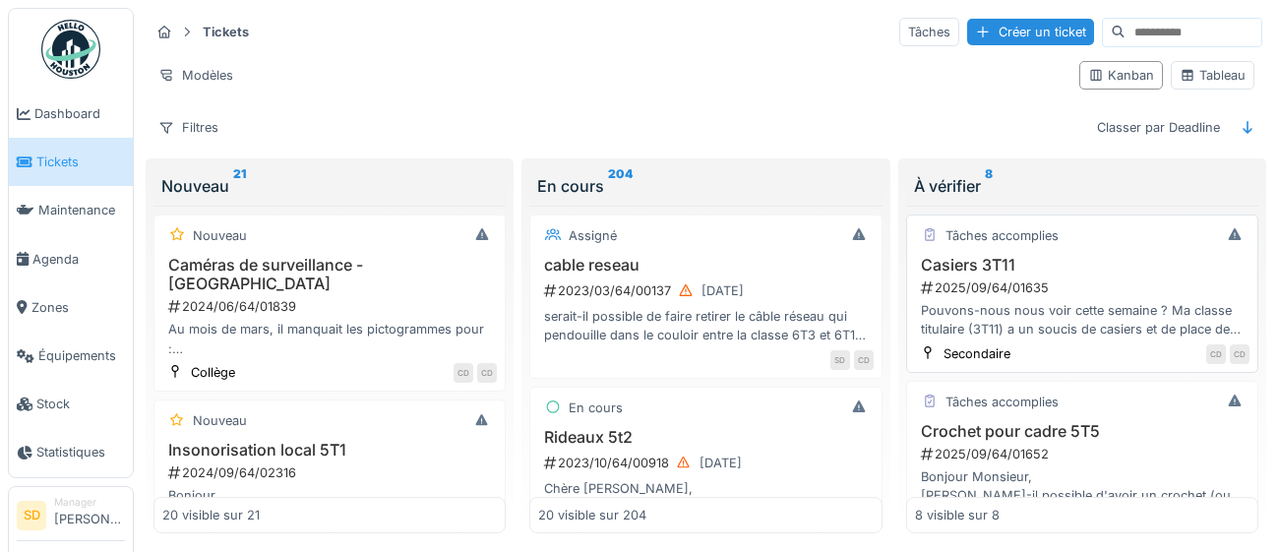
click at [1011, 288] on div "2025/09/64/01635" at bounding box center [1084, 287] width 331 height 19
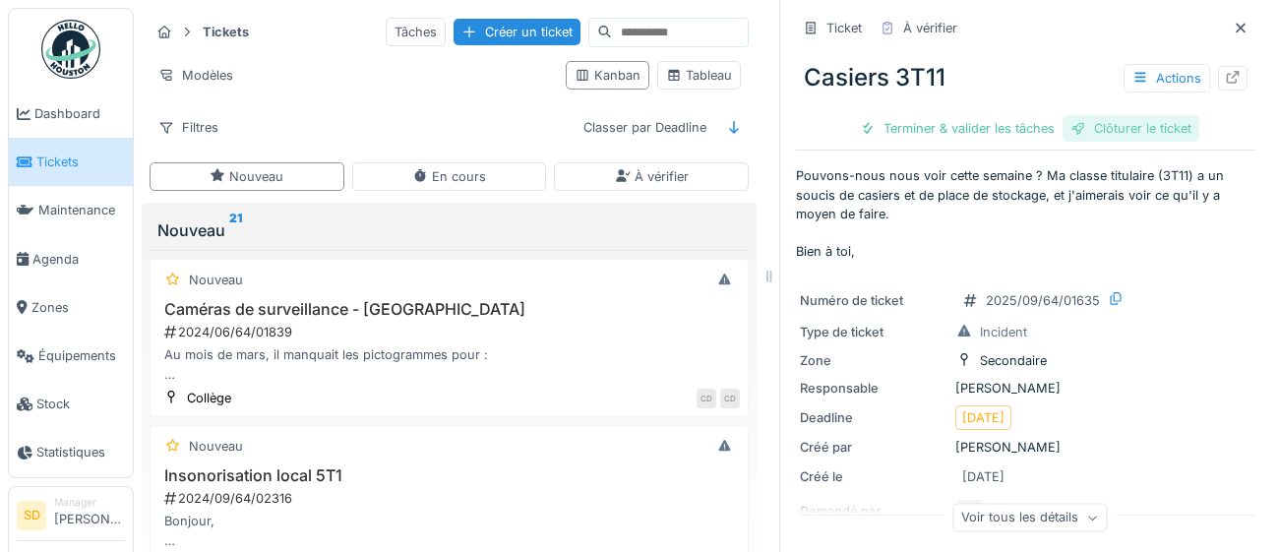
click at [1120, 132] on div "Clôturer le ticket" at bounding box center [1130, 128] width 137 height 27
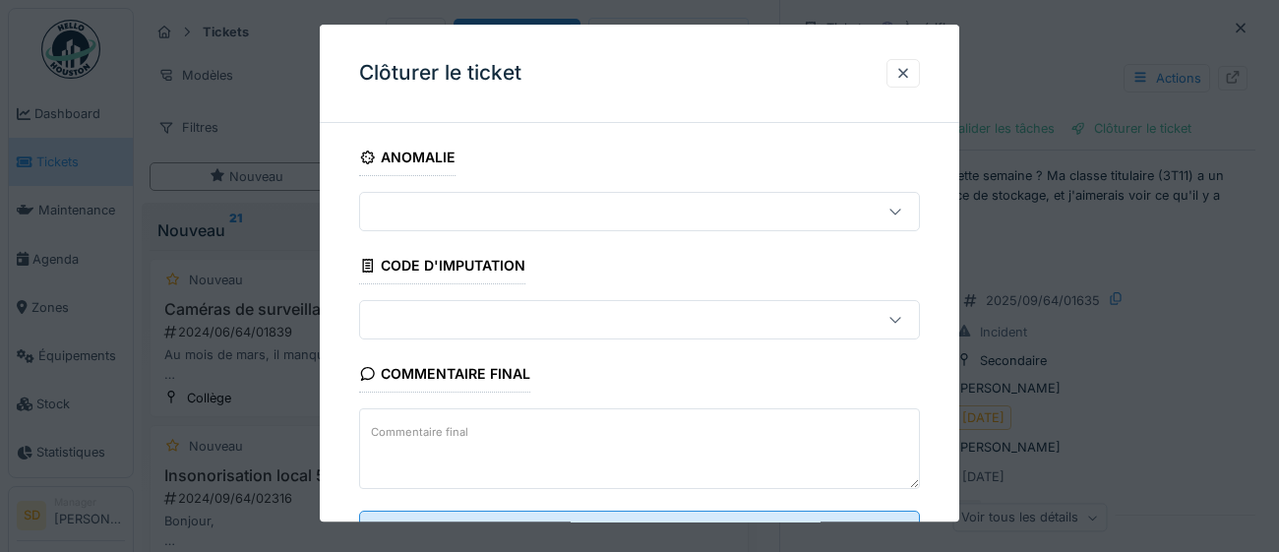
scroll to position [84, 0]
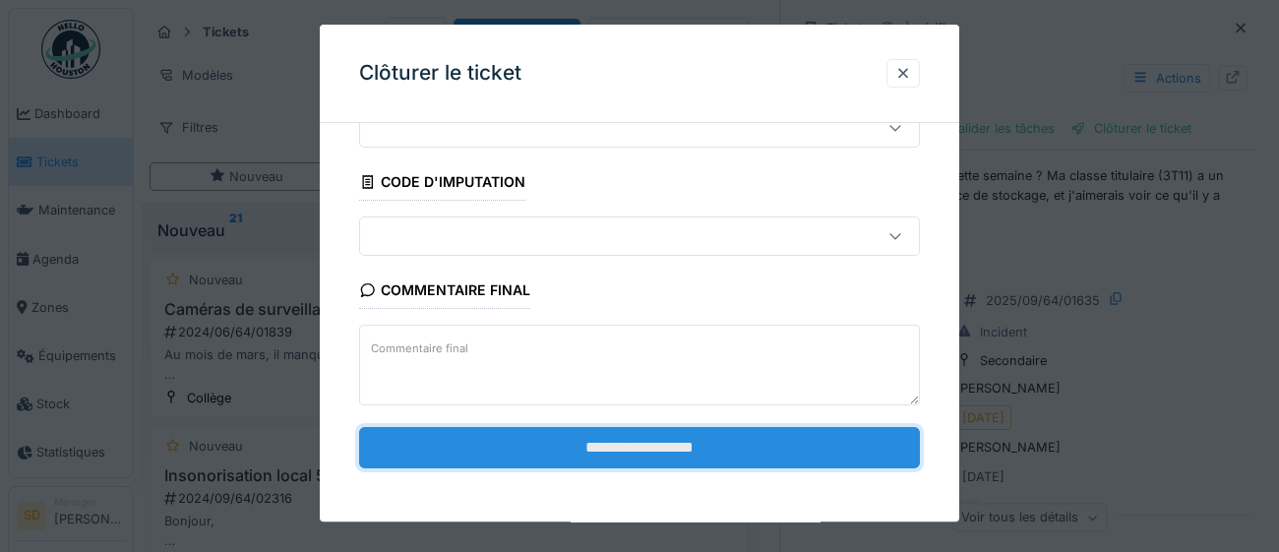
click at [700, 458] on input "**********" at bounding box center [639, 447] width 561 height 41
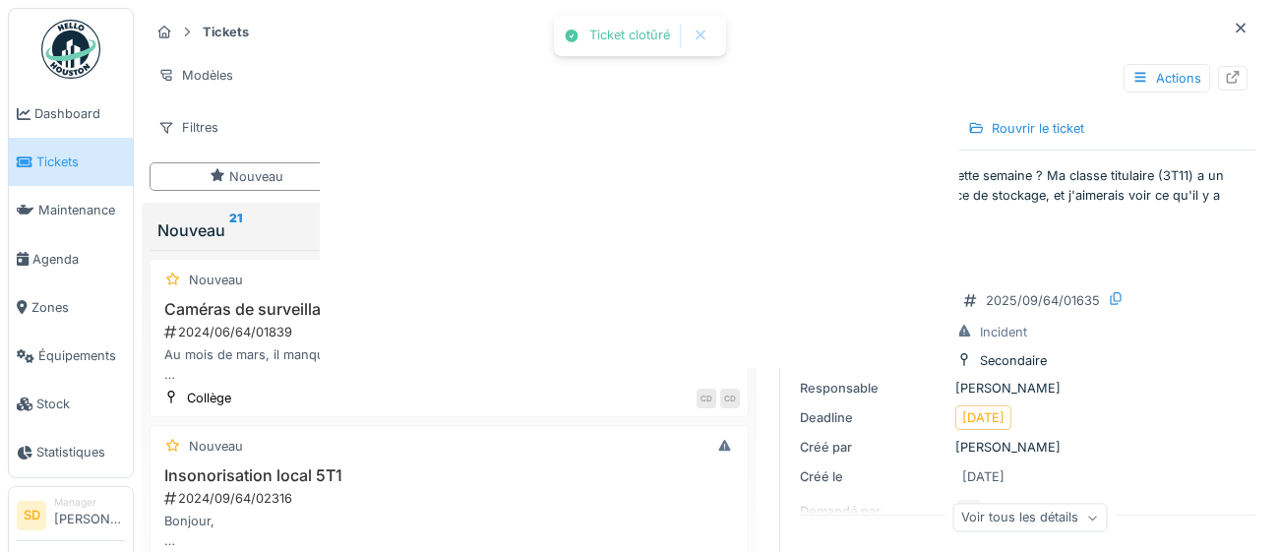
scroll to position [0, 0]
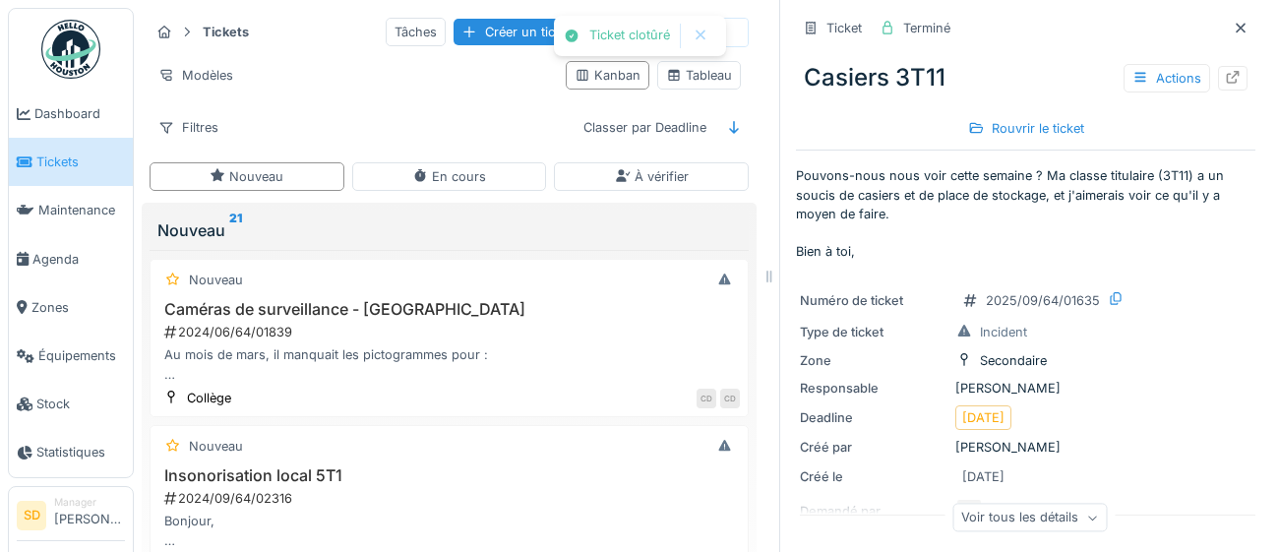
click at [54, 157] on span "Tickets" at bounding box center [80, 161] width 89 height 19
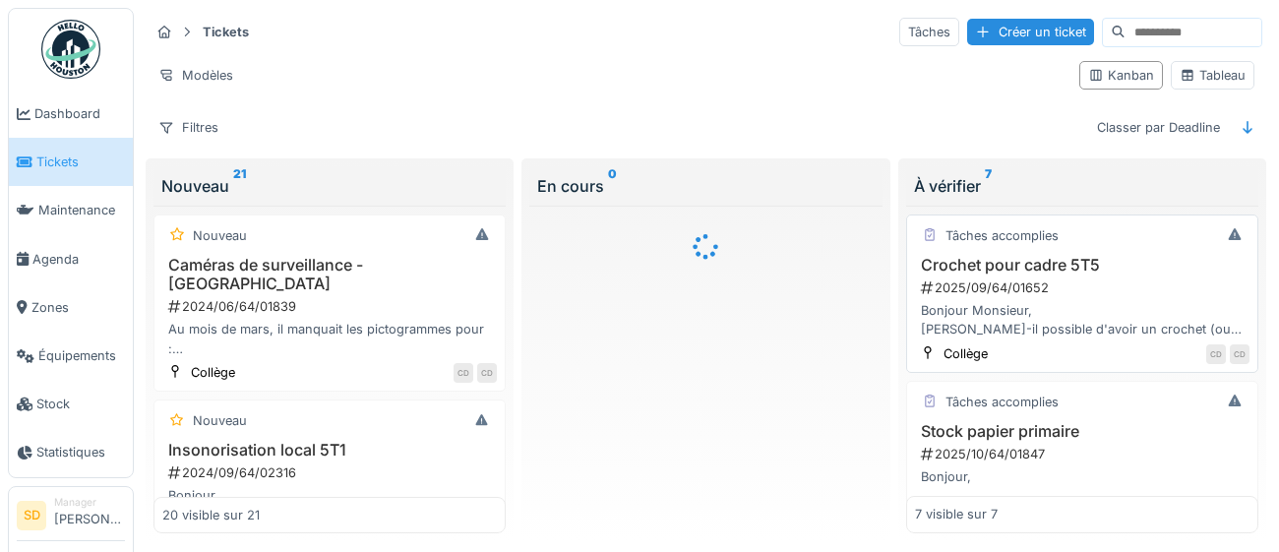
click at [1027, 293] on div "2025/09/64/01652" at bounding box center [1084, 287] width 331 height 19
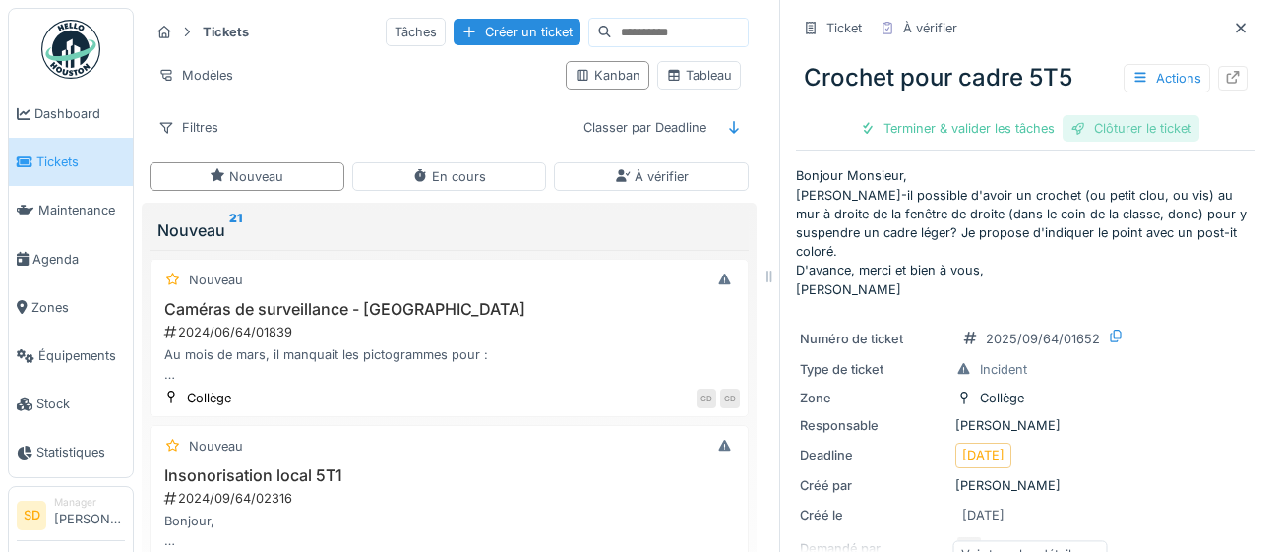
click at [1135, 136] on div "Clôturer le ticket" at bounding box center [1130, 128] width 137 height 27
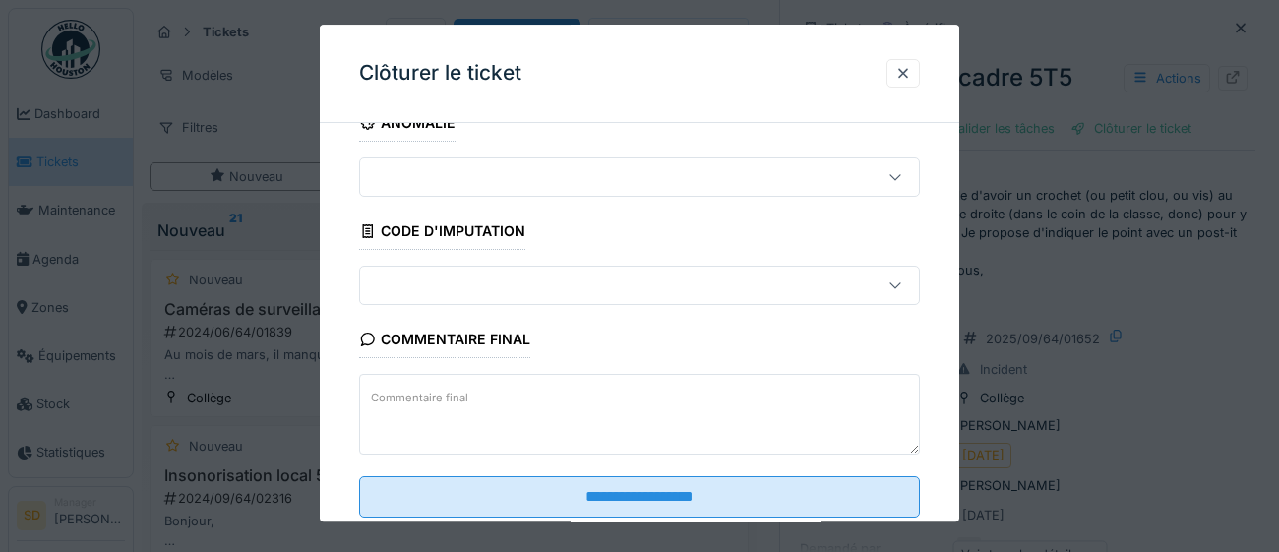
scroll to position [84, 0]
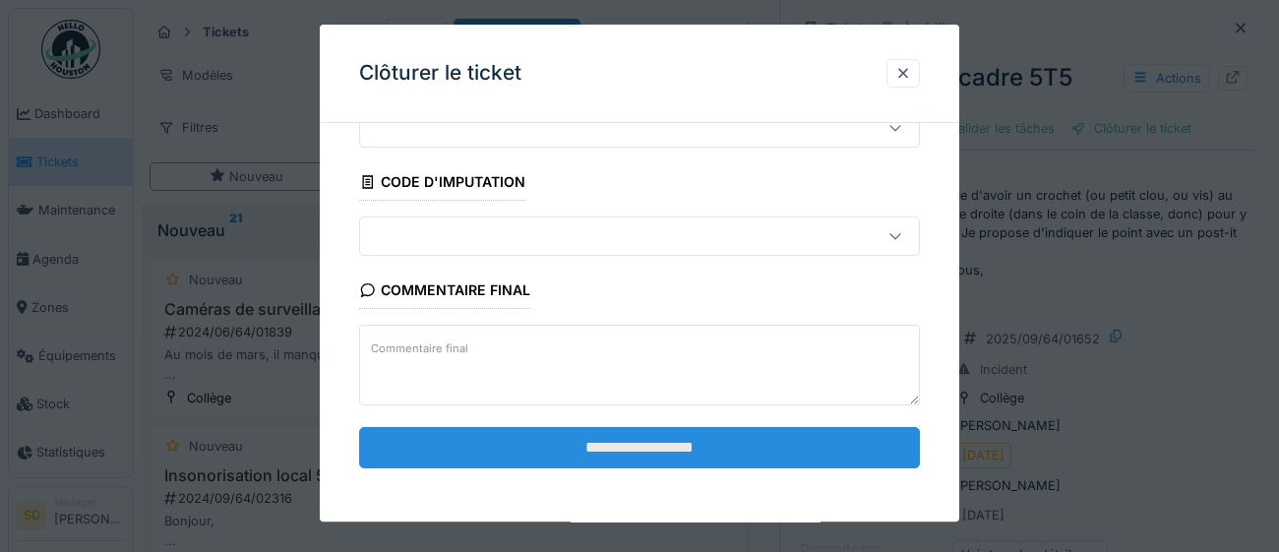
click at [674, 450] on input "**********" at bounding box center [639, 447] width 561 height 41
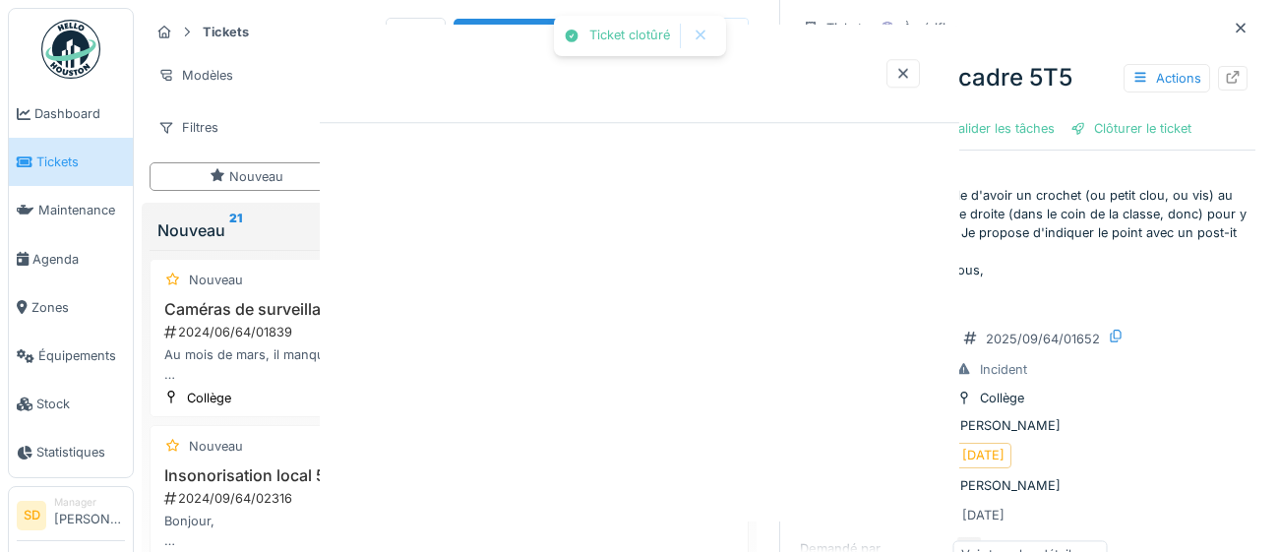
scroll to position [0, 0]
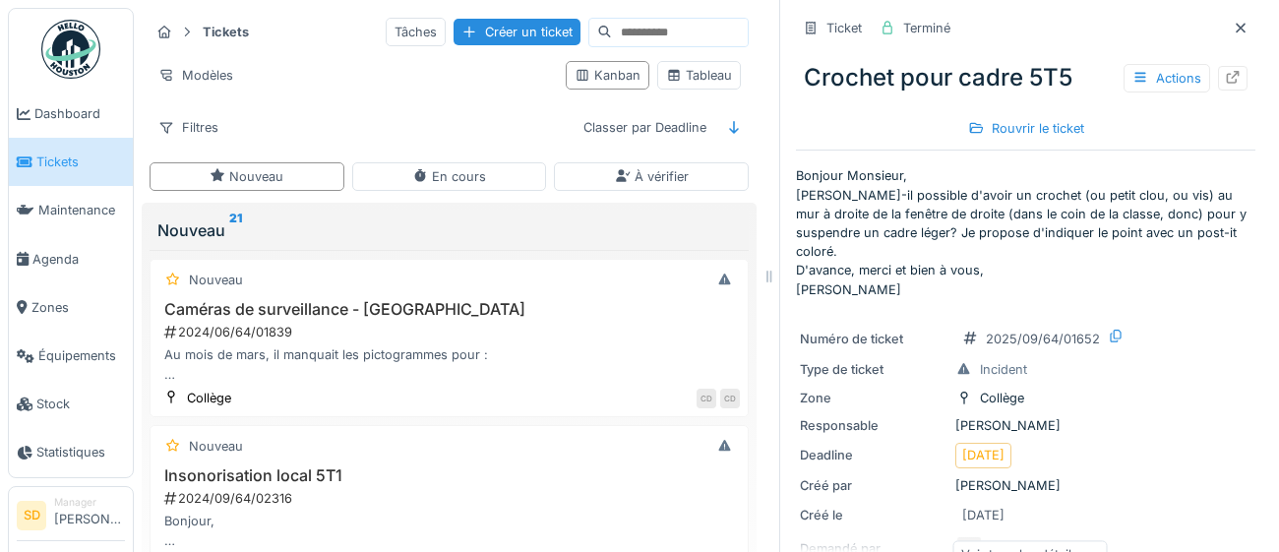
click at [53, 157] on span "Tickets" at bounding box center [80, 161] width 89 height 19
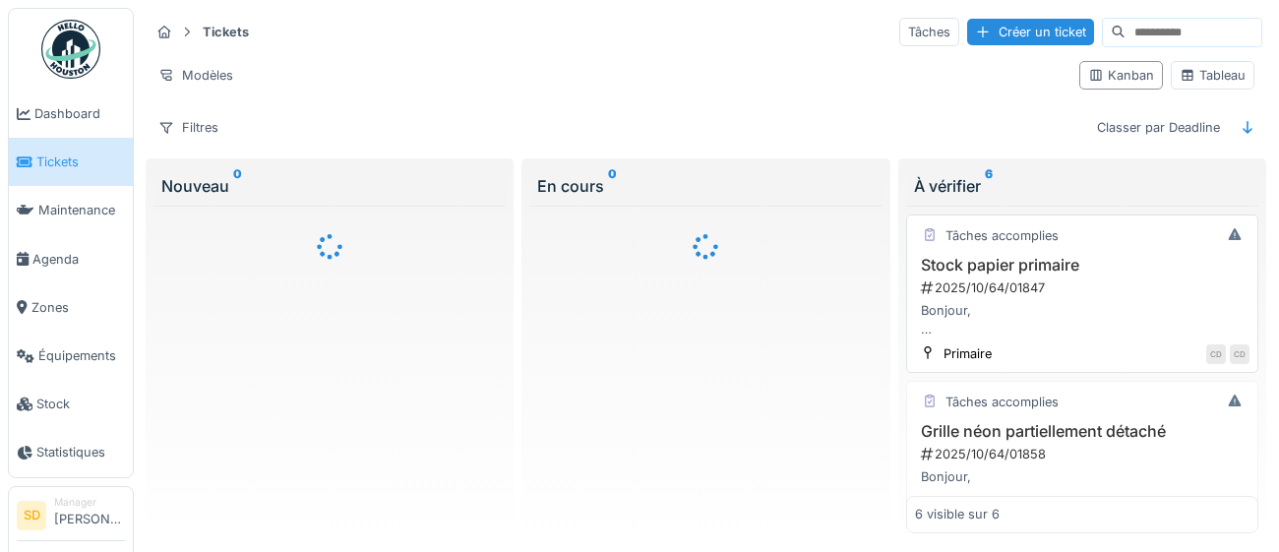
click at [970, 265] on h3 "Stock papier primaire" at bounding box center [1082, 265] width 334 height 19
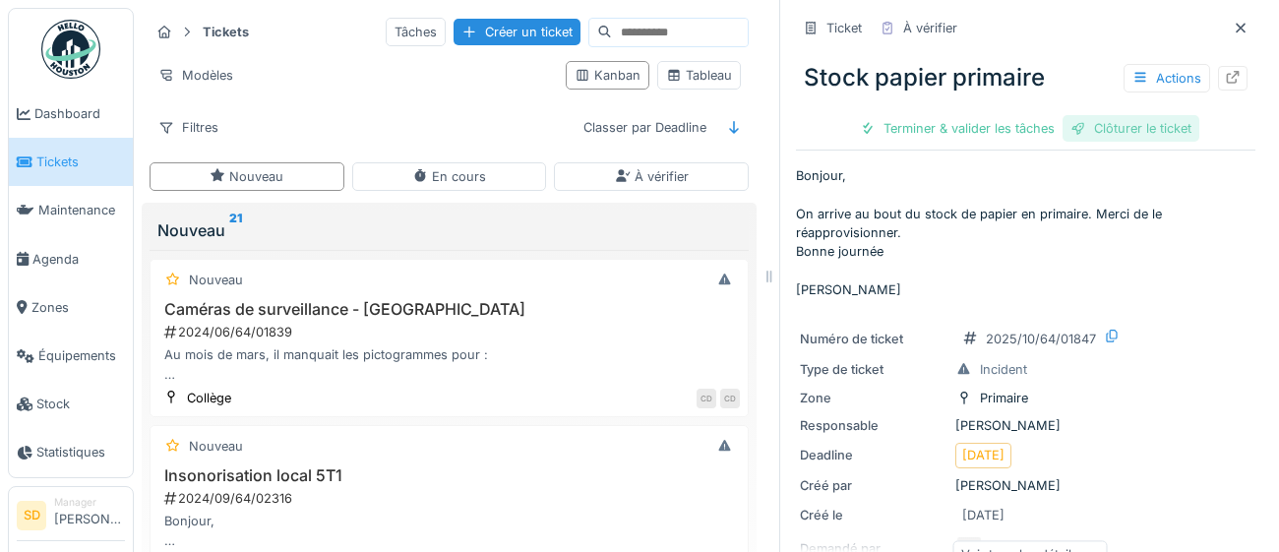
click at [1157, 132] on div "Clôturer le ticket" at bounding box center [1130, 128] width 137 height 27
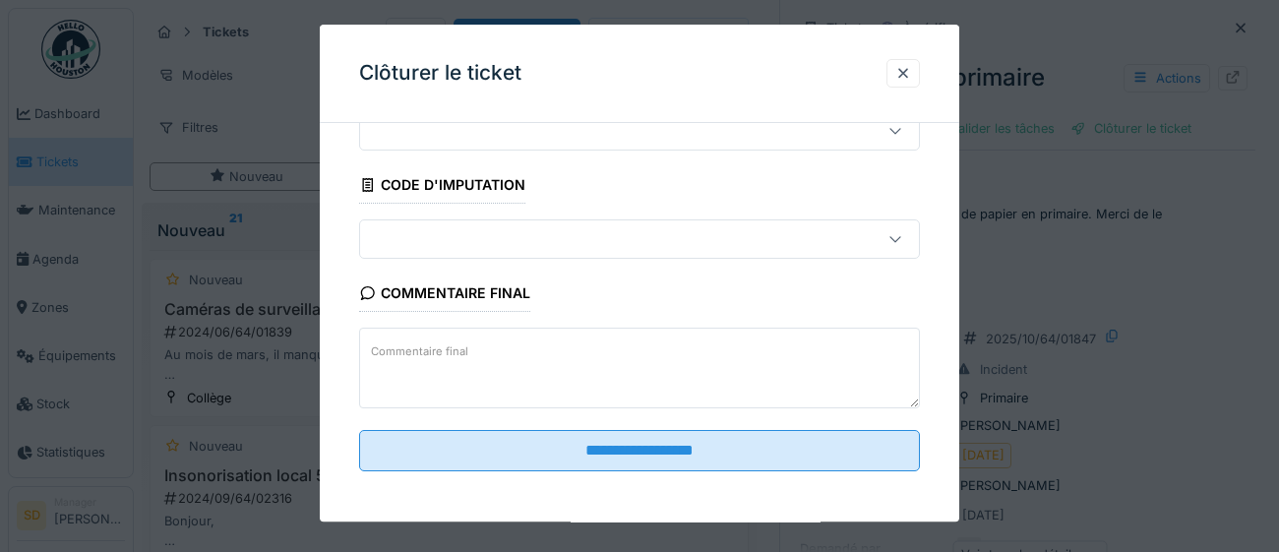
scroll to position [84, 0]
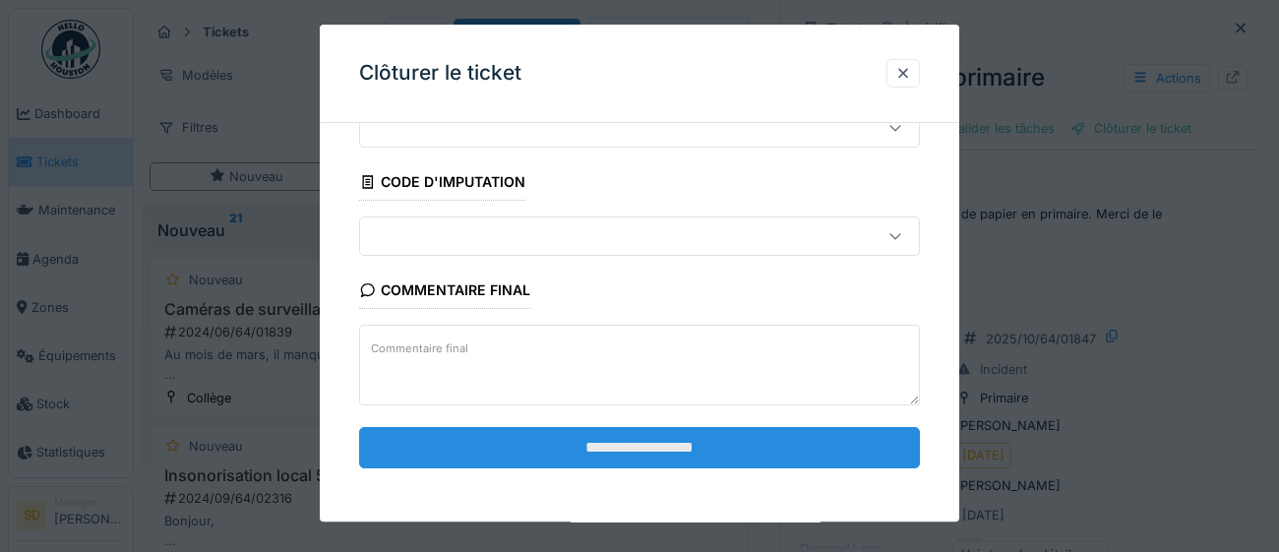
click at [676, 460] on input "**********" at bounding box center [639, 447] width 561 height 41
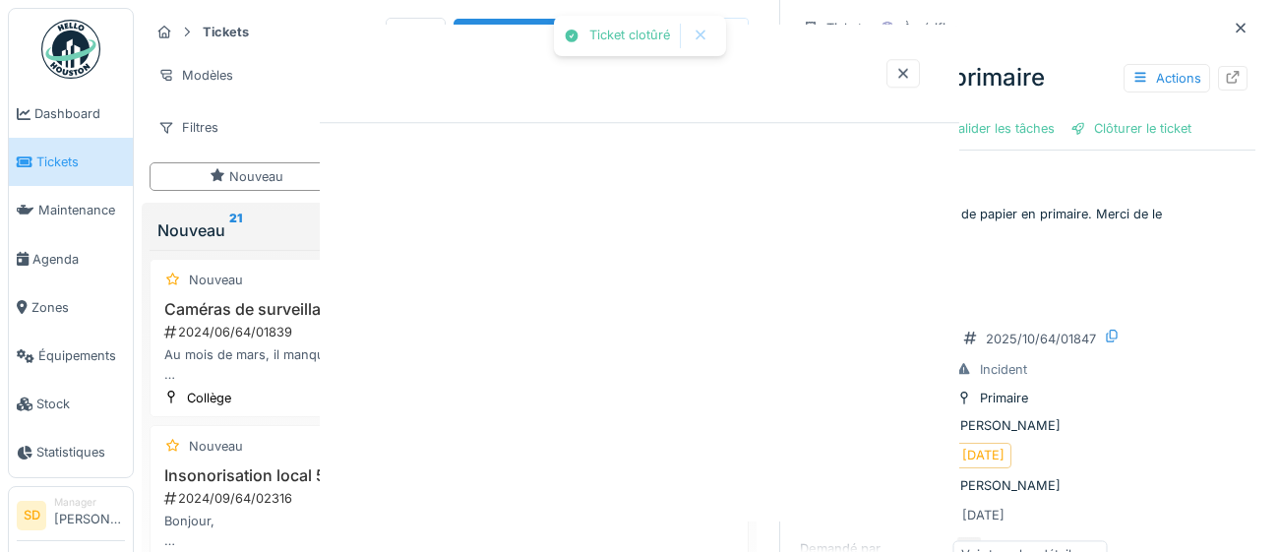
scroll to position [0, 0]
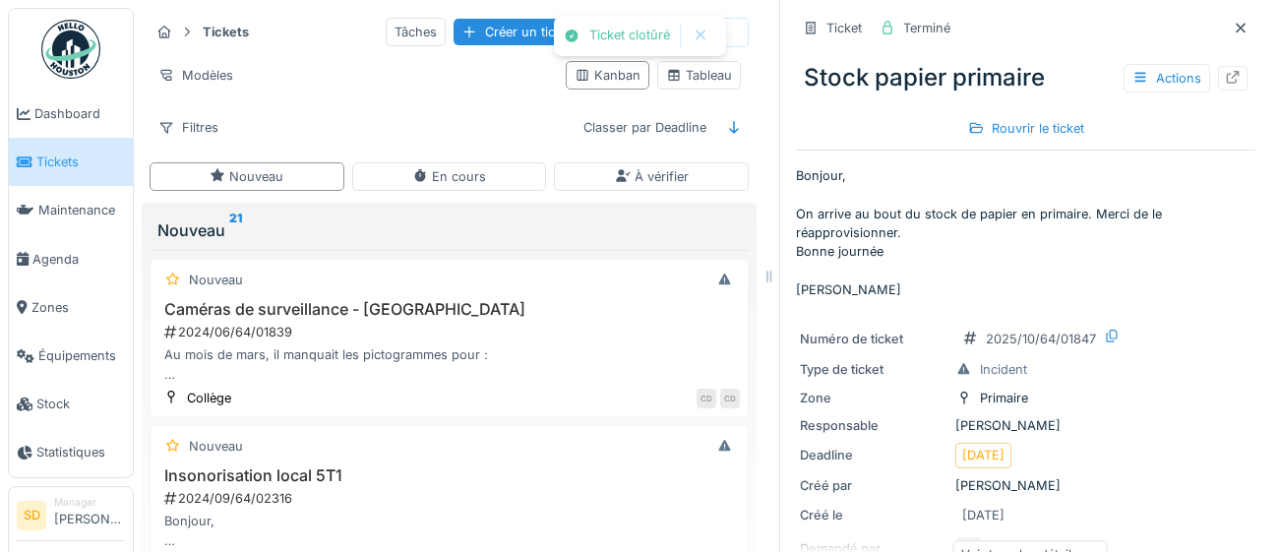
click at [59, 159] on span "Tickets" at bounding box center [80, 161] width 89 height 19
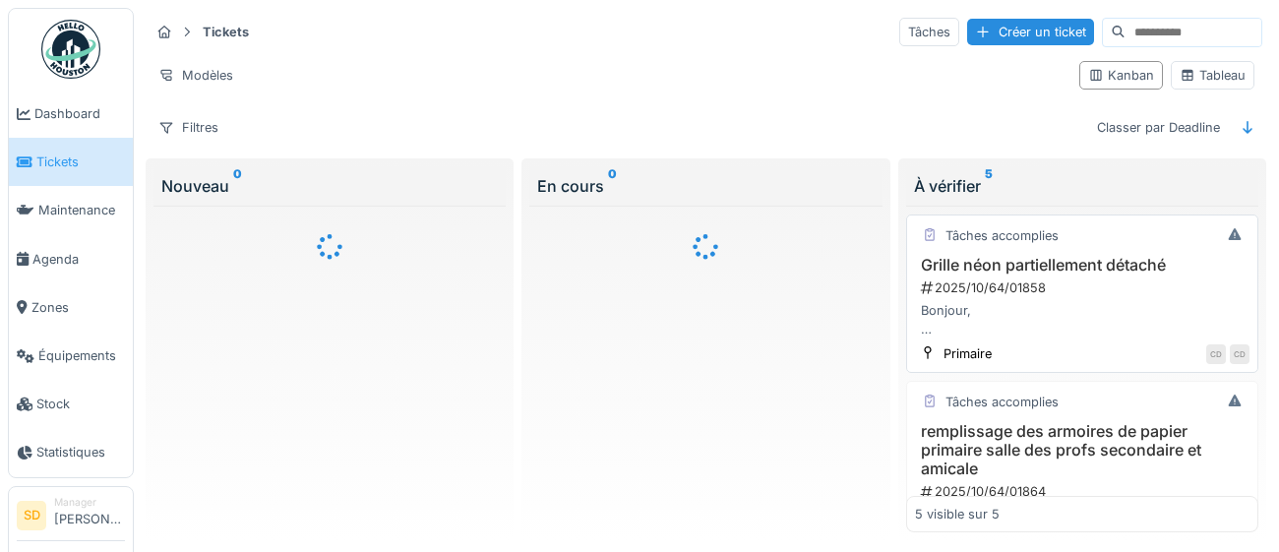
click at [1001, 271] on h3 "Grille néon partiellement détaché" at bounding box center [1082, 265] width 334 height 19
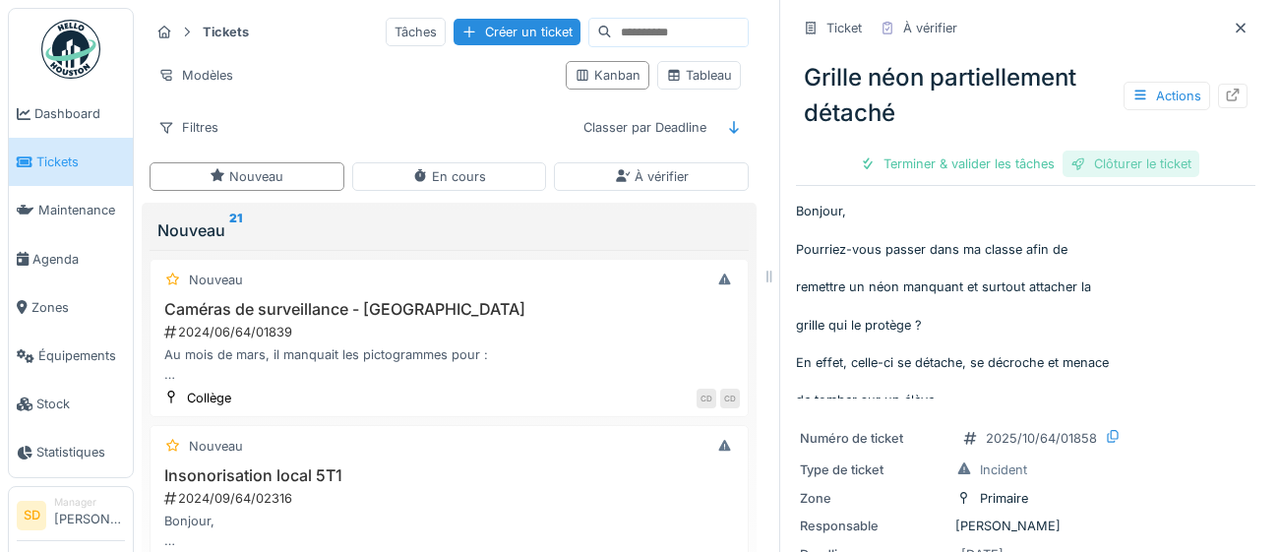
click at [1114, 162] on div "Clôturer le ticket" at bounding box center [1130, 164] width 137 height 27
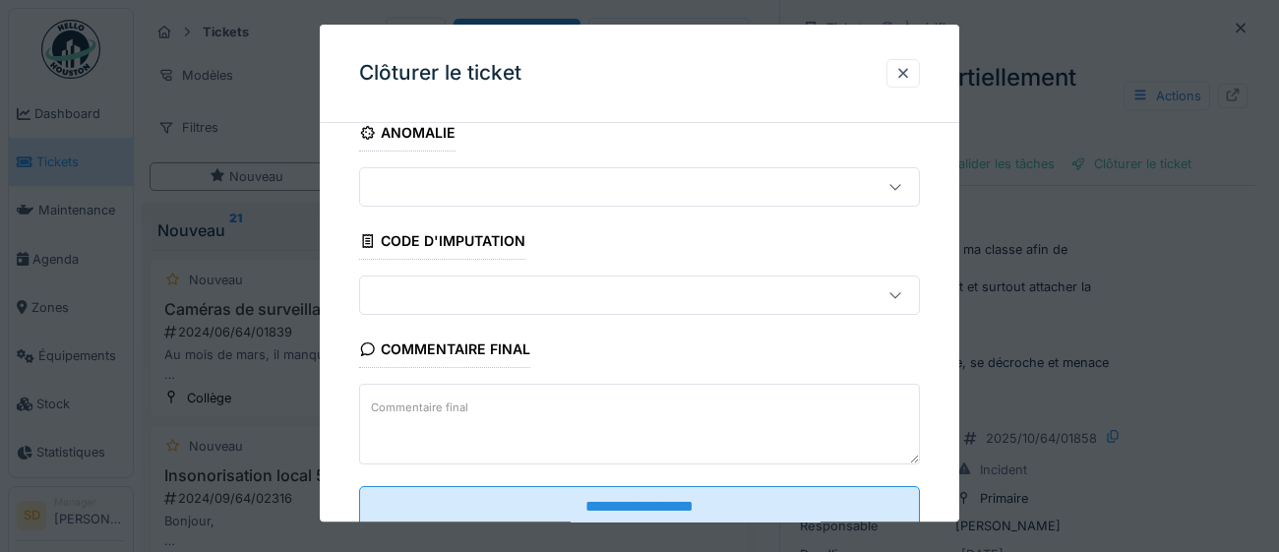
scroll to position [84, 0]
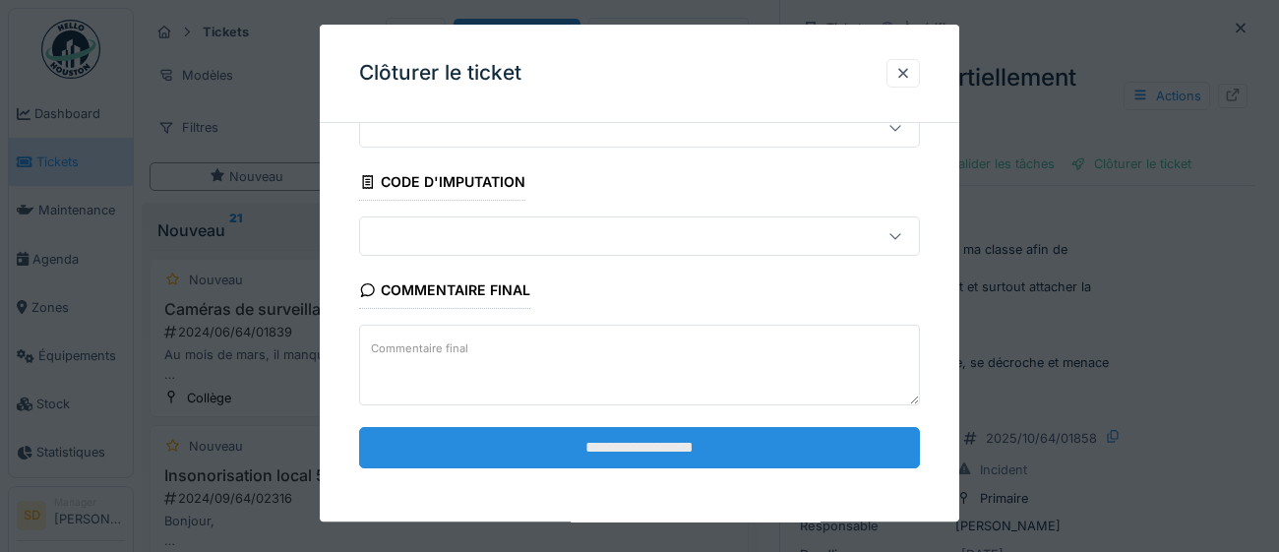
click at [602, 451] on input "**********" at bounding box center [639, 447] width 561 height 41
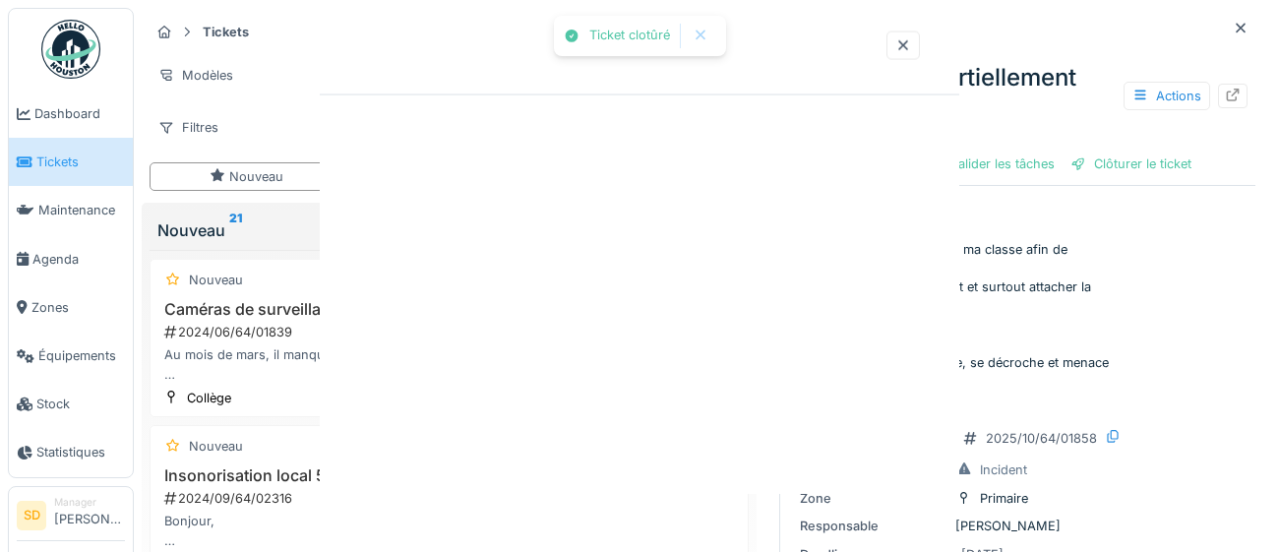
scroll to position [0, 0]
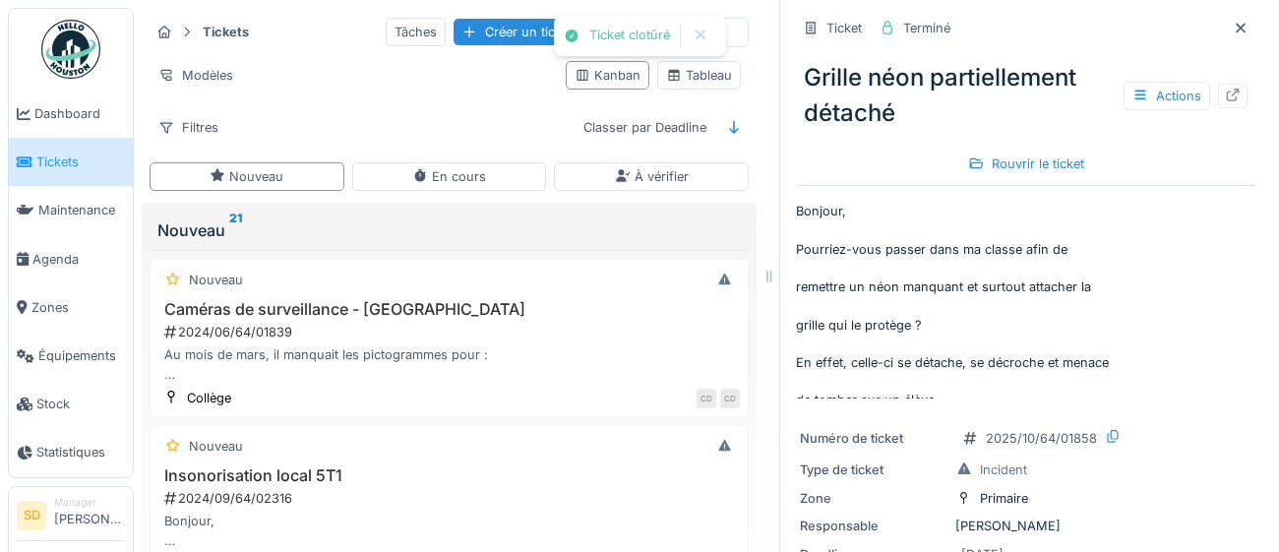
click at [64, 164] on span "Tickets" at bounding box center [80, 161] width 89 height 19
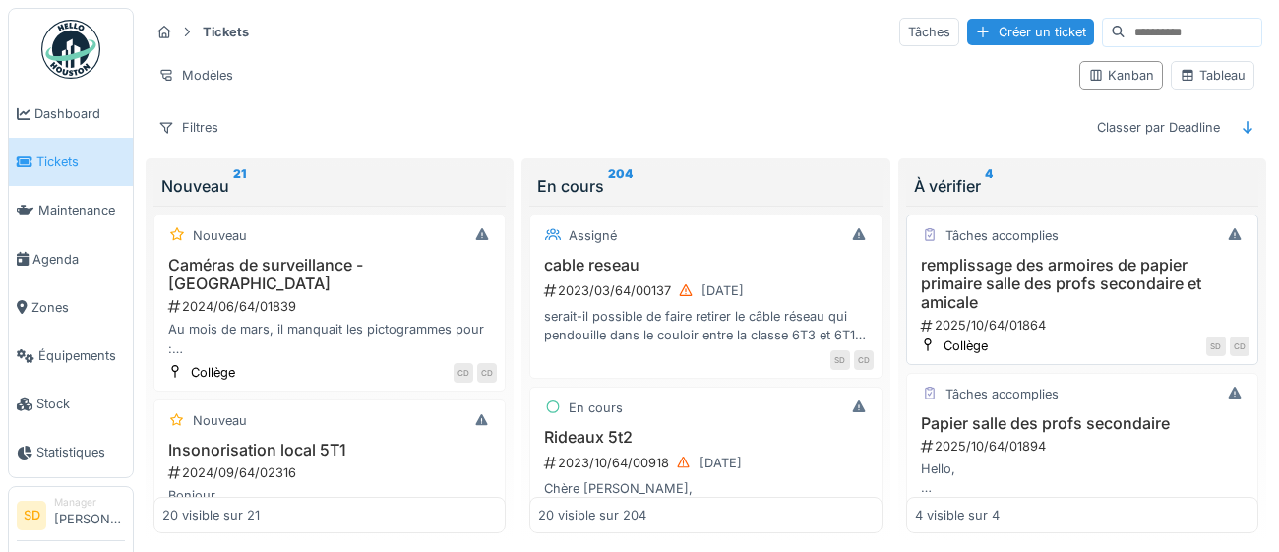
click at [967, 281] on h3 "remplissage des armoires de papier primaire salle des profs secondaire et amica…" at bounding box center [1082, 284] width 334 height 57
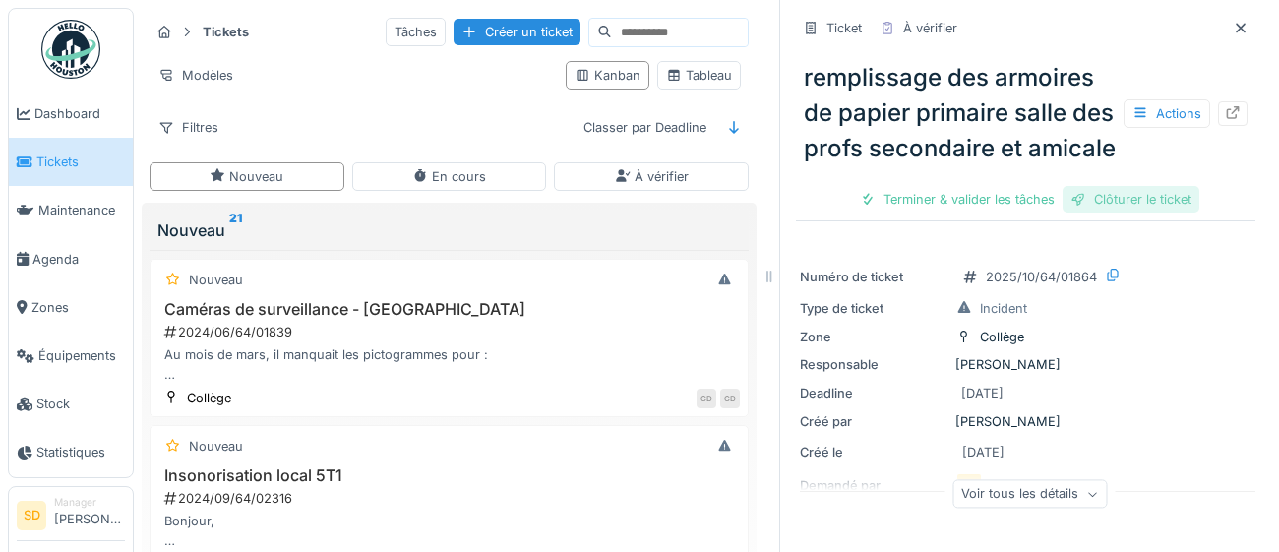
click at [1182, 197] on div "Clôturer le ticket" at bounding box center [1130, 199] width 137 height 27
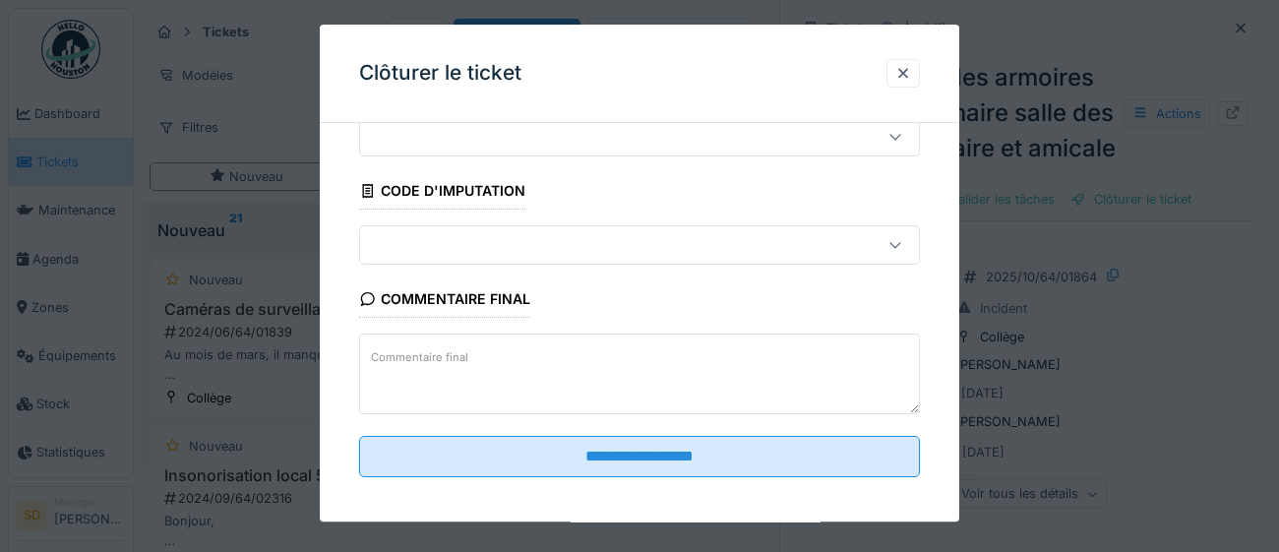
scroll to position [84, 0]
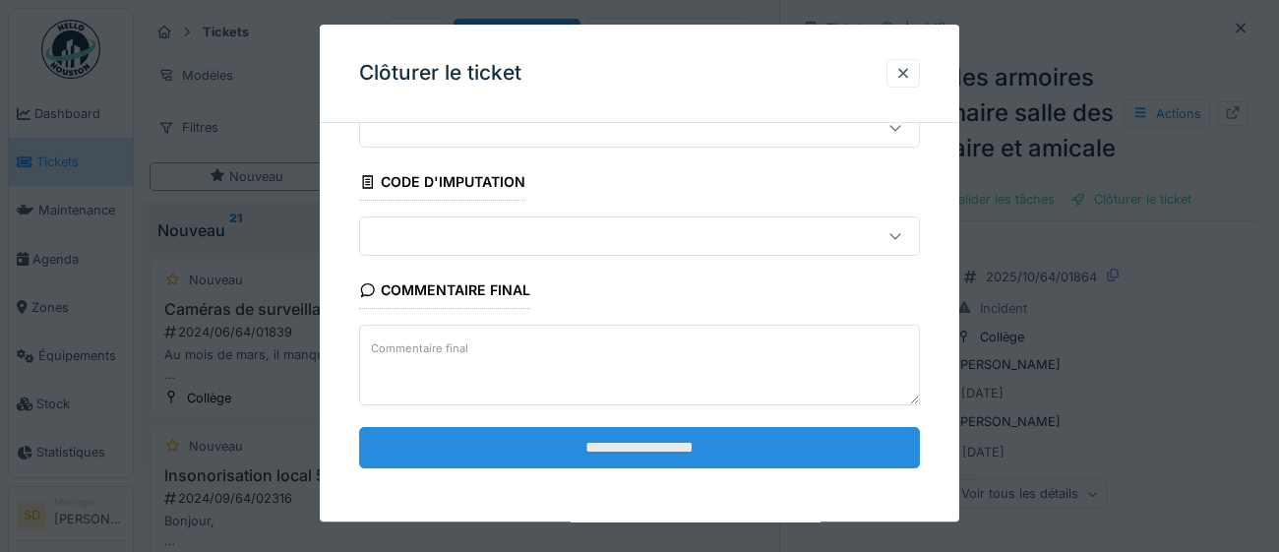
click at [700, 445] on input "**********" at bounding box center [639, 447] width 561 height 41
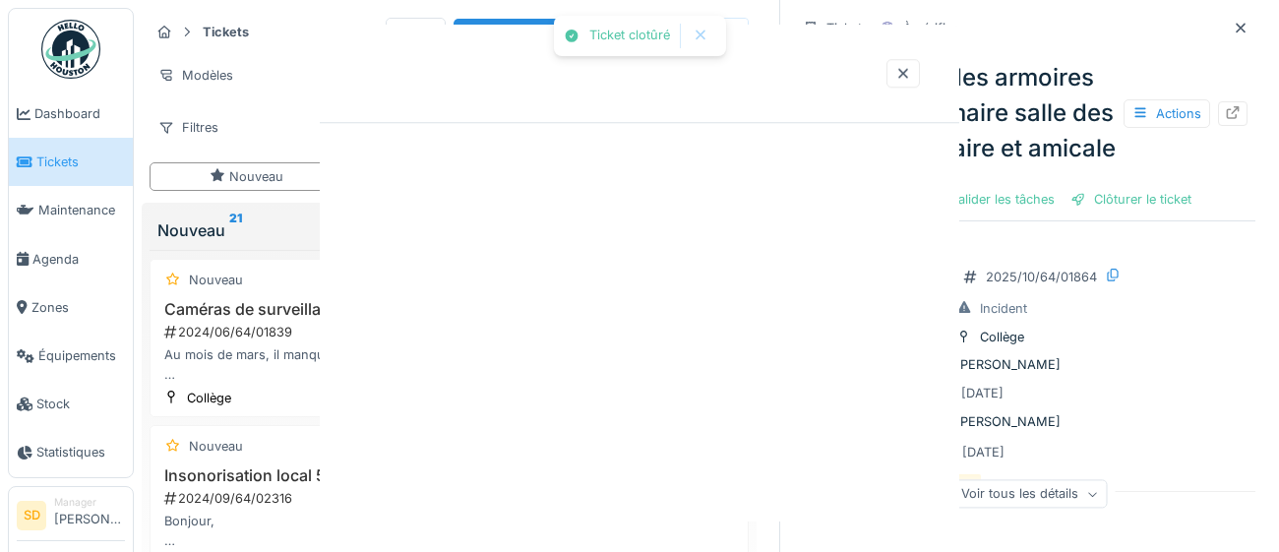
scroll to position [0, 0]
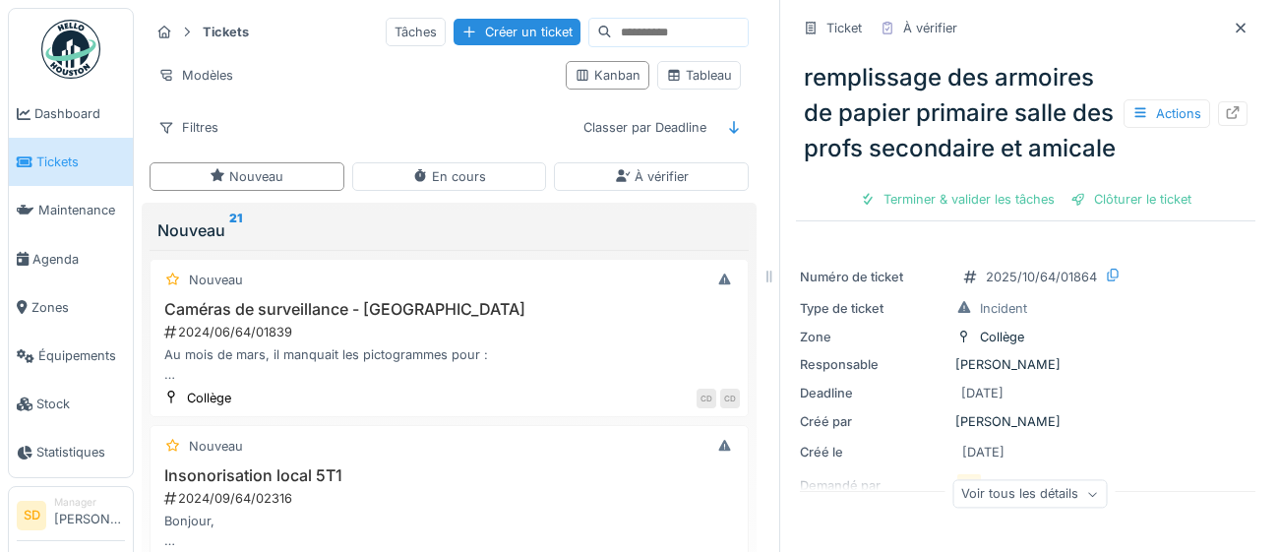
click at [56, 161] on span "Tickets" at bounding box center [80, 161] width 89 height 19
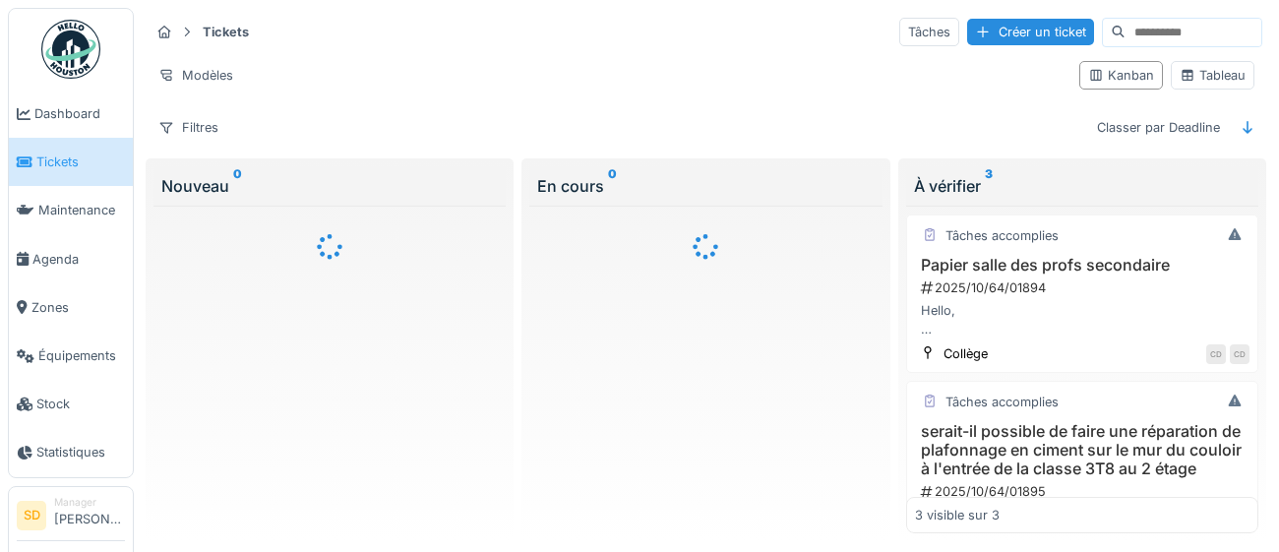
click at [1060, 261] on h3 "Papier salle des profs secondaire" at bounding box center [1082, 265] width 334 height 19
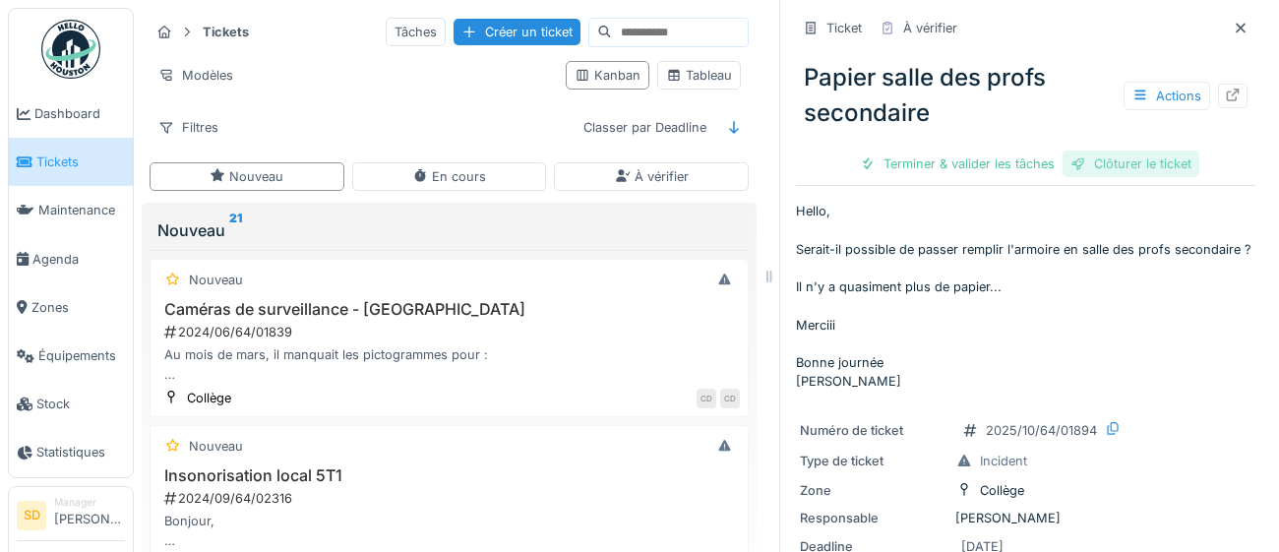
click at [1142, 164] on div "Clôturer le ticket" at bounding box center [1130, 164] width 137 height 27
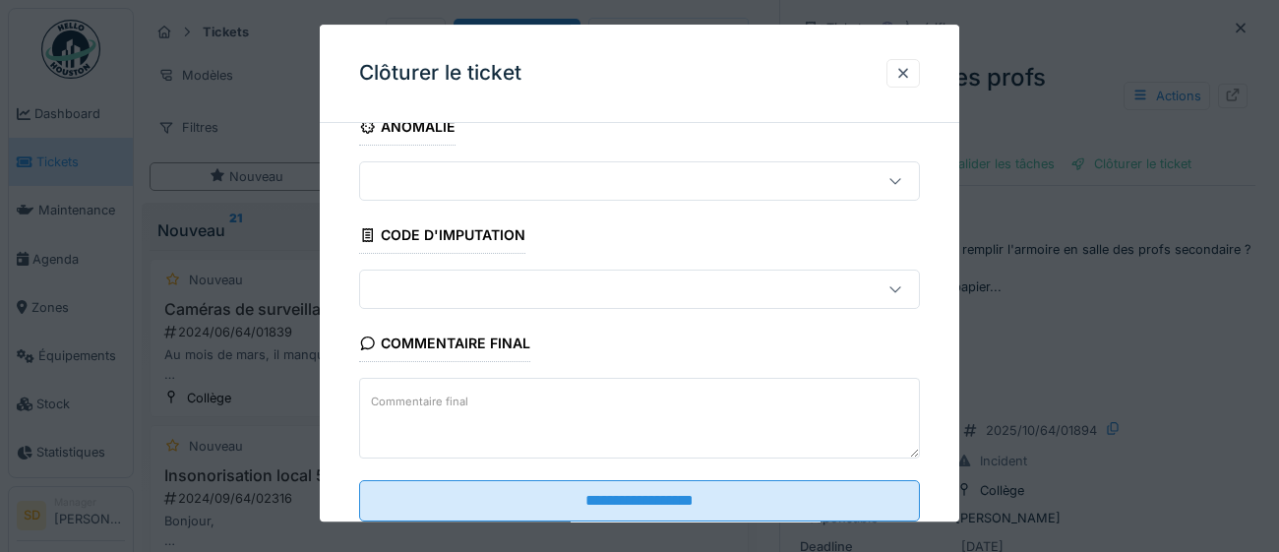
scroll to position [84, 0]
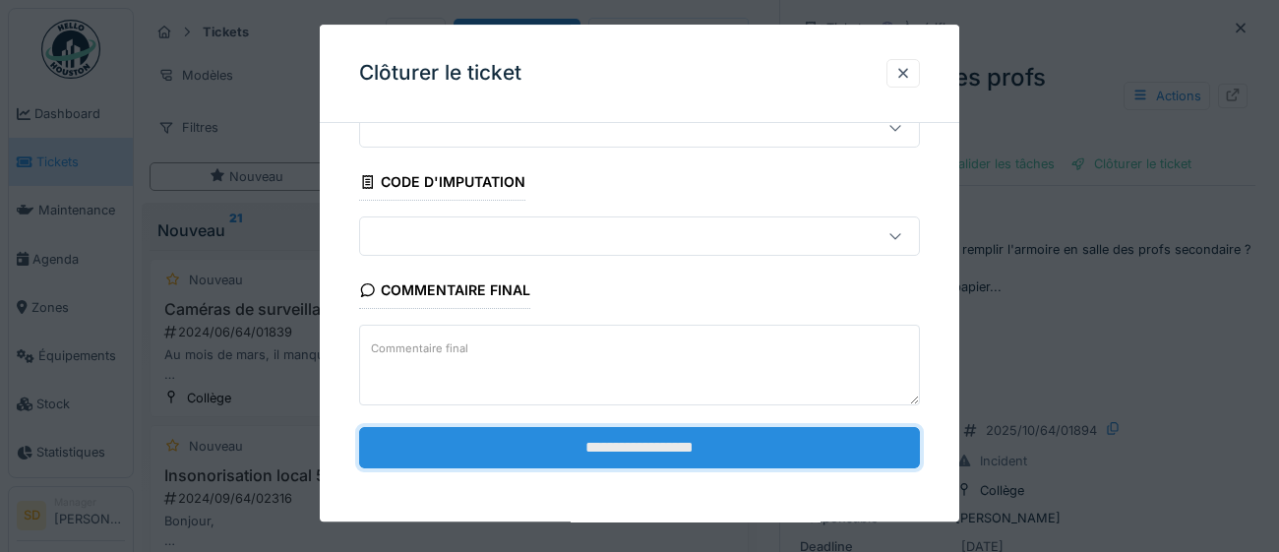
click at [684, 445] on input "**********" at bounding box center [639, 447] width 561 height 41
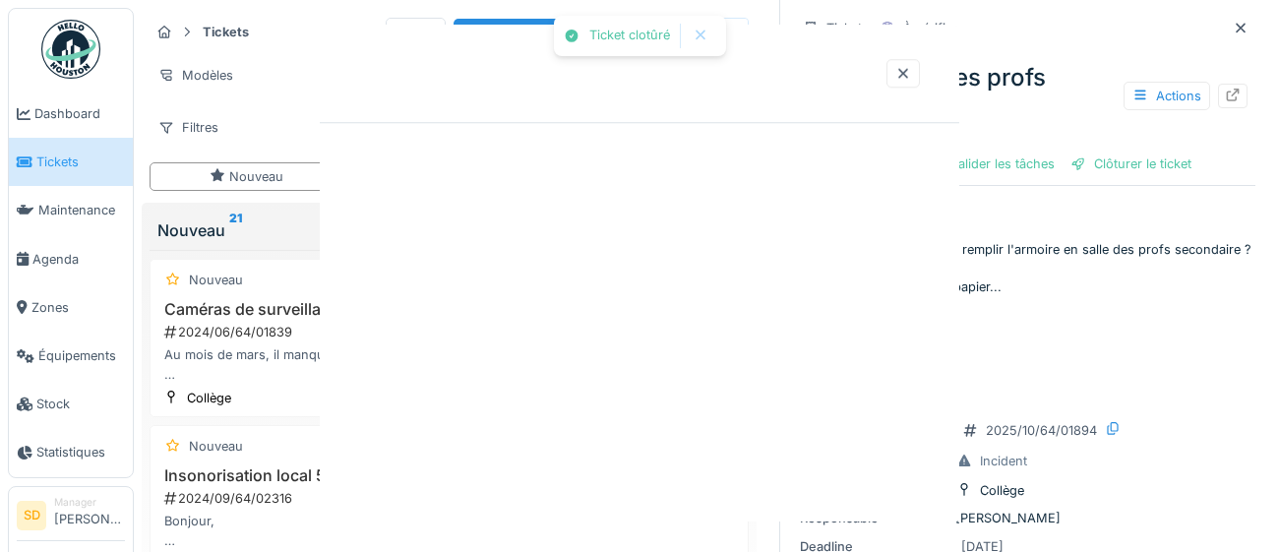
scroll to position [0, 0]
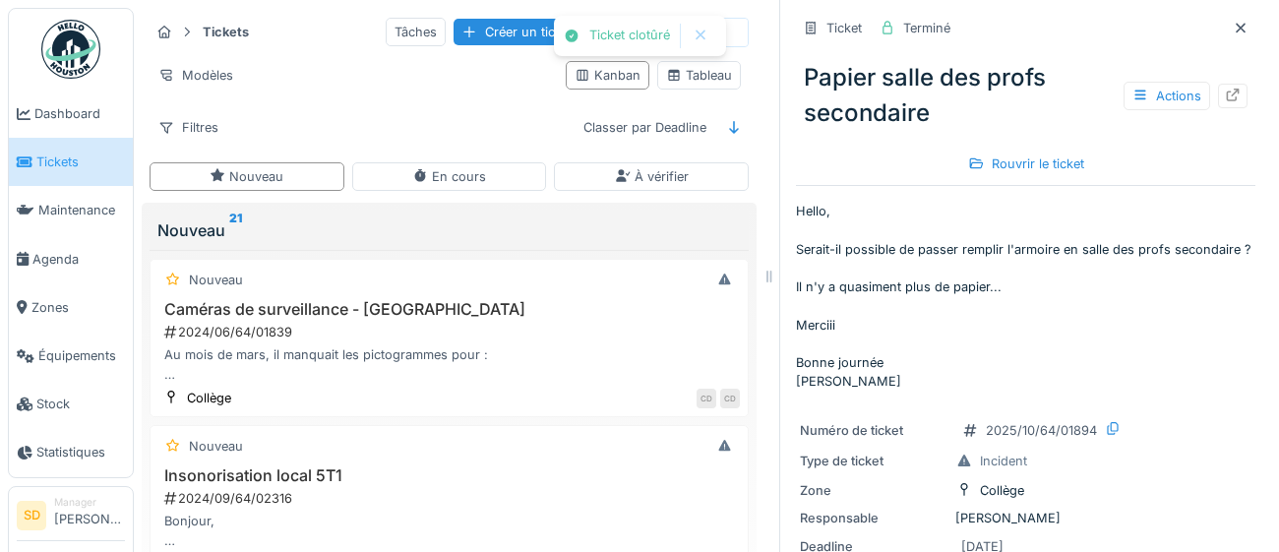
click at [40, 163] on span "Tickets" at bounding box center [80, 161] width 89 height 19
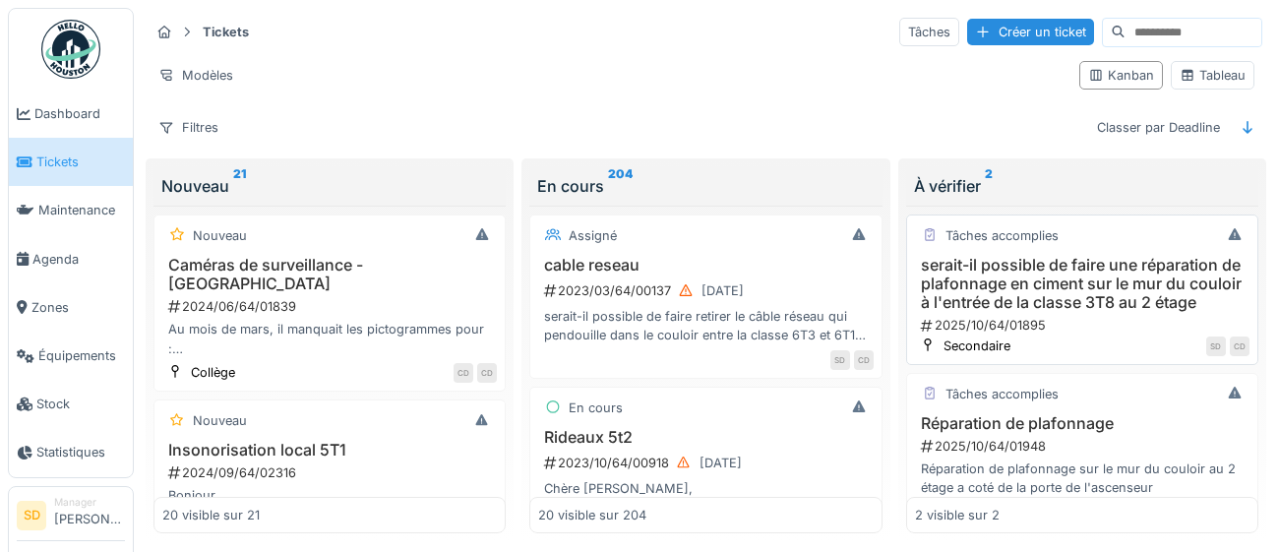
click at [1132, 287] on h3 "serait-il possible de faire une réparation de plafonnage en ciment sur le mur d…" at bounding box center [1082, 284] width 334 height 57
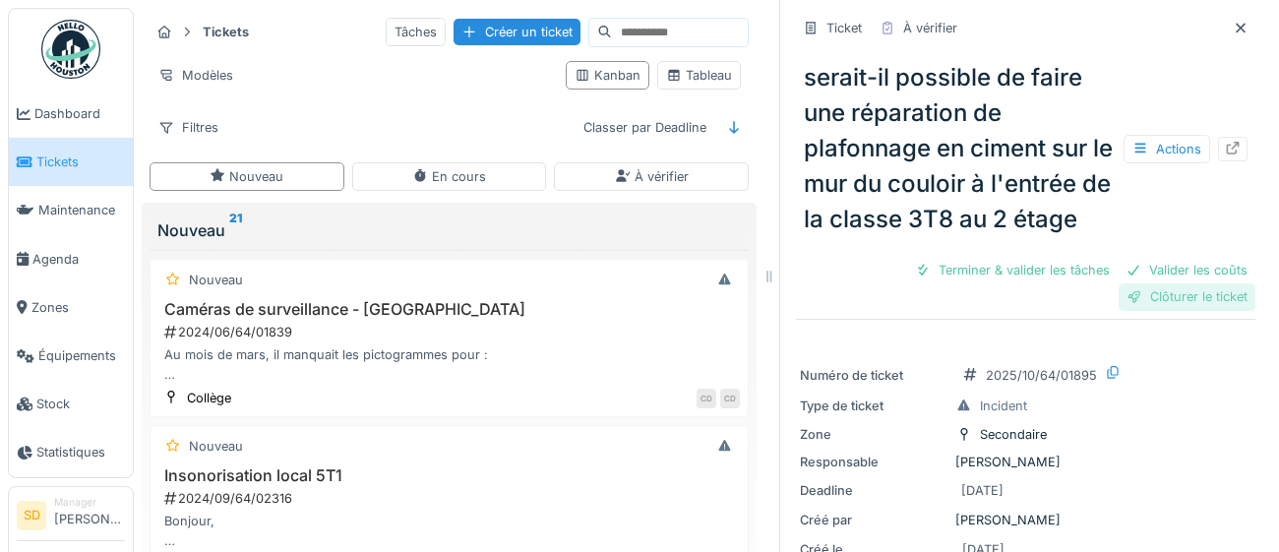
click at [1220, 295] on div "Clôturer le ticket" at bounding box center [1187, 296] width 137 height 27
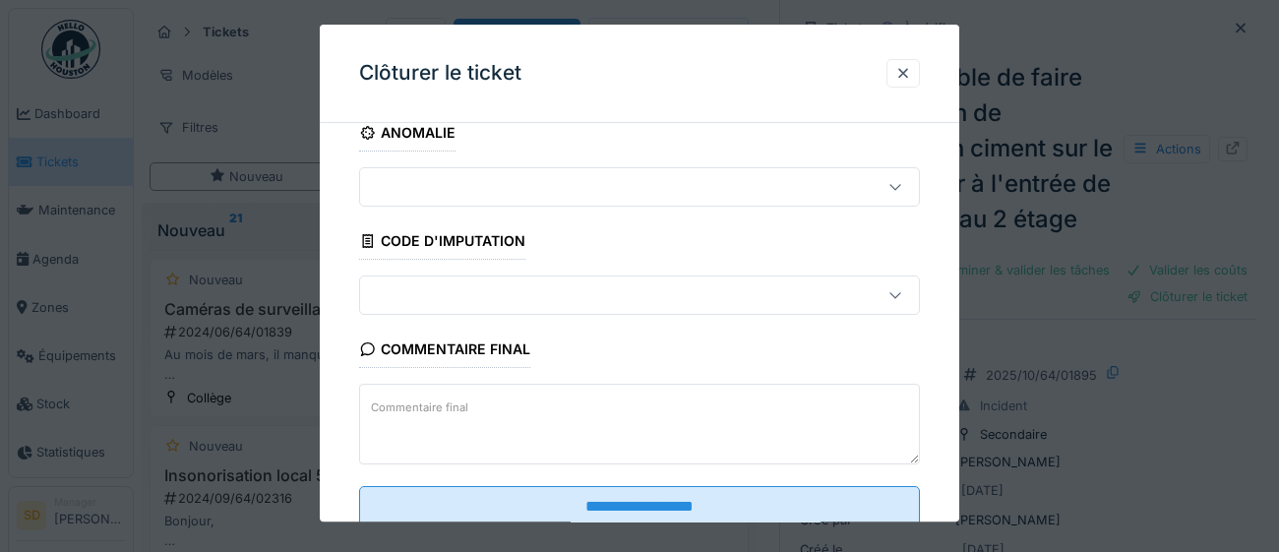
scroll to position [84, 0]
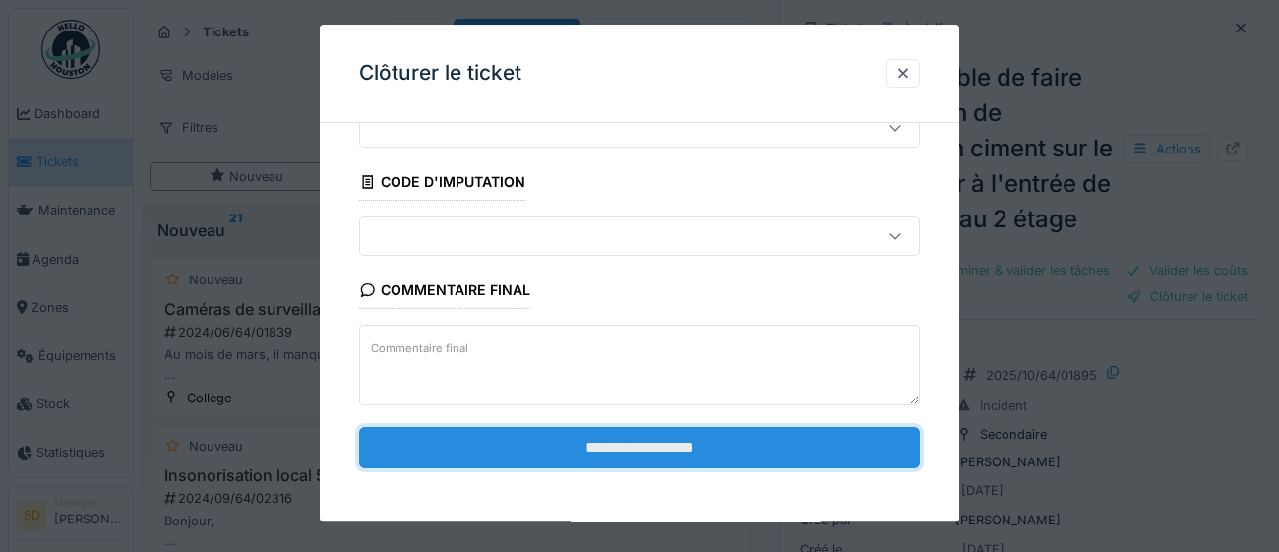
click at [760, 451] on input "**********" at bounding box center [639, 447] width 561 height 41
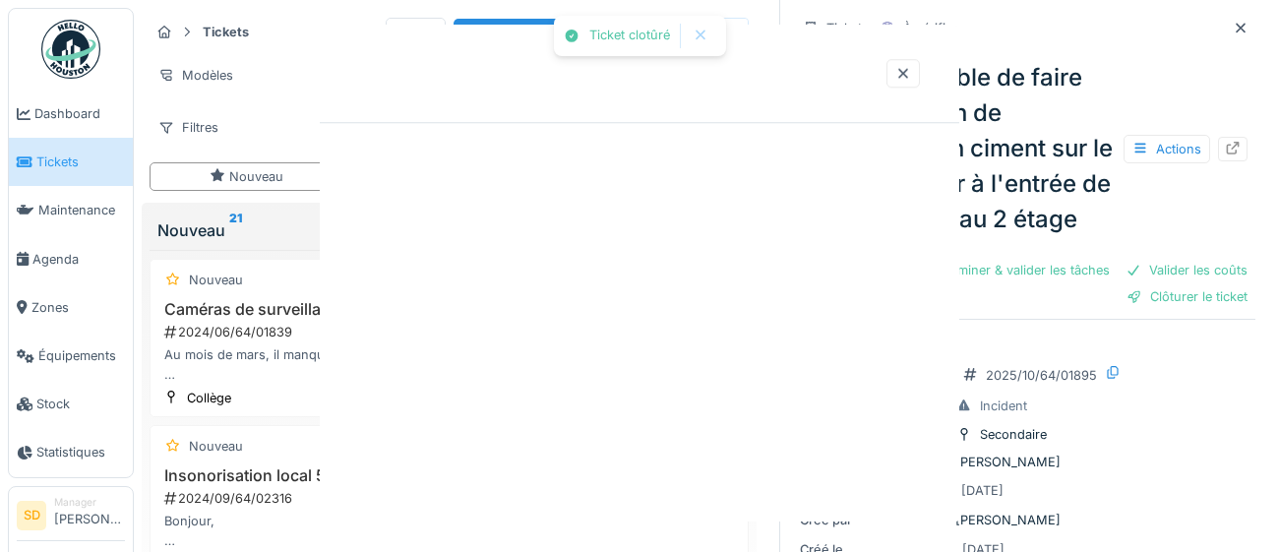
scroll to position [0, 0]
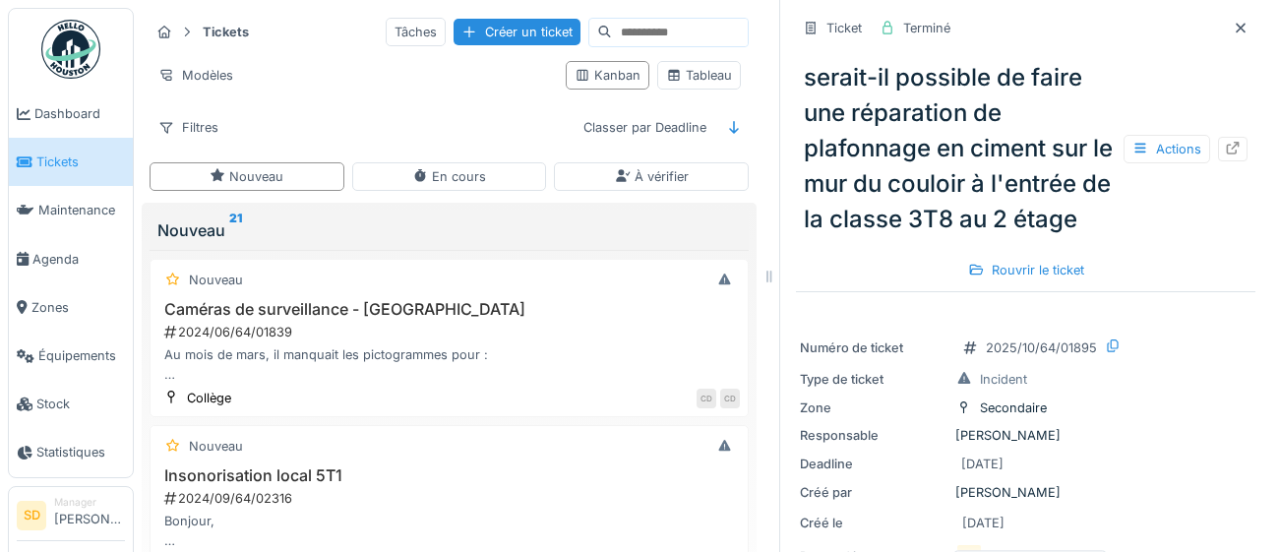
click at [51, 162] on span "Tickets" at bounding box center [80, 161] width 89 height 19
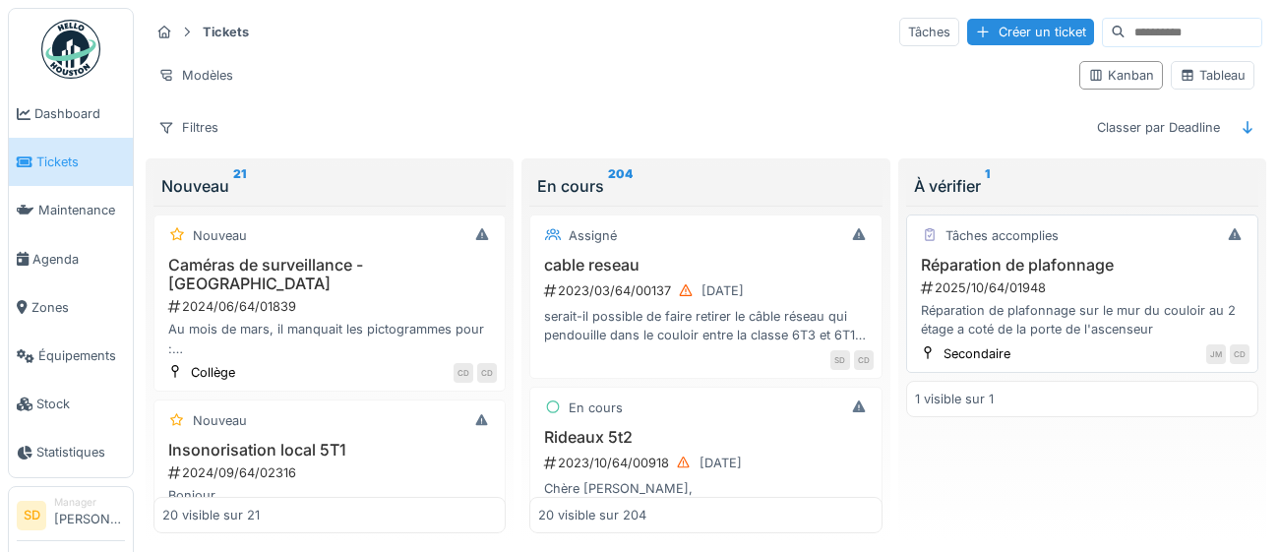
click at [1032, 262] on h3 "Réparation de plafonnage" at bounding box center [1082, 265] width 334 height 19
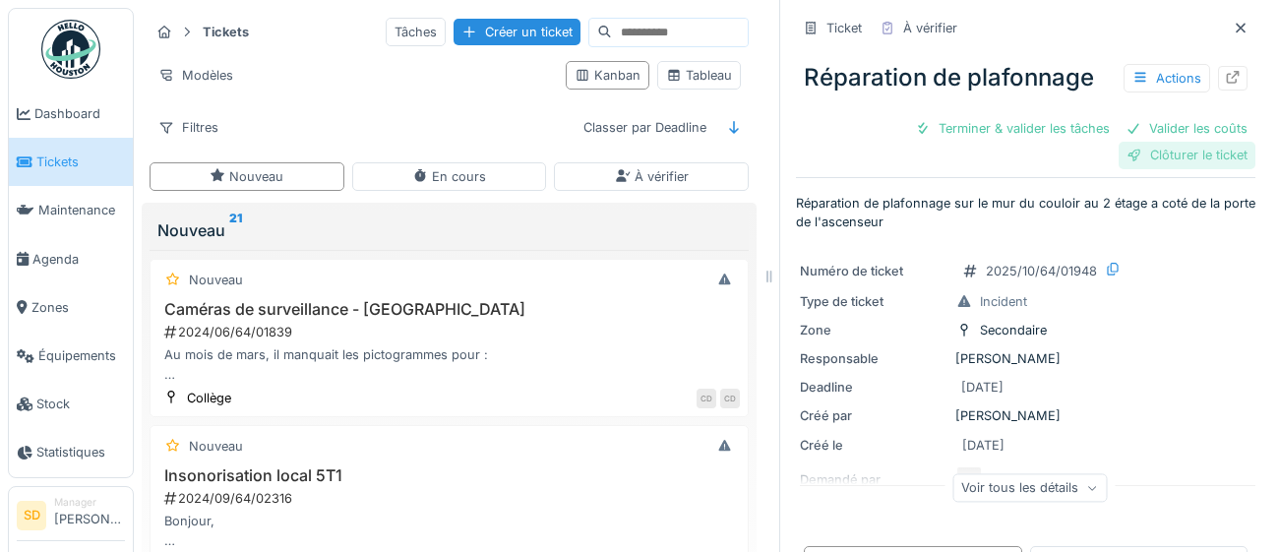
click at [1167, 161] on div "Clôturer le ticket" at bounding box center [1187, 155] width 137 height 27
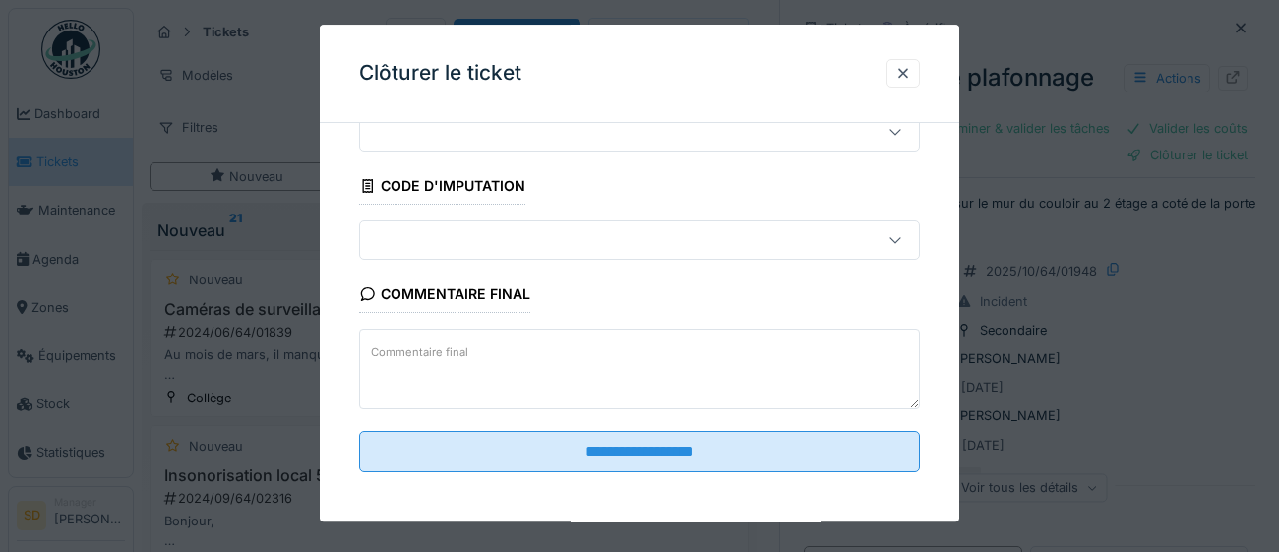
scroll to position [84, 0]
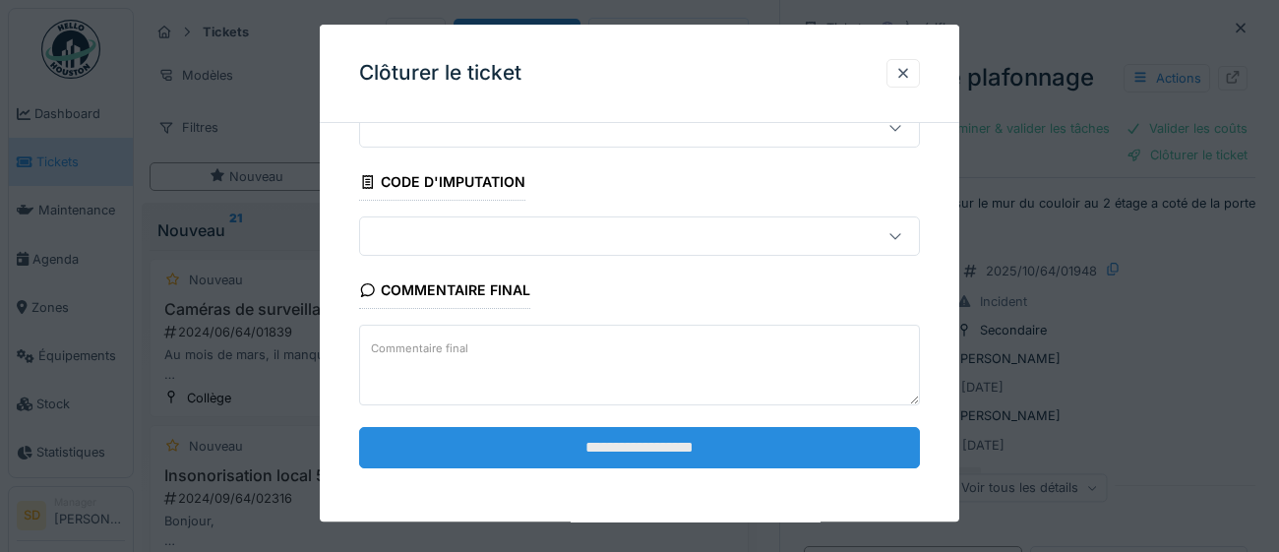
click at [768, 445] on input "**********" at bounding box center [639, 447] width 561 height 41
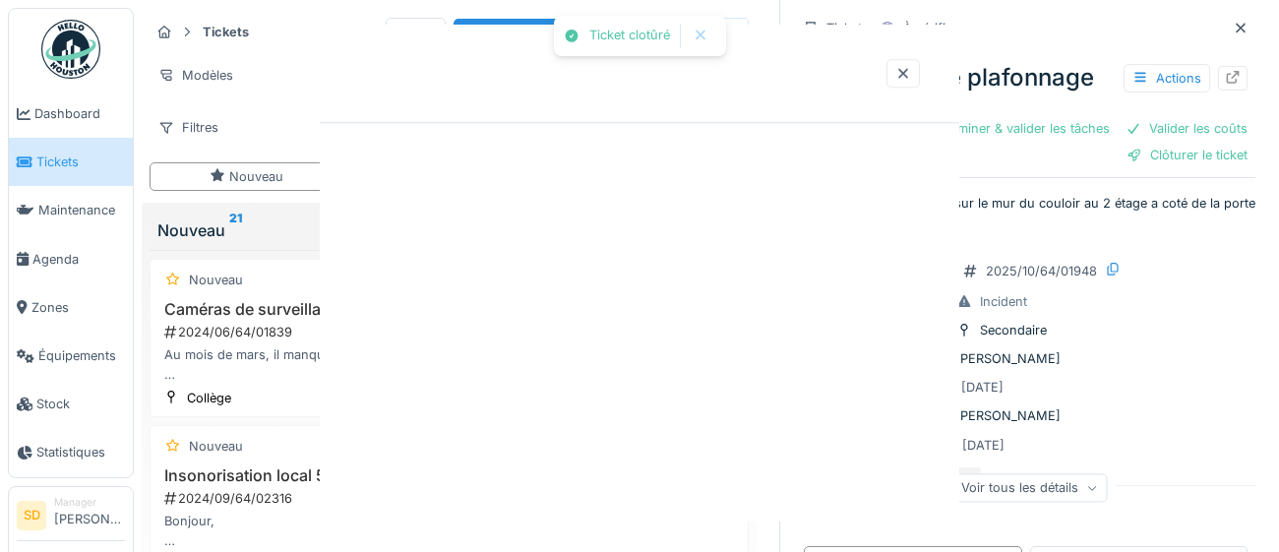
scroll to position [0, 0]
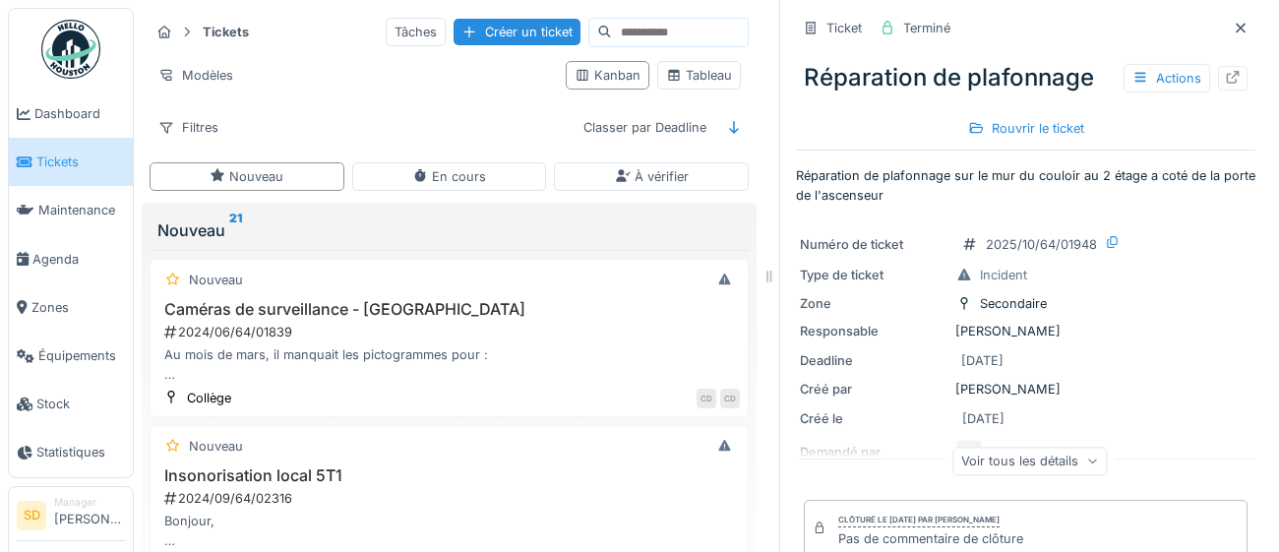
click at [76, 166] on span "Tickets" at bounding box center [80, 161] width 89 height 19
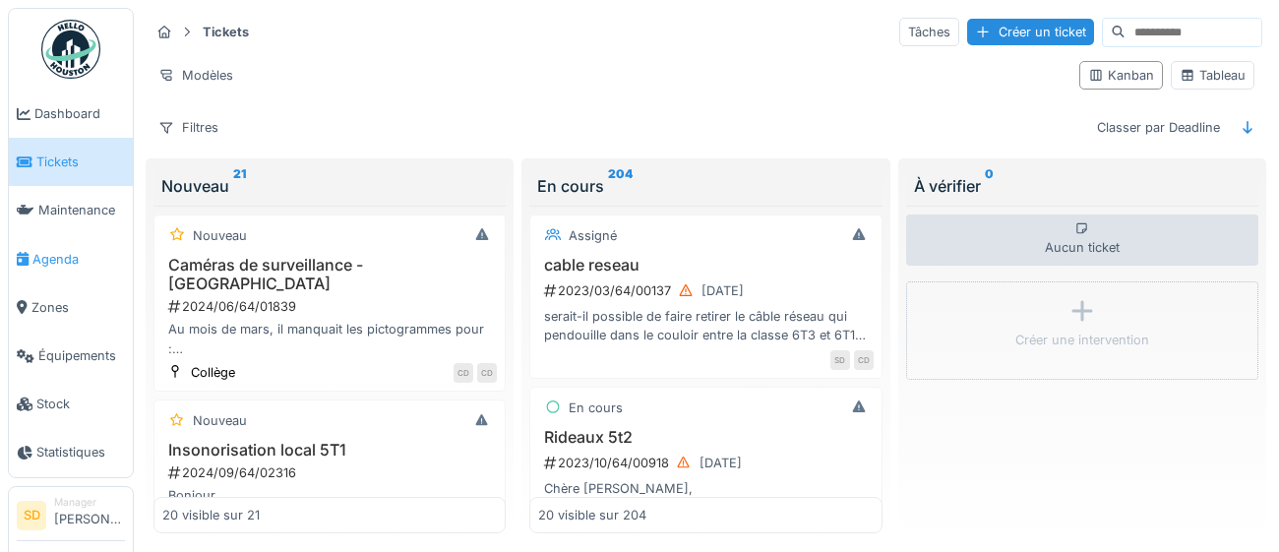
click at [56, 256] on span "Agenda" at bounding box center [78, 259] width 92 height 19
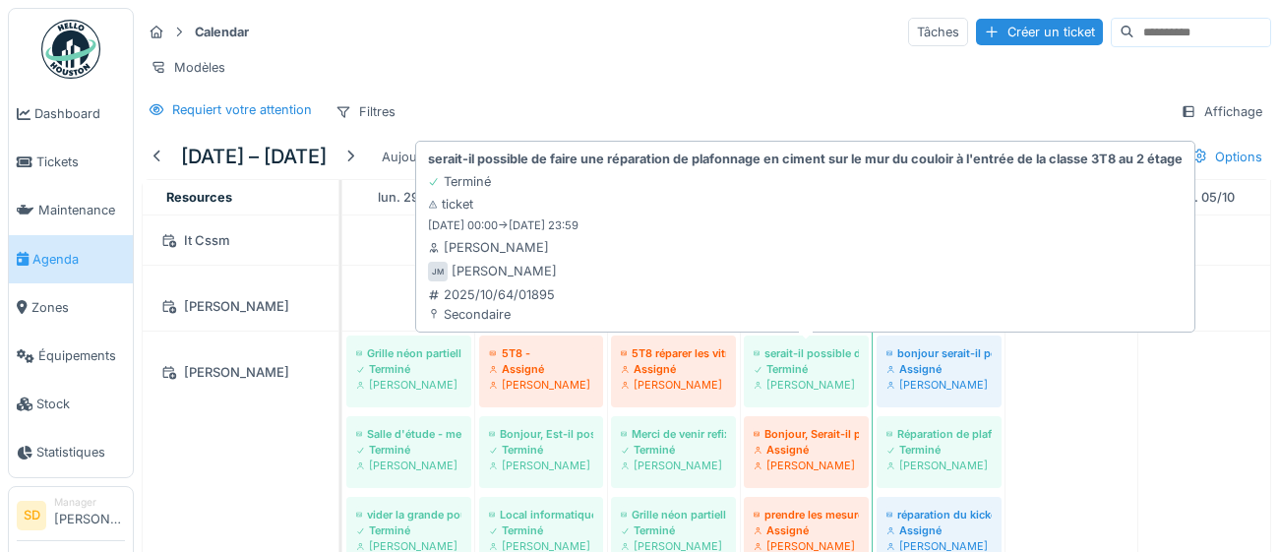
scroll to position [441, 0]
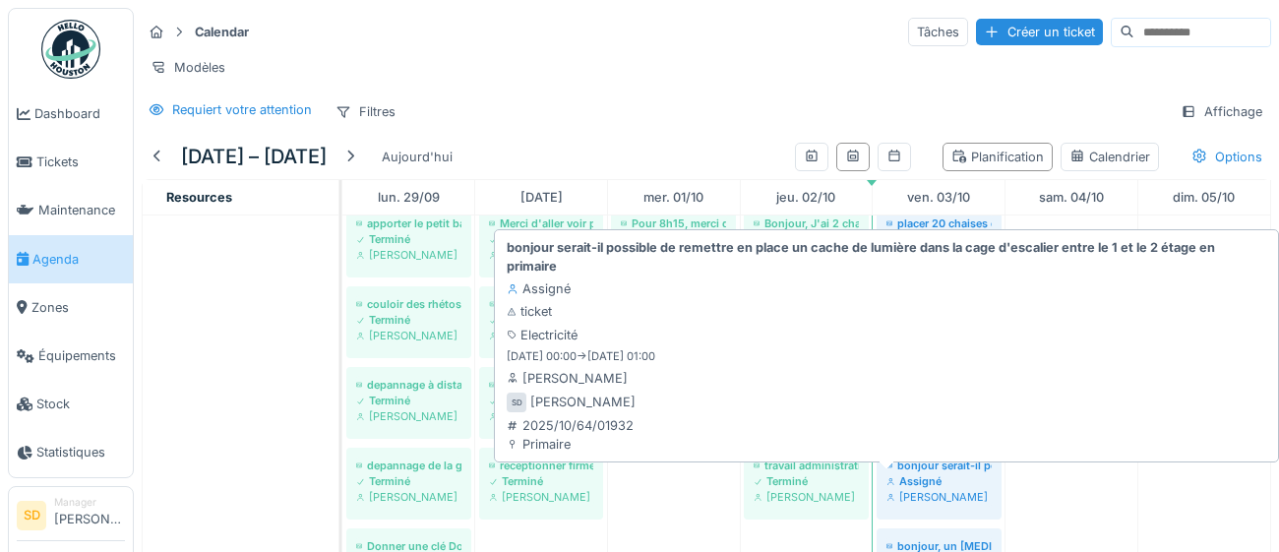
click at [944, 483] on div "Assigné" at bounding box center [938, 481] width 105 height 16
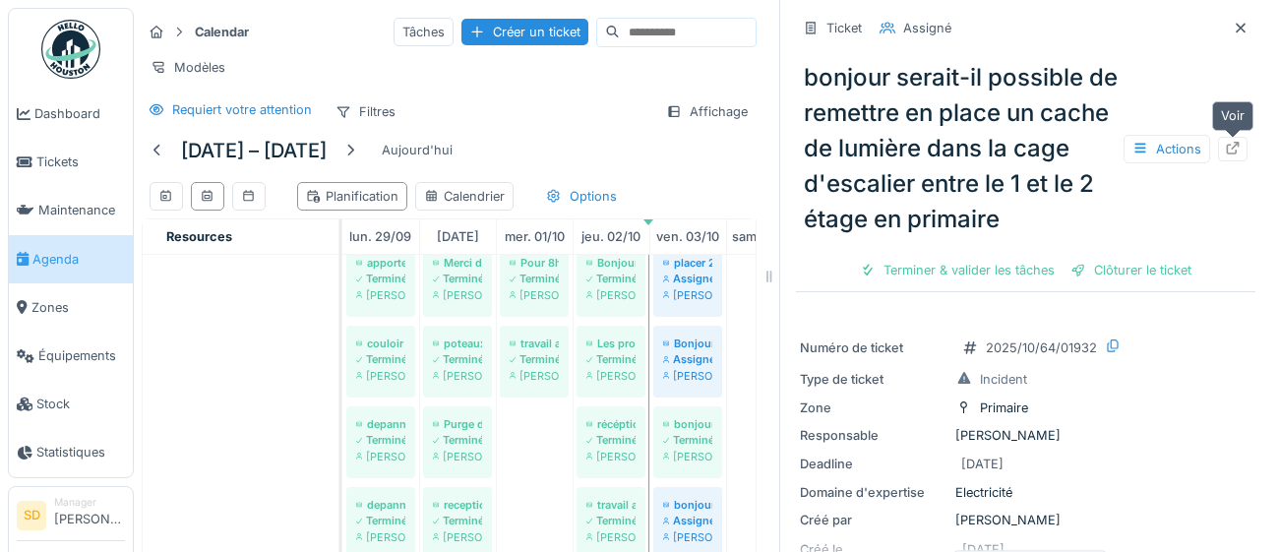
click at [1235, 153] on icon at bounding box center [1233, 148] width 13 height 13
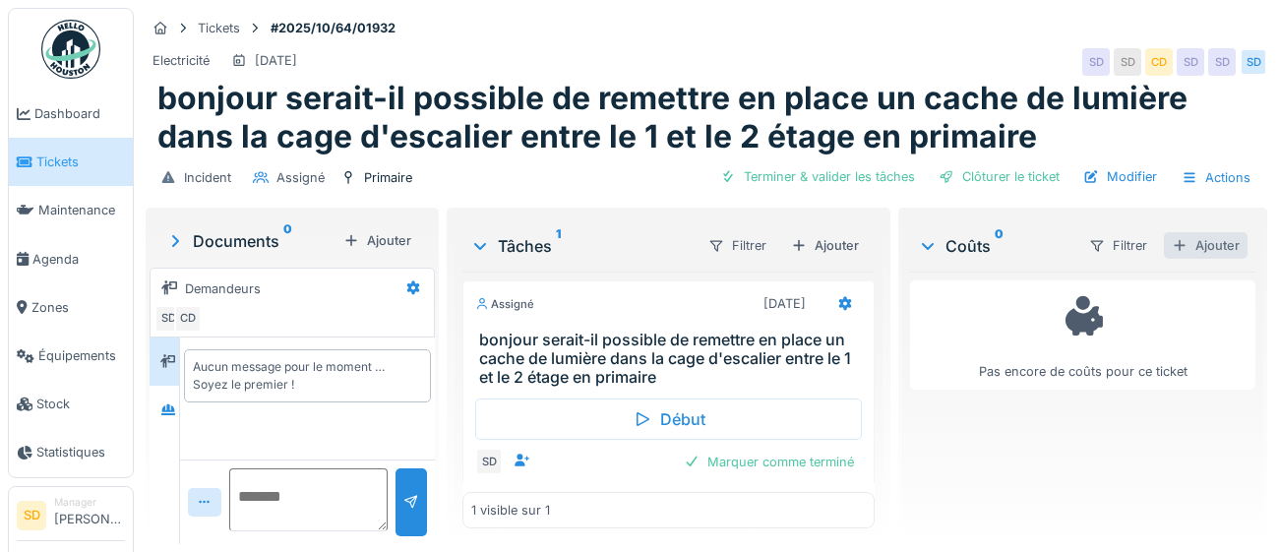
click at [1216, 245] on div "Ajouter" at bounding box center [1206, 245] width 84 height 27
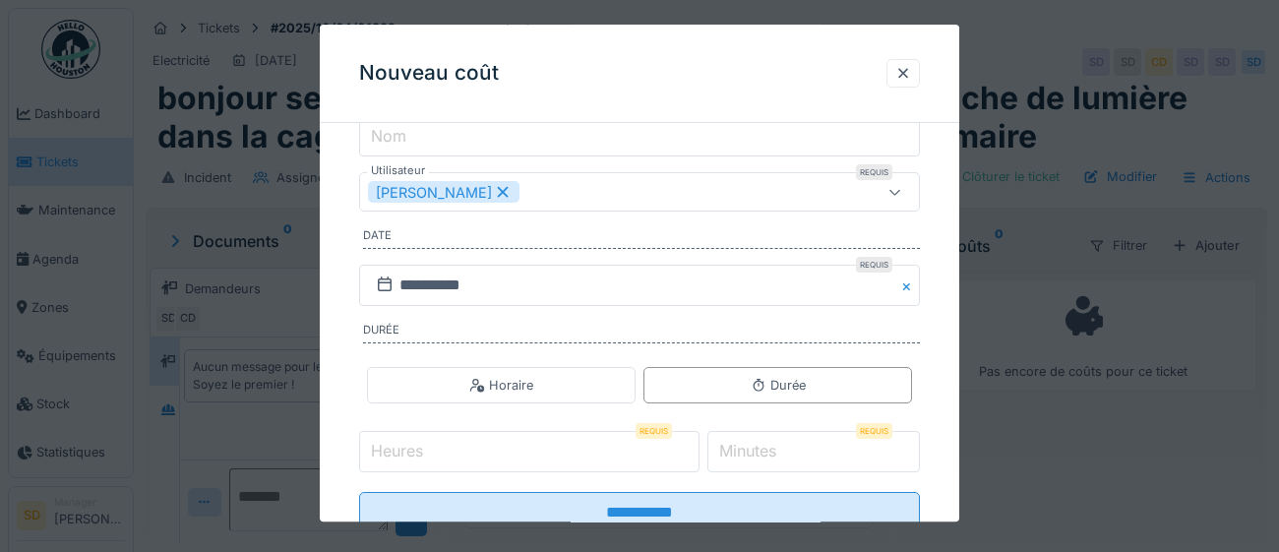
scroll to position [256, 0]
click at [538, 449] on input "Heures" at bounding box center [529, 448] width 340 height 41
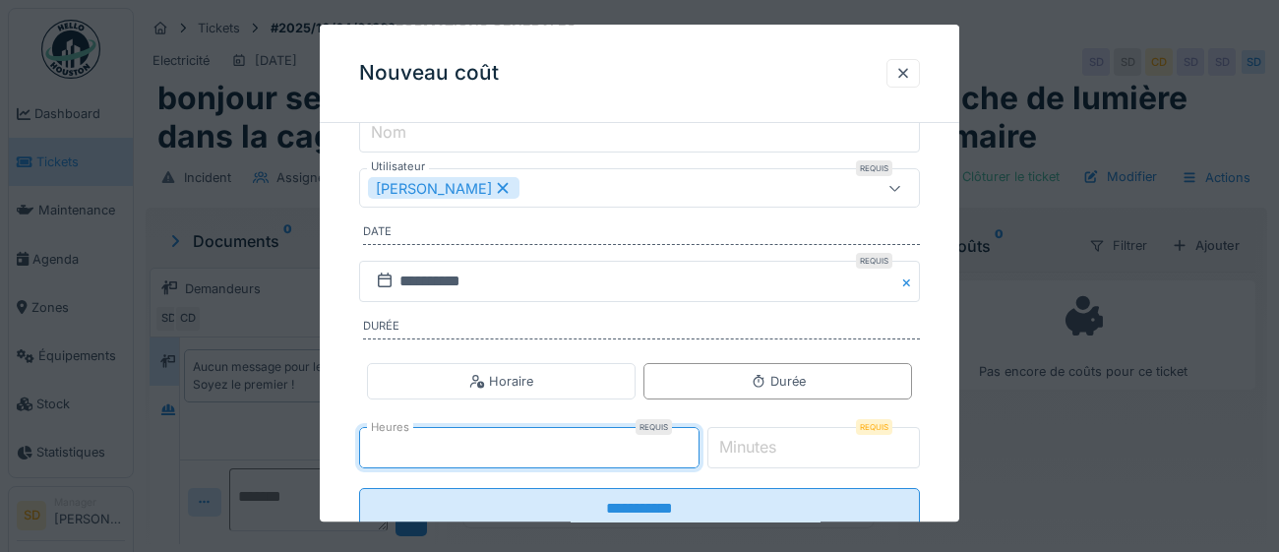
type input "*"
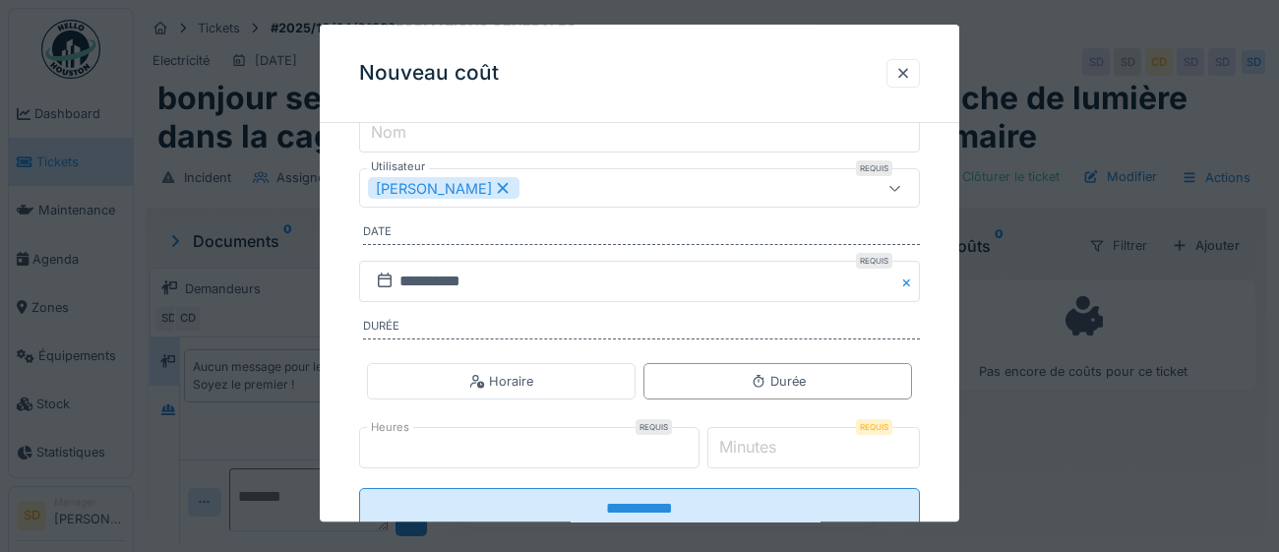
click at [772, 446] on label "Minutes" at bounding box center [747, 448] width 65 height 24
click at [772, 446] on input "*" at bounding box center [813, 448] width 213 height 41
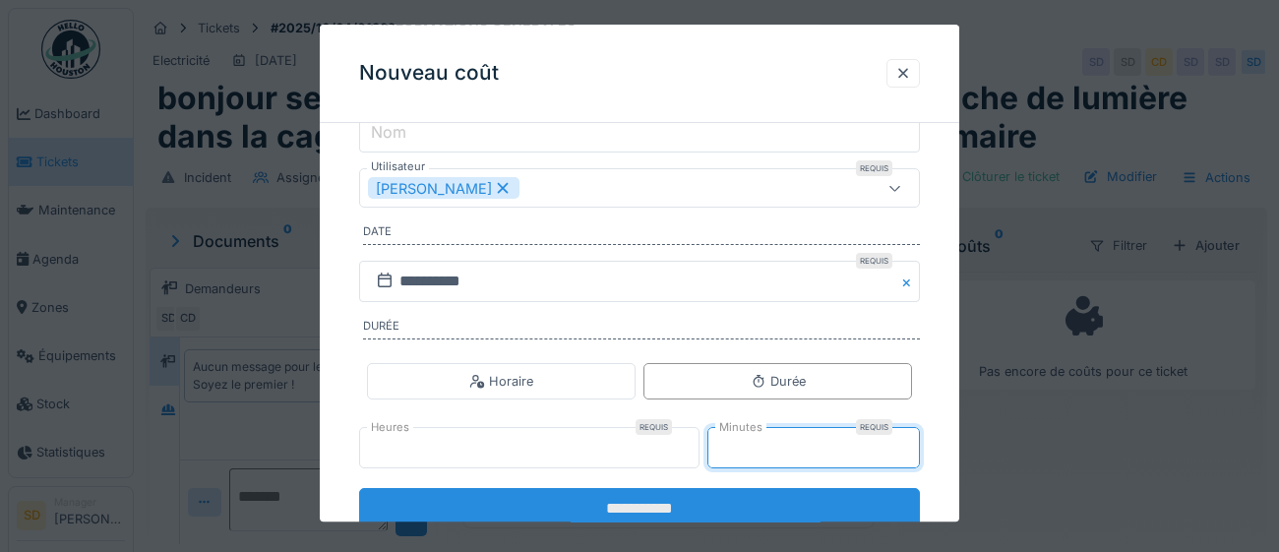
type input "**"
click at [590, 513] on input "**********" at bounding box center [639, 509] width 561 height 41
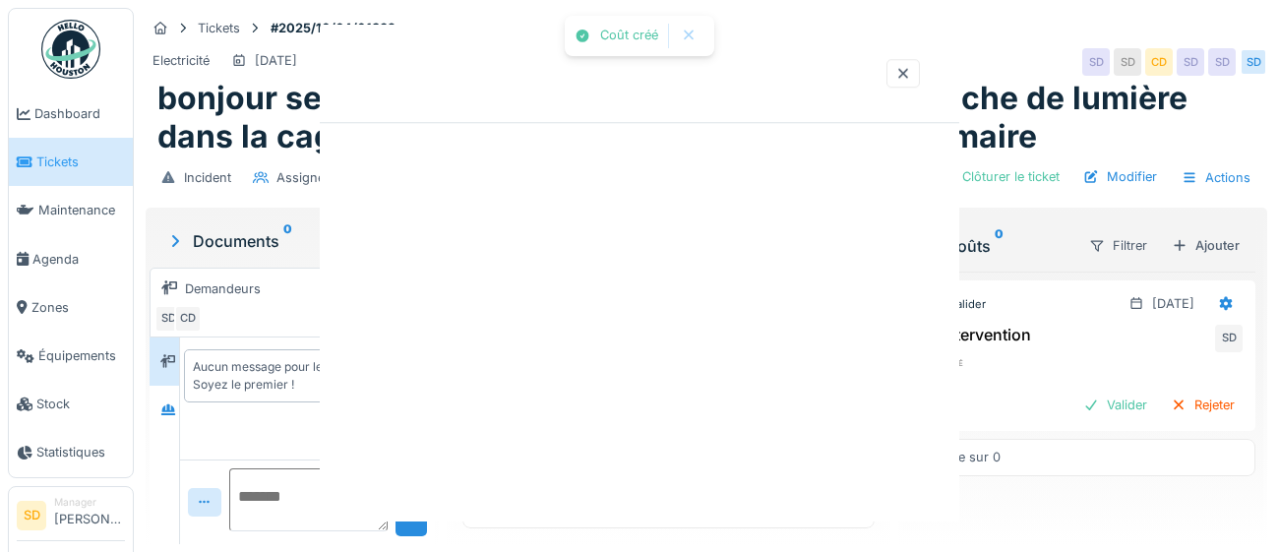
scroll to position [0, 0]
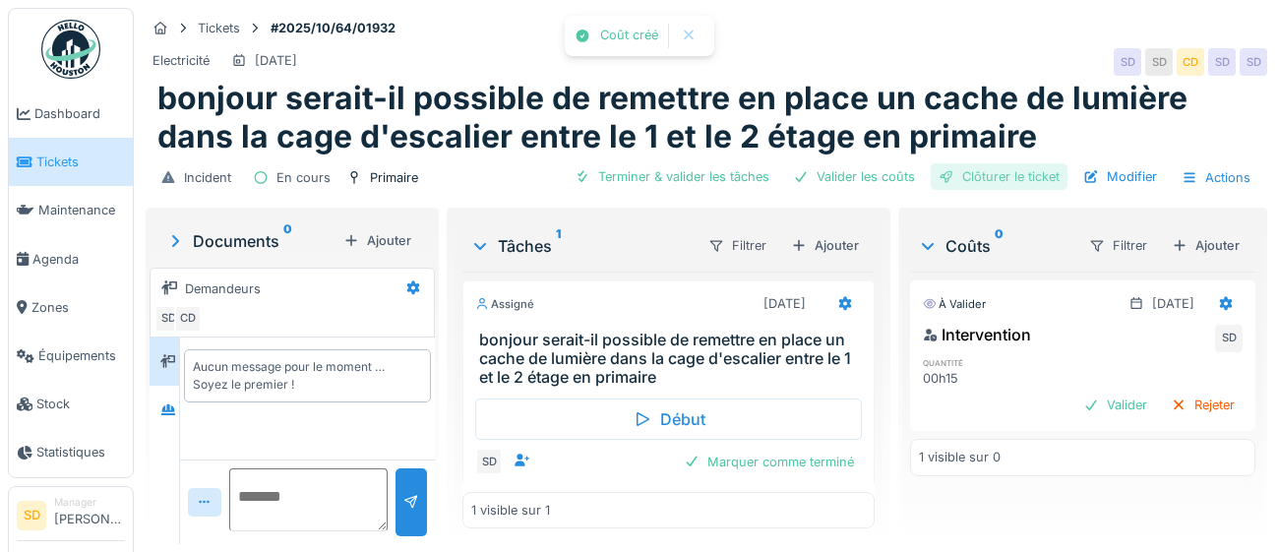
click at [1024, 177] on div "Clôturer le ticket" at bounding box center [999, 176] width 137 height 27
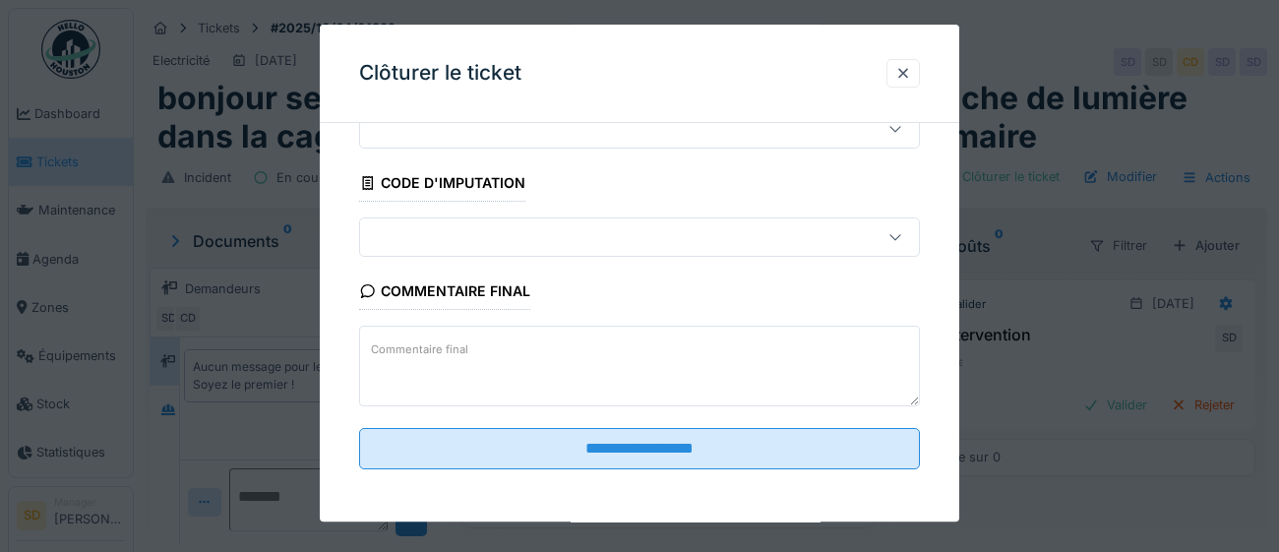
scroll to position [84, 0]
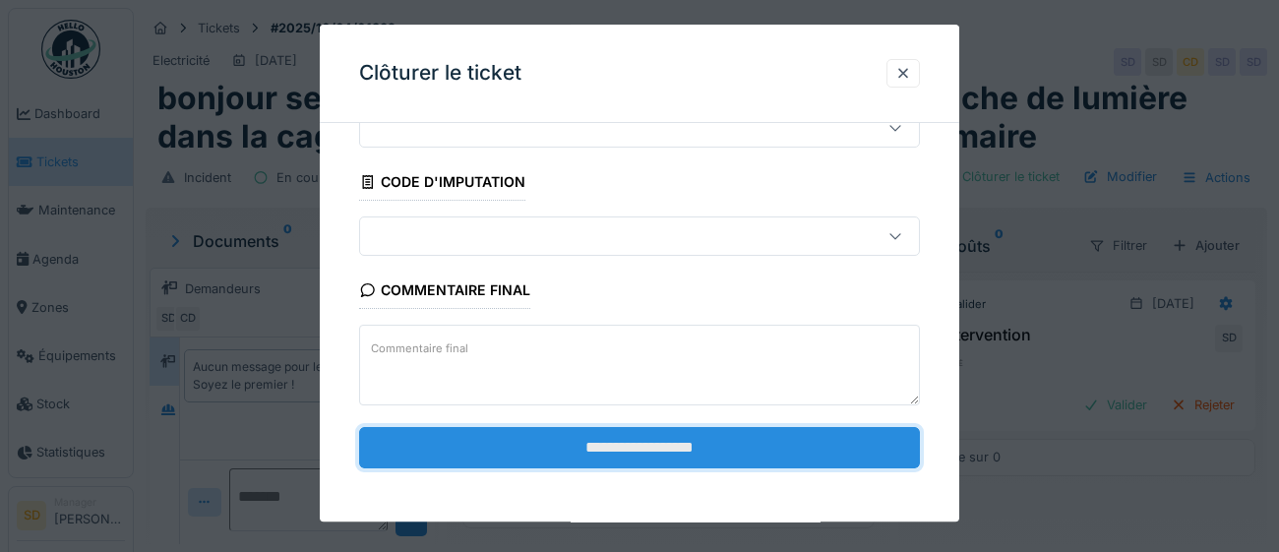
click at [638, 450] on input "**********" at bounding box center [639, 447] width 561 height 41
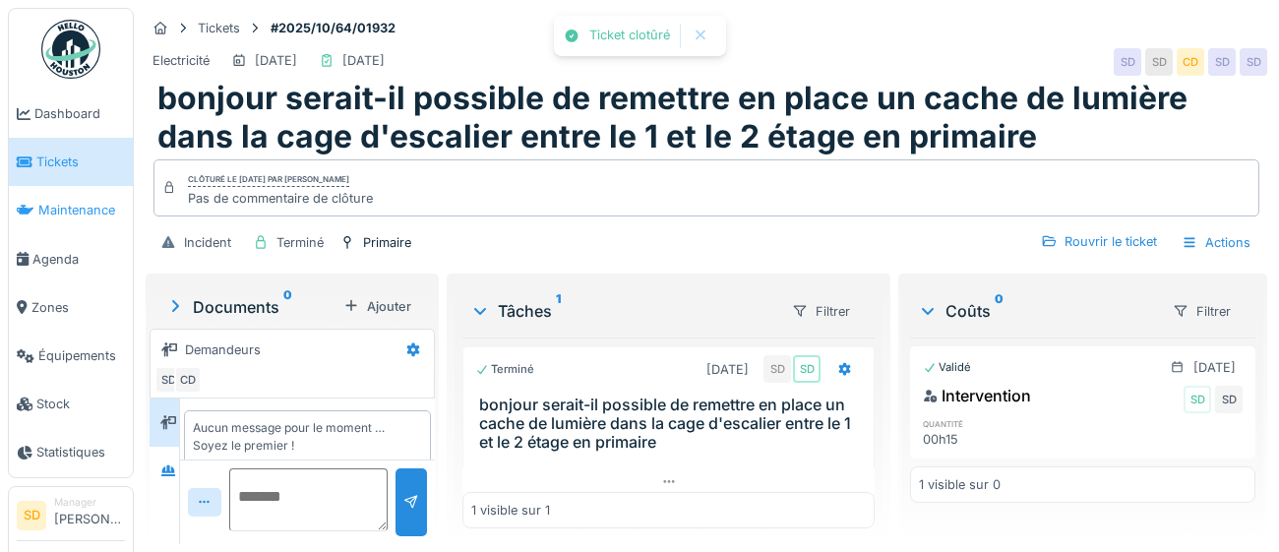
scroll to position [17, 0]
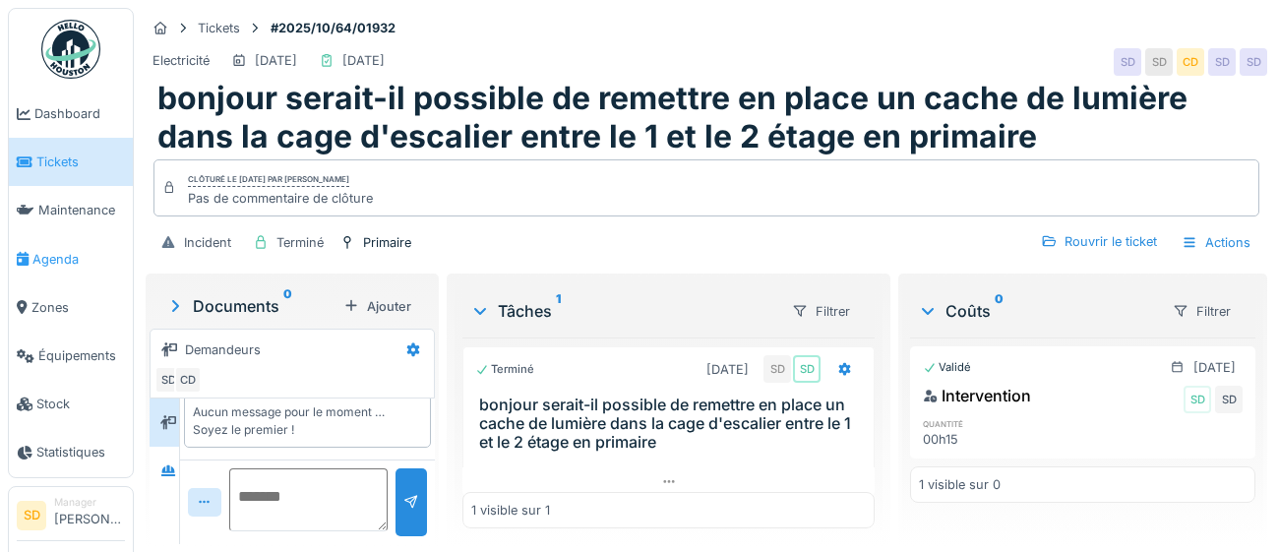
click at [49, 256] on span "Agenda" at bounding box center [78, 259] width 92 height 19
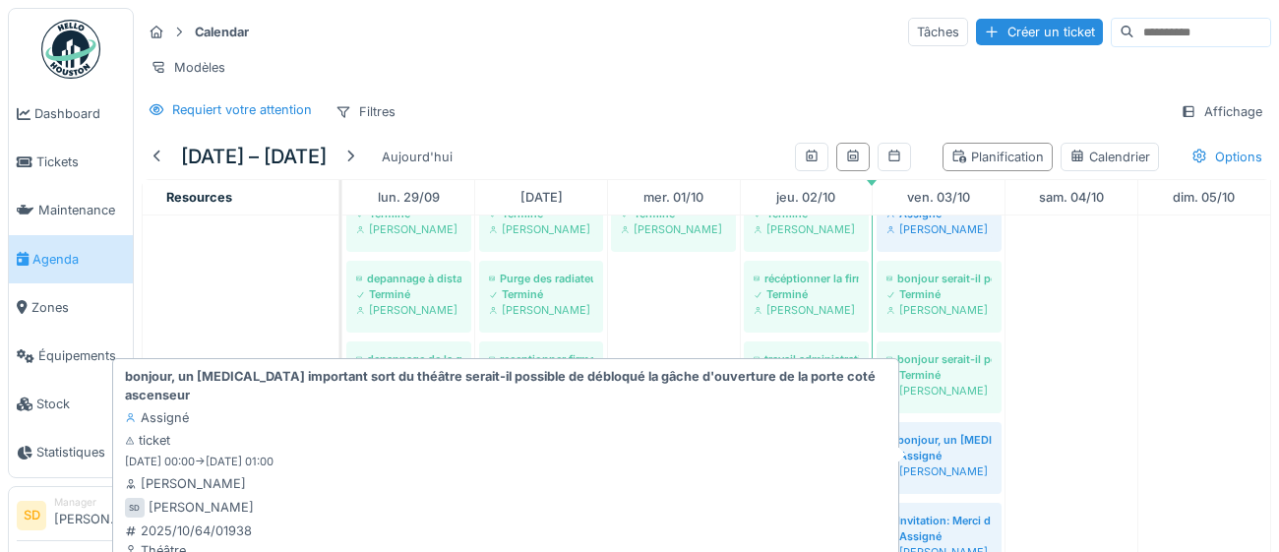
click at [958, 458] on div "Assigné" at bounding box center [938, 456] width 105 height 16
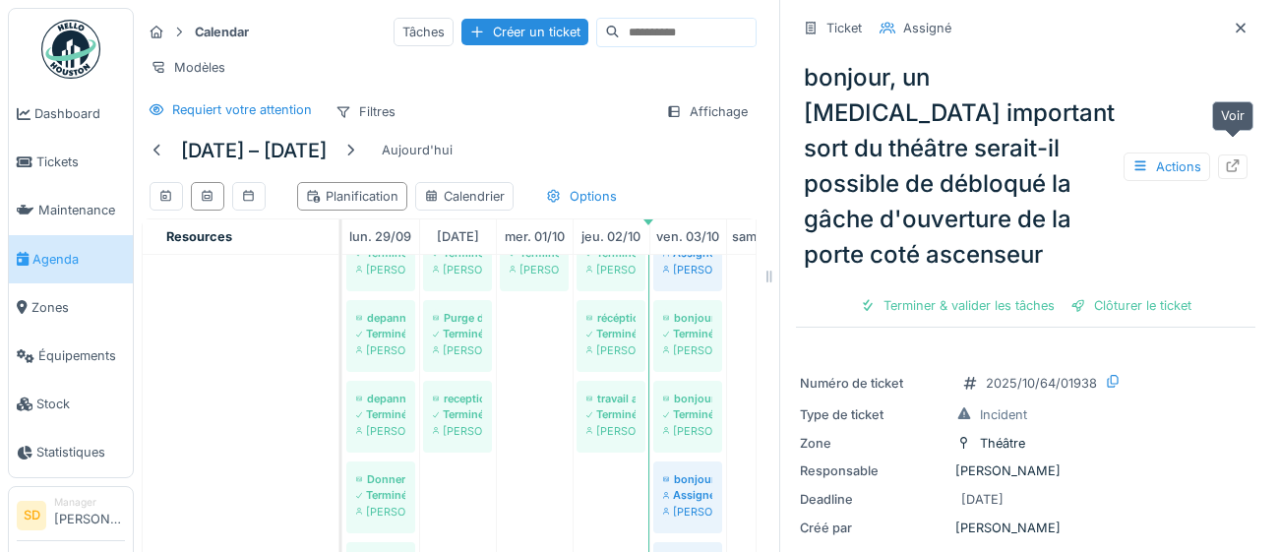
click at [1241, 154] on div at bounding box center [1233, 166] width 30 height 25
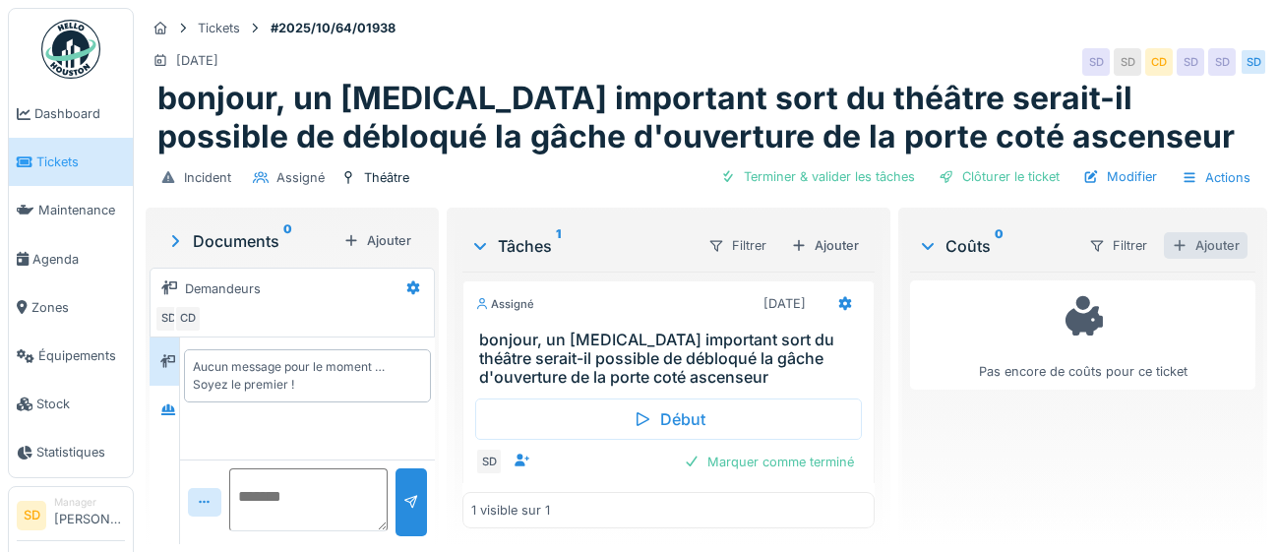
click at [1229, 249] on div "Ajouter" at bounding box center [1206, 245] width 84 height 27
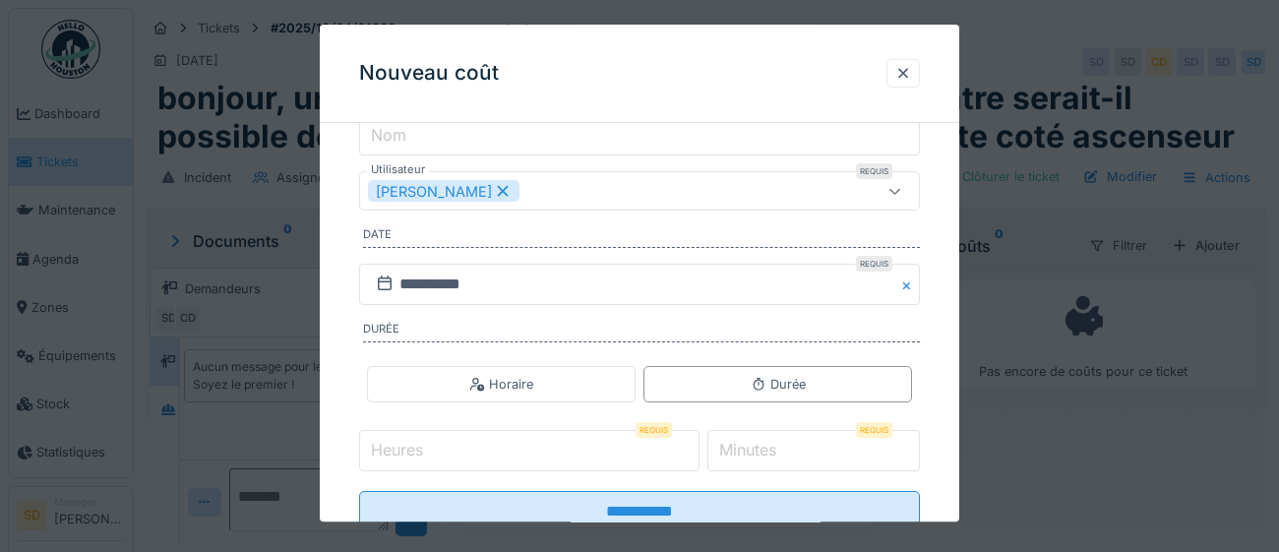
scroll to position [257, 0]
click at [447, 449] on input "Heures" at bounding box center [529, 447] width 340 height 41
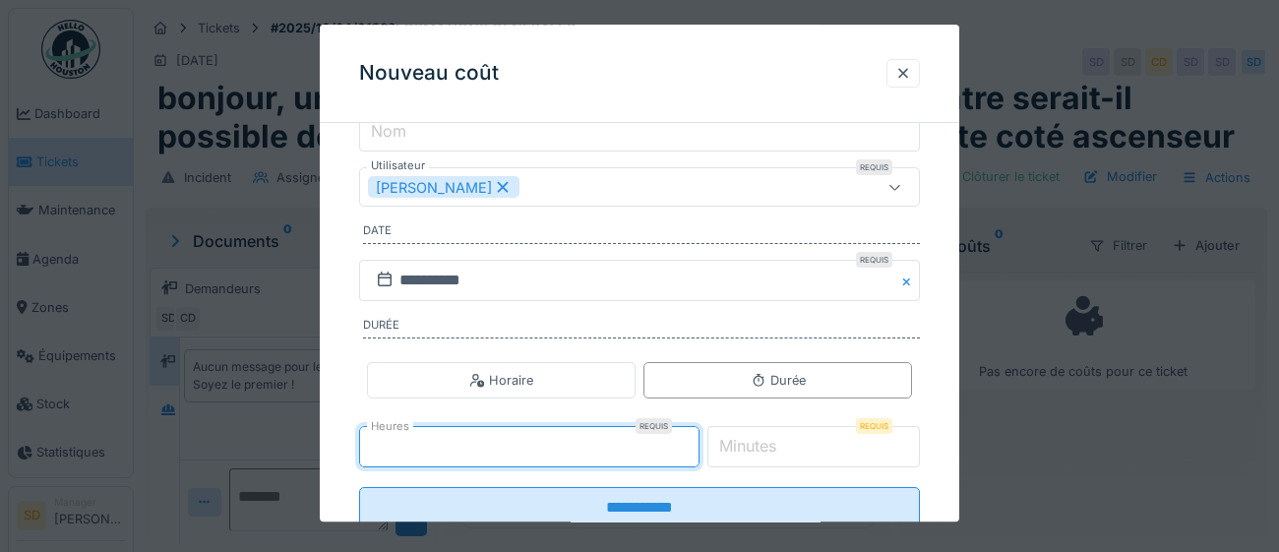
type input "*"
click at [780, 447] on label "Minutes" at bounding box center [747, 447] width 65 height 24
click at [781, 447] on input "*" at bounding box center [813, 447] width 213 height 41
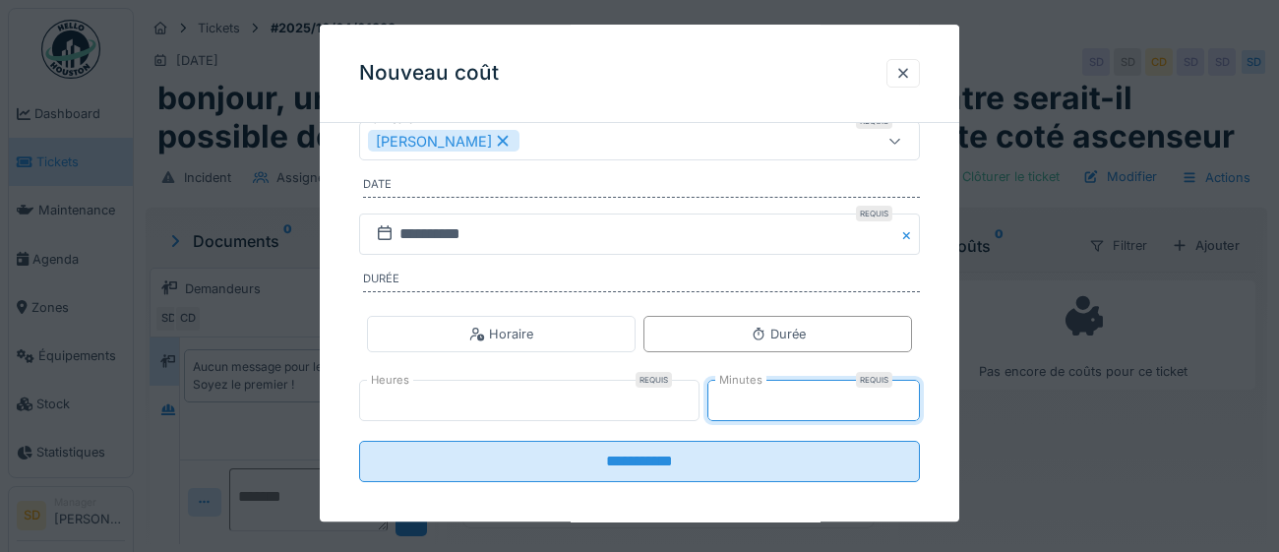
scroll to position [317, 0]
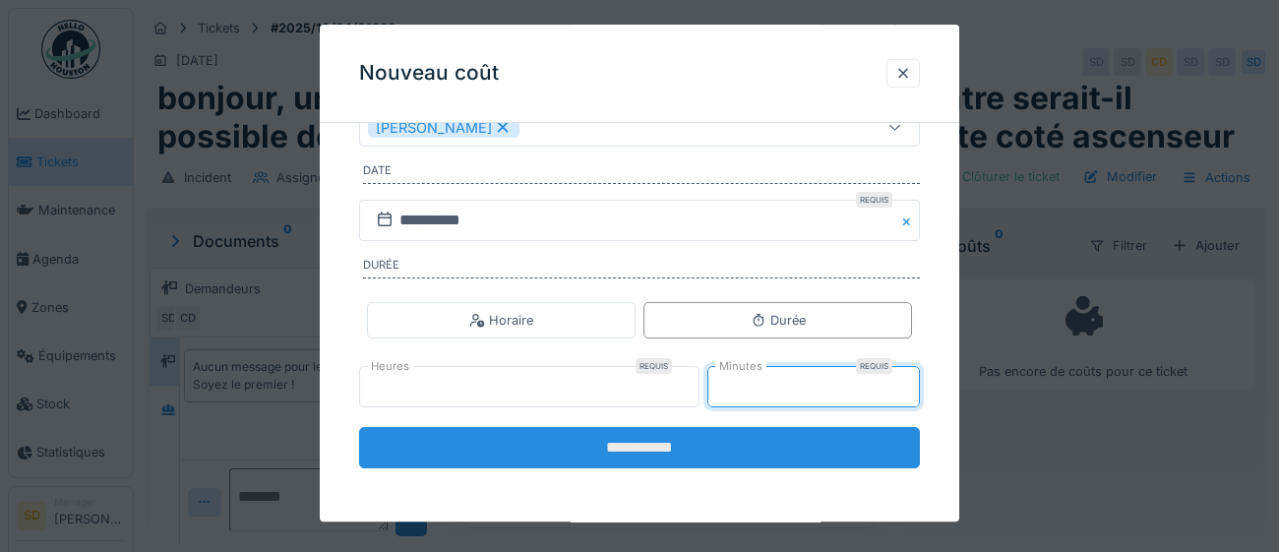
type input "**"
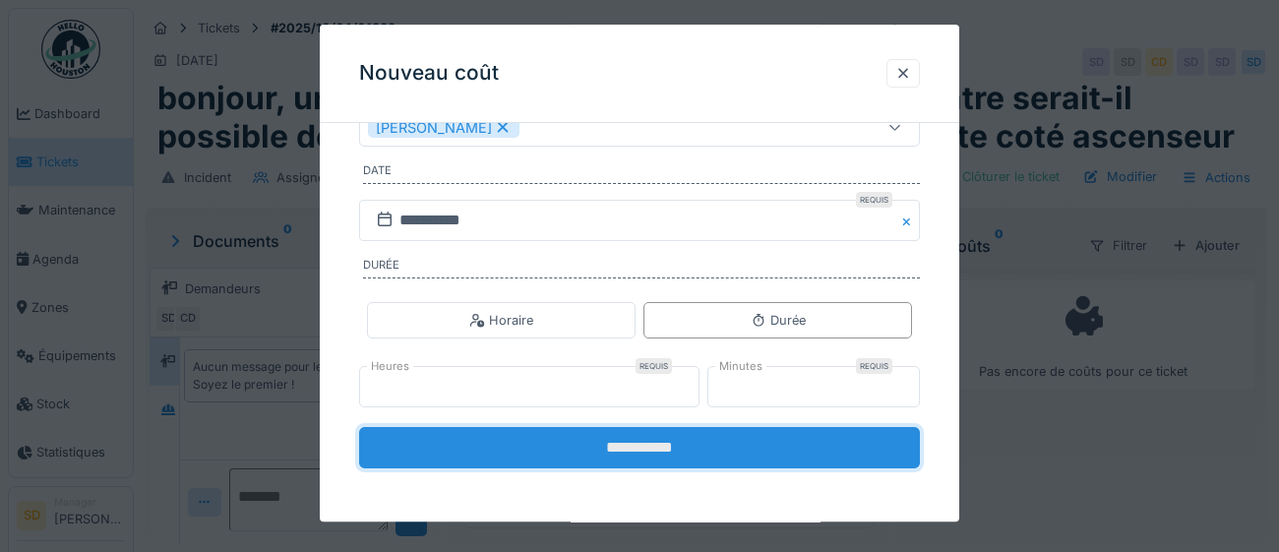
click at [635, 457] on input "**********" at bounding box center [639, 448] width 561 height 41
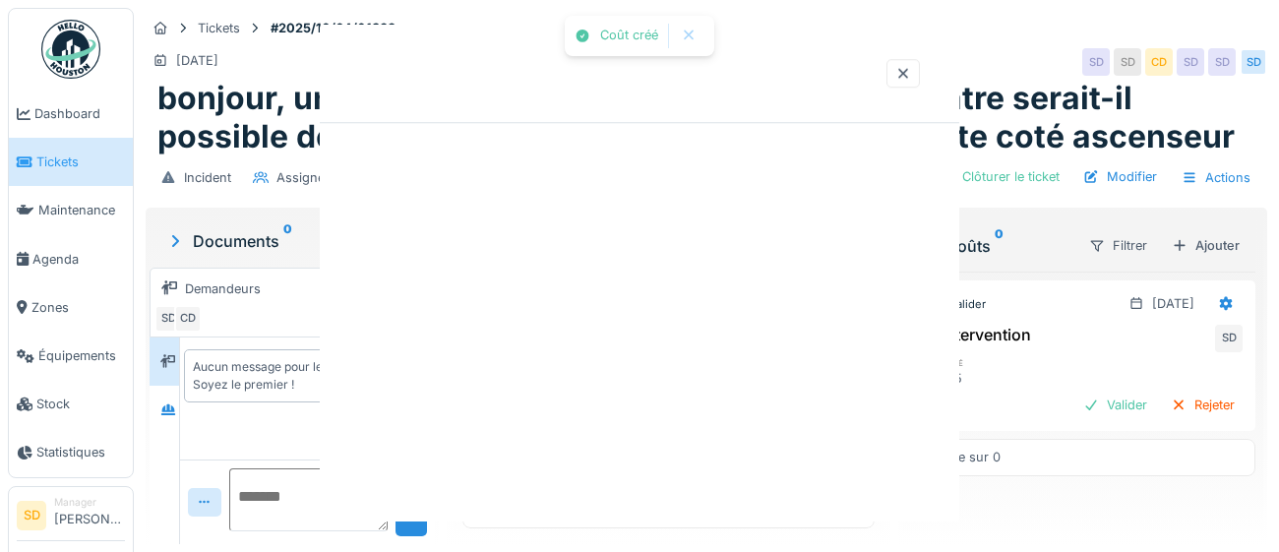
scroll to position [0, 0]
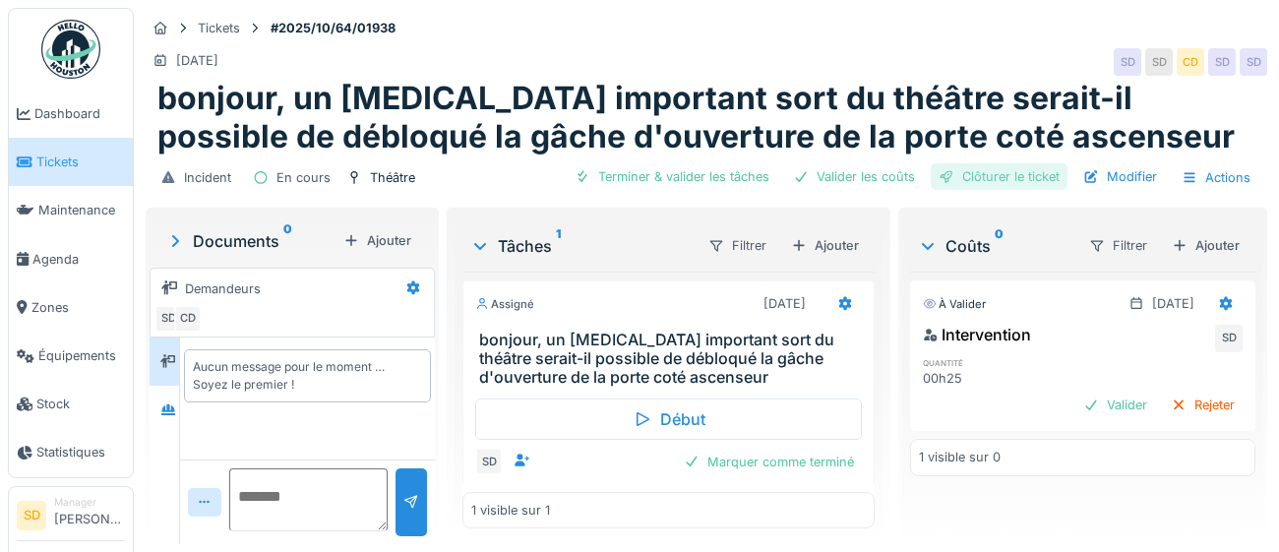
click at [1044, 180] on div "Clôturer le ticket" at bounding box center [999, 176] width 137 height 27
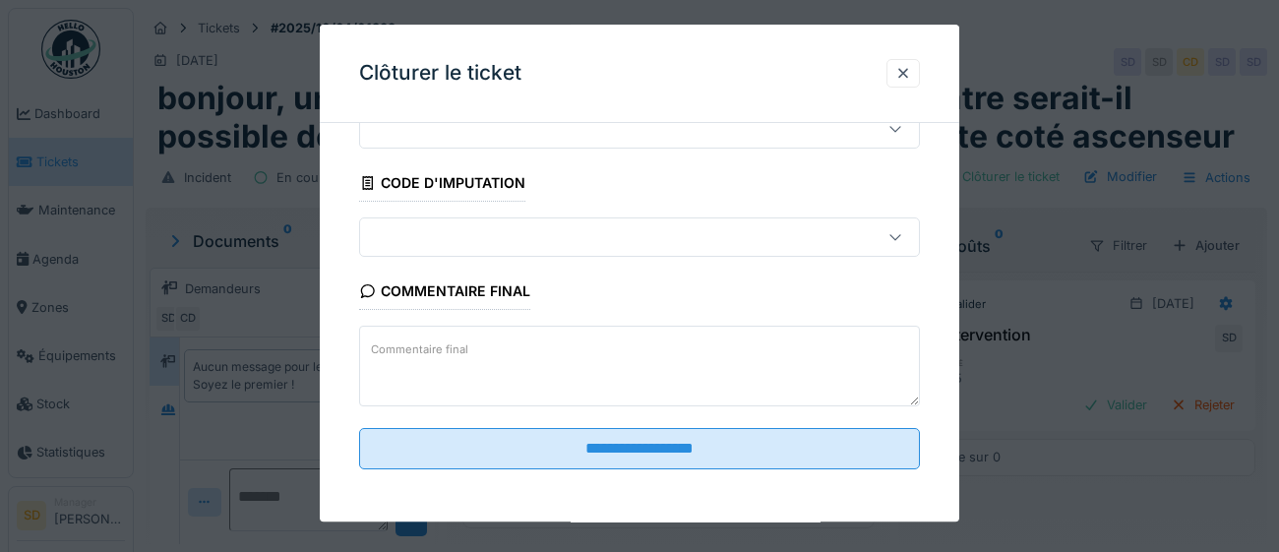
scroll to position [84, 0]
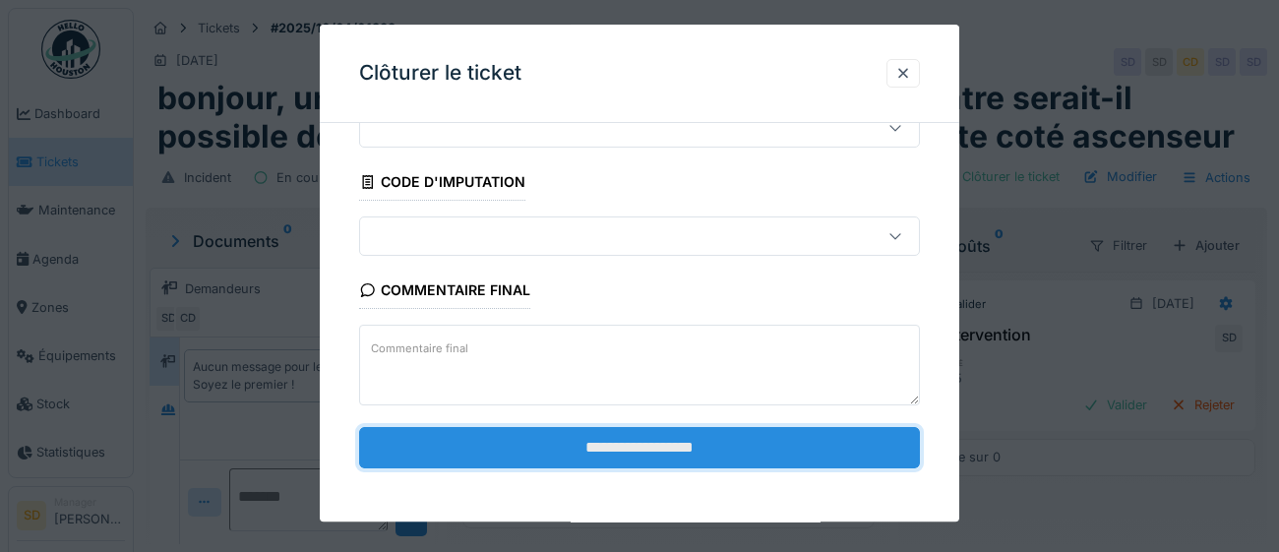
click at [660, 448] on input "**********" at bounding box center [639, 447] width 561 height 41
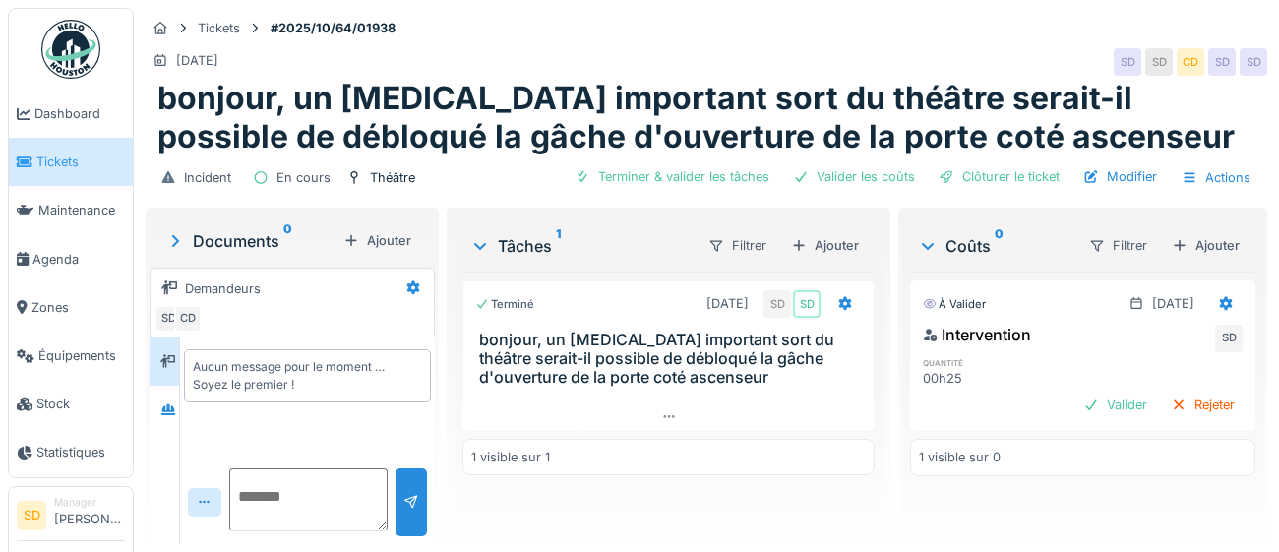
scroll to position [17, 0]
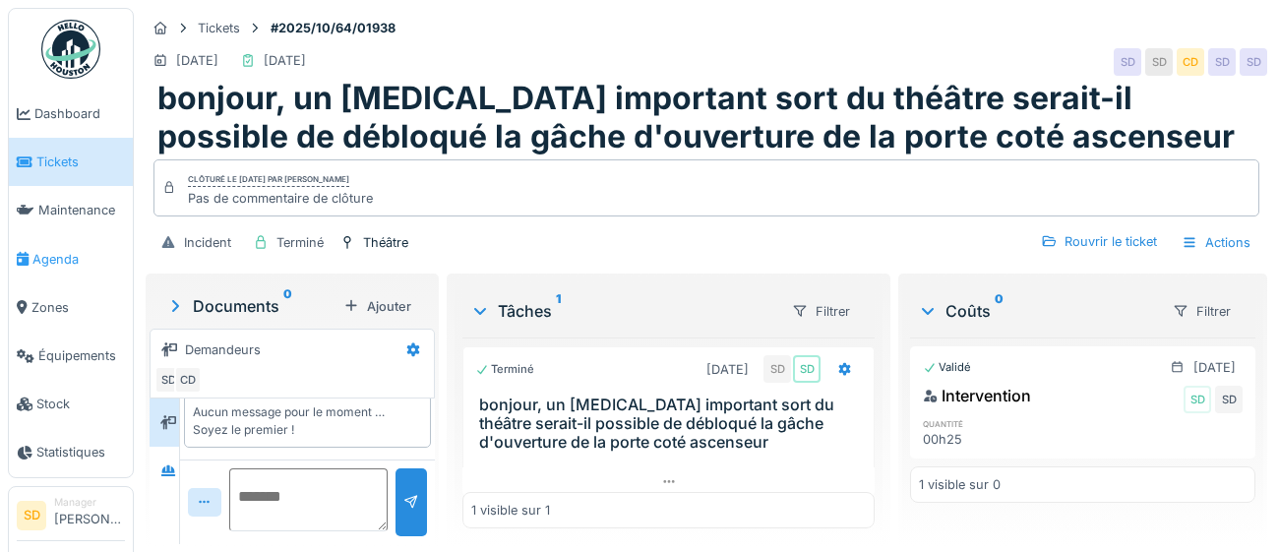
click at [61, 261] on span "Agenda" at bounding box center [78, 259] width 92 height 19
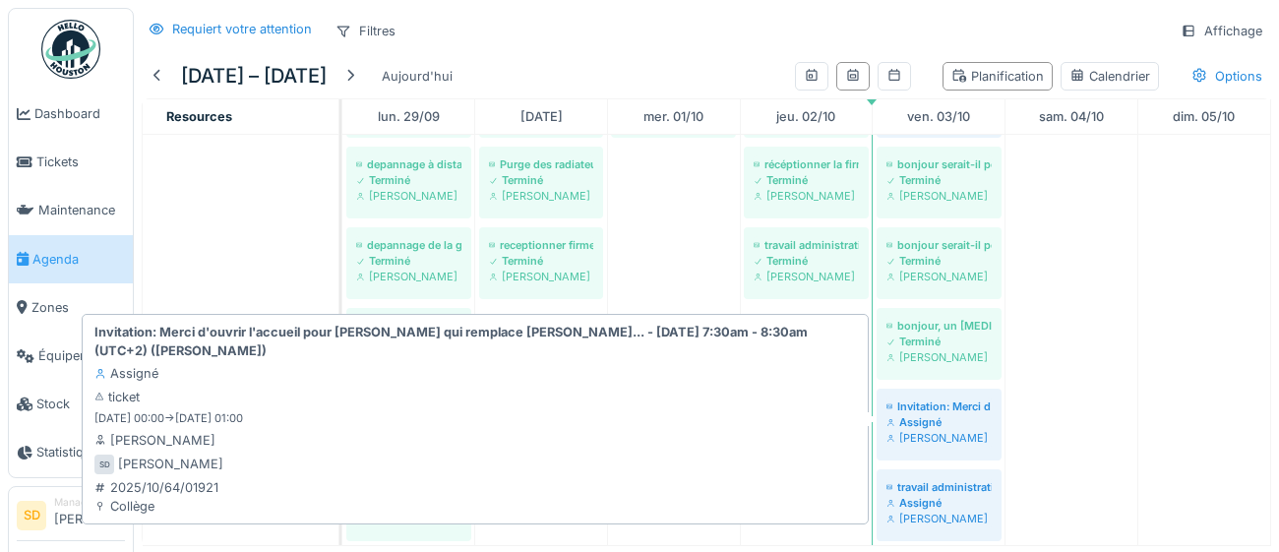
click at [948, 415] on div "Assigné" at bounding box center [938, 422] width 105 height 16
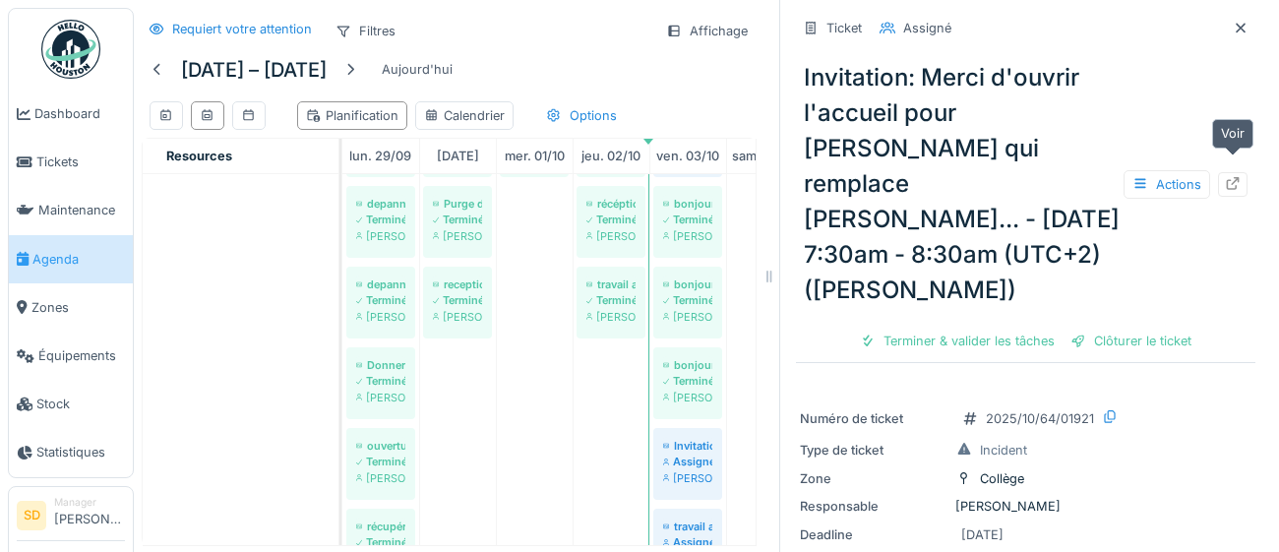
click at [1237, 177] on icon at bounding box center [1233, 183] width 16 height 13
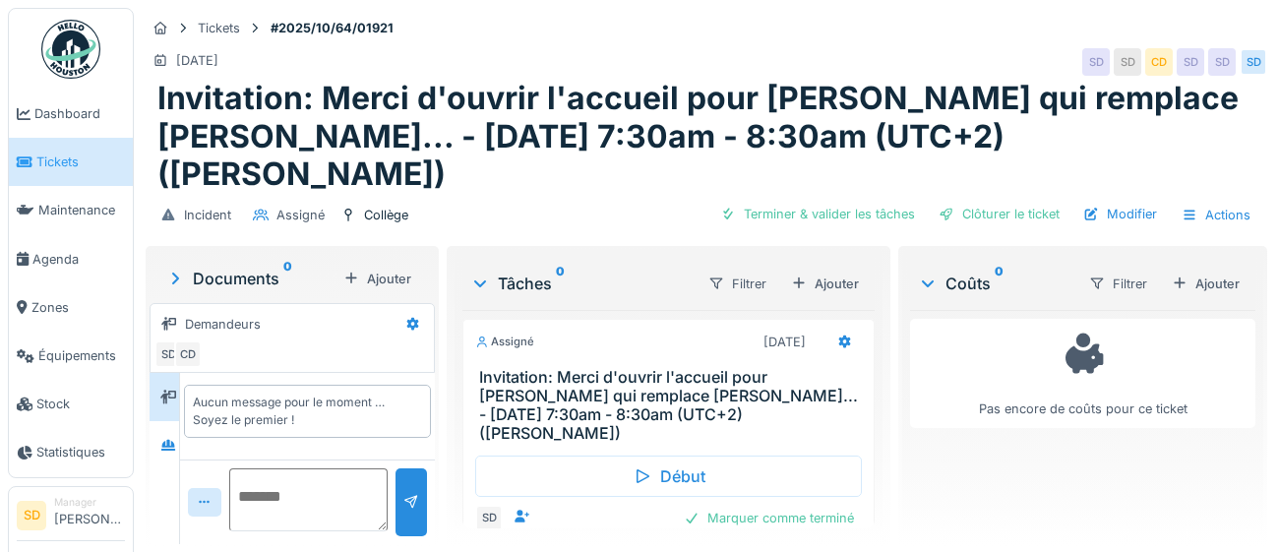
click at [1228, 271] on div "Ajouter" at bounding box center [1206, 284] width 84 height 27
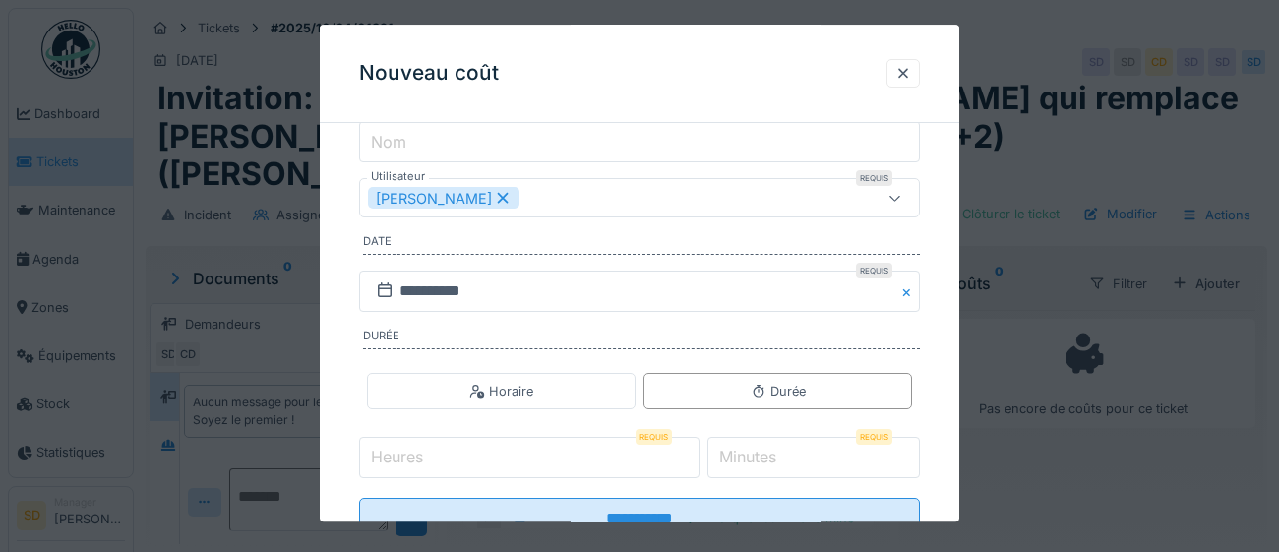
scroll to position [247, 0]
click at [401, 454] on label "Heures" at bounding box center [397, 457] width 60 height 24
click at [401, 454] on input "Heures" at bounding box center [529, 457] width 340 height 41
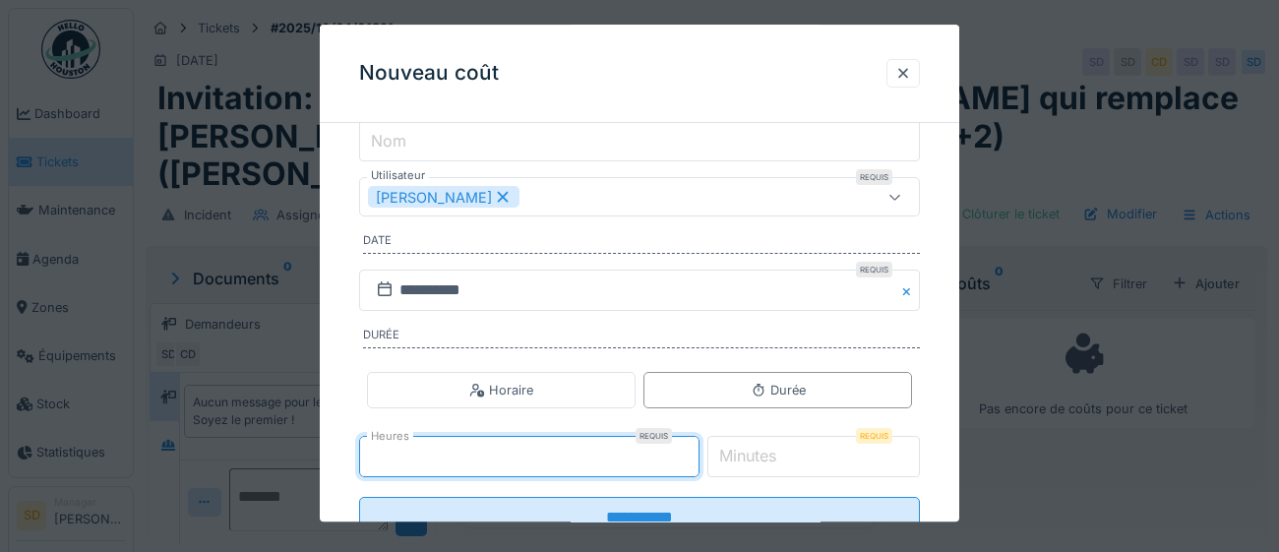
type input "*"
click at [748, 456] on label "Minutes" at bounding box center [747, 457] width 65 height 24
click at [748, 456] on input "*" at bounding box center [813, 457] width 213 height 41
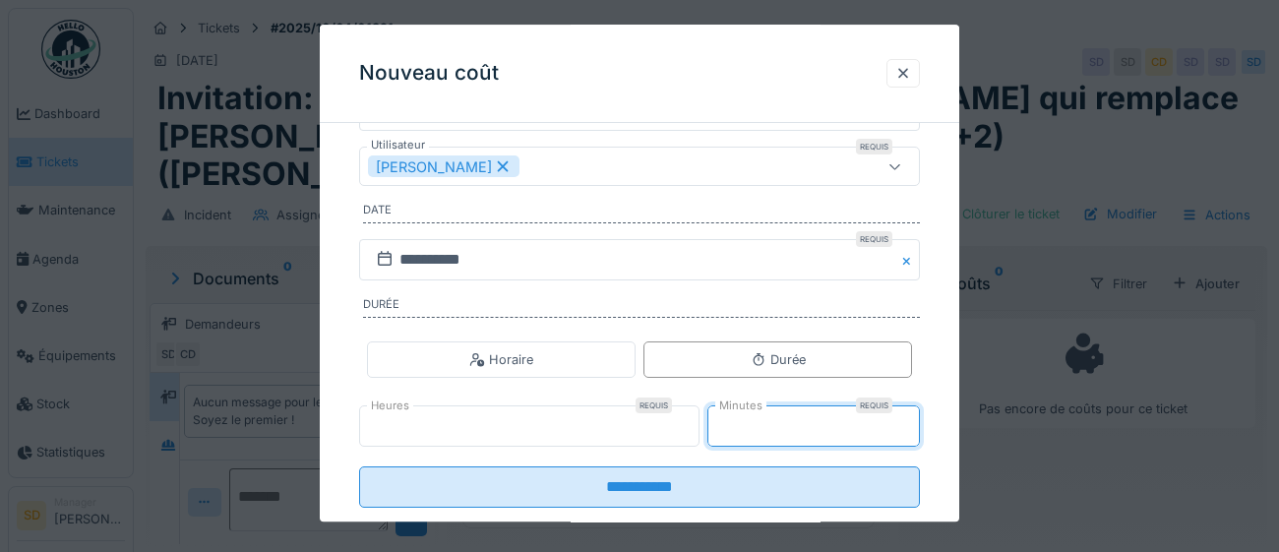
scroll to position [317, 0]
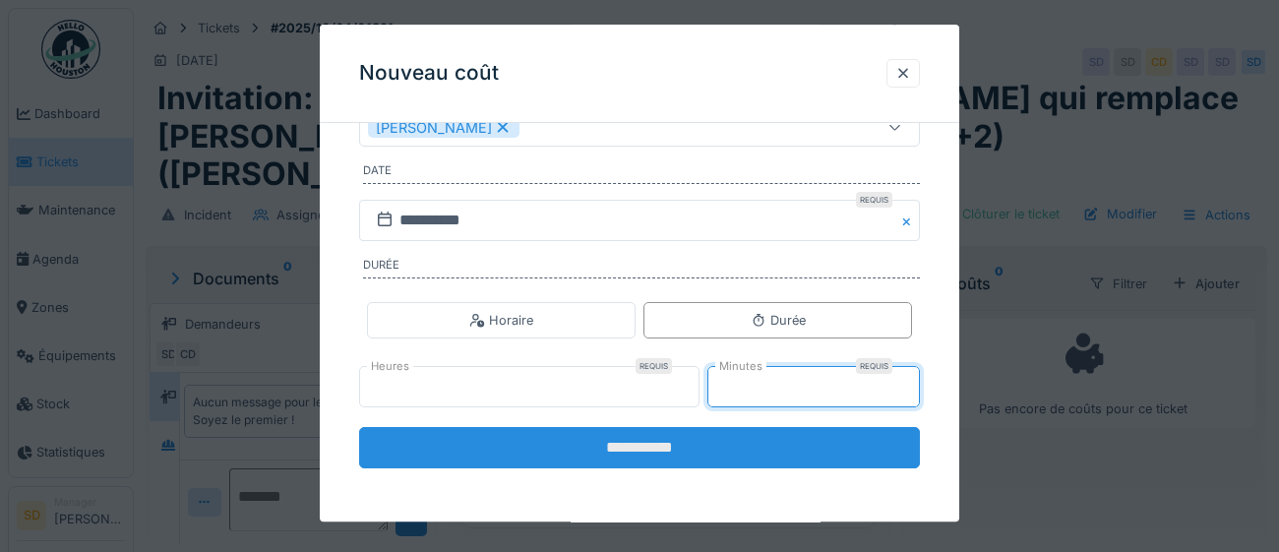
type input "**"
click at [610, 450] on input "**********" at bounding box center [639, 448] width 561 height 41
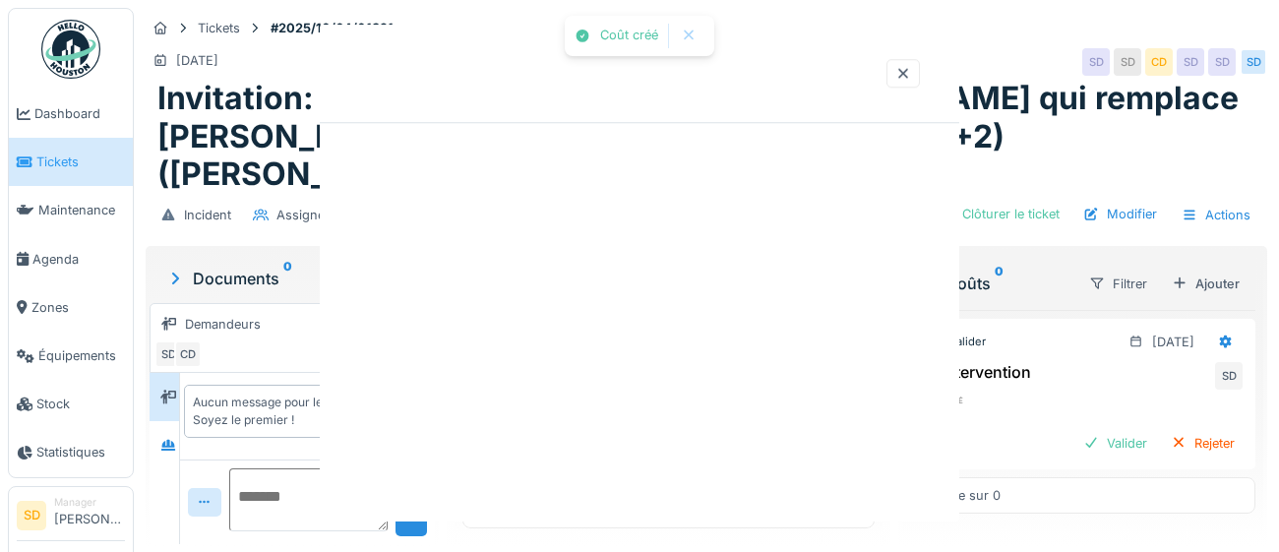
scroll to position [0, 0]
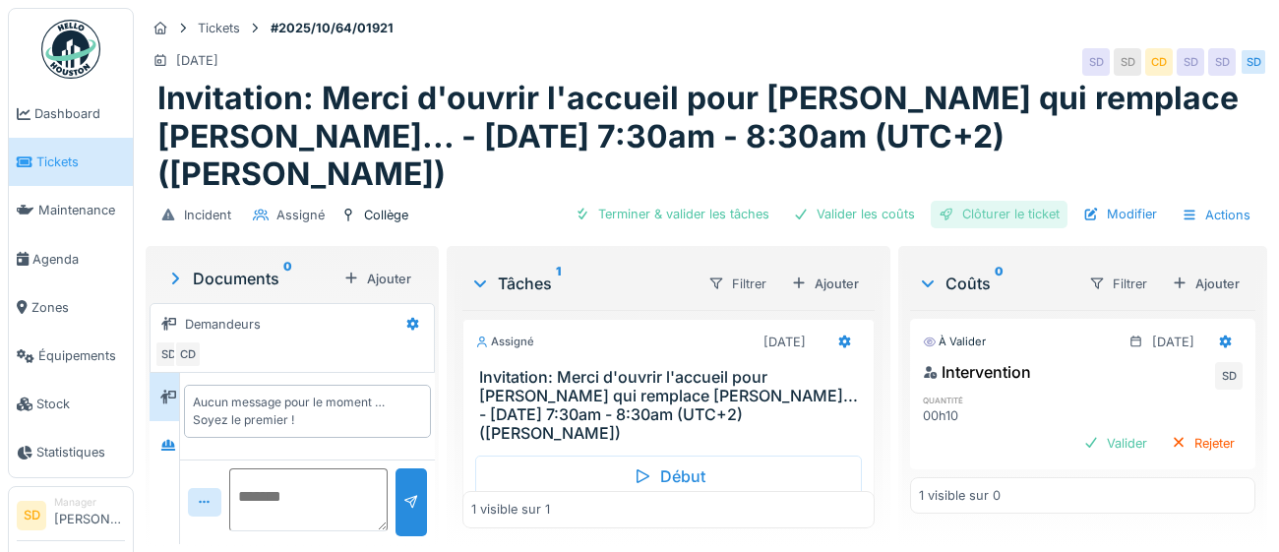
click at [1045, 201] on div "Clôturer le ticket" at bounding box center [999, 214] width 137 height 27
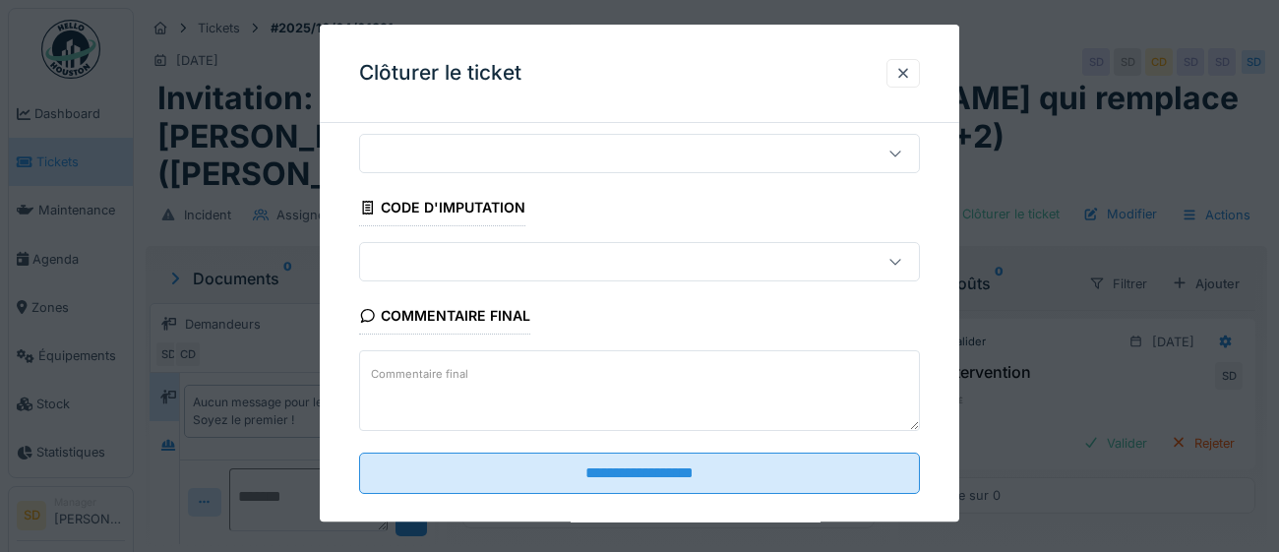
scroll to position [84, 0]
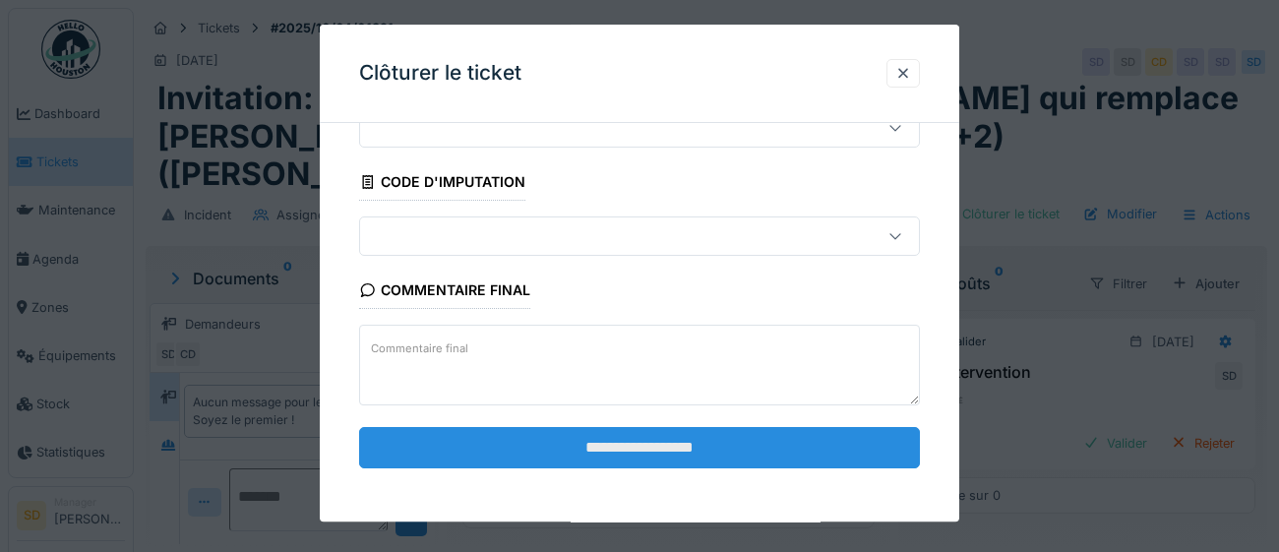
click at [691, 446] on input "**********" at bounding box center [639, 447] width 561 height 41
click at [626, 445] on input "**********" at bounding box center [639, 447] width 561 height 41
